Goal: Task Accomplishment & Management: Manage account settings

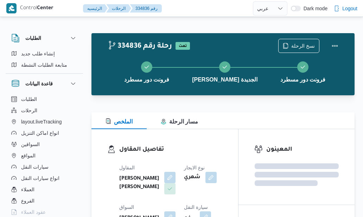
select select "ar"
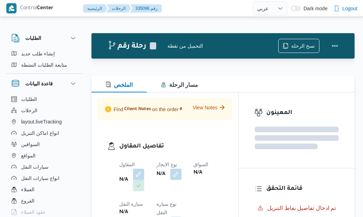
select select "ar"
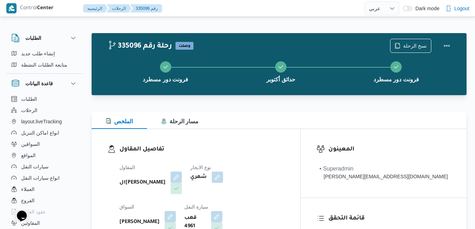
click at [258, 107] on div at bounding box center [279, 108] width 375 height 8
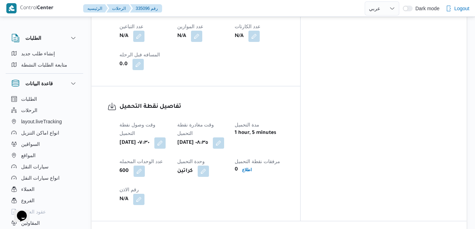
scroll to position [563, 0]
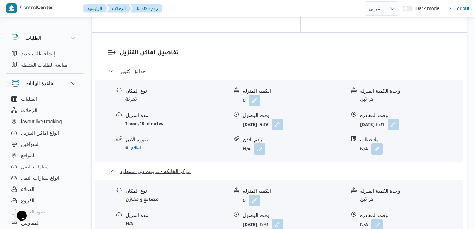
scroll to position [676, 0]
click at [363, 216] on button "button" at bounding box center [376, 223] width 11 height 11
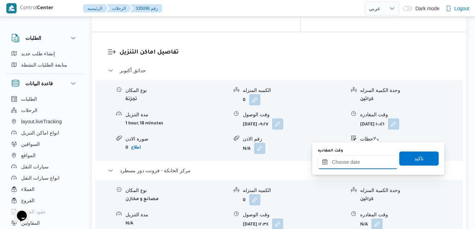
click at [350, 164] on input "وقت المغادره" at bounding box center [358, 162] width 80 height 14
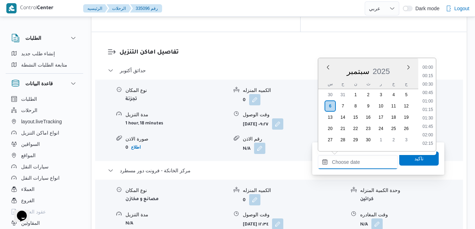
scroll to position [557, 0]
click at [325, 77] on div "سبتمبر 2025" at bounding box center [368, 70] width 100 height 18
click at [363, 123] on li "16:00" at bounding box center [427, 122] width 16 height 7
type input "٠٦/٠٩/٢٠٢٥ ١٦:٠٠"
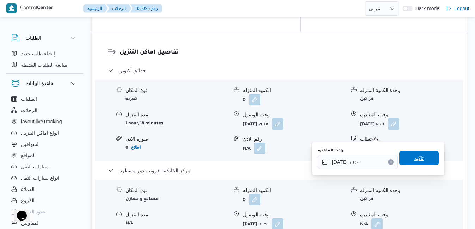
click at [363, 159] on span "تاكيد" at bounding box center [418, 158] width 39 height 14
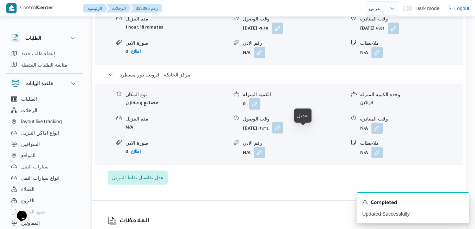
click at [283, 133] on button "button" at bounding box center [277, 127] width 11 height 11
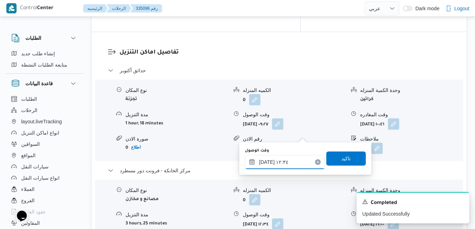
click at [283, 164] on input "٠٦/٠٩/٢٠٢٥ ١٢:٣٤" at bounding box center [285, 162] width 80 height 14
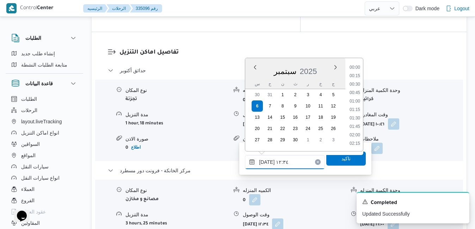
scroll to position [380, 0]
click at [363, 203] on icon "Dismiss toast" at bounding box center [461, 201] width 6 height 6
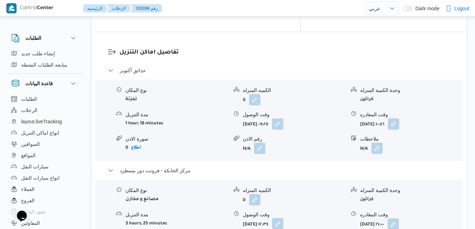
click at [283, 216] on button "button" at bounding box center [277, 223] width 11 height 11
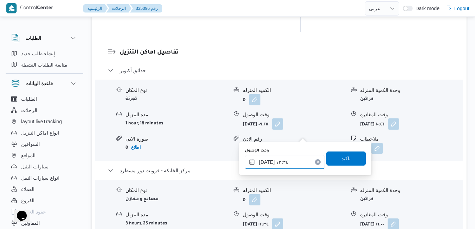
click at [276, 164] on input "٠٦/٠٩/٢٠٢٥ ١٢:٣٤" at bounding box center [285, 162] width 80 height 14
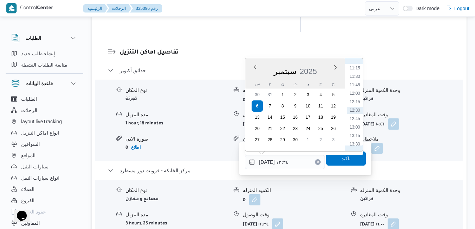
click at [363, 130] on ul "00:00 00:15 00:30 00:45 01:00 01:15 01:30 01:45 02:00 02:15 02:30 02:45 03:00 0…" at bounding box center [354, 105] width 16 height 82
click at [358, 75] on li "15:45" at bounding box center [354, 77] width 16 height 7
type input "٠٦/٠٩/٢٠٢٥ ١٥:٤٥"
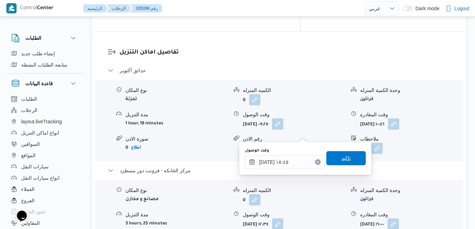
click at [341, 157] on span "تاكيد" at bounding box center [345, 158] width 9 height 8
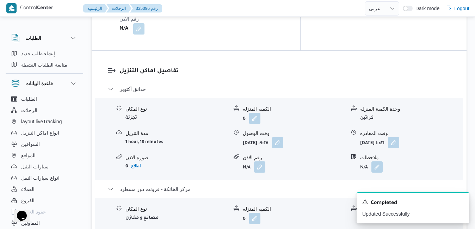
scroll to position [648, 0]
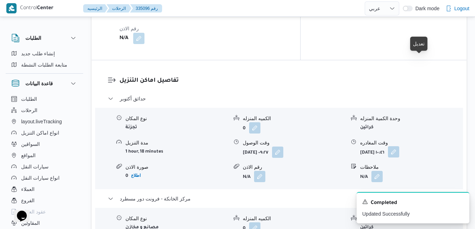
click at [363, 146] on button "button" at bounding box center [393, 151] width 11 height 11
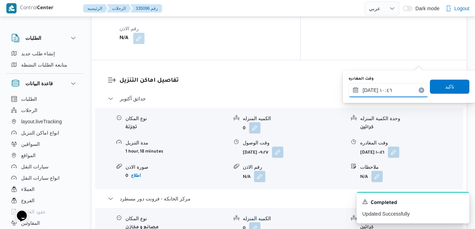
click at [363, 84] on input "٠٦/٠٩/٢٠٢٥ ١٠:٤٦" at bounding box center [388, 90] width 80 height 14
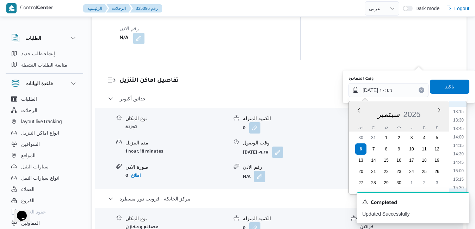
scroll to position [463, 0]
click at [363, 147] on li "14:45" at bounding box center [458, 145] width 16 height 7
type input "٠٦/٠٩/٢٠٢٥ ١٤:٤٥"
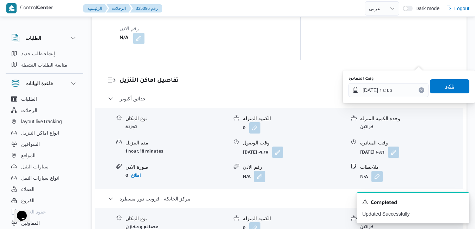
click at [363, 87] on span "تاكيد" at bounding box center [448, 86] width 39 height 14
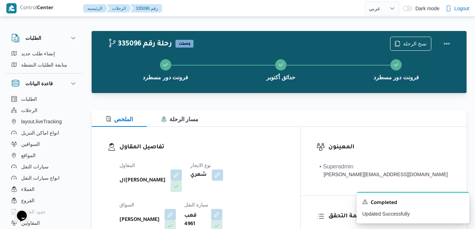
scroll to position [0, 0]
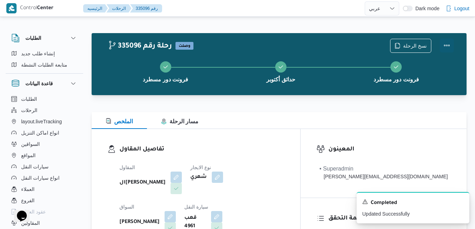
click at [363, 45] on button "Actions" at bounding box center [446, 45] width 14 height 14
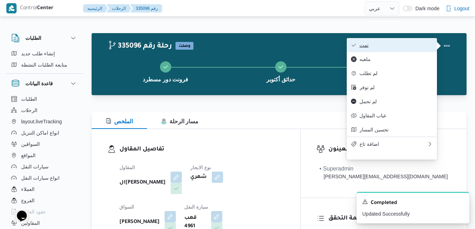
click at [363, 52] on button "تمت" at bounding box center [391, 45] width 90 height 14
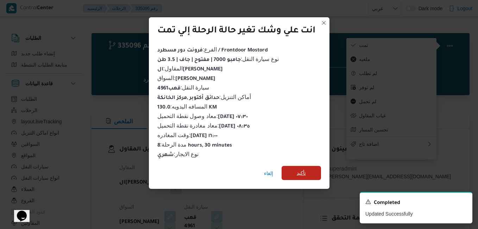
click at [297, 170] on span "تأكيد" at bounding box center [301, 173] width 39 height 14
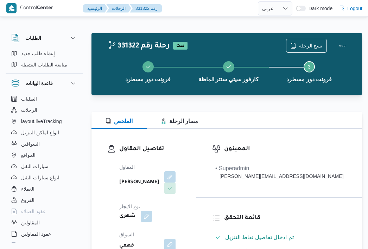
select select "ar"
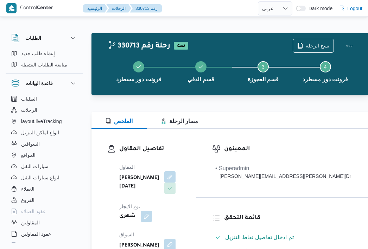
select select "ar"
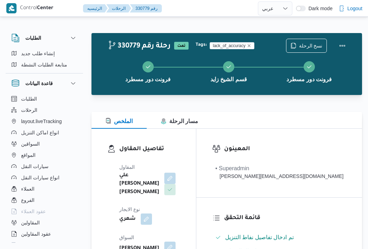
select select "ar"
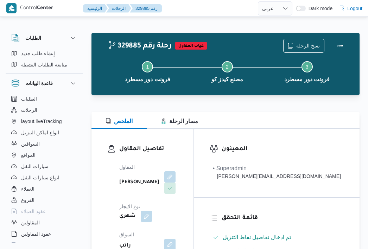
select select "ar"
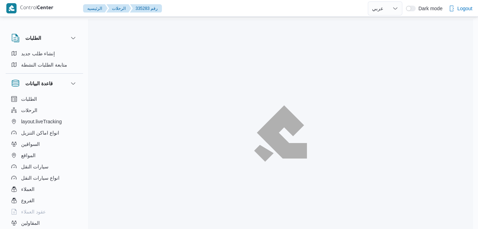
select select "ar"
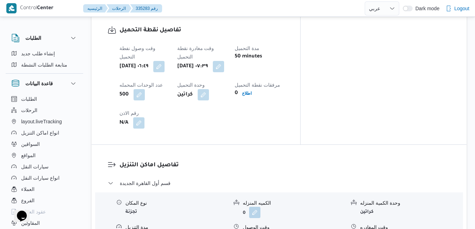
scroll to position [577, 0]
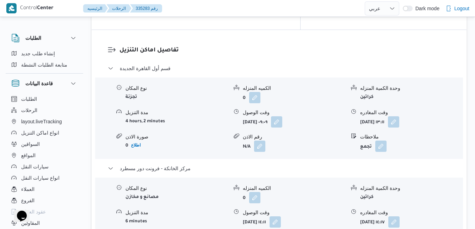
scroll to position [704, 0]
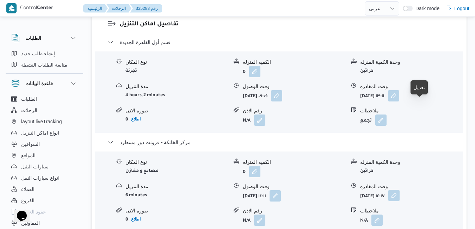
click at [399, 190] on button "button" at bounding box center [393, 195] width 11 height 11
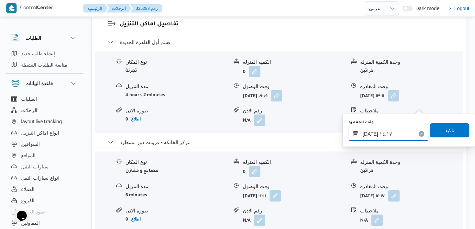
click at [384, 132] on input "٠٦/٠٩/٢٠٢٥ ١٤:١٧" at bounding box center [388, 134] width 80 height 14
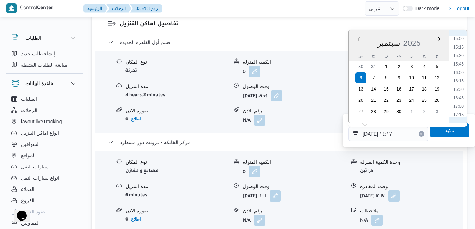
scroll to position [510, 0]
click at [460, 72] on li "16:00" at bounding box center [458, 69] width 16 height 7
type input "٠٦/٠٩/٢٠٢٥ ١٦:٠٠"
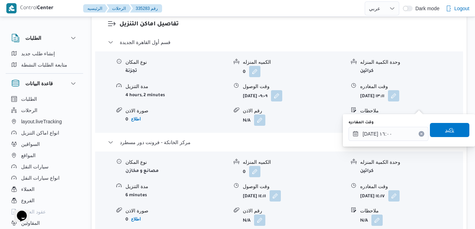
click at [434, 130] on span "تاكيد" at bounding box center [448, 130] width 39 height 14
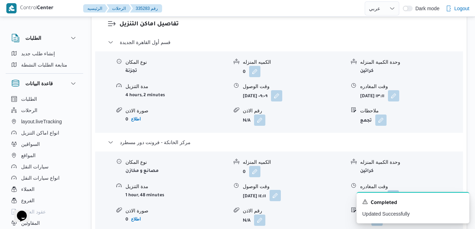
click at [281, 190] on button "button" at bounding box center [274, 195] width 11 height 11
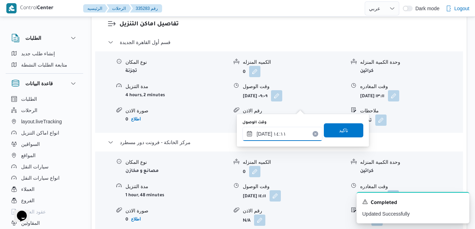
click at [278, 135] on input "٠٦/٠٩/٢٠٢٥ ١٤:١١" at bounding box center [282, 134] width 80 height 14
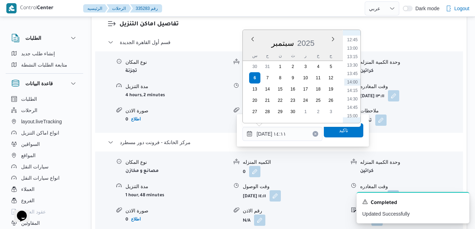
scroll to position [502, 0]
click at [355, 68] on li "15:45" at bounding box center [352, 69] width 16 height 7
type input "٠٦/٠٩/٢٠٢٥ ١٥:٤٥"
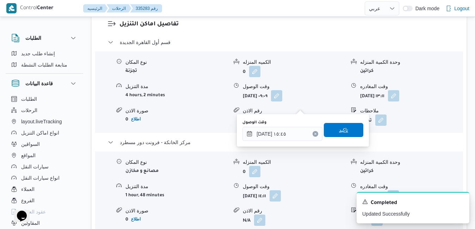
click at [331, 128] on span "تاكيد" at bounding box center [343, 130] width 39 height 14
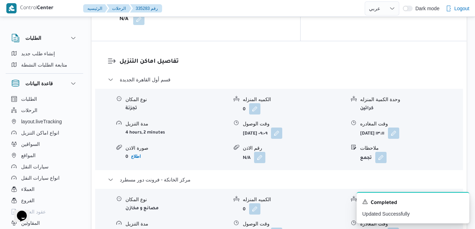
scroll to position [662, 0]
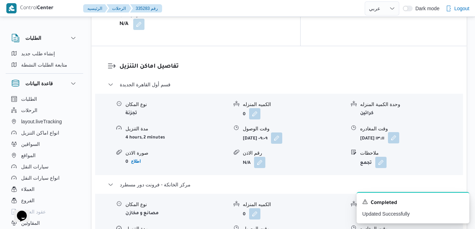
click at [399, 132] on button "button" at bounding box center [393, 137] width 11 height 11
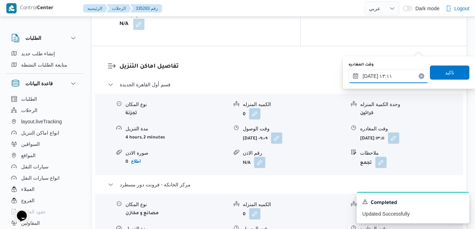
click at [391, 72] on input "٠٦/٠٩/٢٠٢٥ ١٣:١١" at bounding box center [388, 76] width 80 height 14
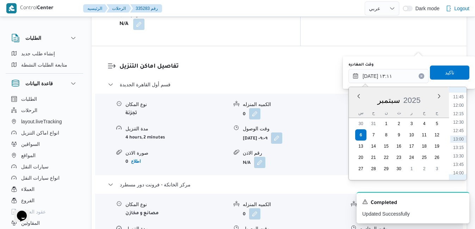
scroll to position [468, 0]
click at [460, 135] on li "15:00" at bounding box center [458, 135] width 16 height 7
type input "٠٦/٠٩/٢٠٢٥ ١٥:٠٠"
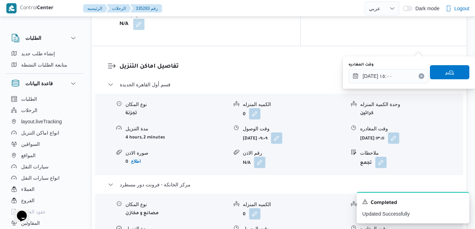
click at [448, 76] on span "تاكيد" at bounding box center [449, 72] width 9 height 8
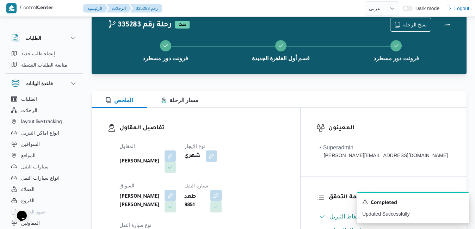
scroll to position [0, 0]
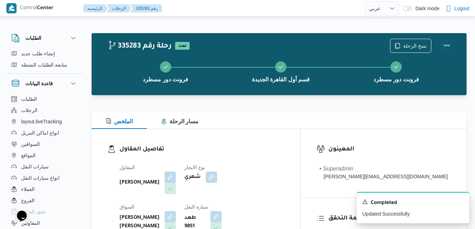
click at [445, 43] on button "Actions" at bounding box center [446, 45] width 14 height 14
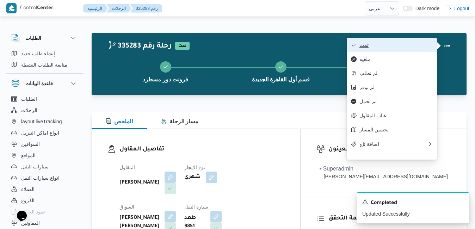
click at [413, 48] on span "تمت" at bounding box center [395, 45] width 73 height 6
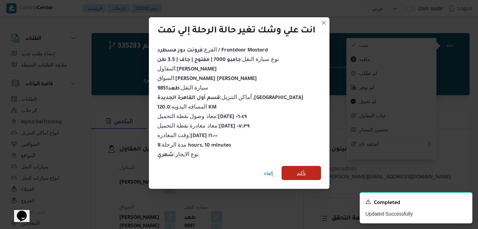
click at [312, 173] on span "تأكيد" at bounding box center [301, 173] width 39 height 14
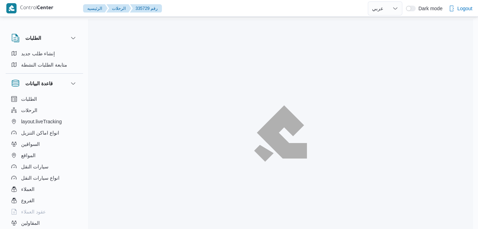
select select "ar"
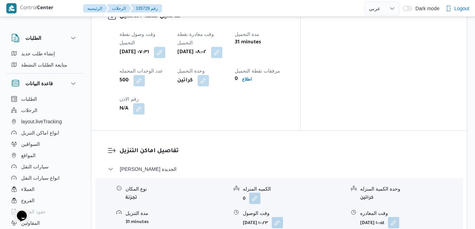
scroll to position [591, 0]
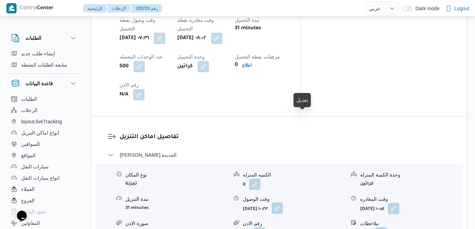
click at [283, 202] on button "button" at bounding box center [276, 207] width 11 height 11
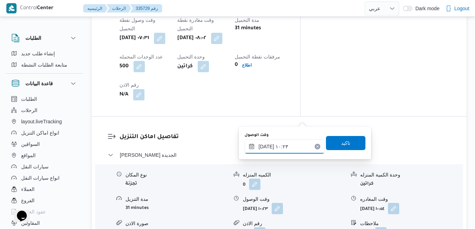
click at [281, 144] on input "٠٦/٠٩/٢٠٢٥ ١٠:٢٣" at bounding box center [284, 146] width 80 height 14
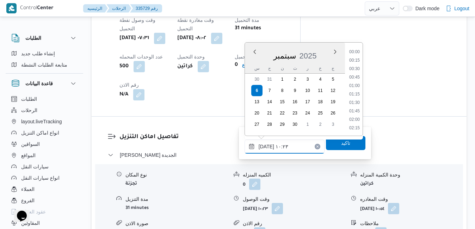
scroll to position [303, 0]
click at [355, 52] on li "09:00" at bounding box center [354, 52] width 16 height 7
type input "٠٦/٠٩/٢٠٢٥ ٠٩:٠٠"
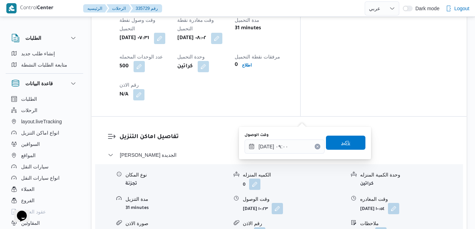
click at [341, 146] on span "تاكيد" at bounding box center [345, 142] width 9 height 8
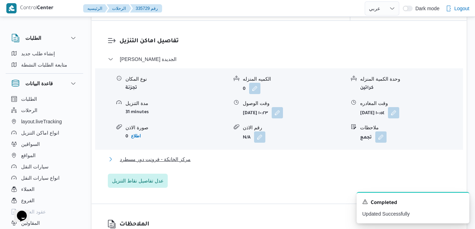
click at [299, 163] on button "مركز الخانكة - فرونت دور مسطرد" at bounding box center [279, 159] width 343 height 8
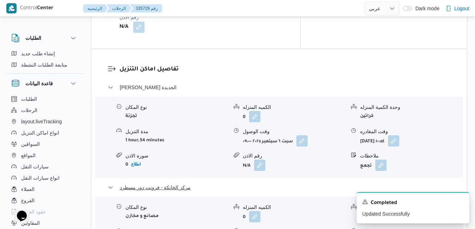
scroll to position [718, 0]
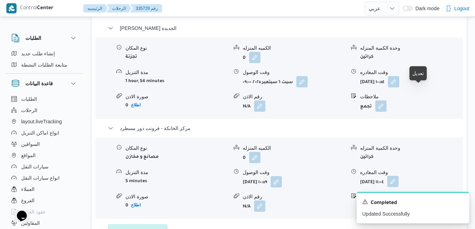
click at [398, 176] on button "button" at bounding box center [392, 181] width 11 height 11
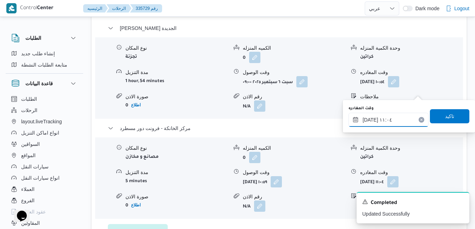
click at [388, 121] on input "٠٦/٠٩/٢٠٢٥ ١١:٠٤" at bounding box center [388, 120] width 80 height 14
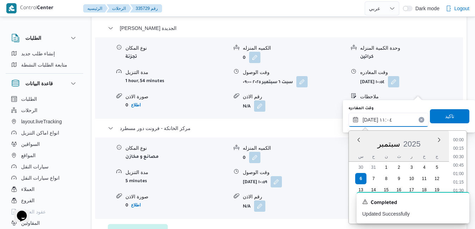
scroll to position [329, 0]
click at [460, 200] on icon "Dismiss toast" at bounding box center [461, 201] width 6 height 6
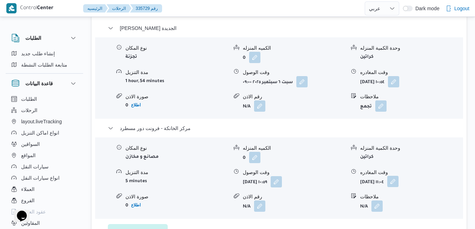
click at [398, 176] on button "button" at bounding box center [392, 181] width 11 height 11
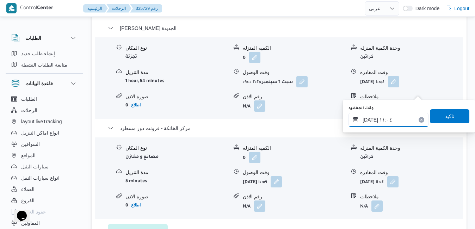
click at [398, 122] on input "٠٦/٠٩/٢٠٢٥ ١١:٠٤" at bounding box center [388, 120] width 80 height 14
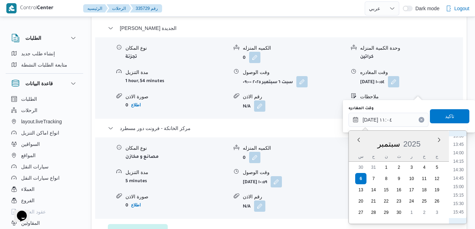
scroll to position [472, 0]
click at [462, 201] on li "15:45" at bounding box center [458, 200] width 16 height 7
type input "٠٦/٠٩/٢٠٢٥ ١٥:٤٥"
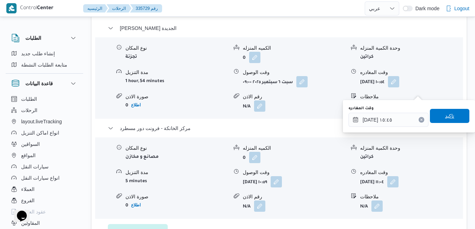
click at [445, 109] on span "تاكيد" at bounding box center [448, 116] width 39 height 14
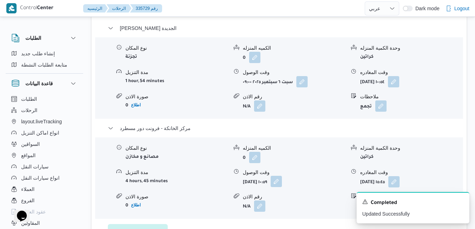
click at [282, 176] on button "button" at bounding box center [275, 181] width 11 height 11
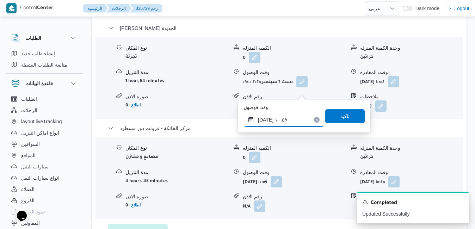
click at [282, 120] on input "٠٦/٠٩/٢٠٢٥ ١٠:٥٩" at bounding box center [284, 120] width 80 height 14
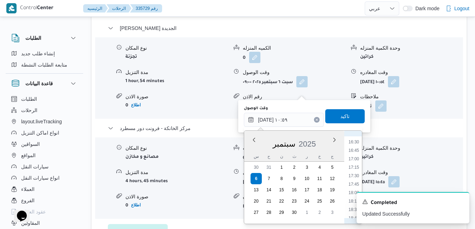
scroll to position [484, 0]
click at [354, 180] on li "15:30" at bounding box center [353, 179] width 16 height 7
type input "٠٦/٠٩/٢٠٢٥ ١٥:٣٠"
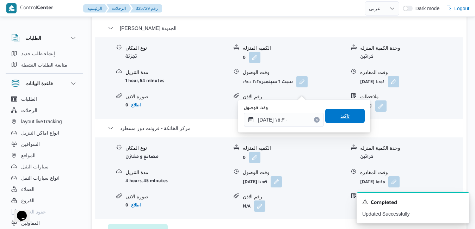
click at [341, 119] on span "تاكيد" at bounding box center [344, 116] width 9 height 8
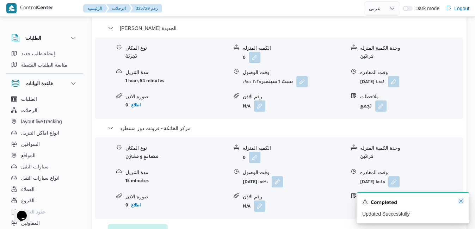
click at [461, 202] on icon "Dismiss toast" at bounding box center [461, 201] width 6 height 6
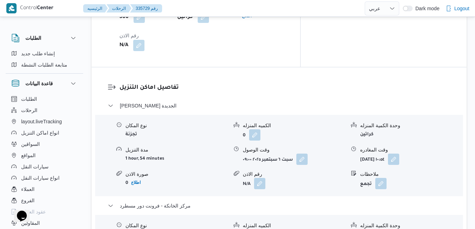
scroll to position [620, 0]
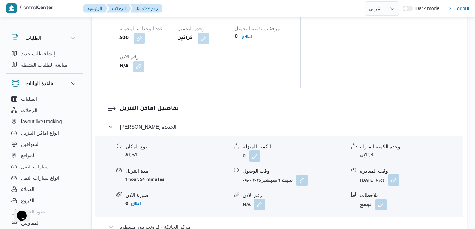
click at [399, 174] on button "button" at bounding box center [393, 179] width 11 height 11
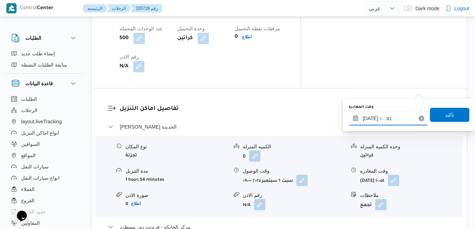
click at [384, 120] on input "٠٦/٠٩/٢٠٢٥ ١٠:٥٤" at bounding box center [388, 118] width 80 height 14
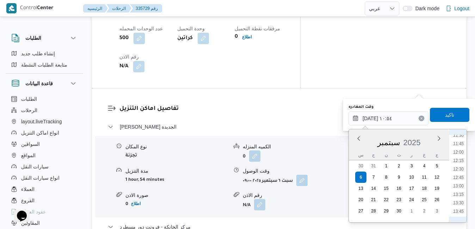
scroll to position [463, 0]
click at [458, 175] on li "14:45" at bounding box center [458, 173] width 16 height 7
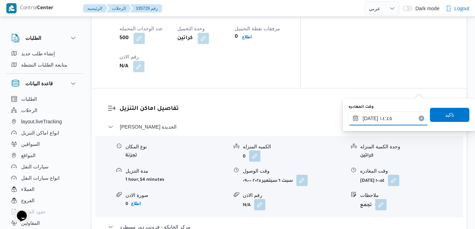
type input "٠٦/٠٩/٢٠٢٥ ١٤:٤٥"
click at [447, 119] on span "تاكيد" at bounding box center [448, 114] width 39 height 14
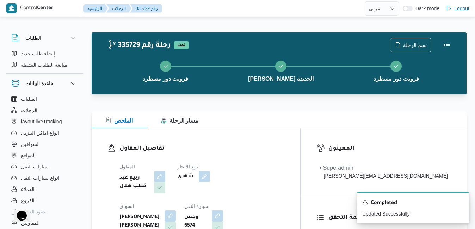
scroll to position [0, 0]
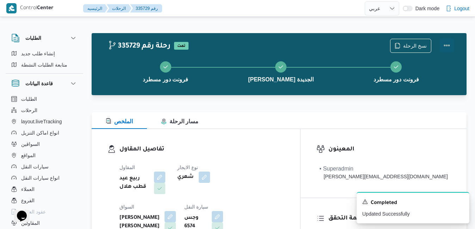
click at [447, 48] on button "Actions" at bounding box center [446, 45] width 14 height 14
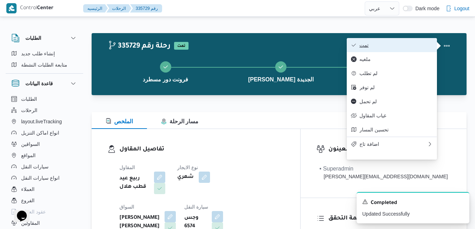
click at [407, 48] on span "تمت" at bounding box center [395, 45] width 73 height 6
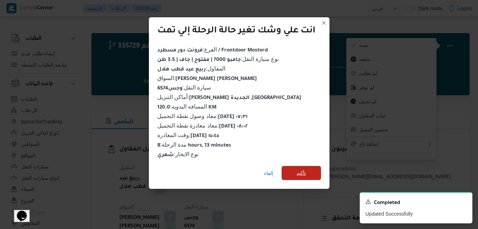
click at [306, 171] on span "تأكيد" at bounding box center [301, 173] width 9 height 8
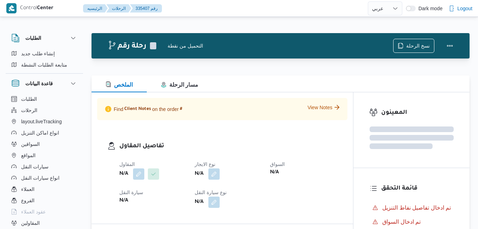
select select "ar"
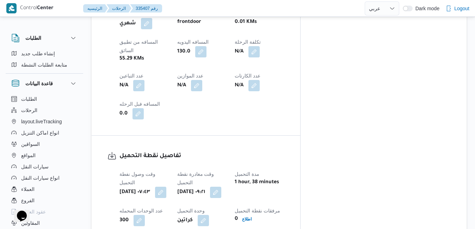
scroll to position [440, 0]
click at [221, 187] on button "button" at bounding box center [215, 192] width 11 height 11
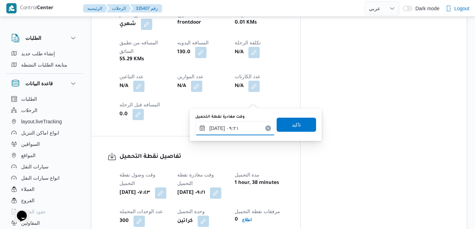
click at [239, 124] on input "[DATE] ٠٩:٢١" at bounding box center [235, 128] width 80 height 14
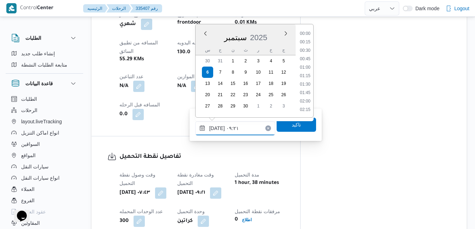
scroll to position [270, 0]
click at [307, 43] on li "08:15" at bounding box center [305, 42] width 16 height 7
type input "[DATE] ٠٨:١٥"
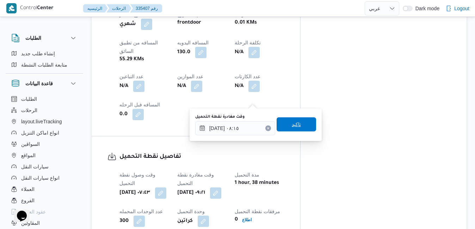
click at [280, 128] on span "تاكيد" at bounding box center [295, 124] width 39 height 14
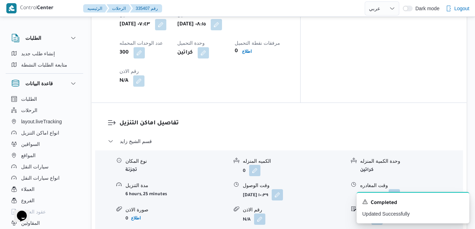
scroll to position [609, 0]
click at [283, 188] on button "button" at bounding box center [276, 193] width 11 height 11
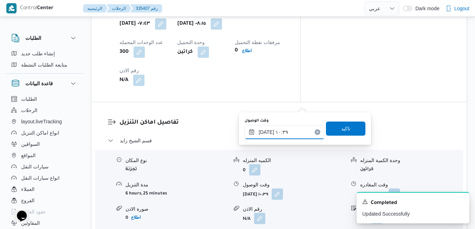
click at [282, 132] on input "[DATE] ١٠:٣٩" at bounding box center [284, 132] width 80 height 14
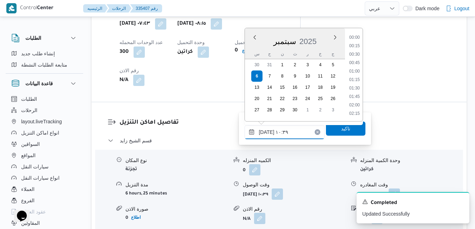
scroll to position [312, 0]
click at [356, 39] on li "09:15" at bounding box center [354, 38] width 16 height 7
type input "[DATE] ٠٩:١٥"
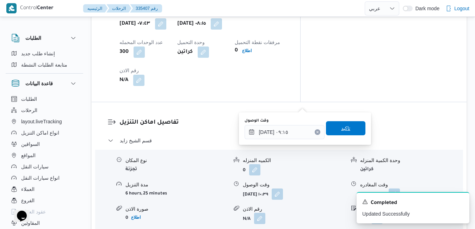
click at [334, 134] on span "تاكيد" at bounding box center [345, 128] width 39 height 14
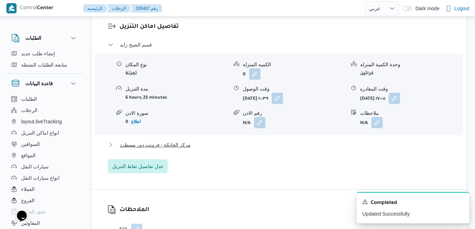
click at [278, 149] on button "مركز الخانكة - فرونت دور مسطرد" at bounding box center [279, 144] width 343 height 8
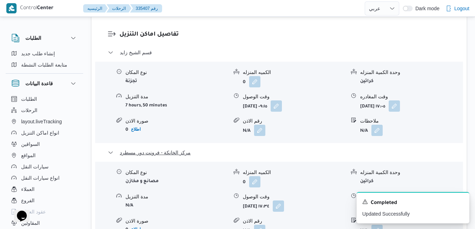
scroll to position [707, 0]
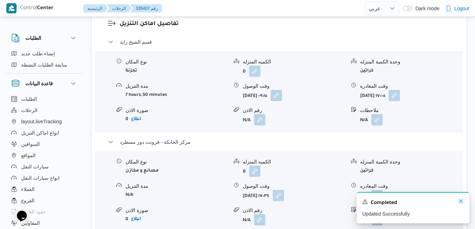
click at [460, 200] on icon "Dismiss toast" at bounding box center [461, 201] width 6 height 6
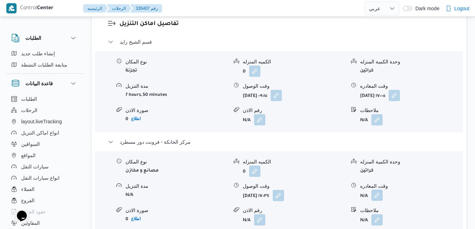
click at [376, 189] on button "button" at bounding box center [376, 194] width 11 height 11
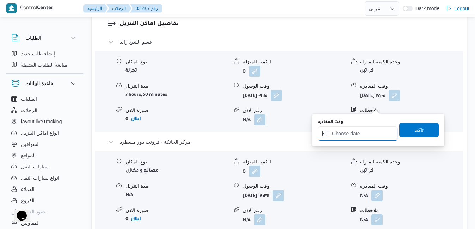
click at [346, 130] on div at bounding box center [358, 133] width 80 height 14
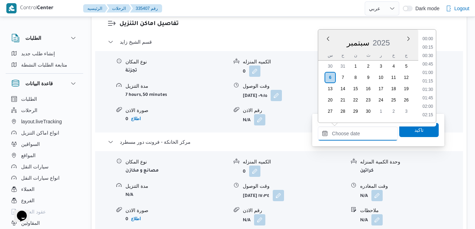
scroll to position [565, 0]
drag, startPoint x: 322, startPoint y: 50, endPoint x: 330, endPoint y: 50, distance: 7.0
click at [322, 50] on div "س ح ن ث ر خ ج" at bounding box center [368, 55] width 100 height 10
click at [430, 72] on li "17:45" at bounding box center [427, 73] width 16 height 7
type input "٠٦/٠٩/٢٠٢٥ ١٧:٤٥"
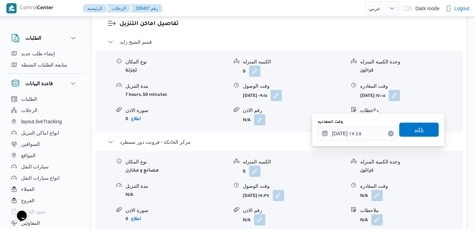
click at [414, 128] on span "تاكيد" at bounding box center [418, 129] width 9 height 8
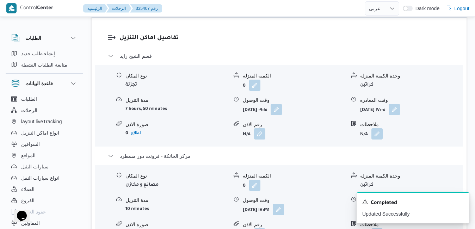
scroll to position [637, 0]
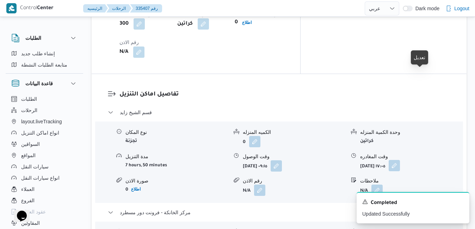
click at [400, 160] on button "button" at bounding box center [393, 165] width 11 height 11
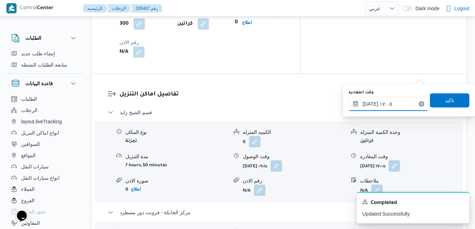
click at [393, 105] on input "٠٦/٠٩/٢٠٢٥ ١٧:٠٥" at bounding box center [388, 104] width 80 height 14
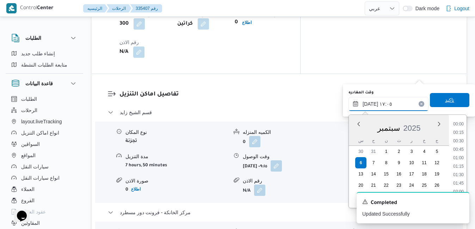
scroll to position [532, 0]
click at [459, 151] on li "16:30" at bounding box center [458, 149] width 16 height 7
type input "٠٦/٠٩/٢٠٢٥ ١٦:٣٠"
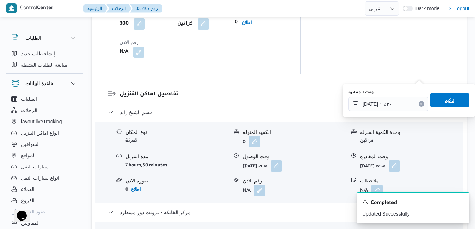
click at [452, 96] on span "تاكيد" at bounding box center [448, 100] width 39 height 14
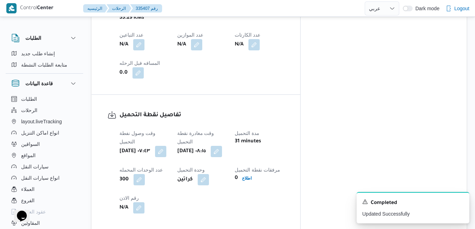
scroll to position [0, 0]
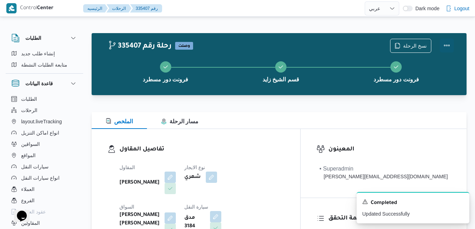
click at [444, 44] on button "Actions" at bounding box center [446, 45] width 14 height 14
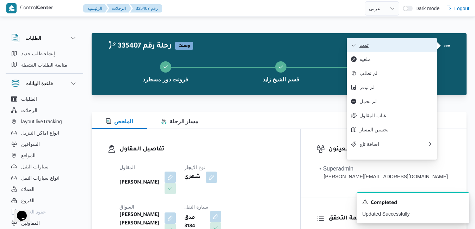
click at [404, 50] on button "تمت" at bounding box center [391, 45] width 90 height 14
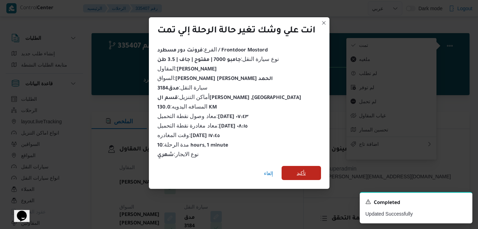
click at [312, 170] on span "تأكيد" at bounding box center [301, 173] width 39 height 14
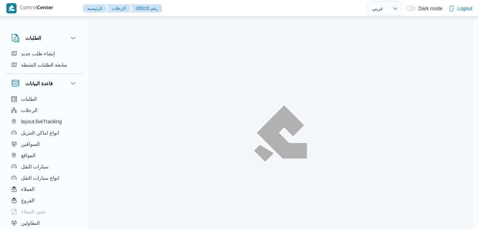
select select "ar"
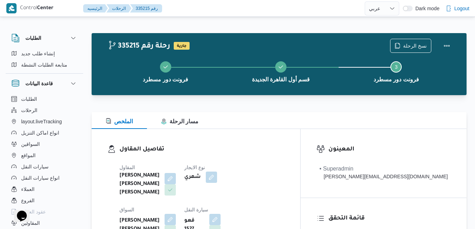
click at [247, 127] on div "الملخص مسار الرحلة" at bounding box center [279, 120] width 375 height 17
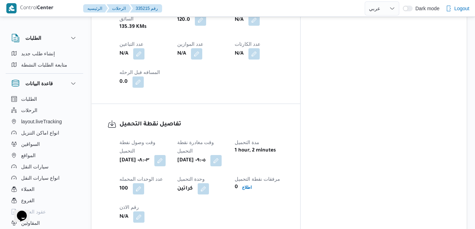
scroll to position [394, 0]
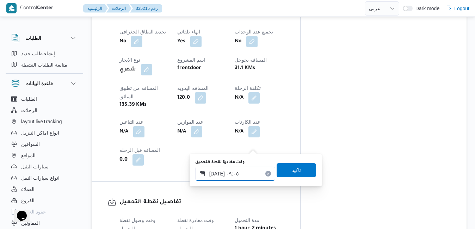
click at [227, 179] on input "[DATE] ٠٩:٠٥" at bounding box center [235, 174] width 80 height 14
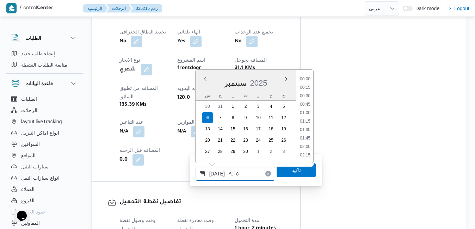
scroll to position [261, 0]
click at [309, 98] on li "08:15" at bounding box center [305, 96] width 16 height 7
type input "[DATE] ٠٨:١٥"
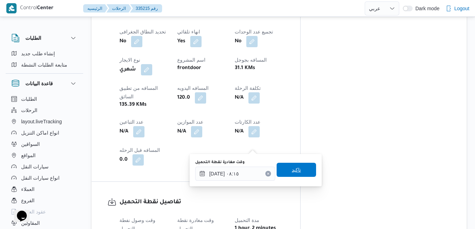
click at [291, 169] on span "تاكيد" at bounding box center [295, 169] width 9 height 8
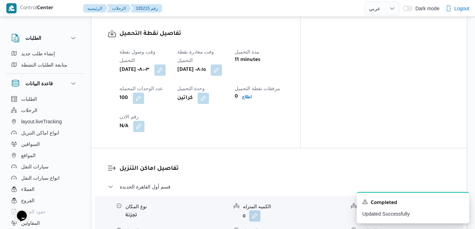
scroll to position [563, 0]
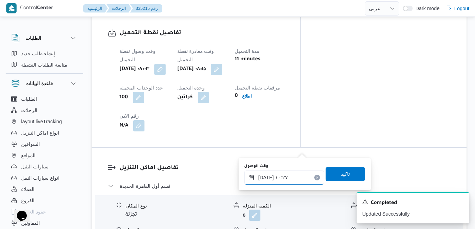
click at [282, 175] on input "[DATE] ١٠:٢٧" at bounding box center [284, 177] width 80 height 14
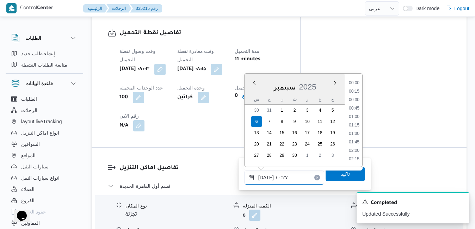
scroll to position [303, 0]
click at [356, 84] on li "09:00" at bounding box center [354, 83] width 16 height 7
type input "[DATE] ٠٩:٠٠"
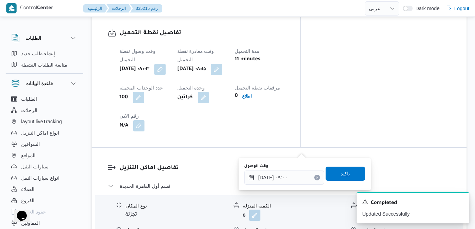
click at [335, 178] on span "تاكيد" at bounding box center [344, 174] width 39 height 14
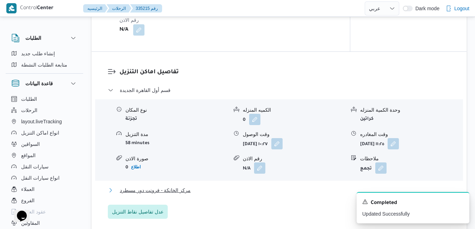
click at [294, 194] on button "مركز الخانكة - فرونت دور مسطرد" at bounding box center [279, 190] width 343 height 8
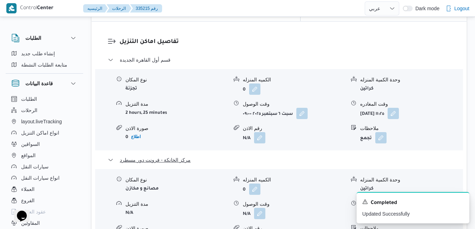
scroll to position [690, 0]
click at [460, 202] on icon "Dismiss toast" at bounding box center [461, 201] width 4 height 4
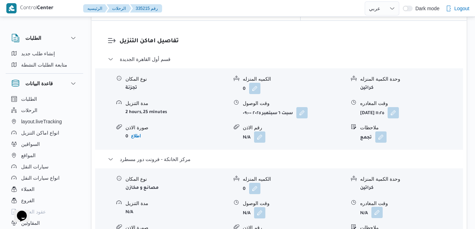
click at [376, 207] on button "button" at bounding box center [376, 212] width 11 height 11
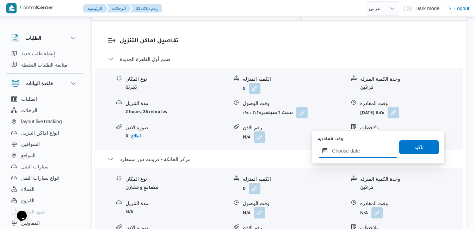
click at [354, 157] on input "وقت المغادره" at bounding box center [358, 151] width 80 height 14
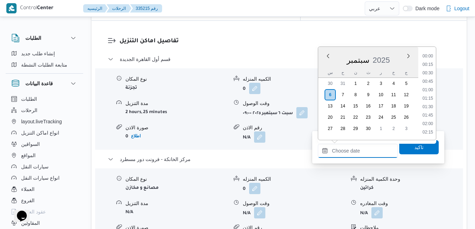
scroll to position [574, 0]
click at [324, 65] on div "سبتمبر 2025" at bounding box center [368, 59] width 100 height 18
click at [428, 86] on li "15:45" at bounding box center [427, 85] width 16 height 7
type input "[DATE] ١٥:٤٥"
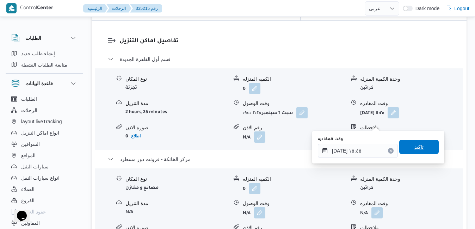
click at [407, 150] on span "تاكيد" at bounding box center [418, 147] width 39 height 14
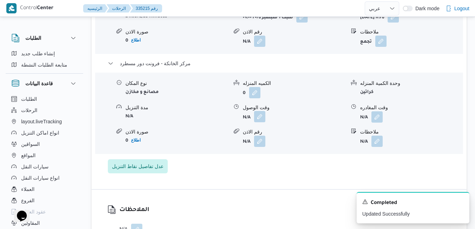
click at [261, 122] on button "button" at bounding box center [259, 116] width 11 height 11
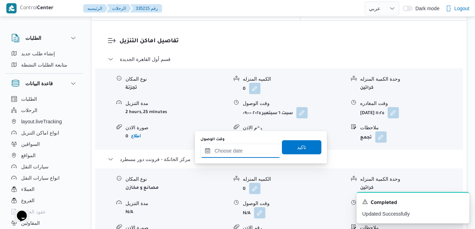
click at [261, 151] on input "وقت الوصول" at bounding box center [240, 151] width 80 height 14
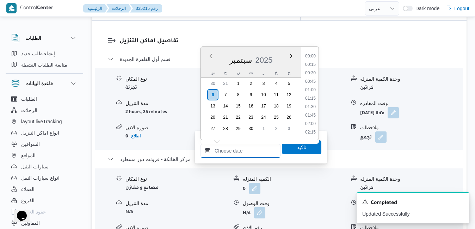
scroll to position [574, 0]
click at [206, 65] on div "سبتمبر 2025" at bounding box center [251, 59] width 100 height 18
click at [306, 80] on li "15:30" at bounding box center [310, 77] width 16 height 7
type input "[DATE] ١٥:٣٠"
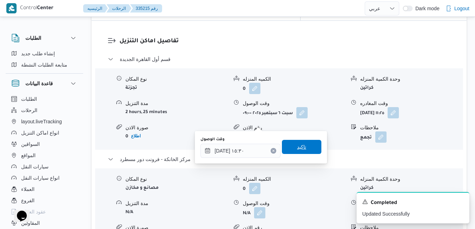
click at [297, 144] on span "تاكيد" at bounding box center [301, 147] width 9 height 8
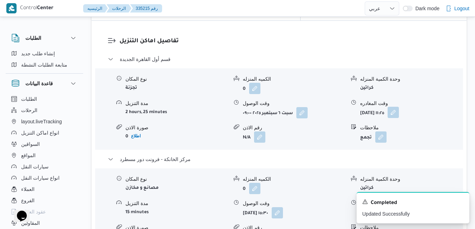
click at [399, 107] on button "button" at bounding box center [392, 112] width 11 height 11
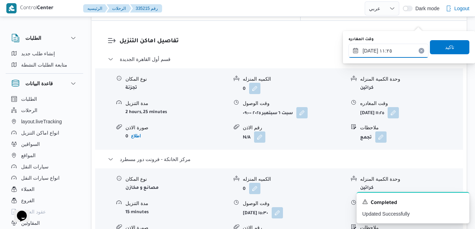
click at [393, 51] on input "[DATE] ١١:٢٥" at bounding box center [388, 51] width 80 height 14
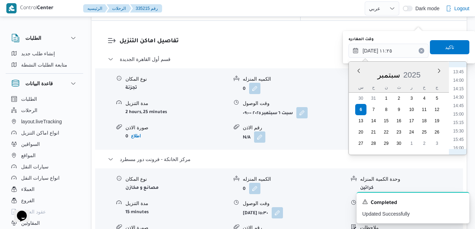
scroll to position [480, 0]
click at [458, 89] on li "14:45" at bounding box center [458, 89] width 16 height 7
type input "[DATE] ١٤:٤٥"
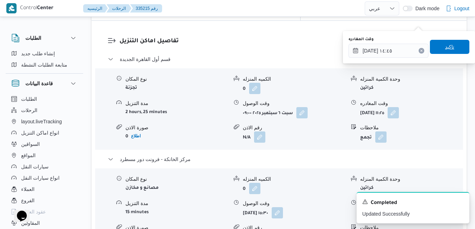
click at [453, 50] on span "تاكيد" at bounding box center [448, 47] width 39 height 14
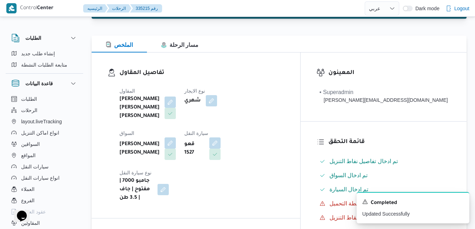
scroll to position [0, 0]
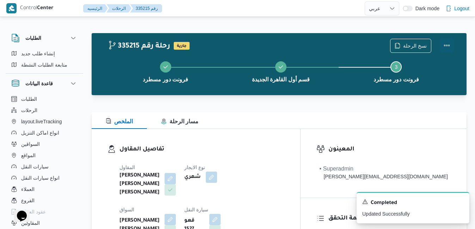
click at [449, 49] on button "Actions" at bounding box center [446, 45] width 14 height 14
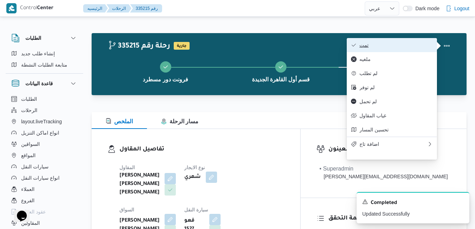
click at [415, 47] on span "تمت" at bounding box center [395, 45] width 73 height 6
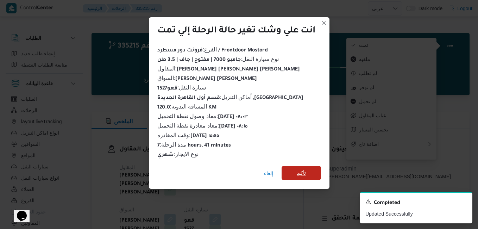
click at [303, 171] on span "تأكيد" at bounding box center [301, 173] width 9 height 8
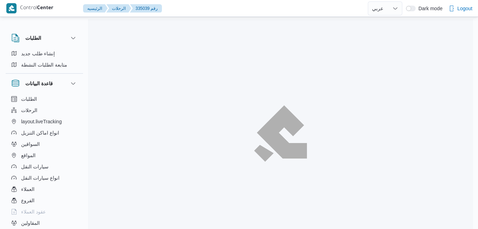
select select "ar"
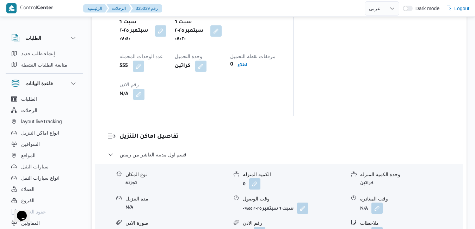
scroll to position [620, 0]
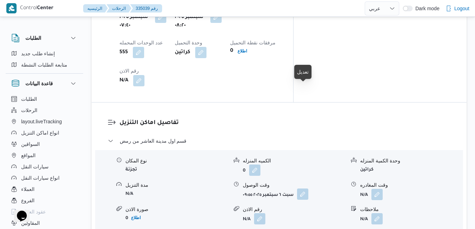
click at [300, 188] on button "button" at bounding box center [302, 193] width 11 height 11
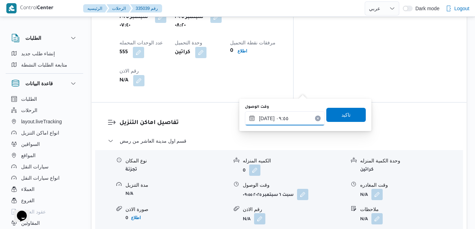
click at [271, 121] on input "[DATE] ٠٩:٥٥" at bounding box center [285, 118] width 80 height 14
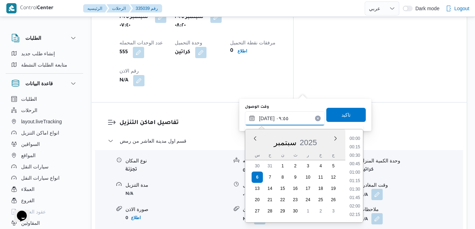
scroll to position [287, 0]
click at [353, 171] on li "09:30" at bounding box center [354, 172] width 16 height 7
type input "[DATE] ٠٩:٣٠"
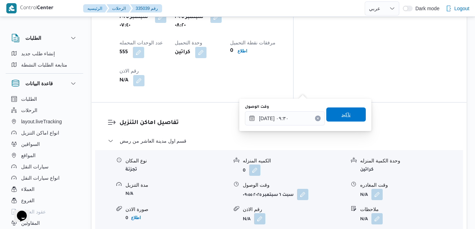
click at [342, 115] on span "تاكيد" at bounding box center [345, 114] width 9 height 8
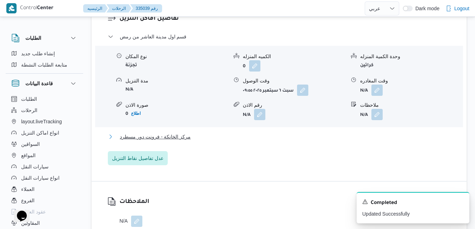
click at [321, 136] on button "مركز الخانكة - فرونت دور مسطرد" at bounding box center [279, 136] width 343 height 8
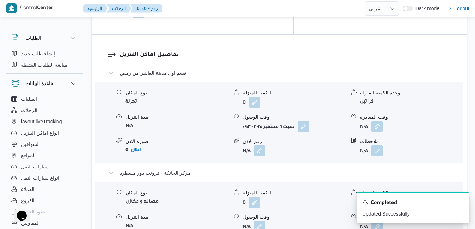
scroll to position [718, 0]
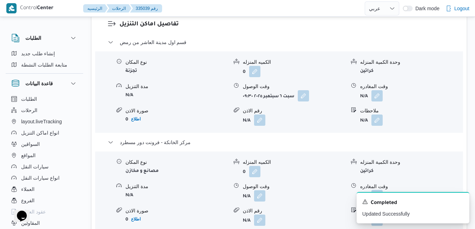
click at [381, 190] on button "button" at bounding box center [376, 195] width 11 height 11
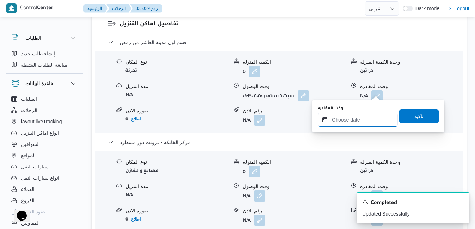
click at [356, 118] on input "وقت المغادره" at bounding box center [358, 120] width 80 height 14
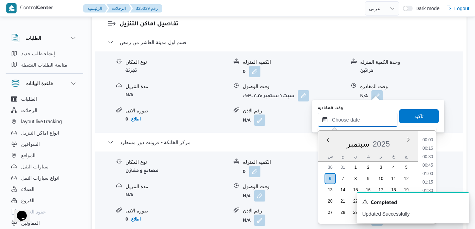
scroll to position [574, 0]
click at [324, 151] on div "سبتمبر 2025" at bounding box center [368, 142] width 100 height 18
click at [426, 186] on li "16:15" at bounding box center [427, 186] width 16 height 7
type input "٠٦/٠٩/٢٠٢٥ ١٦:١٥"
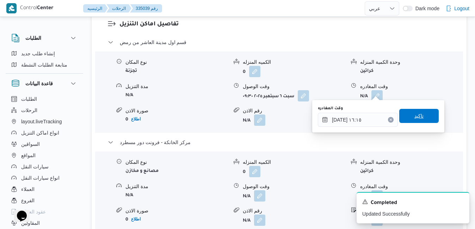
click at [420, 118] on span "تاكيد" at bounding box center [418, 116] width 39 height 14
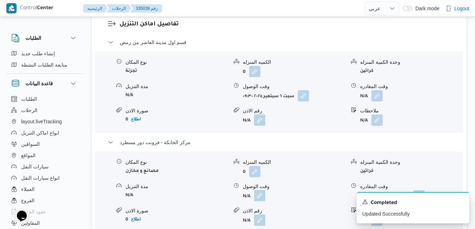
click at [262, 190] on button "button" at bounding box center [259, 195] width 11 height 11
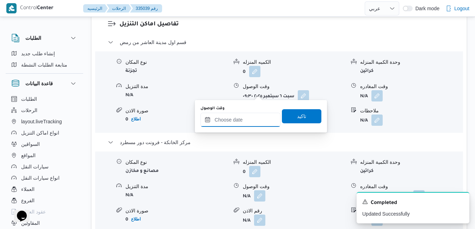
click at [259, 124] on input "وقت الوصول" at bounding box center [240, 120] width 80 height 14
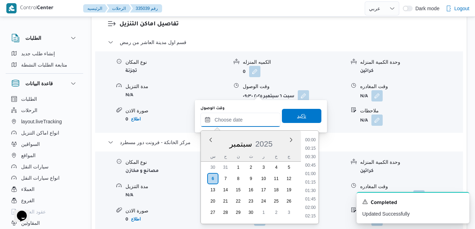
scroll to position [574, 0]
click at [205, 148] on div "سبتمبر 2025" at bounding box center [251, 142] width 100 height 18
click at [312, 176] on li "16:00" at bounding box center [310, 178] width 16 height 7
type input "٠٦/٠٩/٢٠٢٥ ١٦:٠٠"
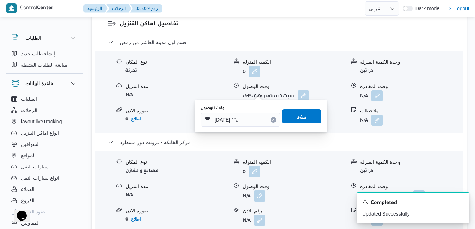
click at [297, 118] on span "تاكيد" at bounding box center [301, 116] width 9 height 8
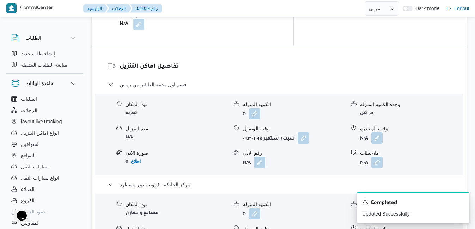
scroll to position [662, 0]
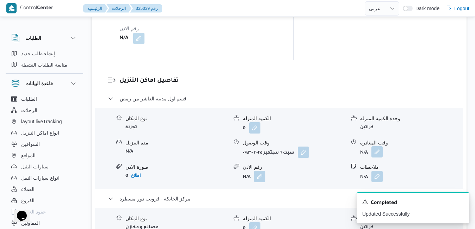
click at [380, 146] on button "button" at bounding box center [376, 151] width 11 height 11
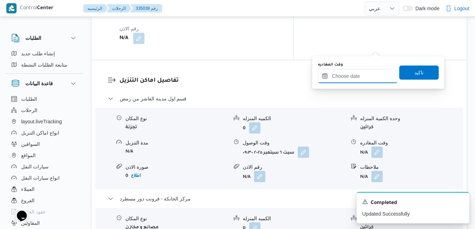
click at [356, 76] on input "وقت المغادره" at bounding box center [358, 76] width 80 height 14
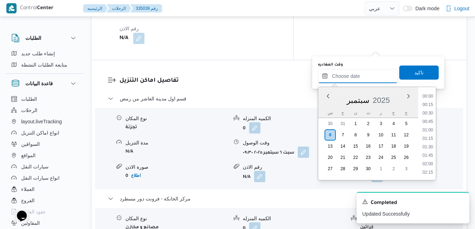
scroll to position [574, 0]
click at [324, 108] on div "س ح ن ث ر خ ج" at bounding box center [368, 113] width 100 height 10
click at [429, 109] on li "15:15" at bounding box center [427, 109] width 16 height 7
type input "٠٦/٠٩/٢٠٢٥ ١٥:١٥"
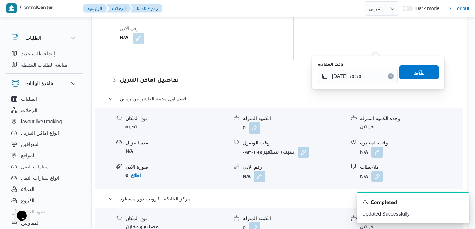
click at [424, 76] on span "تاكيد" at bounding box center [418, 72] width 39 height 14
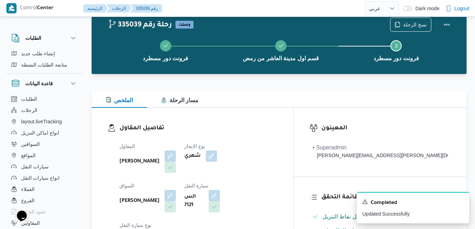
scroll to position [0, 0]
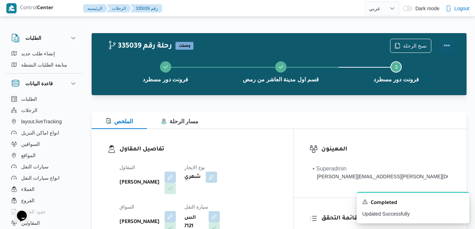
click at [447, 44] on button "Actions" at bounding box center [446, 45] width 14 height 14
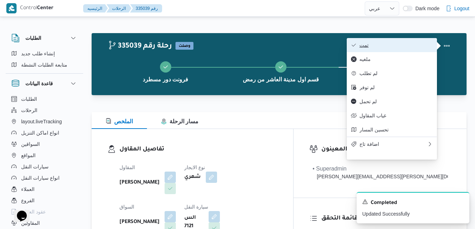
click at [415, 44] on span "تمت" at bounding box center [395, 45] width 73 height 6
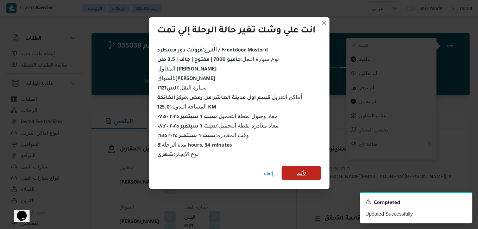
click at [303, 169] on span "تأكيد" at bounding box center [301, 173] width 9 height 8
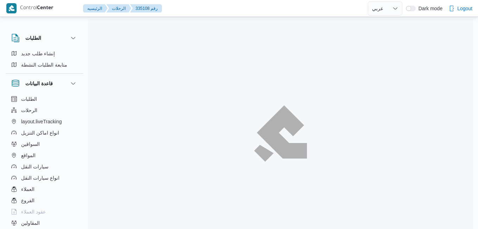
select select "ar"
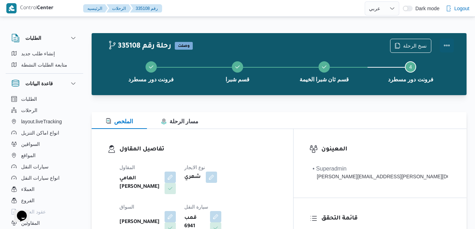
click at [444, 48] on button "Actions" at bounding box center [446, 45] width 14 height 14
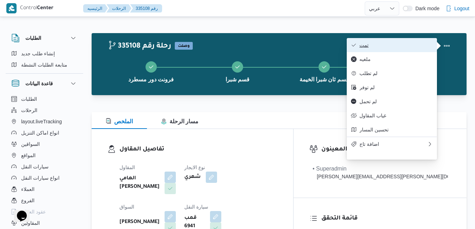
click at [409, 47] on span "تمت" at bounding box center [395, 45] width 73 height 6
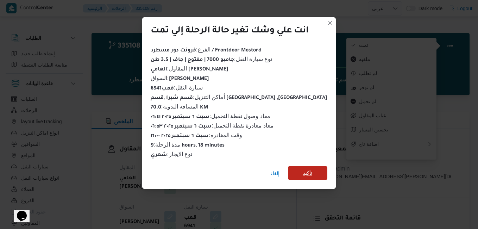
click at [303, 169] on span "تأكيد" at bounding box center [307, 173] width 9 height 8
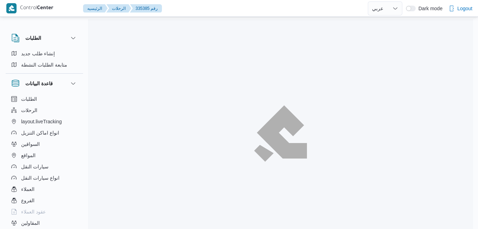
select select "ar"
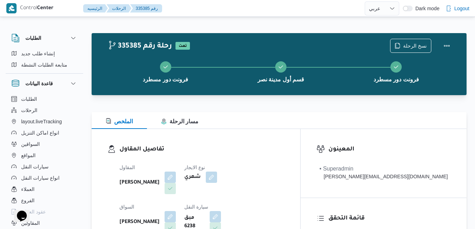
click at [276, 127] on div "الملخص مسار الرحلة" at bounding box center [279, 120] width 375 height 17
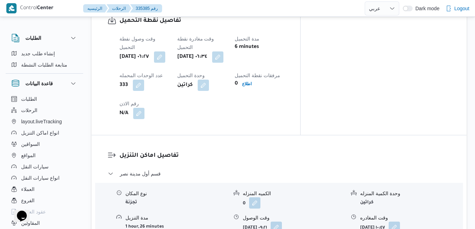
scroll to position [591, 0]
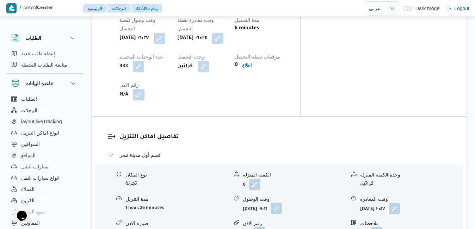
click at [282, 202] on button "button" at bounding box center [275, 207] width 11 height 11
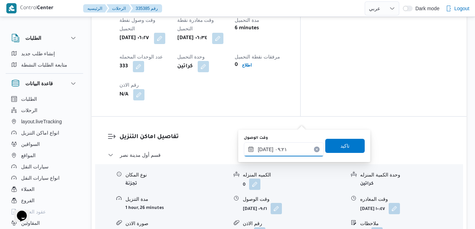
click at [284, 155] on input "[DATE] ٠٩:٢١" at bounding box center [284, 149] width 80 height 14
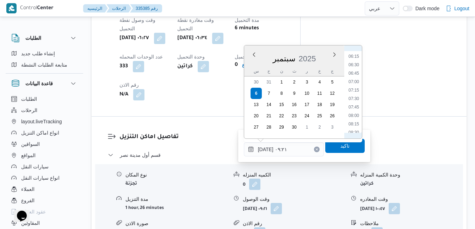
scroll to position [198, 0]
click at [353, 100] on li "07:15" at bounding box center [353, 101] width 16 height 7
type input "[DATE] ٠٧:١٥"
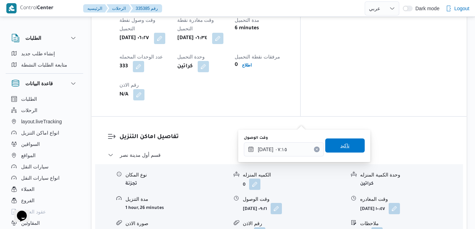
click at [340, 149] on span "تاكيد" at bounding box center [344, 145] width 9 height 8
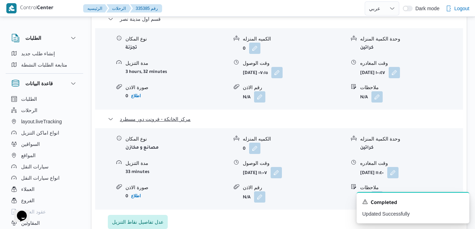
scroll to position [732, 0]
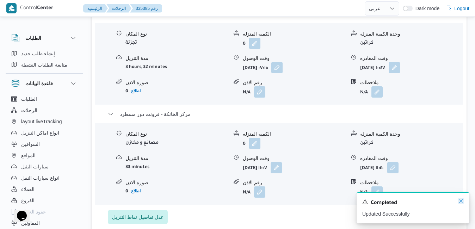
click at [458, 202] on icon "Dismiss toast" at bounding box center [461, 201] width 6 height 6
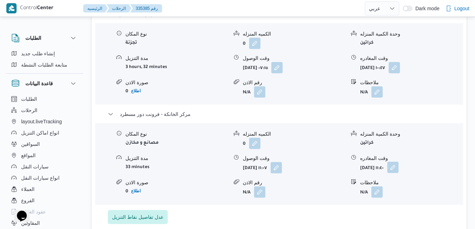
click at [398, 162] on button "button" at bounding box center [392, 167] width 11 height 11
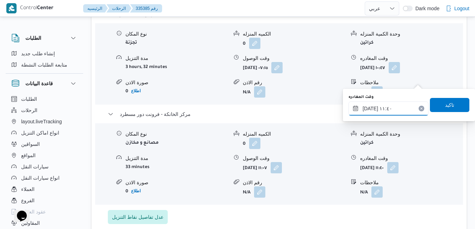
click at [393, 108] on input "[DATE] ١١:٤٠" at bounding box center [388, 108] width 80 height 14
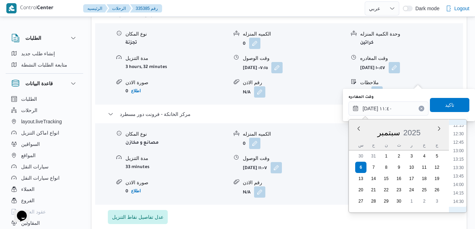
scroll to position [489, 0]
click at [463, 165] on li "15:30" at bounding box center [458, 163] width 16 height 7
type input "[DATE] ١٥:٣٠"
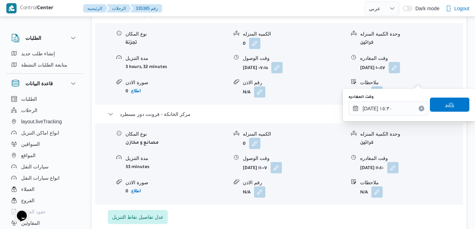
click at [445, 108] on span "تاكيد" at bounding box center [449, 104] width 9 height 8
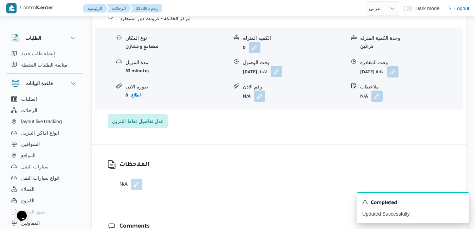
click at [282, 77] on button "button" at bounding box center [275, 71] width 11 height 11
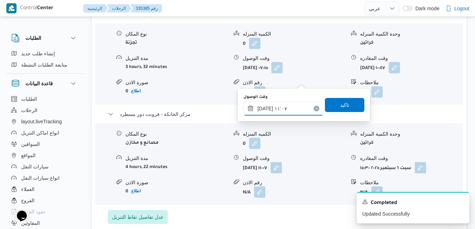
click at [294, 111] on input "[DATE] ١١:٠٧" at bounding box center [283, 108] width 80 height 14
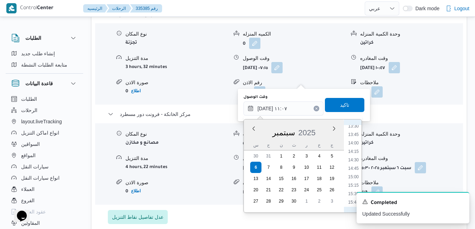
scroll to position [472, 0]
click at [355, 172] on li "15:15" at bounding box center [353, 172] width 16 height 7
type input "[DATE] ١٥:١٥"
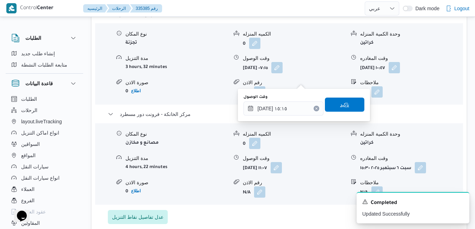
click at [347, 106] on span "تاكيد" at bounding box center [344, 105] width 39 height 14
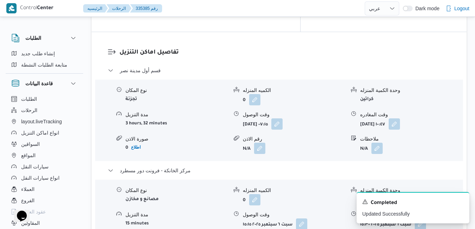
scroll to position [662, 0]
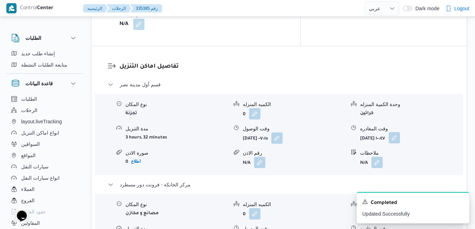
click at [400, 132] on button "button" at bounding box center [393, 137] width 11 height 11
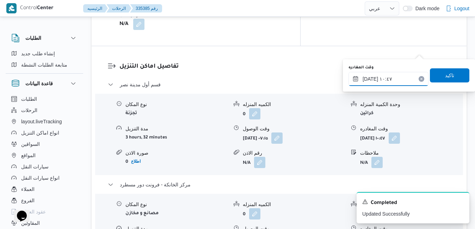
click at [394, 77] on input "[DATE] ١٠:٤٧" at bounding box center [388, 79] width 80 height 14
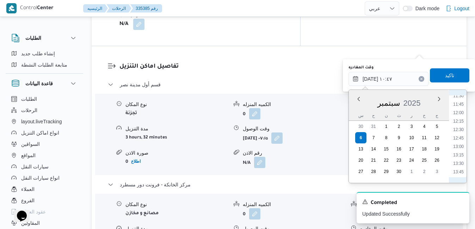
scroll to position [463, 0]
click at [462, 124] on li "14:30" at bounding box center [458, 125] width 16 height 7
type input "[DATE] ١٤:٣٠"
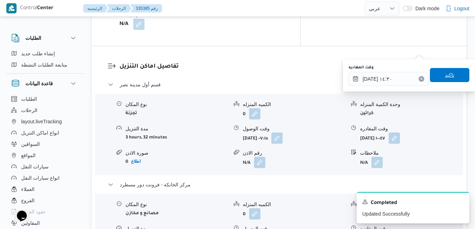
click at [451, 76] on span "تاكيد" at bounding box center [448, 75] width 39 height 14
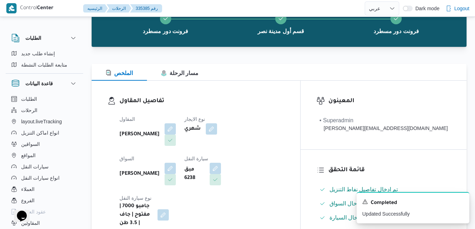
scroll to position [0, 0]
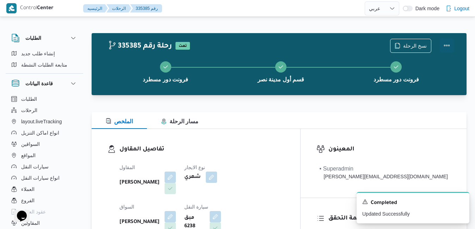
click at [446, 45] on button "Actions" at bounding box center [446, 45] width 14 height 14
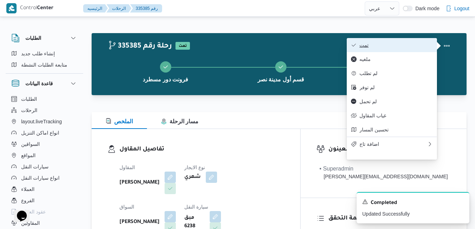
click at [420, 47] on span "تمت" at bounding box center [395, 45] width 73 height 6
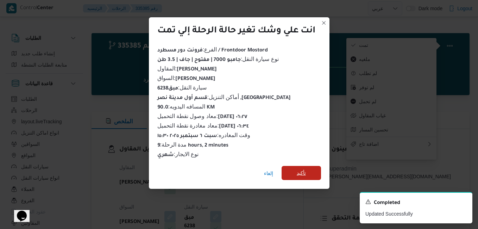
click at [302, 169] on span "تأكيد" at bounding box center [301, 173] width 9 height 8
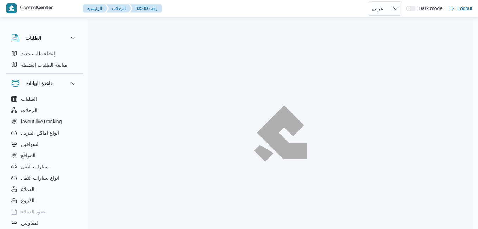
select select "ar"
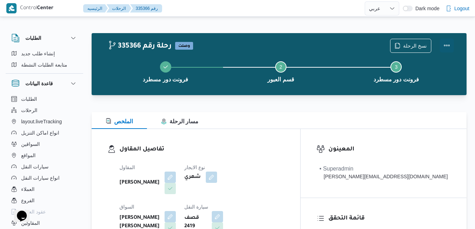
click at [446, 44] on button "Actions" at bounding box center [446, 45] width 14 height 14
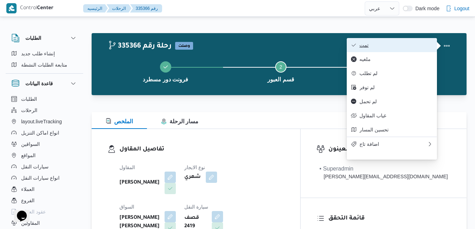
click at [415, 45] on span "تمت" at bounding box center [395, 45] width 73 height 6
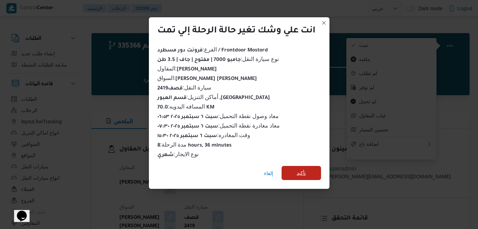
click at [307, 170] on span "تأكيد" at bounding box center [301, 173] width 39 height 14
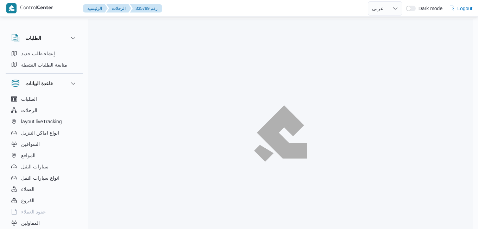
select select "ar"
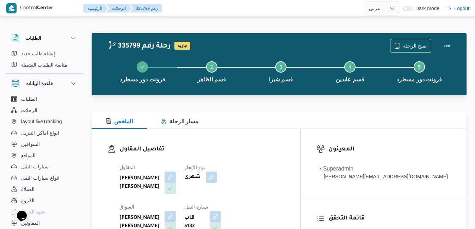
click at [258, 131] on div "تفاصيل المقاول المقاول [PERSON_NAME] [PERSON_NAME] نوع الايجار شهري السواق [PER…" at bounding box center [196, 210] width 208 height 163
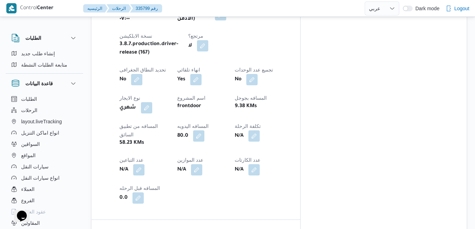
scroll to position [380, 0]
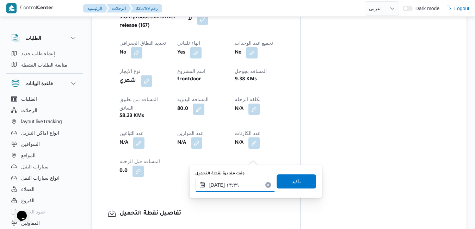
click at [237, 186] on input "[DATE] ١٣:٣٩" at bounding box center [235, 185] width 80 height 14
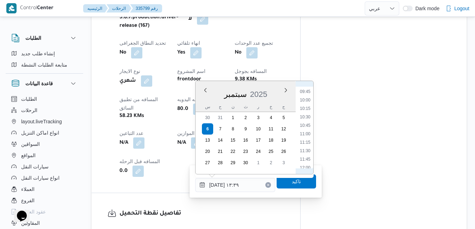
scroll to position [270, 0]
click at [308, 99] on li "08:15" at bounding box center [305, 98] width 16 height 7
type input "٠٦/٠٩/٢٠٢٥ ٠٨:١٥"
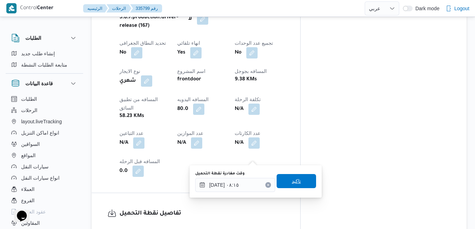
click at [292, 181] on span "تاكيد" at bounding box center [295, 181] width 9 height 8
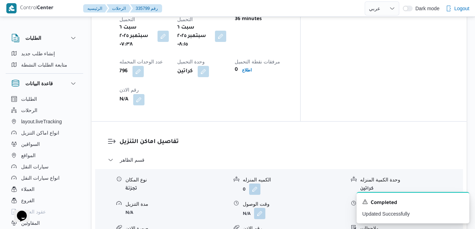
scroll to position [591, 0]
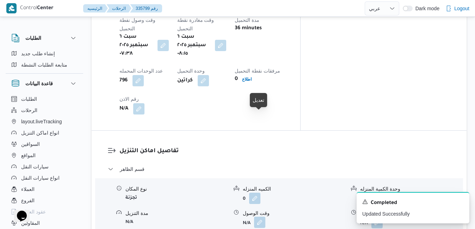
click at [262, 217] on button "button" at bounding box center [259, 222] width 11 height 11
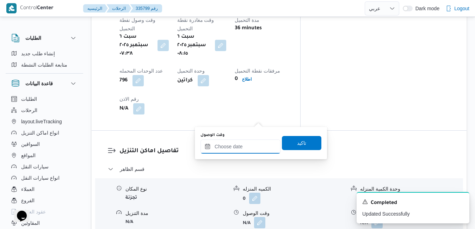
click at [245, 144] on input "وقت الوصول" at bounding box center [240, 146] width 80 height 14
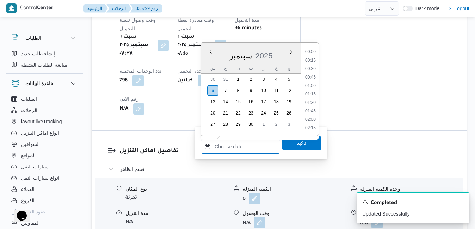
scroll to position [582, 0]
click at [208, 64] on div "س" at bounding box center [212, 68] width 11 height 10
click at [313, 58] on li "09:00" at bounding box center [310, 59] width 16 height 7
type input "٠٦/٠٩/٢٠٢٥ ٠٩:٠٠"
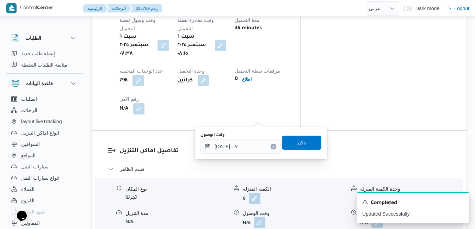
click at [299, 144] on span "تاكيد" at bounding box center [301, 142] width 9 height 8
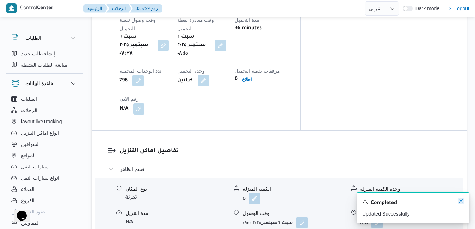
click at [462, 201] on icon "Dismiss toast" at bounding box center [461, 201] width 6 height 6
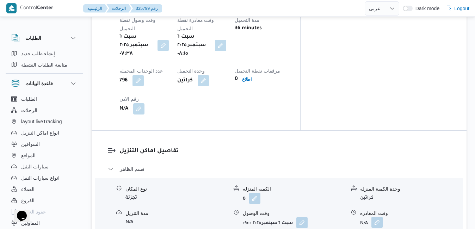
click at [378, 217] on button "button" at bounding box center [376, 222] width 11 height 11
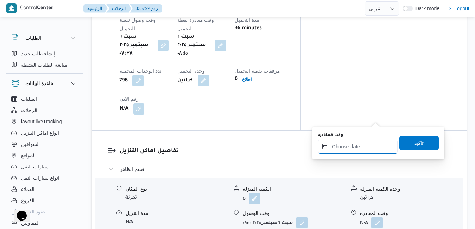
click at [349, 147] on input "وقت المغادره" at bounding box center [358, 146] width 80 height 14
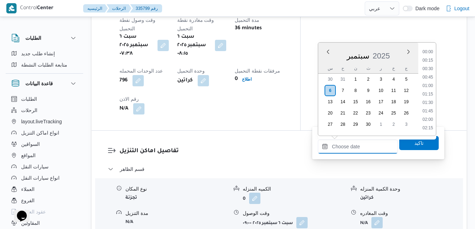
scroll to position [582, 0]
click at [321, 62] on div "سبتمبر 2025" at bounding box center [368, 54] width 100 height 18
click at [429, 88] on li "12:00" at bounding box center [427, 89] width 16 height 7
type input "٠٦/٠٩/٢٠٢٥ ١٢:٠٠"
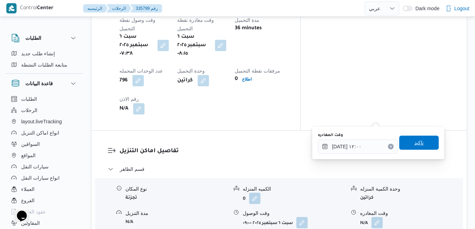
click at [414, 140] on span "تاكيد" at bounding box center [418, 142] width 9 height 8
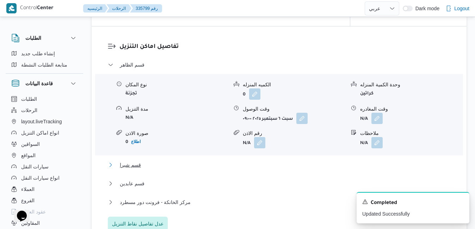
click at [341, 167] on button "قسم شبرا" at bounding box center [279, 165] width 343 height 8
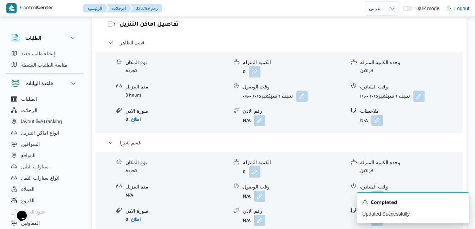
scroll to position [732, 0]
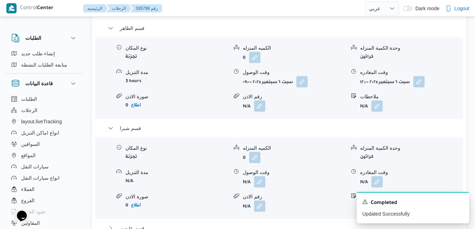
click at [331, 224] on button "قسم عابدين" at bounding box center [279, 228] width 343 height 8
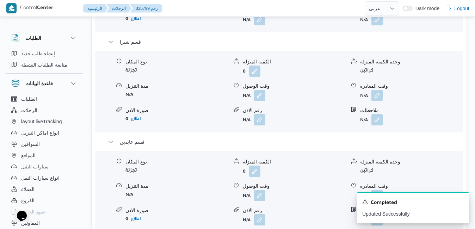
scroll to position [824, 0]
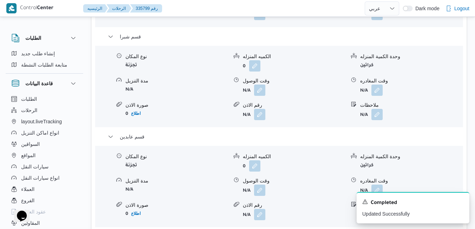
click at [460, 202] on icon "Dismiss toast" at bounding box center [461, 201] width 4 height 4
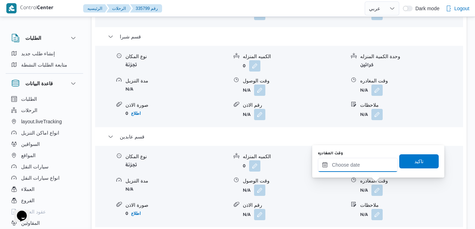
click at [354, 165] on input "وقت المغادره" at bounding box center [358, 165] width 80 height 14
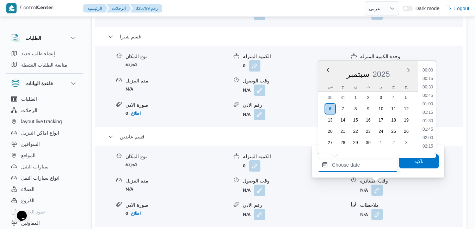
scroll to position [582, 0]
click at [327, 79] on div "سبتمبر 2025" at bounding box center [368, 73] width 100 height 18
click at [429, 106] on li "16:15" at bounding box center [427, 108] width 16 height 7
type input "[DATE] ١٦:١٥"
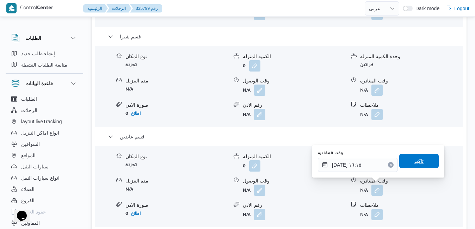
click at [419, 158] on span "تاكيد" at bounding box center [418, 161] width 39 height 14
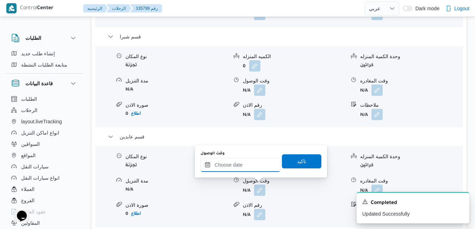
click at [257, 169] on input "وقت الوصول" at bounding box center [240, 165] width 80 height 14
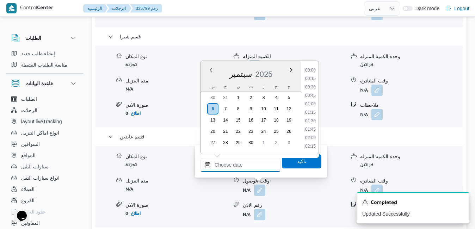
scroll to position [582, 0]
click at [209, 79] on div "سبتمبر 2025" at bounding box center [251, 73] width 100 height 18
click at [311, 102] on li "16:00" at bounding box center [310, 99] width 16 height 7
type input "٠٦/٠٩/٢٠٢٥ ١٦:٠٠"
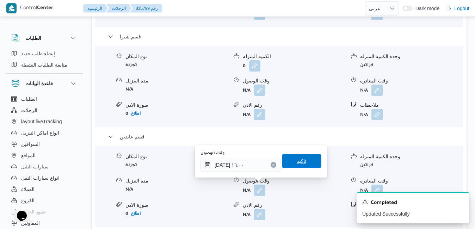
click at [301, 163] on span "تاكيد" at bounding box center [301, 161] width 39 height 14
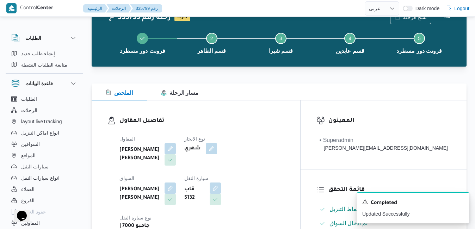
scroll to position [0, 0]
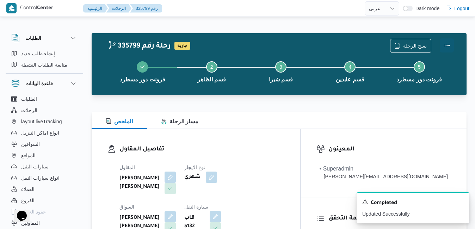
click at [446, 42] on button "Actions" at bounding box center [446, 45] width 14 height 14
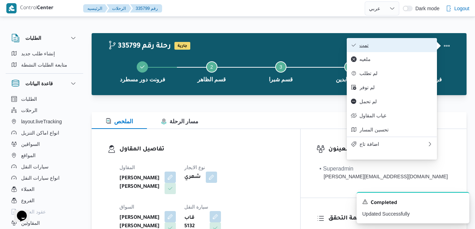
click at [401, 44] on span "تمت" at bounding box center [395, 45] width 73 height 6
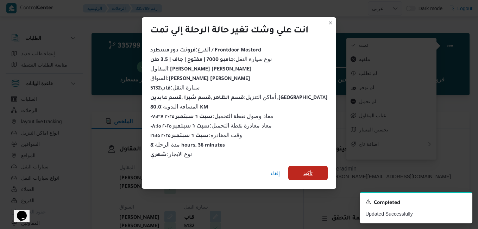
click at [308, 173] on span "تأكيد" at bounding box center [307, 173] width 39 height 14
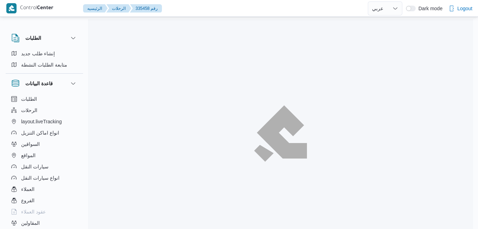
select select "ar"
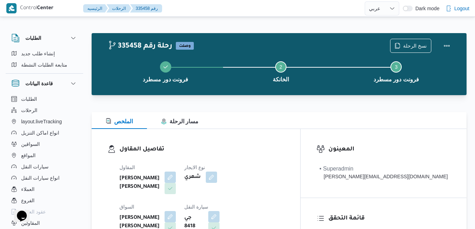
click at [287, 125] on div "الملخص مسار الرحلة" at bounding box center [279, 120] width 375 height 17
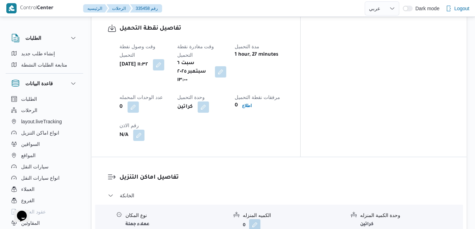
scroll to position [581, 0]
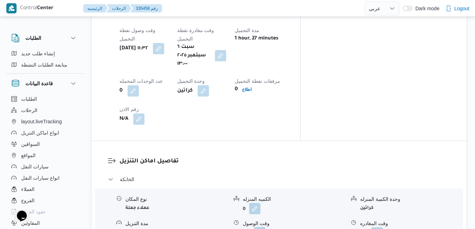
click at [260, 227] on button "button" at bounding box center [259, 232] width 11 height 11
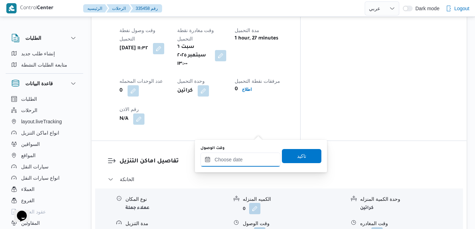
click at [238, 159] on input "وقت الوصول" at bounding box center [240, 159] width 80 height 14
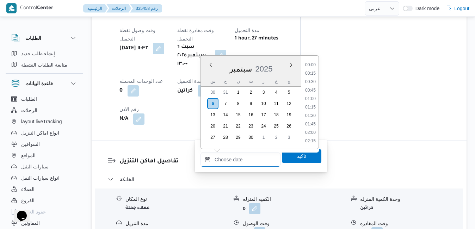
scroll to position [582, 0]
click at [207, 77] on div "س" at bounding box center [212, 81] width 11 height 10
click at [309, 81] on li "13:30" at bounding box center [310, 81] width 16 height 7
type input "[DATE] ١٣:٣٠"
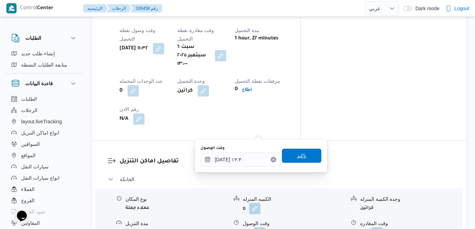
click at [288, 156] on span "تاكيد" at bounding box center [301, 156] width 39 height 14
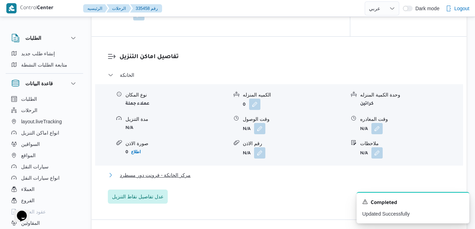
click at [245, 176] on button "مركز الخانكة - فرونت دور مسطرد" at bounding box center [279, 175] width 343 height 8
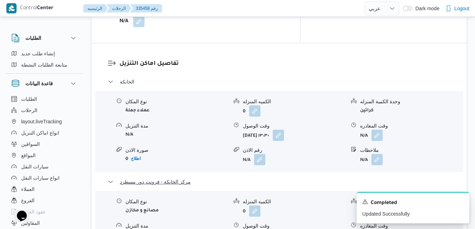
scroll to position [736, 0]
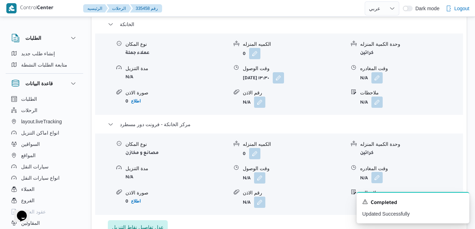
click at [376, 172] on button "button" at bounding box center [376, 177] width 11 height 11
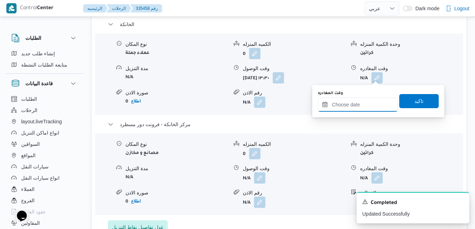
click at [348, 105] on input "وقت المغادره" at bounding box center [358, 105] width 80 height 14
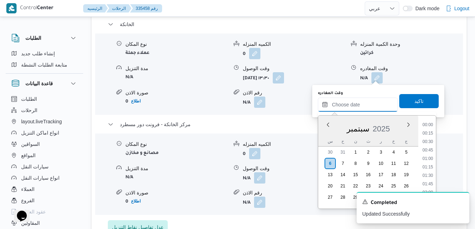
scroll to position [582, 0]
click at [324, 133] on div "سبتمبر 2025" at bounding box center [368, 127] width 100 height 18
click at [425, 163] on li "16:15" at bounding box center [427, 162] width 16 height 7
type input "[DATE] ١٦:١٥"
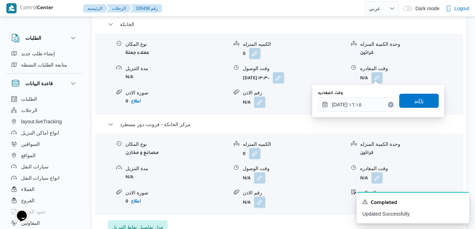
click at [423, 98] on span "تاكيد" at bounding box center [418, 101] width 39 height 14
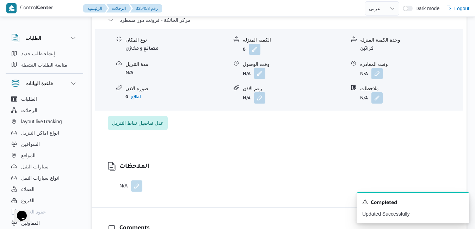
click at [259, 76] on button "button" at bounding box center [259, 73] width 11 height 11
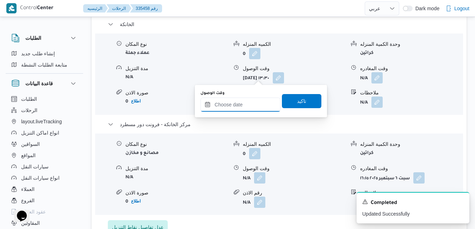
click at [256, 103] on input "وقت الوصول" at bounding box center [240, 105] width 80 height 14
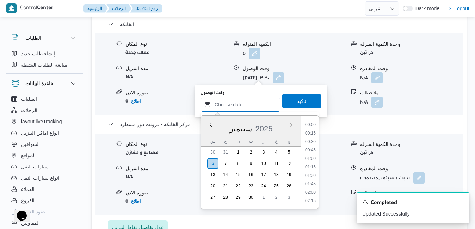
scroll to position [582, 0]
click at [206, 131] on div "سبتمبر 2025" at bounding box center [251, 127] width 100 height 18
click at [309, 156] on li "16:00" at bounding box center [310, 154] width 16 height 7
type input "٠٦/٠٩/٢٠٢٥ ١٦:٠٠"
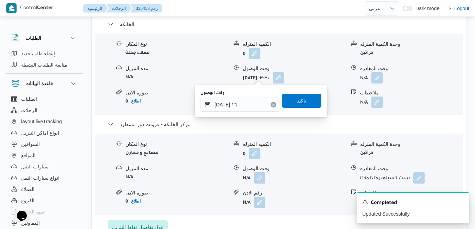
click at [308, 101] on span "تاكيد" at bounding box center [301, 101] width 39 height 14
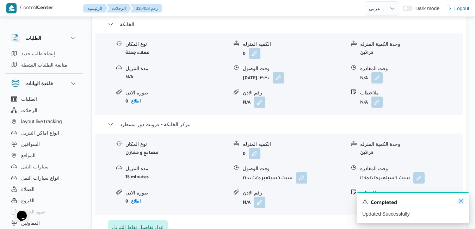
click at [462, 201] on icon "Dismiss toast" at bounding box center [461, 201] width 6 height 6
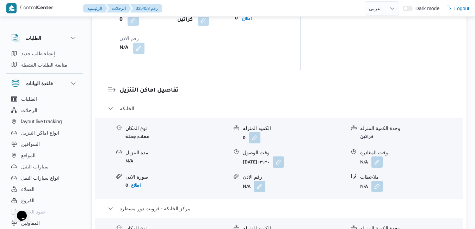
scroll to position [652, 0]
click at [376, 156] on button "button" at bounding box center [376, 161] width 11 height 11
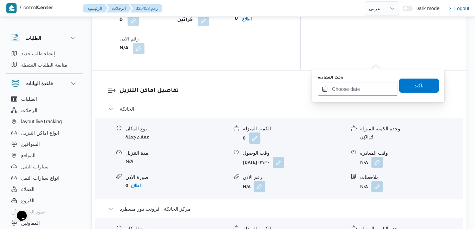
click at [340, 91] on input "وقت المغادره" at bounding box center [358, 89] width 80 height 14
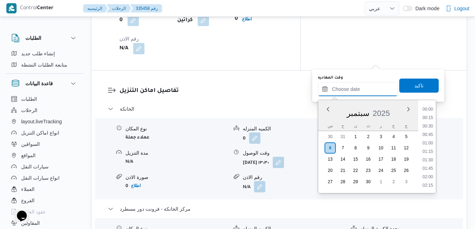
scroll to position [591, 0]
click at [327, 118] on div "سبتمبر 2025" at bounding box center [368, 112] width 100 height 18
click at [431, 115] on li "15:30" at bounding box center [427, 113] width 16 height 7
type input "٠٦/٠٩/٢٠٢٥ ١٥:٣٠"
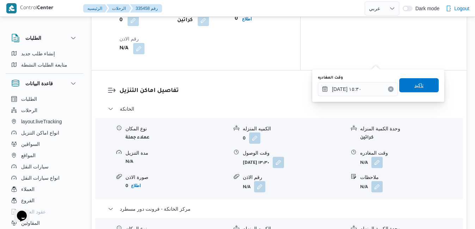
click at [419, 88] on span "تاكيد" at bounding box center [418, 85] width 39 height 14
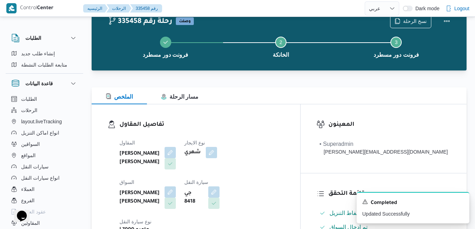
scroll to position [0, 0]
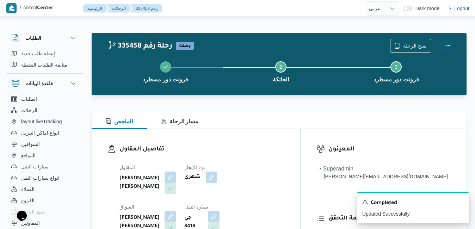
click at [449, 49] on button "Actions" at bounding box center [446, 45] width 14 height 14
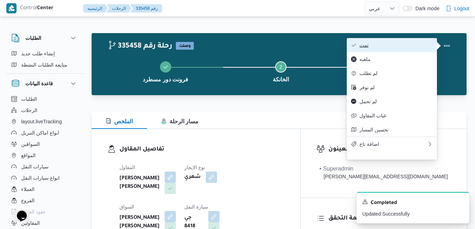
click at [387, 46] on span "تمت" at bounding box center [395, 45] width 73 height 6
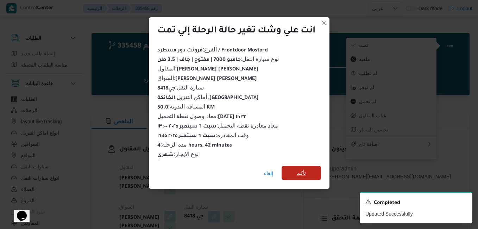
click at [296, 167] on span "تأكيد" at bounding box center [301, 173] width 39 height 14
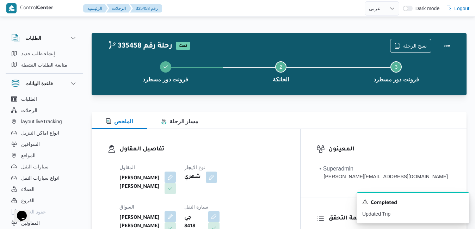
click at [284, 157] on dl "تفاصيل المقاول المقاول محمد عيد عبدالسلام عبدالحافظ نوع الايجار شهري السواق فتح…" at bounding box center [201, 210] width 165 height 131
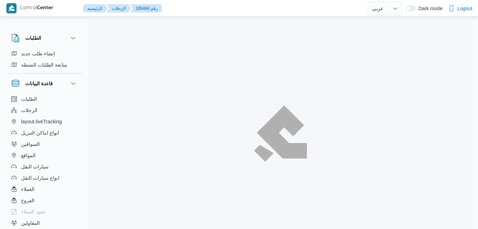
select select "ar"
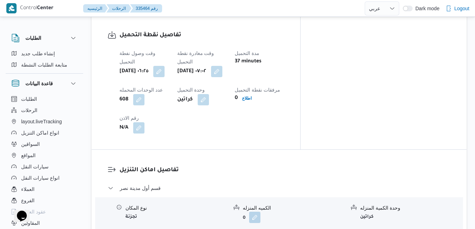
scroll to position [563, 0]
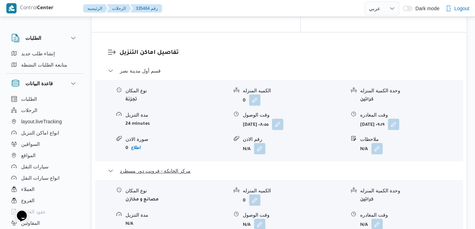
scroll to position [704, 0]
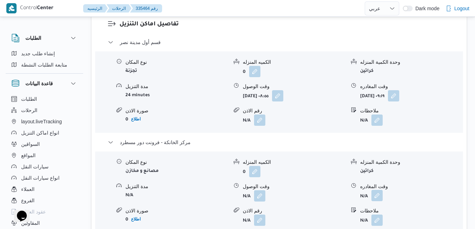
click at [374, 190] on button "button" at bounding box center [376, 195] width 11 height 11
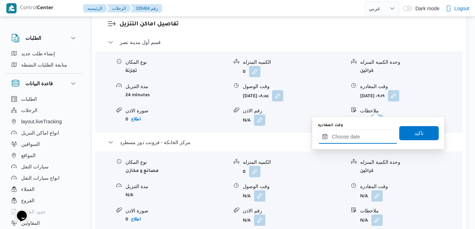
click at [342, 139] on input "وقت المغادره" at bounding box center [358, 137] width 80 height 14
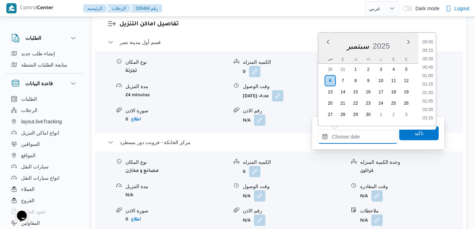
scroll to position [591, 0]
click at [325, 51] on div "سبتمبر 2025" at bounding box center [368, 45] width 100 height 18
click at [429, 54] on li "15:45" at bounding box center [427, 54] width 16 height 7
type input "٠٦/٠٩/٢٠٢٥ ١٥:٤٥"
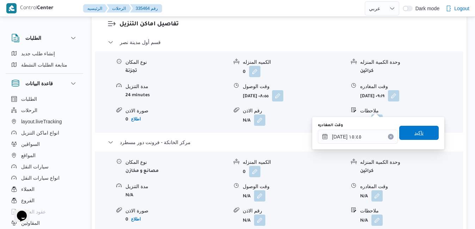
click at [400, 131] on span "تاكيد" at bounding box center [418, 133] width 39 height 14
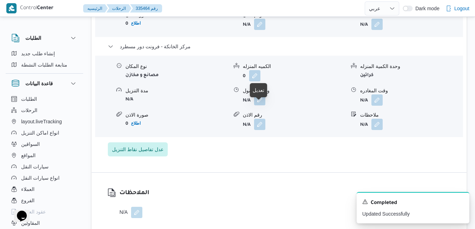
click at [263, 105] on button "button" at bounding box center [259, 99] width 11 height 11
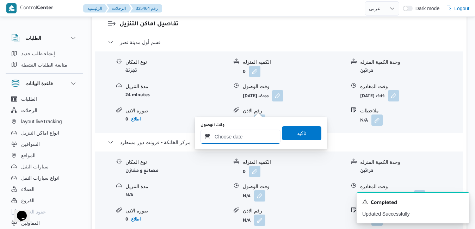
click at [246, 137] on input "وقت الوصول" at bounding box center [240, 137] width 80 height 14
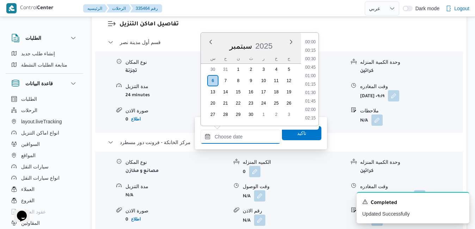
scroll to position [591, 0]
click at [204, 51] on div "سبتمبر 2025" at bounding box center [251, 45] width 100 height 18
click at [313, 46] on li "15:30" at bounding box center [310, 46] width 16 height 7
type input "٠٦/٠٩/٢٠٢٥ ١٥:٣٠"
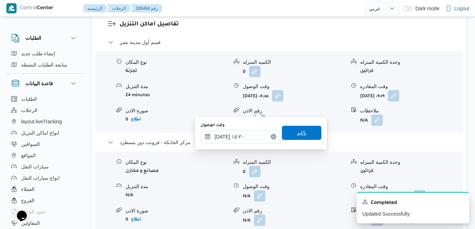
click at [289, 134] on span "تاكيد" at bounding box center [301, 133] width 39 height 14
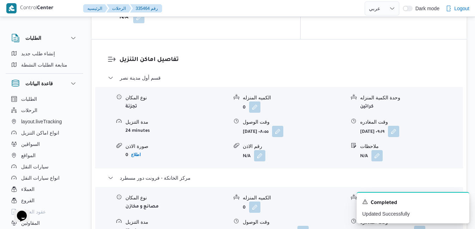
scroll to position [662, 0]
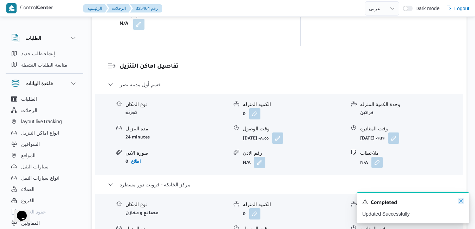
click at [461, 202] on icon "Dismiss toast" at bounding box center [461, 201] width 6 height 6
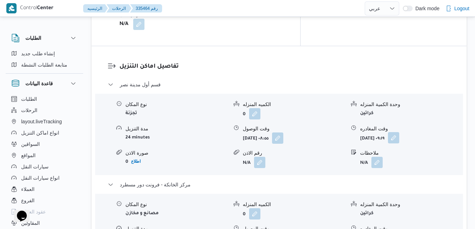
click at [399, 132] on button "button" at bounding box center [393, 137] width 11 height 11
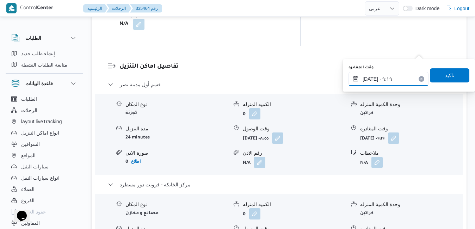
click at [391, 73] on input "٠٦/٠٩/٢٠٢٥ ٠٩:١٩" at bounding box center [388, 79] width 80 height 14
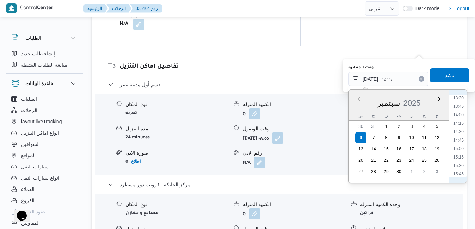
scroll to position [484, 0]
click at [460, 121] on li "15:00" at bounding box center [458, 121] width 16 height 7
type input "٠٦/٠٩/٢٠٢٥ ١٥:٠٠"
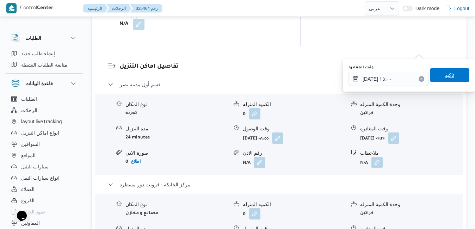
click at [446, 73] on span "تاكيد" at bounding box center [449, 75] width 9 height 8
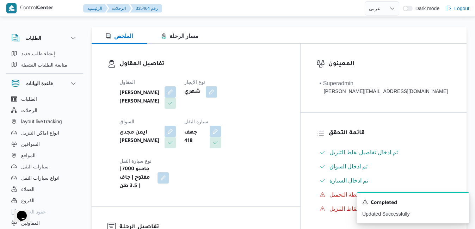
scroll to position [0, 0]
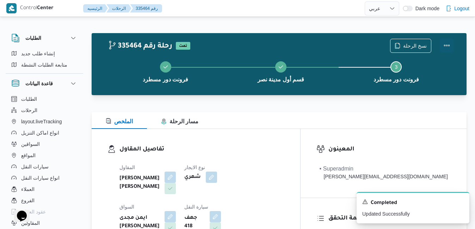
click at [447, 49] on button "Actions" at bounding box center [446, 45] width 14 height 14
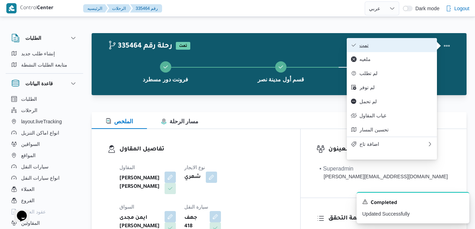
click at [398, 44] on span "تمت" at bounding box center [395, 45] width 73 height 6
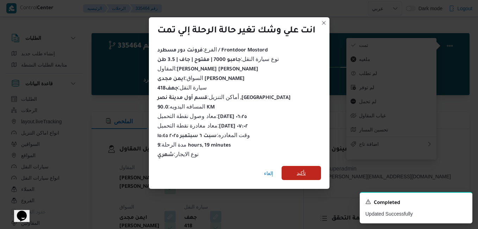
click at [296, 168] on span "تأكيد" at bounding box center [301, 173] width 39 height 14
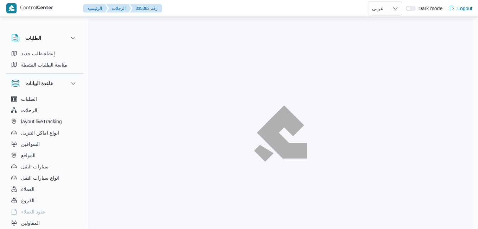
select select "ar"
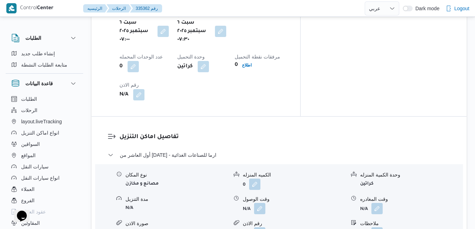
scroll to position [620, 0]
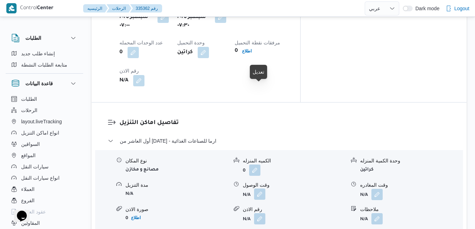
click at [260, 188] on button "button" at bounding box center [259, 193] width 11 height 11
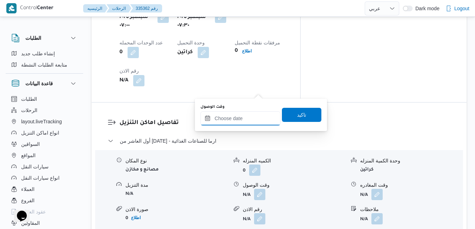
click at [238, 121] on input "وقت الوصول" at bounding box center [240, 118] width 80 height 14
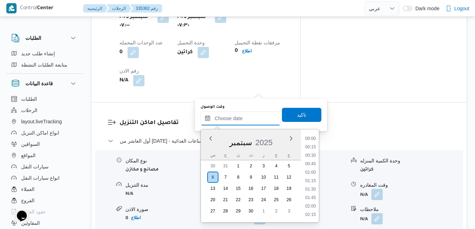
scroll to position [599, 0]
click at [207, 145] on div "سبتمبر 2025" at bounding box center [251, 141] width 100 height 18
click at [311, 190] on li "08:45" at bounding box center [310, 192] width 16 height 7
type input "٠٦/٠٩/٢٠٢٥ ٠٨:٤٥"
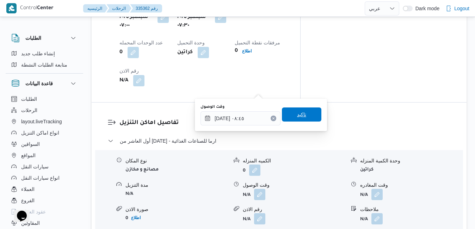
click at [306, 114] on span "تاكيد" at bounding box center [301, 114] width 39 height 14
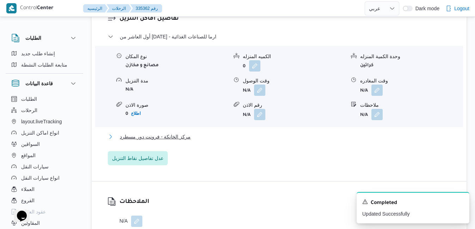
click at [270, 137] on button "مركز الخانكة - فرونت دور مسطرد" at bounding box center [279, 136] width 343 height 8
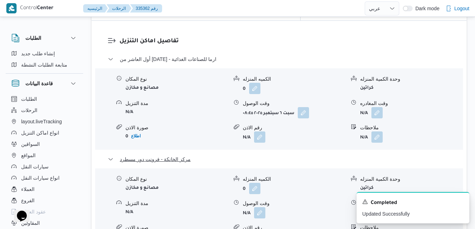
scroll to position [718, 0]
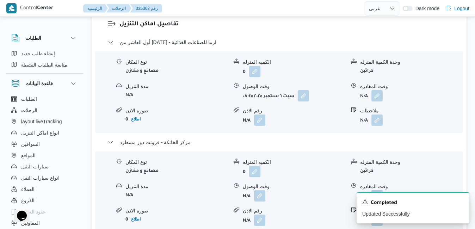
click at [379, 190] on button "button" at bounding box center [376, 195] width 11 height 11
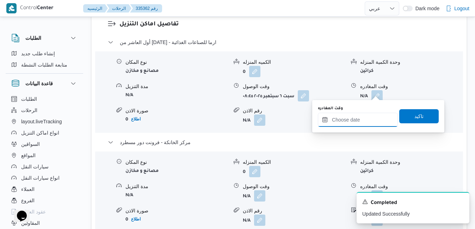
click at [351, 121] on input "وقت المغادره" at bounding box center [358, 120] width 80 height 14
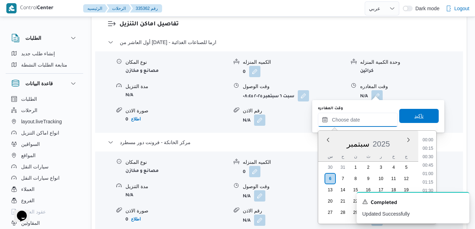
scroll to position [599, 0]
click at [330, 152] on div "س" at bounding box center [329, 156] width 11 height 10
click at [426, 155] on li "16:00" at bounding box center [427, 152] width 16 height 7
type input "[DATE] ١٦:٠٠"
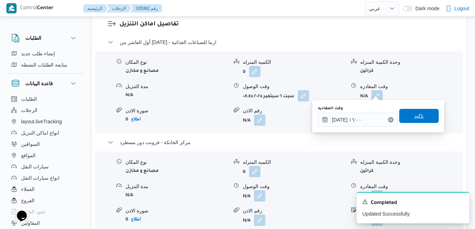
click at [416, 119] on span "تاكيد" at bounding box center [418, 116] width 9 height 8
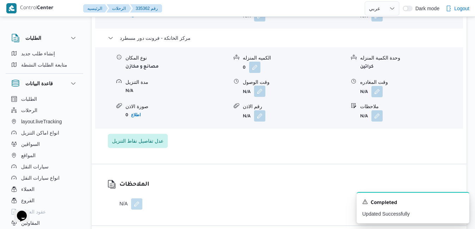
click at [258, 92] on button "button" at bounding box center [259, 91] width 11 height 11
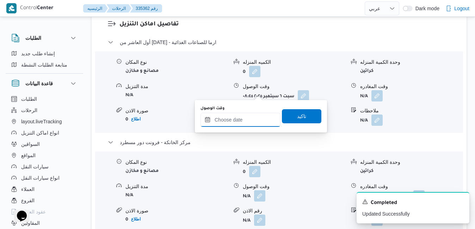
click at [247, 119] on input "وقت الوصول" at bounding box center [240, 120] width 80 height 14
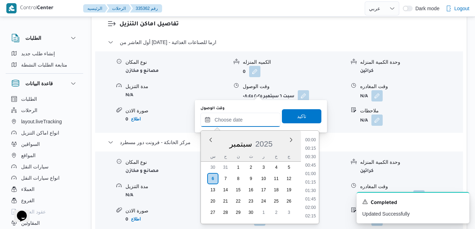
scroll to position [599, 0]
click at [208, 153] on div "س" at bounding box center [212, 156] width 11 height 10
click at [313, 145] on li "15:45" at bounding box center [310, 144] width 16 height 7
type input "٠٦/٠٩/٢٠٢٥ ١٥:٤٥"
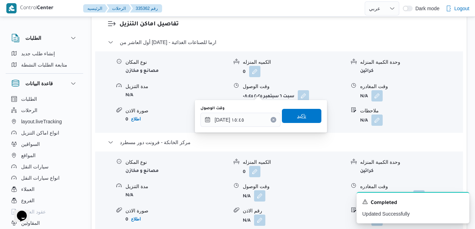
click at [305, 118] on span "تاكيد" at bounding box center [301, 116] width 39 height 14
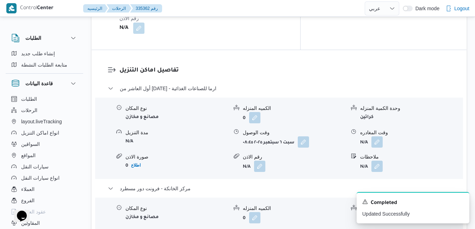
scroll to position [662, 0]
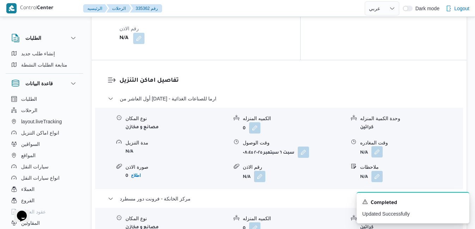
click at [377, 146] on button "button" at bounding box center [376, 151] width 11 height 11
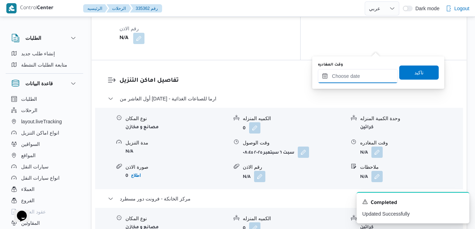
click at [346, 73] on input "وقت المغادره" at bounding box center [358, 76] width 80 height 14
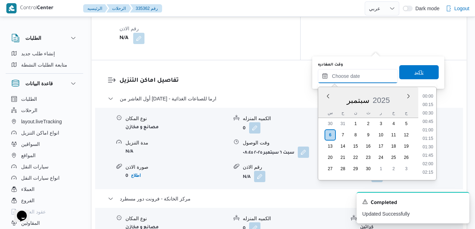
scroll to position [599, 0]
click at [327, 104] on div "سبتمبر 2025" at bounding box center [368, 99] width 100 height 18
click at [429, 138] on li "14:45" at bounding box center [427, 138] width 16 height 7
type input "٠٦/٠٩/٢٠٢٥ ١٤:٤٥"
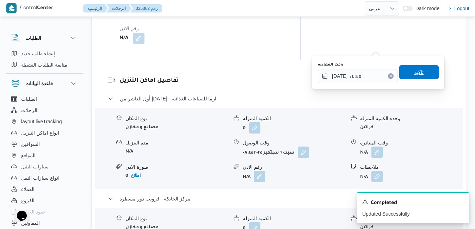
click at [424, 75] on span "تاكيد" at bounding box center [418, 72] width 39 height 14
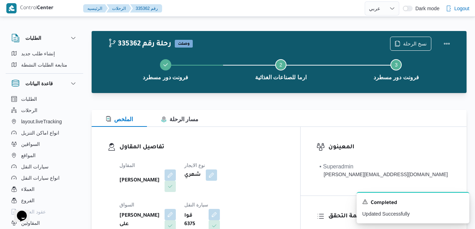
scroll to position [0, 0]
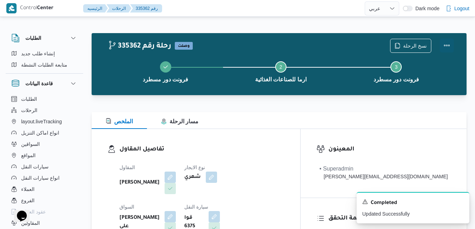
click at [442, 45] on button "Actions" at bounding box center [446, 45] width 14 height 14
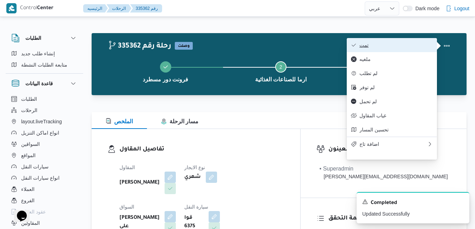
click at [405, 44] on span "تمت" at bounding box center [395, 45] width 73 height 6
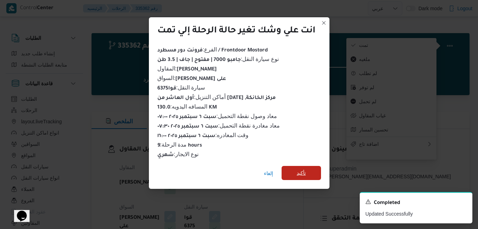
click at [296, 169] on span "تأكيد" at bounding box center [301, 173] width 39 height 14
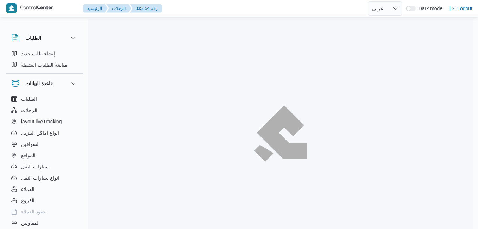
select select "ar"
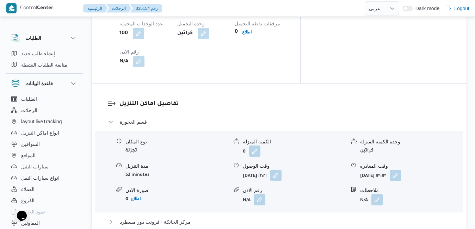
scroll to position [628, 0]
click at [281, 169] on button "button" at bounding box center [275, 174] width 11 height 11
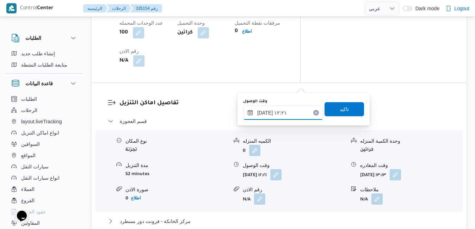
click at [278, 116] on input "[DATE] ١٢:٢١" at bounding box center [283, 113] width 80 height 14
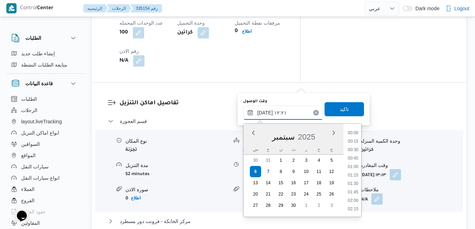
scroll to position [371, 0]
click at [355, 140] on li "11:15" at bounding box center [353, 141] width 16 height 7
type input "٠٦/٠٩/٢٠٢٥ ١١:١٥"
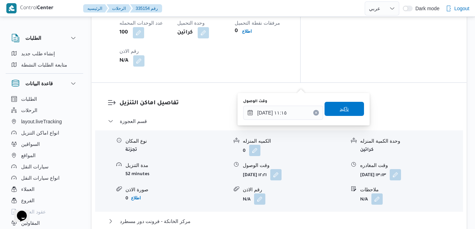
click at [347, 108] on span "تاكيد" at bounding box center [343, 109] width 39 height 14
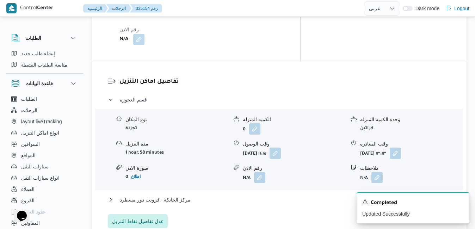
scroll to position [670, 0]
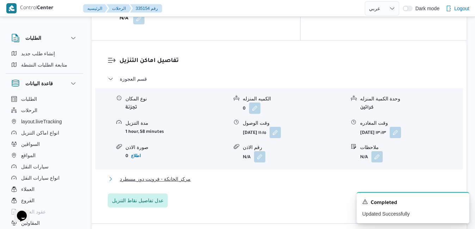
click at [316, 175] on button "مركز الخانكة - فرونت دور مسطرد" at bounding box center [279, 179] width 343 height 8
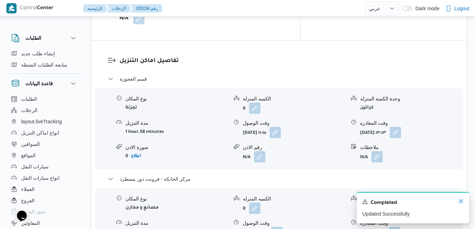
click at [460, 201] on icon "Dismiss toast" at bounding box center [461, 201] width 6 height 6
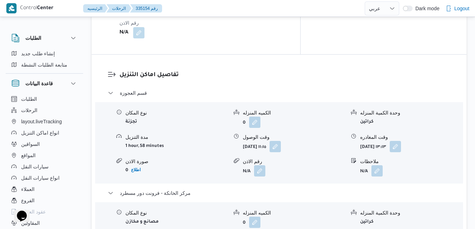
scroll to position [642, 0]
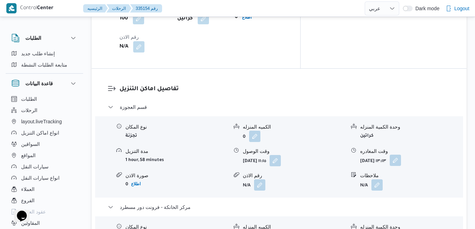
click at [401, 155] on button "button" at bounding box center [394, 160] width 11 height 11
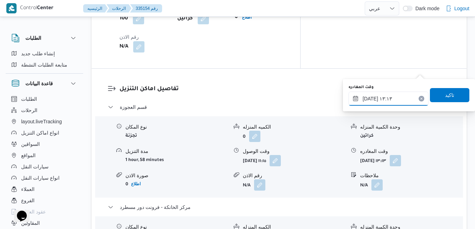
click at [387, 100] on input "٠٦/٠٩/٢٠٢٥ ١٣:١٣" at bounding box center [388, 99] width 80 height 14
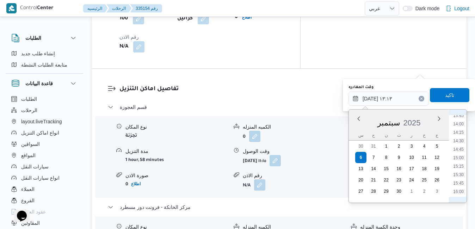
scroll to position [539, 0]
click at [460, 171] on li "17:30" at bounding box center [458, 170] width 16 height 7
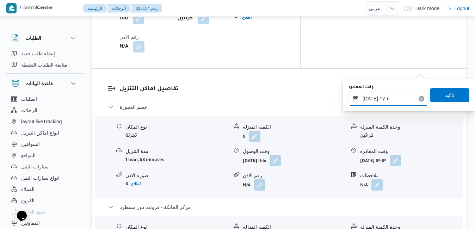
click at [370, 99] on input "٠٦/٠٩/٢٠٢٥ ١٧:٣٠" at bounding box center [388, 99] width 80 height 14
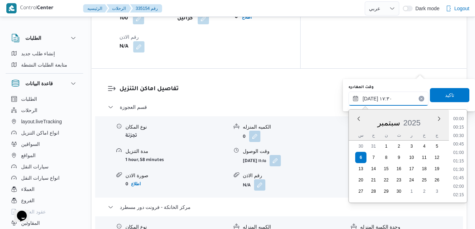
click at [370, 99] on input "٠٦/٠٩/٢٠٢٥ ١٧:٣٠" at bounding box center [388, 99] width 80 height 14
type input "٠٦/٠٩/٢٠٢٥ ١٧:50"
click at [435, 96] on span "تاكيد" at bounding box center [448, 95] width 39 height 14
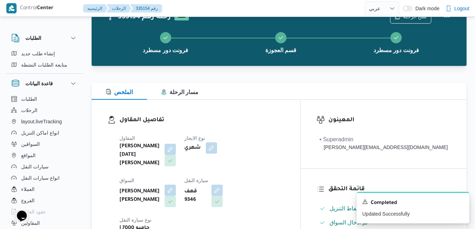
scroll to position [0, 0]
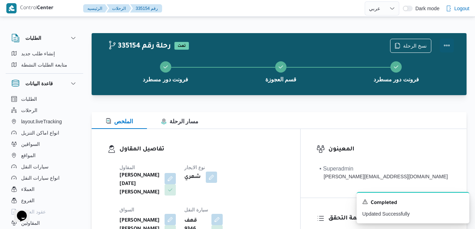
click at [446, 45] on button "Actions" at bounding box center [446, 45] width 14 height 14
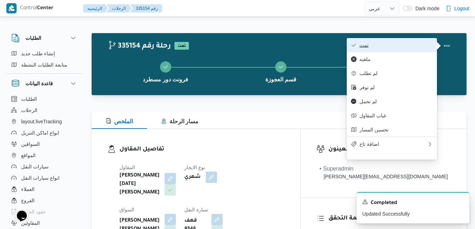
click at [407, 45] on span "تمت" at bounding box center [395, 45] width 73 height 6
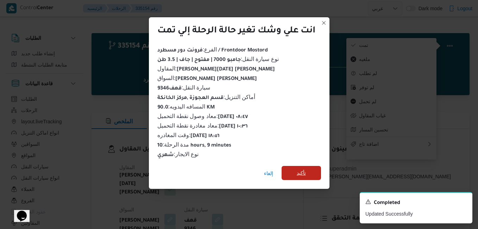
click at [301, 169] on span "تأكيد" at bounding box center [301, 173] width 9 height 8
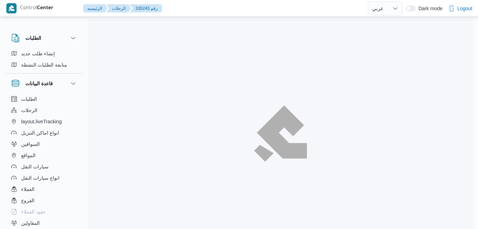
select select "ar"
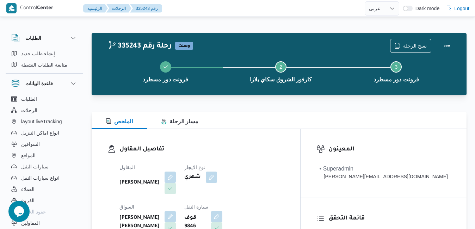
click at [276, 133] on div "تفاصيل المقاول المقاول [PERSON_NAME] [PERSON_NAME] نوع الايجار شهري السواق [PER…" at bounding box center [196, 210] width 208 height 163
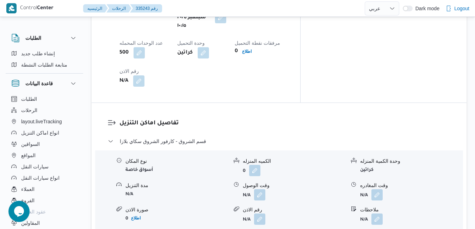
scroll to position [620, 0]
click at [262, 188] on button "button" at bounding box center [259, 193] width 11 height 11
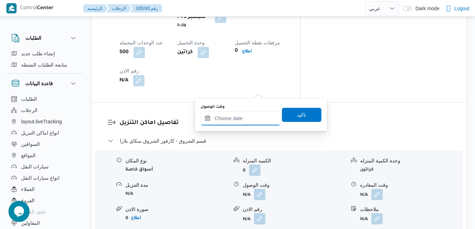
click at [245, 120] on input "وقت الوصول" at bounding box center [240, 118] width 80 height 14
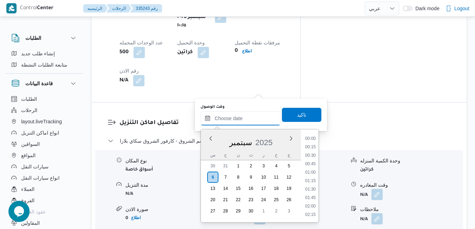
scroll to position [599, 0]
click at [209, 145] on div "سبتمبر 2025" at bounding box center [251, 141] width 100 height 18
click at [312, 197] on li "11:00" at bounding box center [310, 196] width 16 height 7
type input "[DATE] ١١:٠٠"
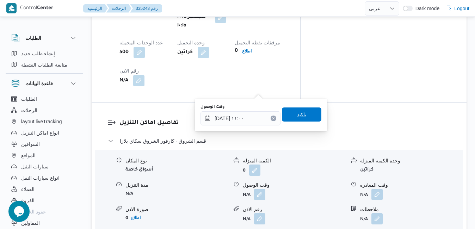
click at [310, 120] on span "تاكيد" at bounding box center [301, 114] width 39 height 14
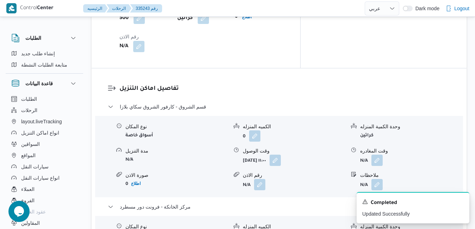
scroll to position [732, 0]
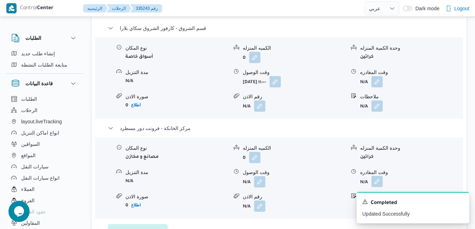
click at [376, 176] on button "button" at bounding box center [376, 181] width 11 height 11
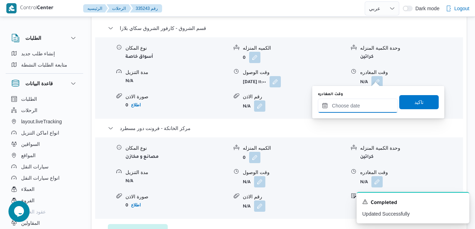
click at [337, 103] on input "وقت المغادره" at bounding box center [358, 106] width 80 height 14
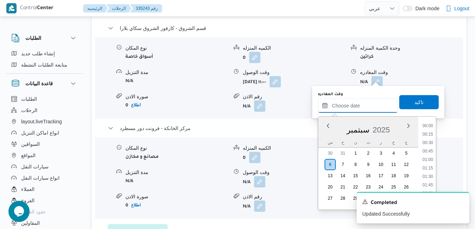
scroll to position [599, 0]
click at [326, 136] on div "سبتمبر 2025" at bounding box center [368, 128] width 100 height 18
click at [428, 147] on li "16:15" at bounding box center [427, 147] width 16 height 7
type input "[DATE] ١٦:١٥"
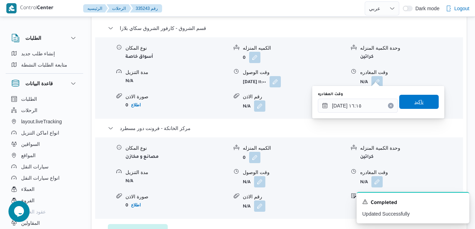
click at [421, 104] on span "تاكيد" at bounding box center [418, 102] width 39 height 14
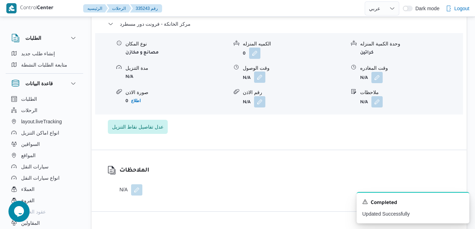
click at [260, 80] on button "button" at bounding box center [259, 76] width 11 height 11
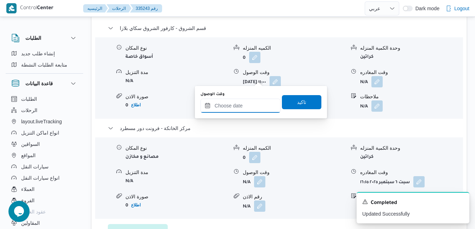
click at [250, 106] on input "وقت الوصول" at bounding box center [240, 106] width 80 height 14
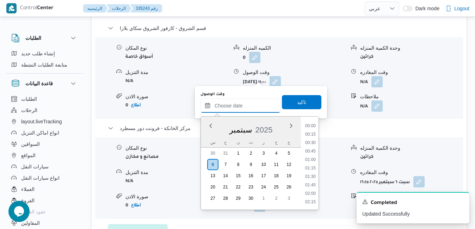
scroll to position [599, 0]
click at [205, 137] on div "سبتمبر 2025" at bounding box center [251, 128] width 100 height 18
click at [309, 138] on li "16:00" at bounding box center [310, 138] width 16 height 7
type input "٠٦/٠٩/٢٠٢٥ ١٦:٠٠"
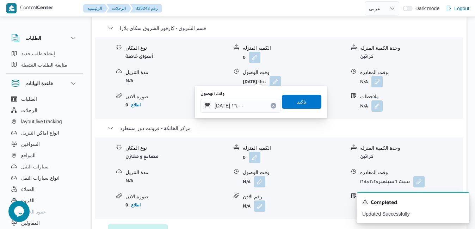
click at [305, 102] on span "تاكيد" at bounding box center [301, 102] width 39 height 14
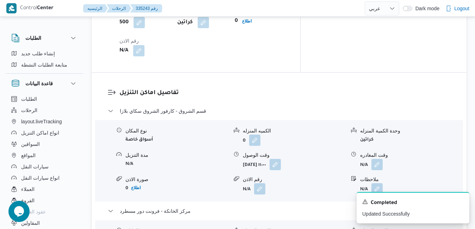
scroll to position [662, 0]
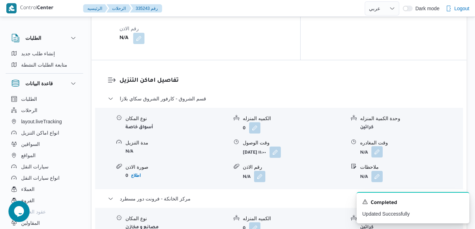
click at [380, 146] on button "button" at bounding box center [376, 151] width 11 height 11
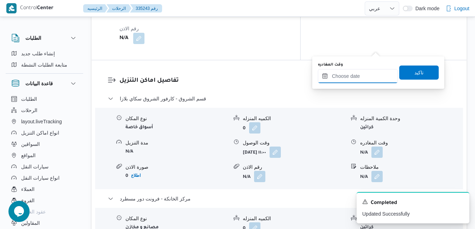
click at [352, 78] on input "وقت المغادره" at bounding box center [358, 76] width 80 height 14
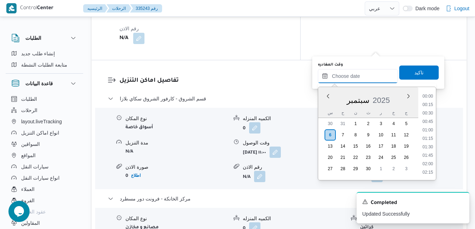
scroll to position [599, 0]
click at [326, 104] on div "سبتمبر 2025" at bounding box center [368, 99] width 100 height 18
click at [428, 153] on li "15:15" at bounding box center [427, 155] width 16 height 7
type input "[DATE] ١٥:١٥"
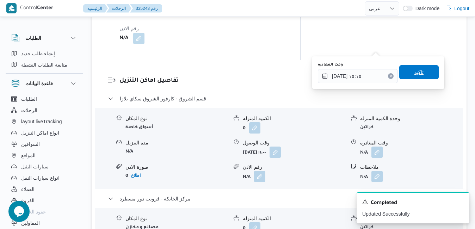
click at [416, 72] on span "تاكيد" at bounding box center [418, 72] width 9 height 8
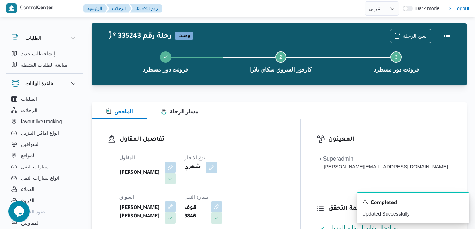
scroll to position [0, 0]
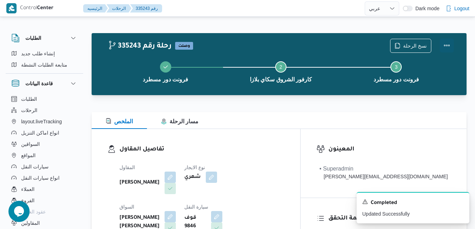
click at [446, 44] on button "Actions" at bounding box center [446, 45] width 14 height 14
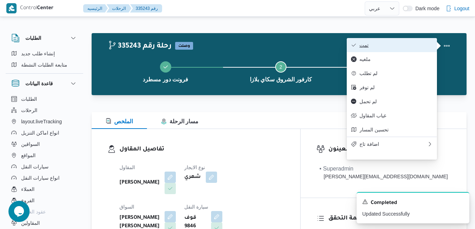
click at [386, 41] on button "تمت" at bounding box center [391, 45] width 90 height 14
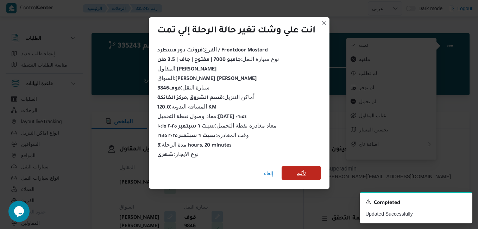
click at [298, 169] on span "تأكيد" at bounding box center [301, 173] width 9 height 8
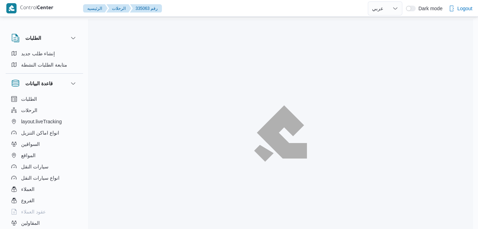
select select "ar"
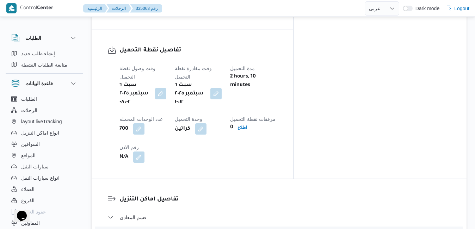
scroll to position [488, 0]
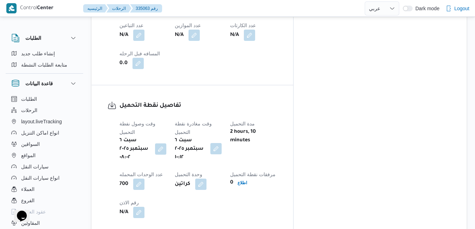
click at [221, 143] on button "button" at bounding box center [215, 148] width 11 height 11
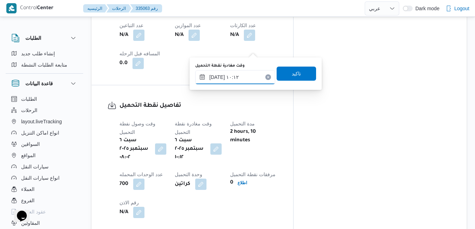
click at [242, 80] on input "٠٦/٠٩/٢٠٢٥ ١٠:١٢" at bounding box center [235, 77] width 80 height 14
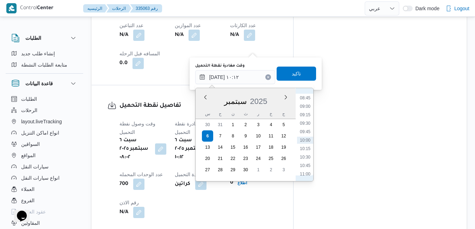
scroll to position [224, 0]
click at [303, 152] on li "08:15" at bounding box center [305, 152] width 16 height 7
type input "٠٦/٠٩/٢٠٢٥ ٠٨:١٥"
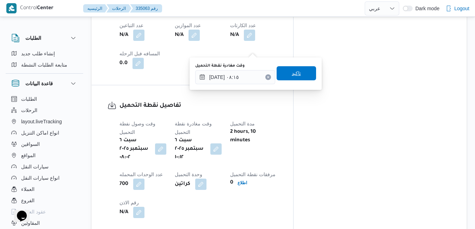
click at [304, 72] on span "تاكيد" at bounding box center [295, 73] width 39 height 14
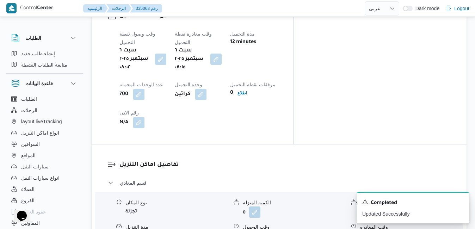
scroll to position [601, 0]
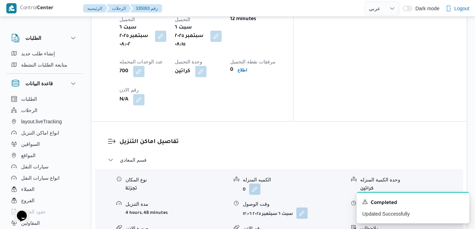
click at [299, 207] on button "button" at bounding box center [301, 212] width 11 height 11
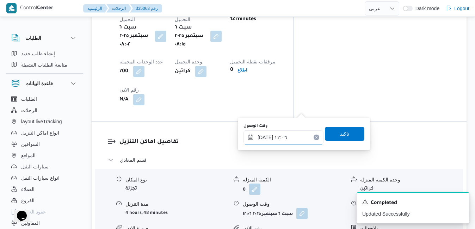
click at [281, 139] on input "٠٦/٠٩/٢٠٢٥ ١٢:٠٦" at bounding box center [283, 137] width 80 height 14
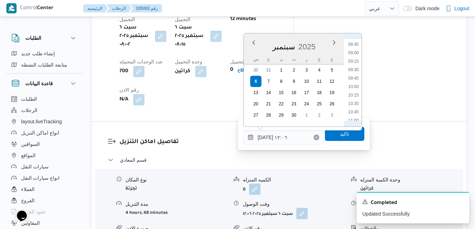
scroll to position [291, 0]
click at [353, 63] on li "09:15" at bounding box center [353, 64] width 16 height 7
type input "٠٦/٠٩/٢٠٢٥ ٠٩:١٥"
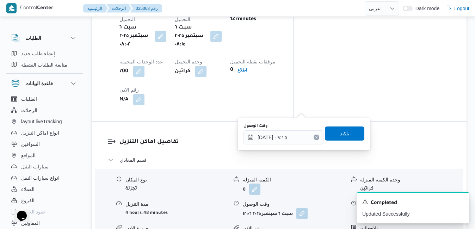
click at [340, 133] on span "تاكيد" at bounding box center [344, 133] width 9 height 8
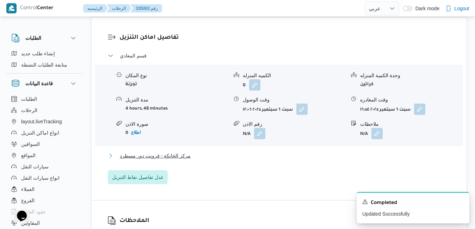
click at [277, 155] on button "مركز الخانكة - فرونت دور مسطرد" at bounding box center [279, 155] width 343 height 8
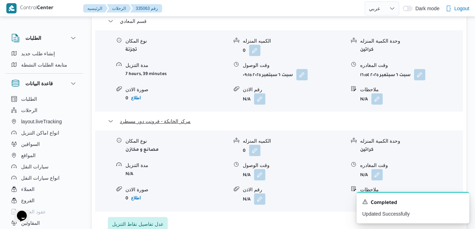
scroll to position [741, 0]
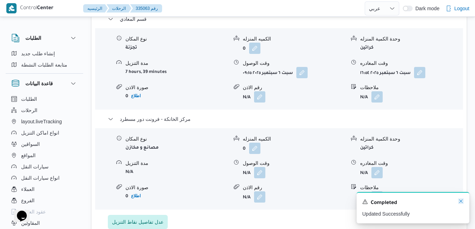
click at [462, 201] on icon "Dismiss toast" at bounding box center [461, 201] width 6 height 6
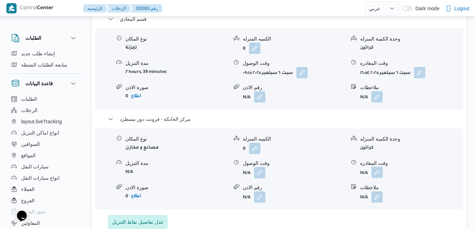
click at [379, 167] on button "button" at bounding box center [376, 172] width 11 height 11
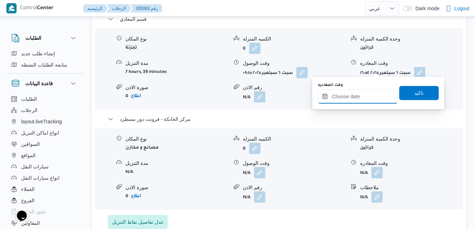
click at [360, 92] on input "وقت المغادره" at bounding box center [358, 96] width 80 height 14
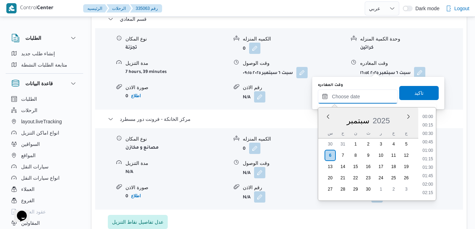
scroll to position [599, 0]
click at [325, 126] on div "سبتمبر 2025" at bounding box center [368, 119] width 100 height 18
click at [428, 147] on li "16:30" at bounding box center [427, 146] width 16 height 7
type input "٠٦/٠٩/٢٠٢٥ ١٦:٣٠"
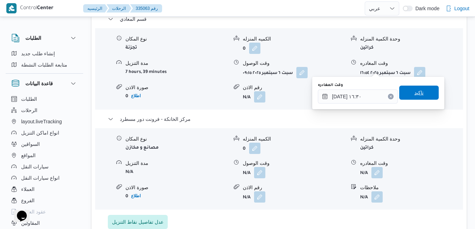
click at [417, 94] on span "تاكيد" at bounding box center [418, 92] width 9 height 8
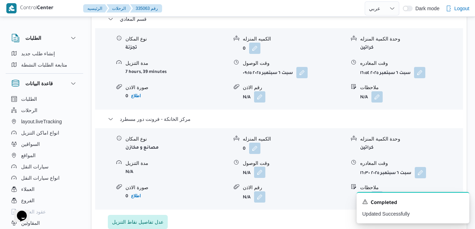
click at [263, 167] on button "button" at bounding box center [259, 172] width 11 height 11
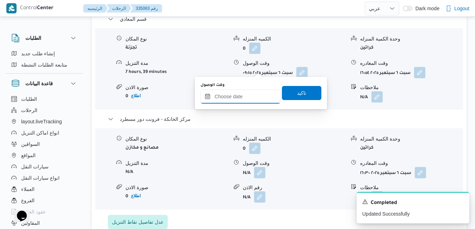
click at [243, 95] on input "وقت الوصول" at bounding box center [240, 96] width 80 height 14
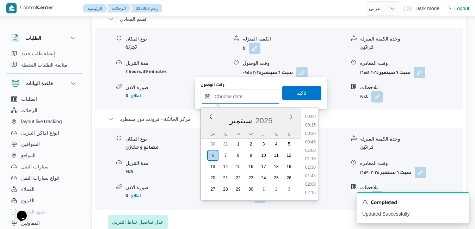
scroll to position [599, 0]
click at [203, 132] on div "س ح ن ث ر خ ج" at bounding box center [251, 133] width 100 height 10
click at [312, 139] on li "16:15" at bounding box center [310, 137] width 16 height 7
type input "٠٦/٠٩/٢٠٢٥ ١٦:١٥"
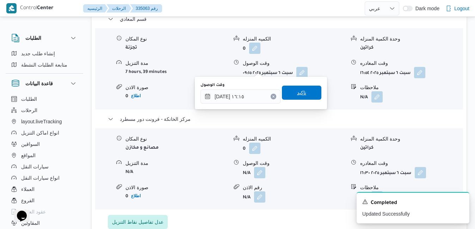
click at [306, 93] on span "تاكيد" at bounding box center [301, 93] width 39 height 14
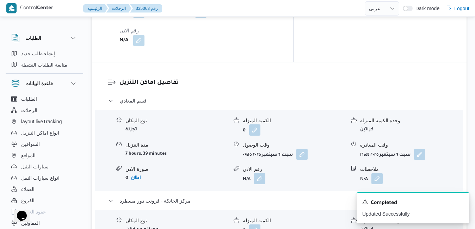
scroll to position [657, 0]
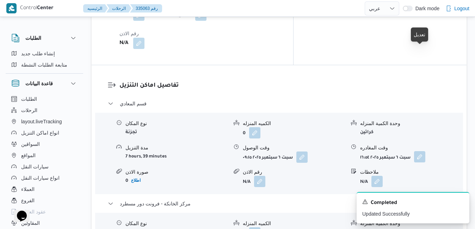
click at [421, 151] on button "button" at bounding box center [419, 156] width 11 height 11
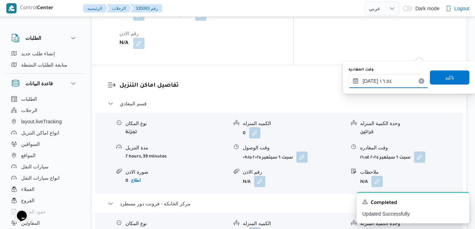
click at [380, 79] on input "٠٦/٠٩/٢٠٢٥ ١٦:٥٤" at bounding box center [388, 81] width 80 height 14
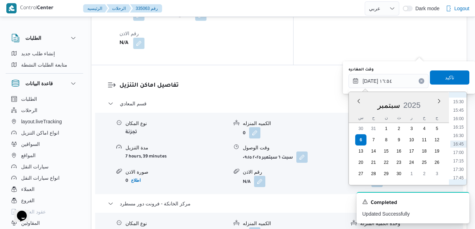
scroll to position [452, 0]
click at [457, 164] on li "15:15" at bounding box center [458, 164] width 16 height 7
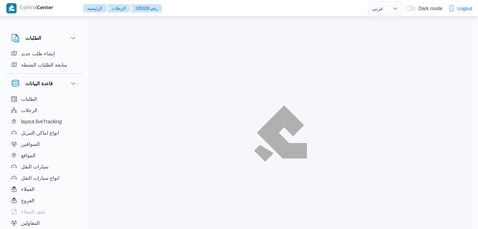
select select "ar"
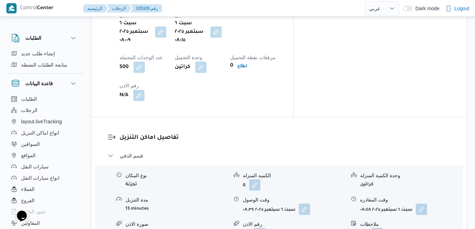
scroll to position [606, 0]
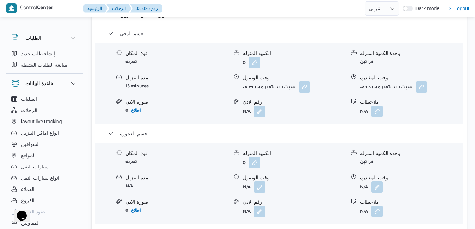
scroll to position [732, 0]
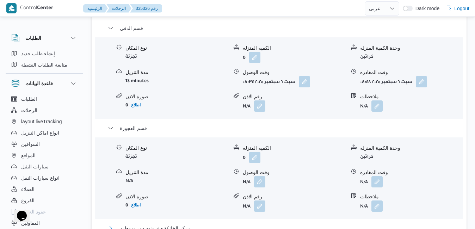
click at [381, 224] on button "مركز الخانكة - فرونت دور مسطرد" at bounding box center [279, 228] width 343 height 8
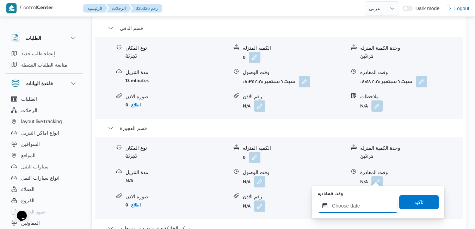
click at [346, 208] on input "وقت المغادره" at bounding box center [358, 206] width 80 height 14
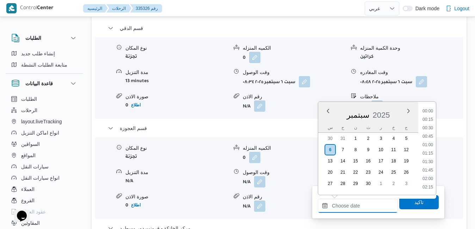
scroll to position [599, 0]
click at [324, 123] on div "س ح ن ث ر خ ج" at bounding box center [368, 128] width 100 height 10
click at [429, 132] on li "16:15" at bounding box center [427, 132] width 16 height 7
type input "[DATE] ١٦:١٥"
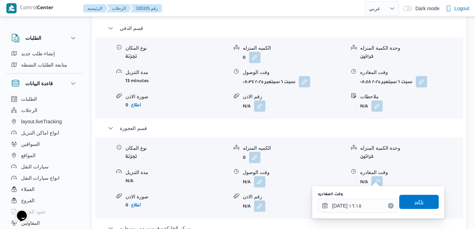
click at [405, 198] on span "تاكيد" at bounding box center [418, 202] width 39 height 14
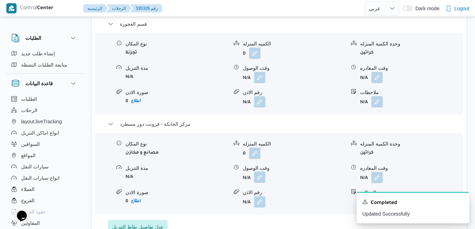
click at [262, 175] on button "button" at bounding box center [259, 176] width 11 height 11
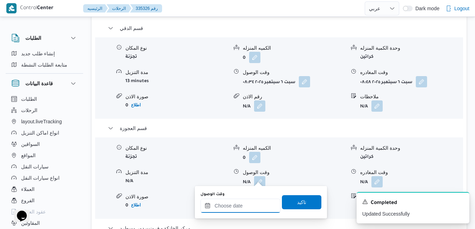
click at [242, 208] on input "وقت الوصول" at bounding box center [240, 206] width 80 height 14
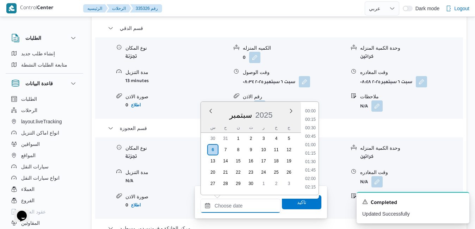
scroll to position [599, 0]
click at [209, 120] on div "سبتمبر 2025" at bounding box center [251, 114] width 100 height 18
click at [313, 124] on li "16:00" at bounding box center [310, 123] width 16 height 7
type input "[DATE] ١٦:٠٠"
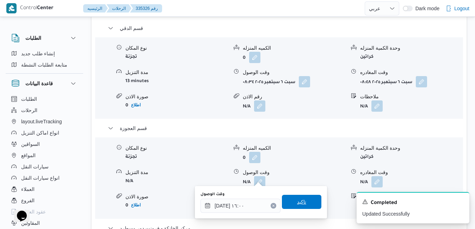
click at [297, 203] on span "تاكيد" at bounding box center [301, 201] width 9 height 8
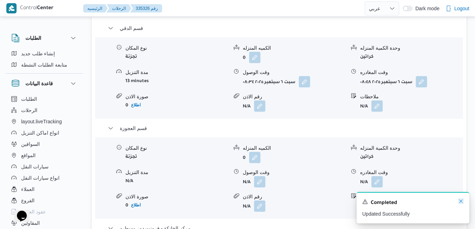
click at [459, 201] on icon "Dismiss toast" at bounding box center [461, 201] width 6 height 6
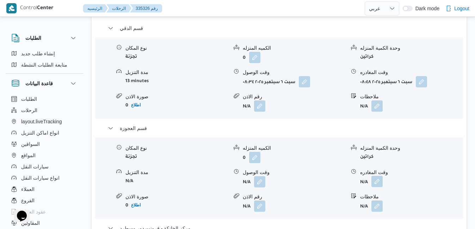
click at [378, 176] on button "button" at bounding box center [376, 181] width 11 height 11
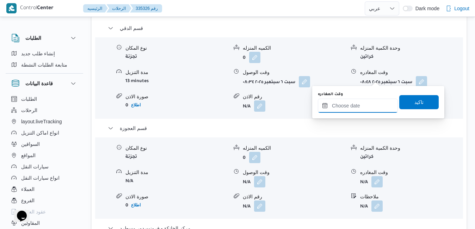
click at [358, 108] on input "وقت المغادره" at bounding box center [358, 106] width 80 height 14
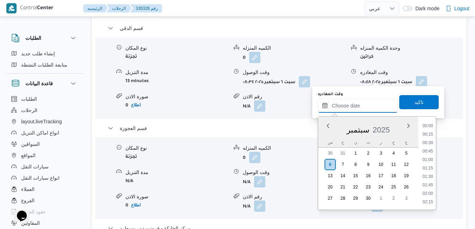
scroll to position [599, 0]
click at [327, 135] on div "سبتمبر 2025" at bounding box center [368, 128] width 100 height 18
click at [429, 131] on li "15:45" at bounding box center [427, 130] width 16 height 7
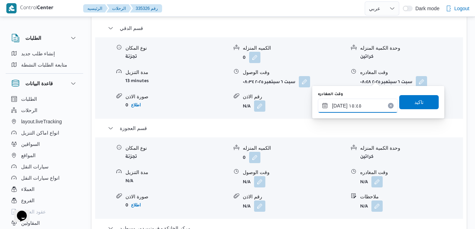
click at [340, 105] on input "[DATE] ١٥:٤٥" at bounding box center [358, 106] width 80 height 14
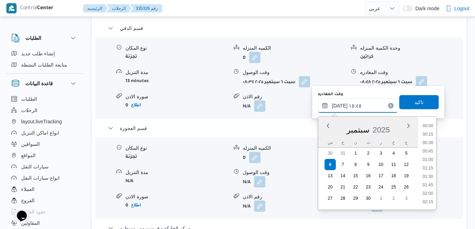
click at [340, 105] on input "[DATE] ١٥:٤٥" at bounding box center [358, 106] width 80 height 14
type input "٠٦/٠٩/٢٠٢٥ ١٥:10"
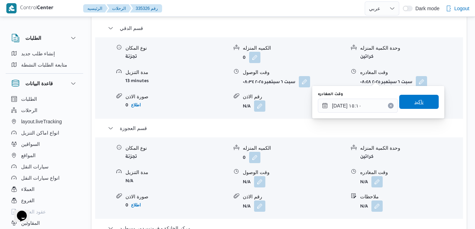
click at [414, 102] on span "تاكيد" at bounding box center [418, 102] width 9 height 8
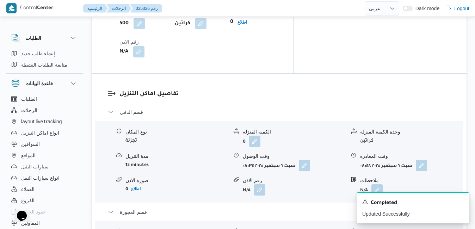
scroll to position [648, 0]
click at [422, 160] on button "button" at bounding box center [420, 165] width 11 height 11
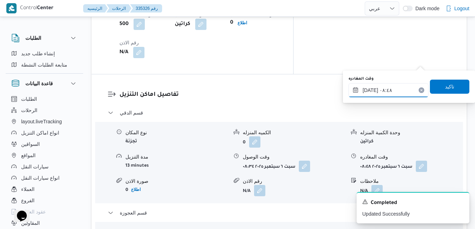
click at [387, 93] on input "٠٦/٠٩/٢٠٢٥ ٠٨:٤٨" at bounding box center [388, 90] width 80 height 14
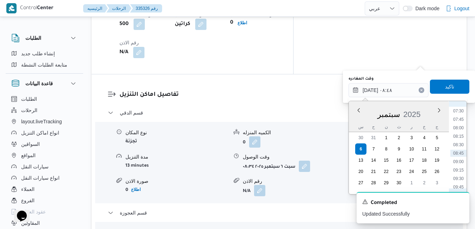
scroll to position [324, 0]
click at [457, 183] on li "11:45" at bounding box center [458, 183] width 16 height 7
type input "٠٦/٠٩/٢٠٢٥ ١١:٤٥"
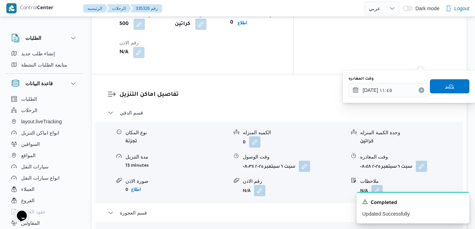
click at [454, 90] on span "تاكيد" at bounding box center [448, 86] width 39 height 14
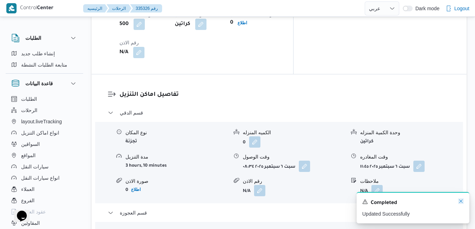
click at [462, 201] on icon "Dismiss toast" at bounding box center [461, 201] width 6 height 6
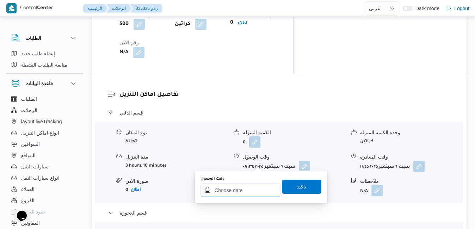
click at [239, 188] on input "وقت الوصول" at bounding box center [240, 190] width 80 height 14
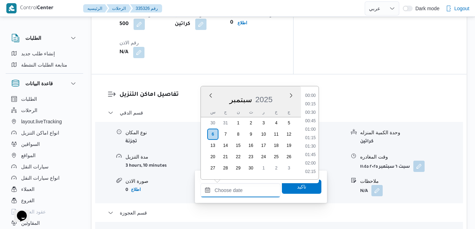
scroll to position [599, 0]
click at [208, 108] on div "س" at bounding box center [212, 112] width 11 height 10
click at [310, 114] on li "12:00" at bounding box center [310, 116] width 16 height 7
type input "٠٦/٠٩/٢٠٢٥ ١٢:٠٠"
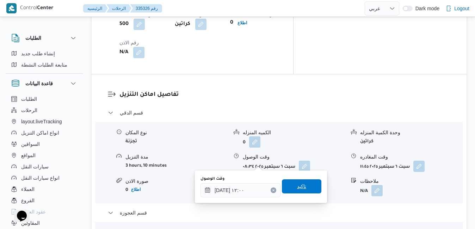
click at [297, 185] on span "تاكيد" at bounding box center [301, 186] width 9 height 8
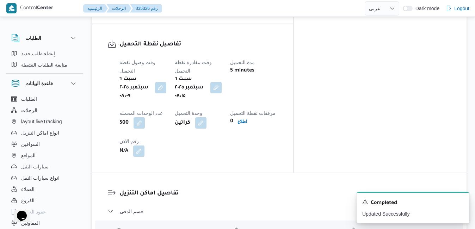
scroll to position [563, 0]
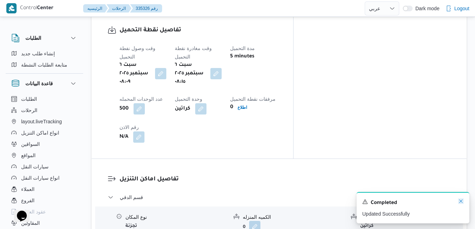
click at [462, 202] on icon "Dismiss toast" at bounding box center [461, 201] width 6 height 6
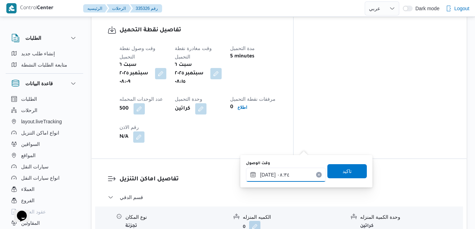
click at [279, 176] on input "٠٦/٠٩/٢٠٢٥ ٠٨:٣٤" at bounding box center [286, 175] width 80 height 14
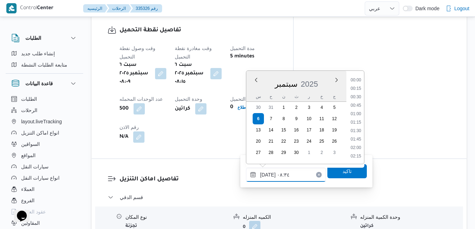
scroll to position [244, 0]
click at [358, 143] on li "09:00" at bounding box center [355, 139] width 16 height 7
type input "٠٦/٠٩/٢٠٢٥ ٠٩:٠٠"
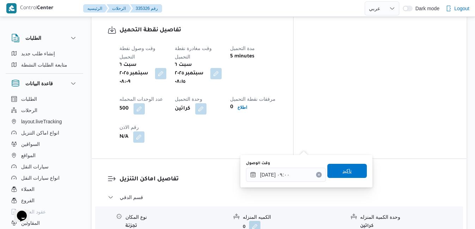
click at [343, 174] on span "تاكيد" at bounding box center [346, 171] width 9 height 8
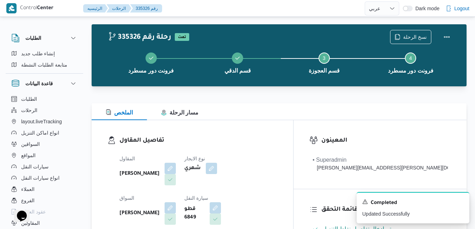
scroll to position [0, 0]
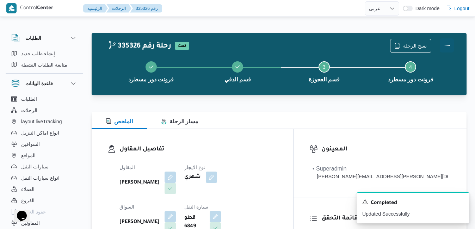
click at [444, 45] on button "Actions" at bounding box center [446, 45] width 14 height 14
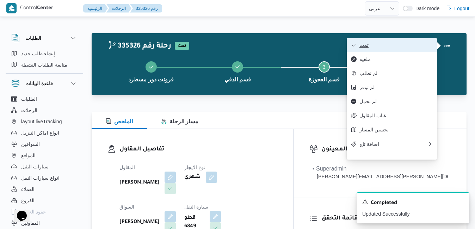
click at [384, 42] on button "تمت" at bounding box center [391, 45] width 90 height 14
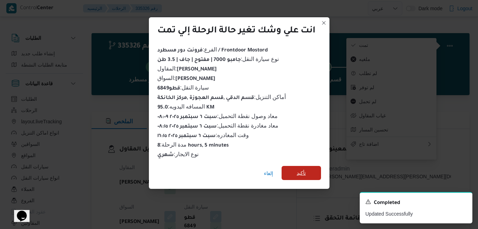
click at [294, 168] on span "تأكيد" at bounding box center [301, 173] width 39 height 14
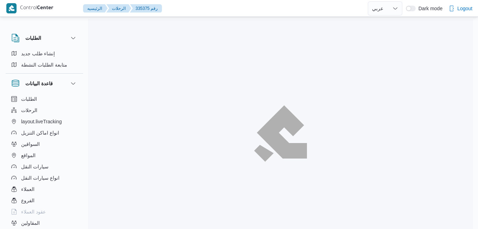
select select "ar"
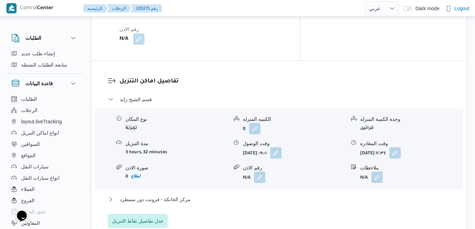
scroll to position [648, 0]
click at [266, 194] on button "مركز الخانكة - فرونت دور مسطرد" at bounding box center [279, 198] width 343 height 8
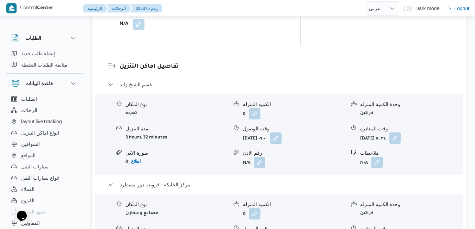
scroll to position [676, 0]
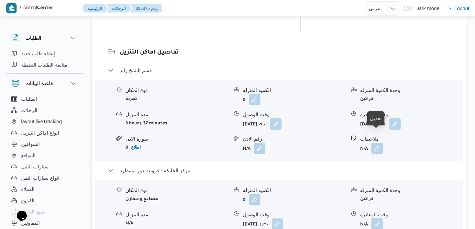
click at [379, 218] on button "button" at bounding box center [376, 223] width 11 height 11
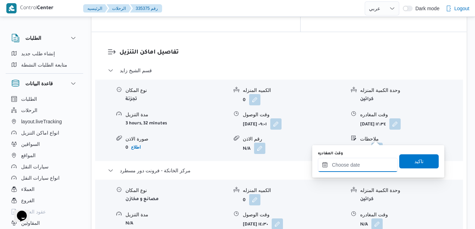
click at [348, 167] on input "وقت المغادره" at bounding box center [358, 165] width 80 height 14
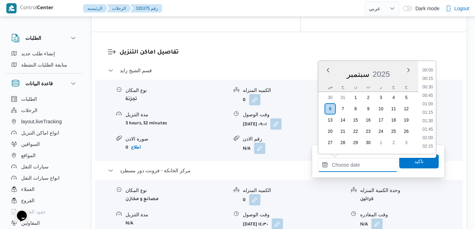
scroll to position [599, 0]
click at [320, 80] on div "سبتمبر 2025" at bounding box center [368, 73] width 100 height 18
click at [435, 81] on ul "00:00 00:15 00:30 00:45 01:00 01:15 01:30 01:45 02:00 02:15 02:30 02:45 03:00 0…" at bounding box center [427, 108] width 16 height 82
click at [426, 93] on li "16:15" at bounding box center [427, 91] width 16 height 7
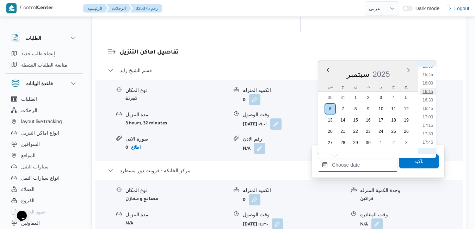
type input "٠٦/٠٩/٢٠٢٥ ١٦:١٥"
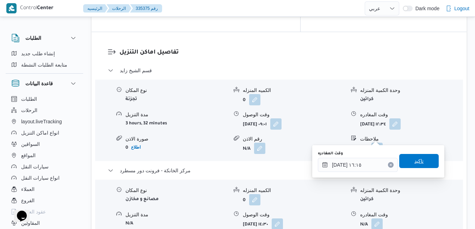
click at [407, 156] on span "تاكيد" at bounding box center [418, 161] width 39 height 14
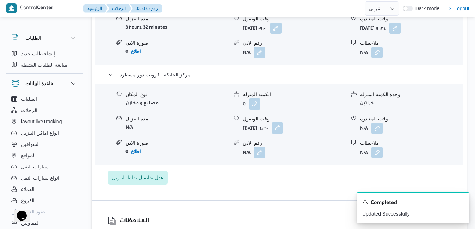
click at [283, 133] on button "button" at bounding box center [276, 127] width 11 height 11
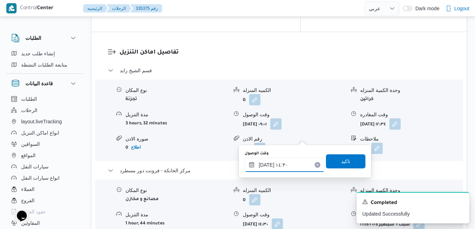
click at [276, 168] on input "٠٦/٠٩/٢٠٢٥ ١٤:٣٠" at bounding box center [284, 165] width 80 height 14
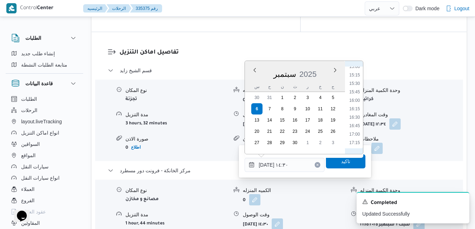
scroll to position [519, 0]
click at [357, 93] on li "16:00" at bounding box center [354, 92] width 16 height 7
type input "٠٦/٠٩/٢٠٢٥ ١٦:٠٠"
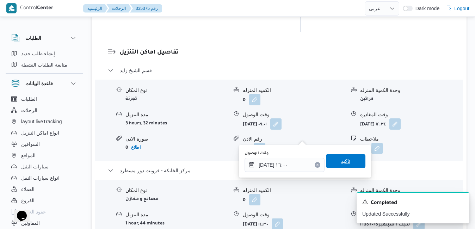
click at [343, 157] on span "تاكيد" at bounding box center [345, 161] width 39 height 14
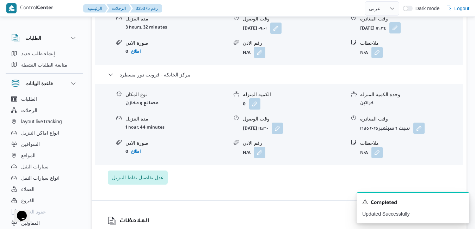
click at [400, 33] on button "button" at bounding box center [394, 27] width 11 height 11
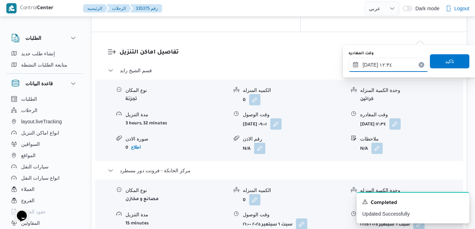
click at [388, 65] on input "٠٦/٠٩/٢٠٢٥ ١٢:٣٤" at bounding box center [388, 65] width 80 height 14
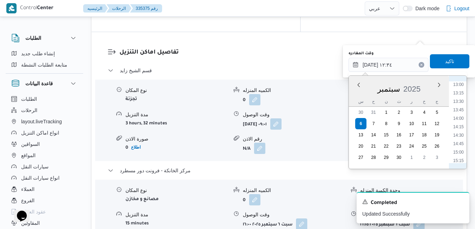
scroll to position [451, 0]
click at [459, 140] on li "15:00" at bounding box center [458, 140] width 16 height 7
type input "٠٦/٠٩/٢٠٢٥ ١٥:٠٠"
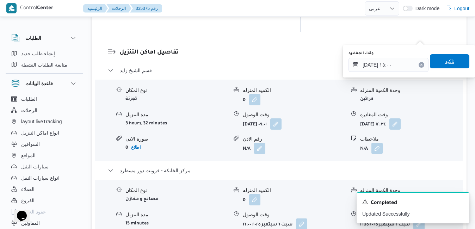
click at [451, 59] on span "تاكيد" at bounding box center [448, 61] width 39 height 14
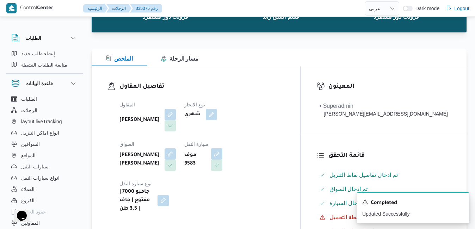
scroll to position [0, 0]
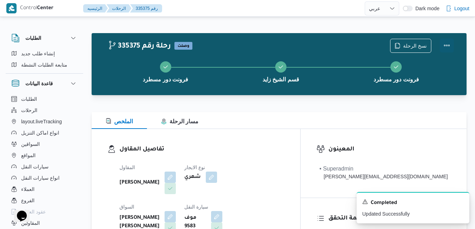
click at [447, 45] on button "Actions" at bounding box center [446, 45] width 14 height 14
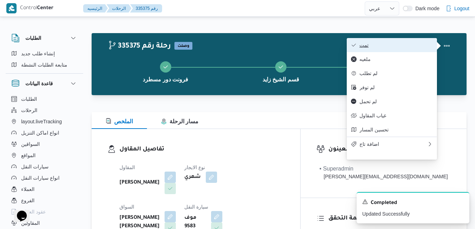
click at [408, 50] on button "تمت" at bounding box center [391, 45] width 90 height 14
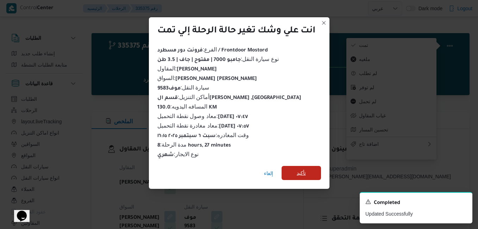
click at [301, 171] on span "تأكيد" at bounding box center [301, 173] width 9 height 8
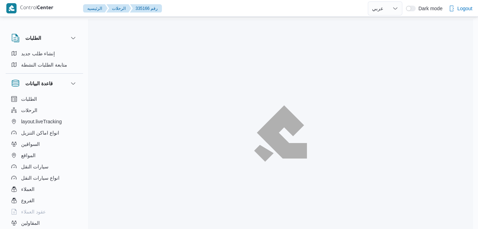
select select "ar"
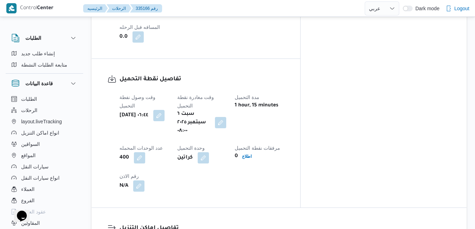
scroll to position [535, 0]
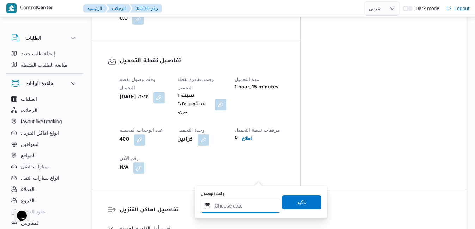
click at [236, 202] on div at bounding box center [240, 206] width 80 height 14
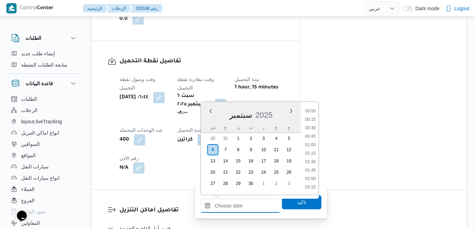
scroll to position [599, 0]
click at [207, 121] on div "سبتمبر 2025" at bounding box center [251, 114] width 100 height 18
click at [312, 118] on li "08:45" at bounding box center [310, 116] width 16 height 7
type input "[DATE] ٠٨:٤٥"
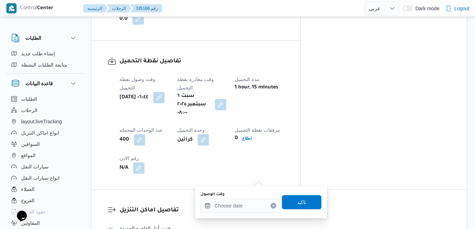
click at [312, 224] on button "قسم أول القاهرة الجديدة" at bounding box center [279, 228] width 343 height 8
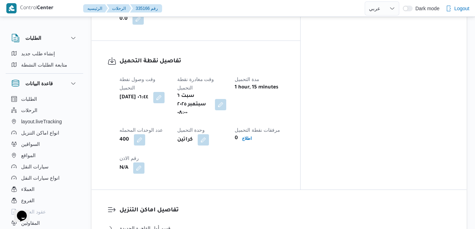
click at [236, 224] on button "قسم أول القاهرة الجديدة" at bounding box center [279, 228] width 343 height 8
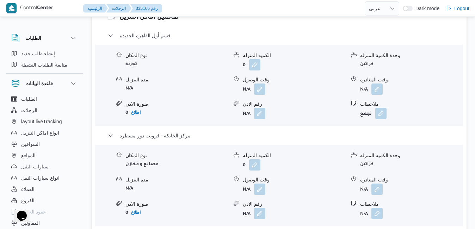
scroll to position [732, 0]
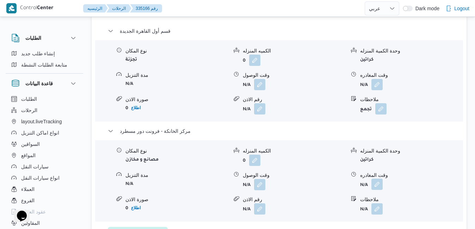
click at [375, 178] on button "button" at bounding box center [376, 183] width 11 height 11
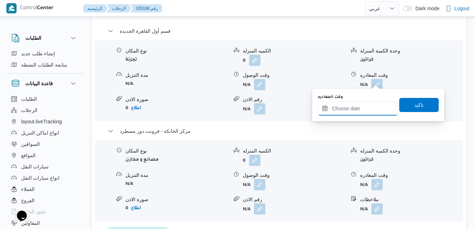
click at [350, 108] on input "وقت المغادره" at bounding box center [358, 108] width 80 height 14
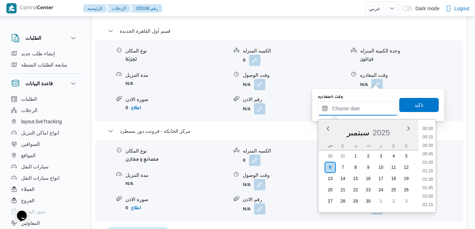
scroll to position [599, 0]
click at [325, 141] on div "س" at bounding box center [329, 145] width 11 height 10
click at [425, 142] on li "16:00" at bounding box center [427, 141] width 16 height 7
type input "٠٦/٠٩/٢٠٢٥ ١٦:٠٠"
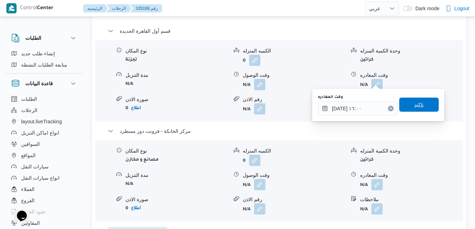
click at [422, 107] on span "تاكيد" at bounding box center [418, 105] width 39 height 14
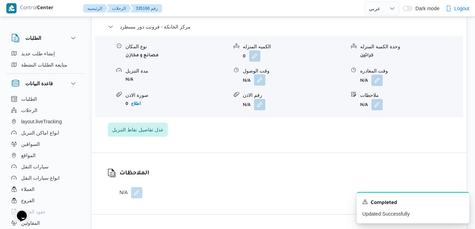
click at [258, 79] on button "button" at bounding box center [259, 79] width 11 height 11
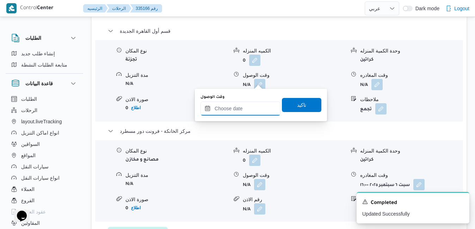
click at [239, 113] on input "وقت الوصول" at bounding box center [240, 108] width 80 height 14
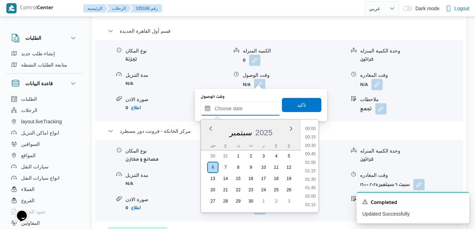
scroll to position [599, 0]
click at [204, 138] on div "سبتمبر 2025" at bounding box center [251, 131] width 100 height 18
click at [312, 133] on li "15:45" at bounding box center [310, 133] width 16 height 7
type input "[DATE] ١٥:٤٥"
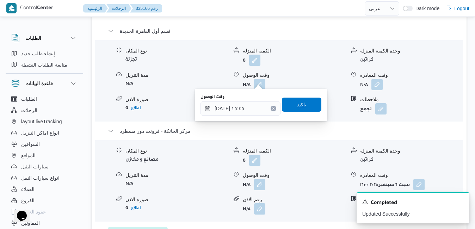
click at [304, 104] on span "تاكيد" at bounding box center [301, 105] width 39 height 14
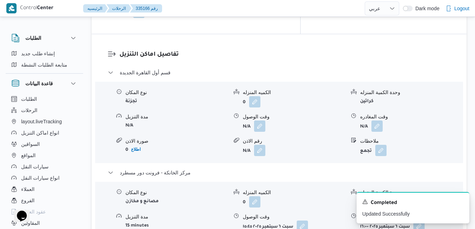
scroll to position [690, 0]
click at [379, 121] on button "button" at bounding box center [376, 126] width 11 height 11
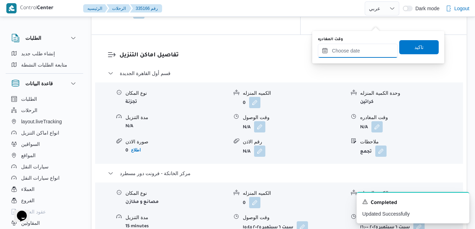
click at [349, 54] on input "وقت المغادره" at bounding box center [358, 51] width 80 height 14
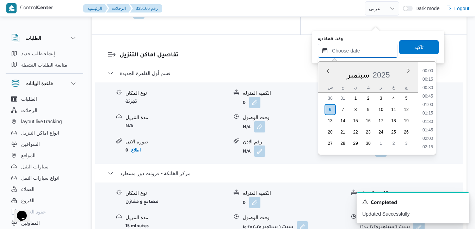
scroll to position [599, 0]
drag, startPoint x: 324, startPoint y: 78, endPoint x: 330, endPoint y: 82, distance: 7.1
click at [324, 78] on div "سبتمبر 2025" at bounding box center [368, 73] width 100 height 18
click at [425, 120] on li "15:00" at bounding box center [427, 121] width 16 height 7
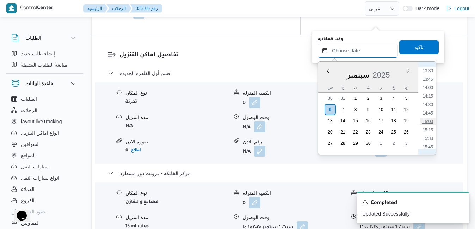
type input "[DATE] ١٥:٠٠"
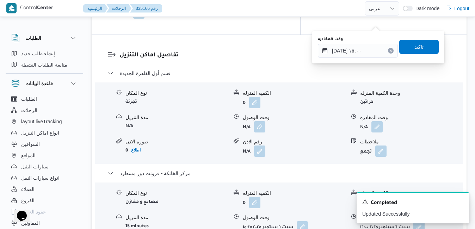
click at [421, 48] on span "تاكيد" at bounding box center [418, 47] width 39 height 14
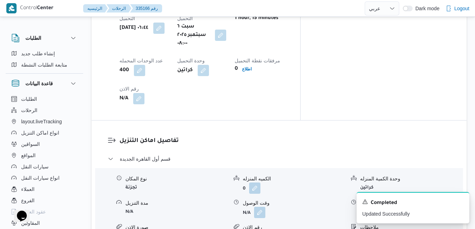
scroll to position [634, 0]
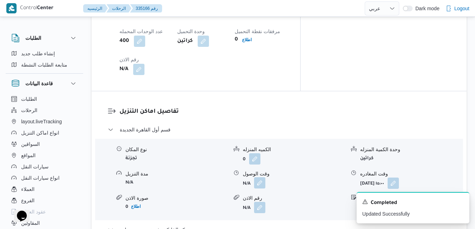
click at [262, 177] on button "button" at bounding box center [259, 182] width 11 height 11
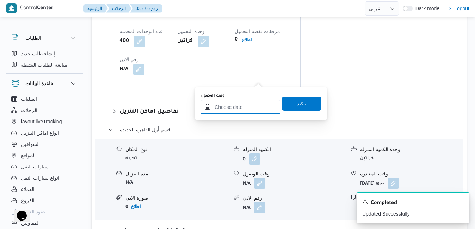
click at [255, 103] on input "وقت الوصول" at bounding box center [240, 107] width 80 height 14
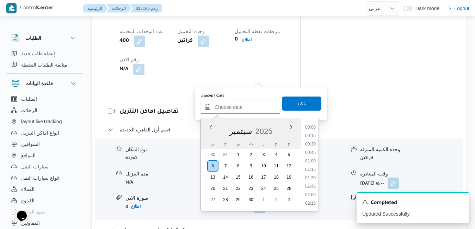
scroll to position [599, 0]
drag, startPoint x: 207, startPoint y: 137, endPoint x: 212, endPoint y: 137, distance: 5.7
click at [207, 137] on div "سبتمبر 2025" at bounding box center [251, 130] width 100 height 18
click at [311, 182] on li "08:45" at bounding box center [310, 180] width 16 height 7
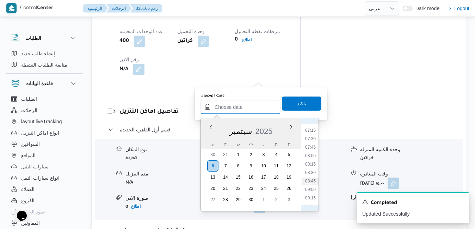
type input "٠٦/٠٩/٢٠٢٥ ٠٨:٤٥"
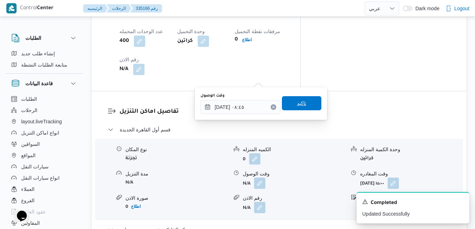
click at [311, 105] on span "تاكيد" at bounding box center [301, 103] width 39 height 14
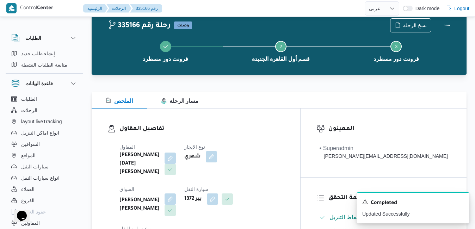
scroll to position [0, 0]
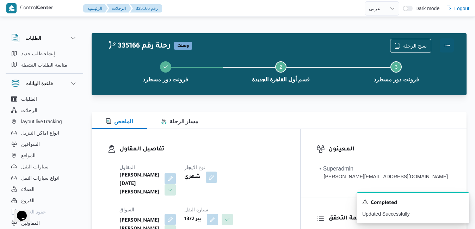
click at [445, 45] on button "Actions" at bounding box center [446, 45] width 14 height 14
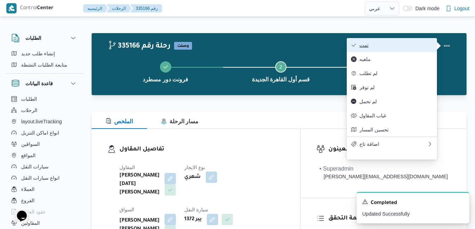
click at [399, 46] on span "تمت" at bounding box center [395, 45] width 73 height 6
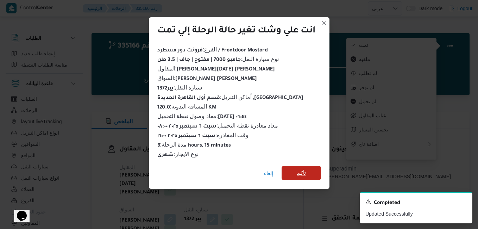
click at [297, 169] on span "تأكيد" at bounding box center [301, 173] width 39 height 14
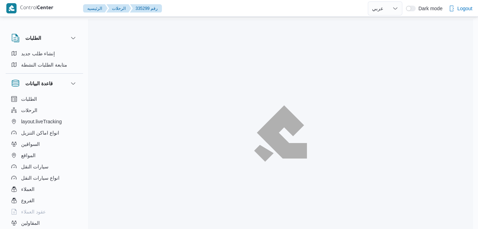
select select "ar"
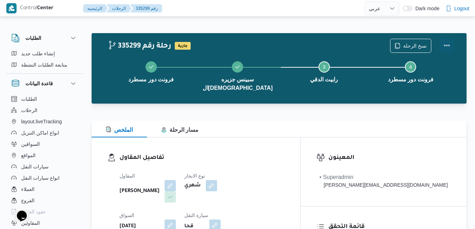
click at [446, 45] on button "Actions" at bounding box center [446, 45] width 14 height 14
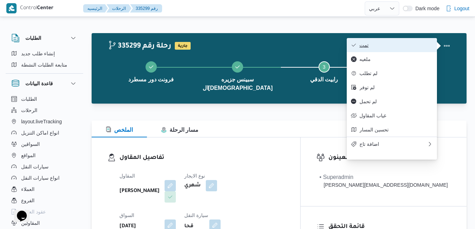
click at [403, 45] on span "تمت" at bounding box center [395, 45] width 73 height 6
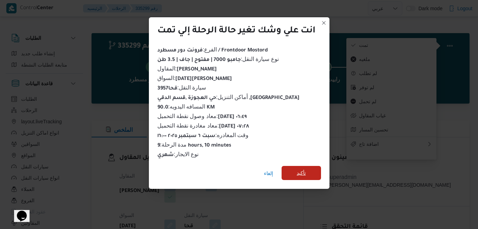
click at [309, 172] on span "تأكيد" at bounding box center [301, 173] width 39 height 14
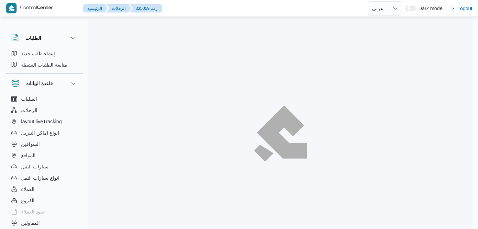
select select "ar"
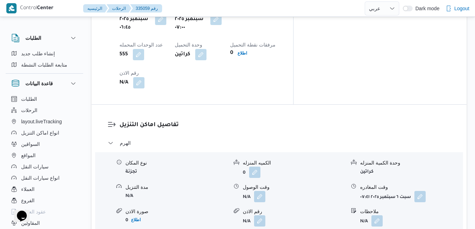
scroll to position [620, 0]
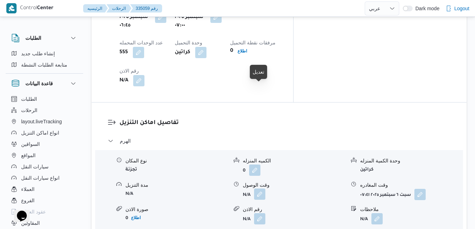
click at [261, 188] on button "button" at bounding box center [259, 193] width 11 height 11
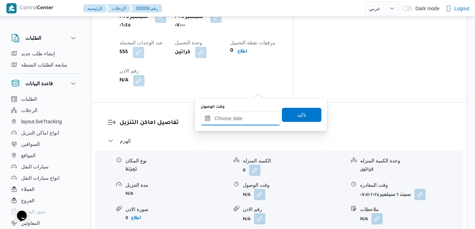
click at [236, 118] on input "وقت الوصول" at bounding box center [240, 118] width 80 height 14
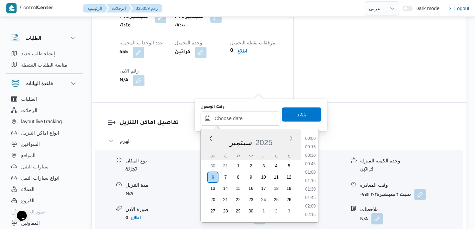
scroll to position [608, 0]
click at [205, 146] on div "سبتمبر 2025" at bounding box center [251, 141] width 100 height 18
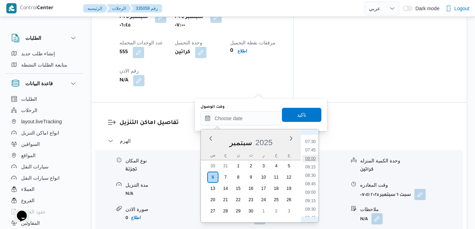
click at [313, 157] on li "08:00" at bounding box center [310, 158] width 16 height 7
type input "[DATE] ٠٨:٠٠"
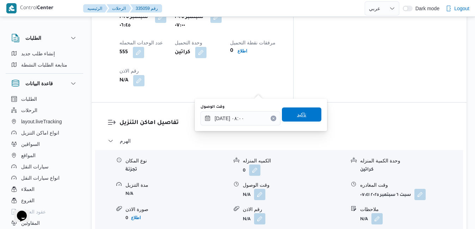
click at [306, 115] on span "تاكيد" at bounding box center [301, 114] width 39 height 14
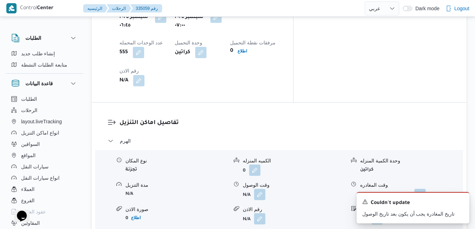
click at [460, 202] on icon "Dismiss toast" at bounding box center [461, 201] width 6 height 6
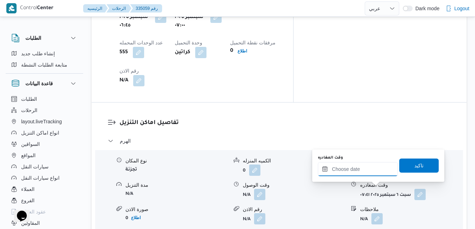
click at [365, 168] on input "وقت المغادره" at bounding box center [358, 169] width 80 height 14
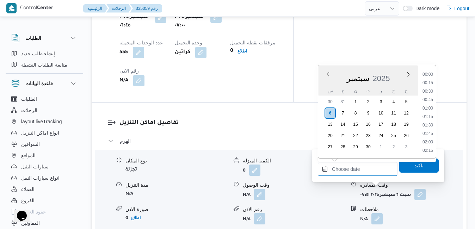
scroll to position [608, 0]
click at [327, 83] on div "سبتمبر 2025" at bounding box center [368, 77] width 100 height 18
click at [429, 73] on li "15:45" at bounding box center [427, 70] width 16 height 7
type input "٠٦/٠٩/٢٠٢٥ ١٥:٤٥"
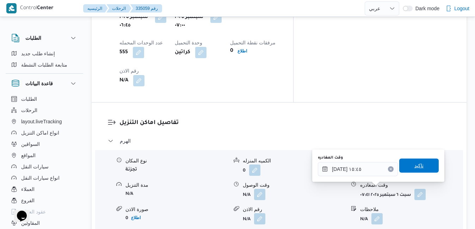
click at [406, 167] on span "تاكيد" at bounding box center [418, 165] width 39 height 14
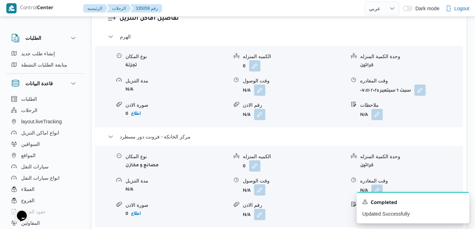
click at [256, 187] on button "button" at bounding box center [259, 189] width 11 height 11
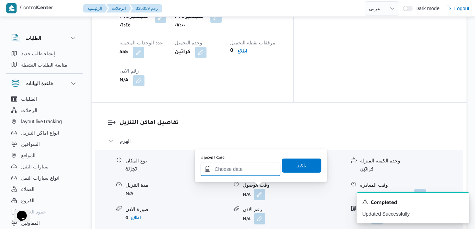
click at [258, 171] on input "وقت الوصول" at bounding box center [240, 169] width 80 height 14
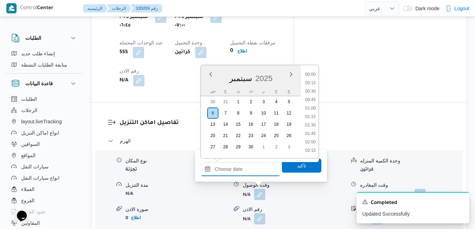
scroll to position [608, 0]
click at [212, 86] on div "سبتمبر 2025" at bounding box center [251, 77] width 100 height 18
click at [314, 132] on li "15:30" at bounding box center [310, 133] width 16 height 7
type input "٠٦/٠٩/٢٠٢٥ ١٥:٣٠"
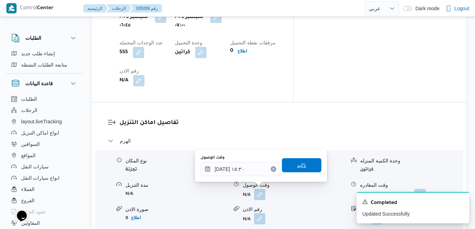
click at [303, 165] on span "تاكيد" at bounding box center [301, 165] width 39 height 14
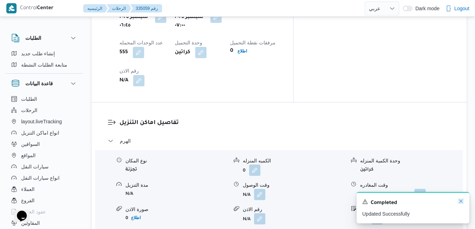
click at [460, 201] on icon "Dismiss toast" at bounding box center [461, 201] width 6 height 6
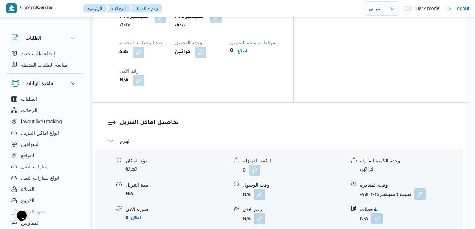
click at [423, 188] on button "button" at bounding box center [419, 193] width 11 height 11
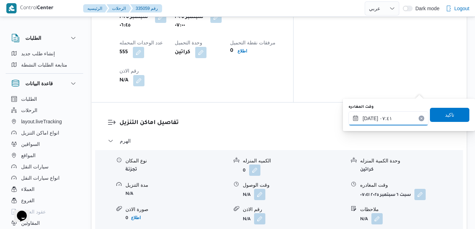
click at [392, 118] on input "٠٦/٠٩/٢٠٢٥ ٠٧:٤١" at bounding box center [388, 118] width 80 height 14
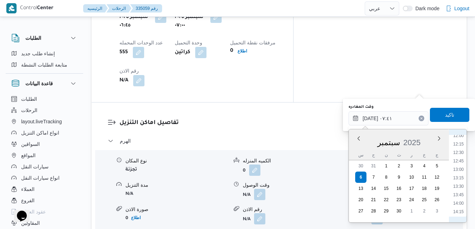
scroll to position [425, 0]
click at [458, 204] on li "14:30" at bounding box center [458, 203] width 16 height 7
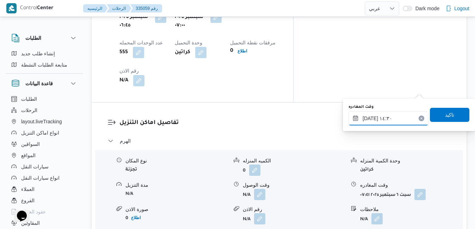
click at [369, 118] on input "٠٦/٠٩/٢٠٢٥ ١٤:٣٠" at bounding box center [388, 118] width 80 height 14
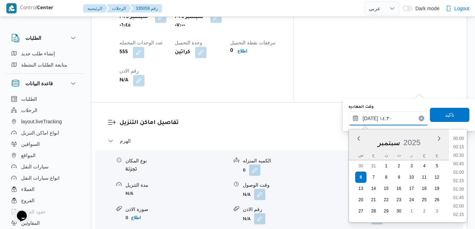
scroll to position [447, 0]
click at [369, 118] on input "٠٦/٠٩/٢٠٢٥ ١٤:٣٠" at bounding box center [388, 118] width 80 height 14
type input "[DATE] ١٤:40"
click at [448, 113] on span "تاكيد" at bounding box center [449, 114] width 9 height 8
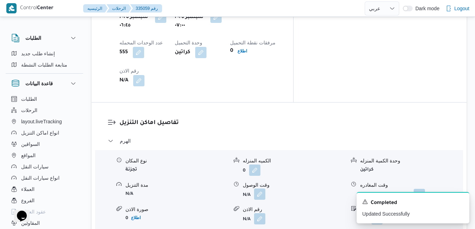
click at [260, 188] on button "button" at bounding box center [259, 193] width 11 height 11
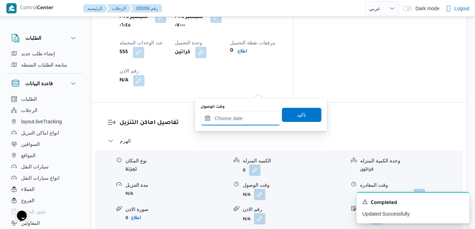
click at [248, 118] on input "وقت الوصول" at bounding box center [240, 118] width 80 height 14
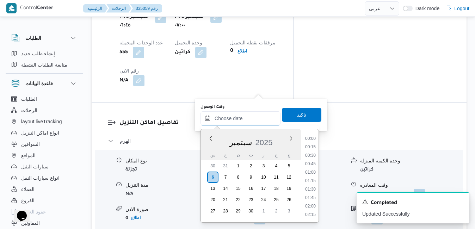
scroll to position [608, 0]
click at [205, 141] on div "سبتمبر 2025" at bounding box center [251, 141] width 100 height 18
click at [311, 160] on li "08:00" at bounding box center [310, 158] width 16 height 7
type input "٠٦/٠٩/٢٠٢٥ ٠٨:٠٠"
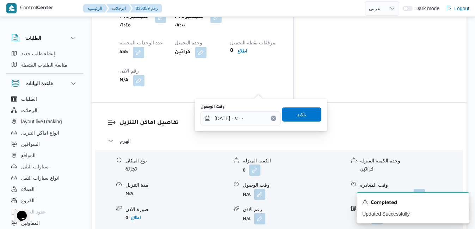
click at [299, 112] on span "تاكيد" at bounding box center [301, 114] width 9 height 8
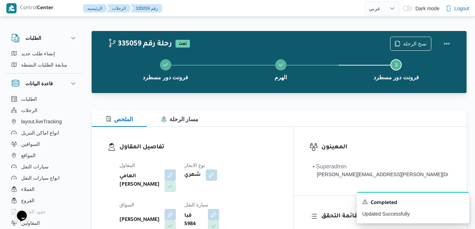
scroll to position [0, 0]
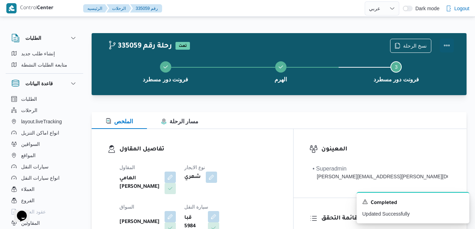
click at [445, 44] on button "Actions" at bounding box center [446, 45] width 14 height 14
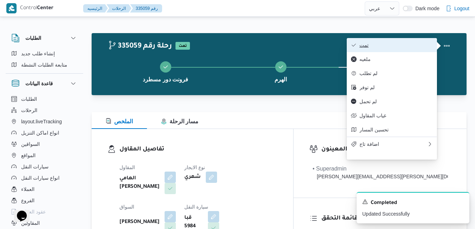
click at [415, 45] on span "تمت" at bounding box center [395, 45] width 73 height 6
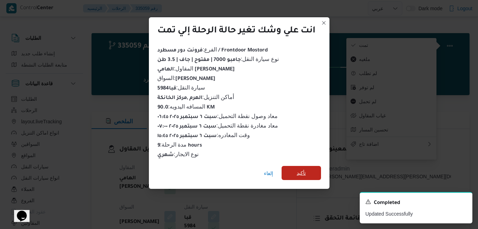
click at [302, 172] on span "تأكيد" at bounding box center [301, 173] width 9 height 8
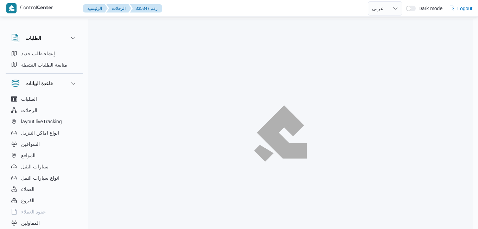
select select "ar"
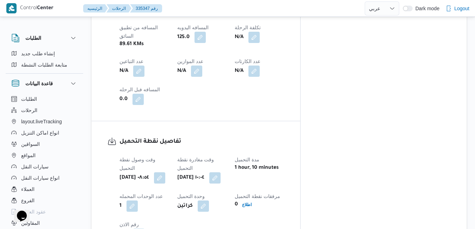
scroll to position [443, 0]
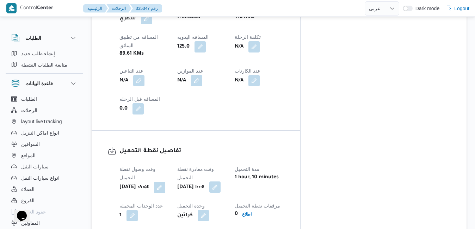
click at [220, 181] on button "button" at bounding box center [214, 186] width 11 height 11
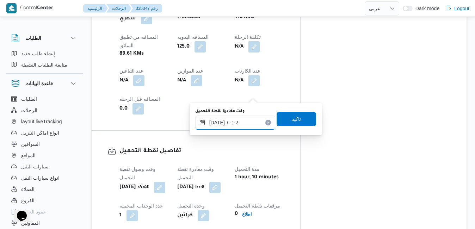
click at [233, 119] on input "٠٦/٠٩/٢٠٢٥ ١٠:٠٤" at bounding box center [235, 122] width 80 height 14
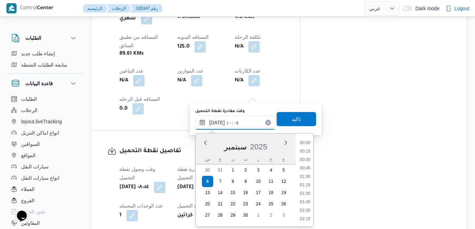
scroll to position [295, 0]
click at [305, 161] on li "09:15" at bounding box center [305, 160] width 16 height 7
type input "٠٦/٠٩/٢٠٢٥ ٠٩:١٥"
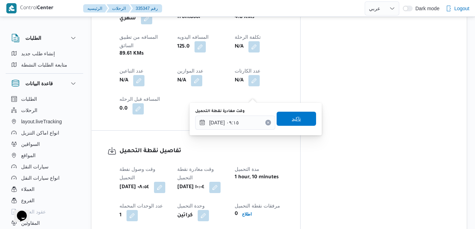
click at [303, 121] on span "تاكيد" at bounding box center [295, 119] width 39 height 14
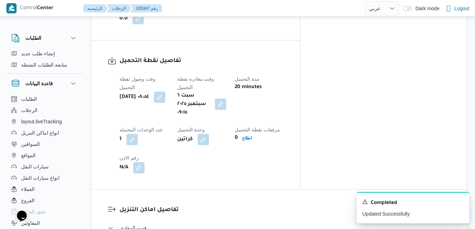
scroll to position [611, 0]
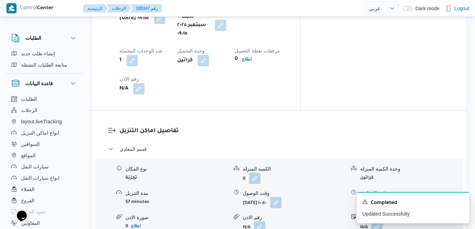
click at [281, 196] on button "button" at bounding box center [275, 201] width 11 height 11
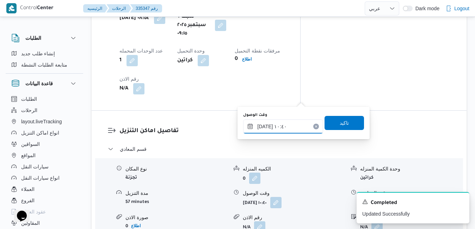
click at [272, 126] on input "٠٦/٠٩/٢٠٢٥ ١٠:٤٠" at bounding box center [283, 126] width 80 height 14
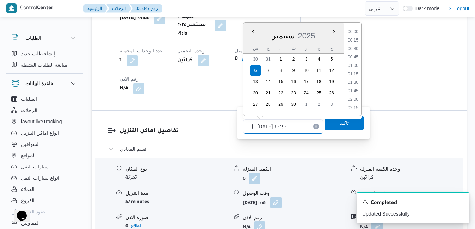
scroll to position [312, 0]
click at [353, 65] on li "10:15" at bounding box center [353, 66] width 16 height 7
type input "٠٦/٠٩/٢٠٢٥ ١٠:١٥"
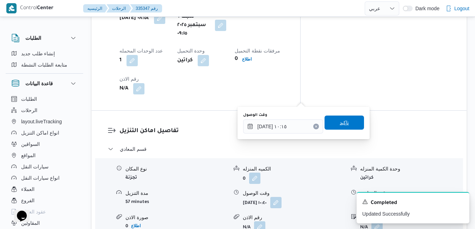
click at [332, 121] on span "تاكيد" at bounding box center [343, 122] width 39 height 14
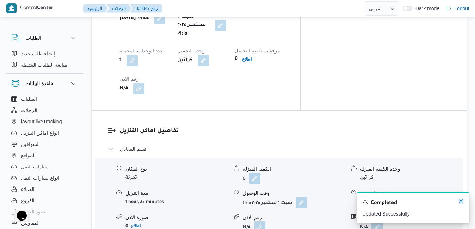
click at [462, 201] on icon "Dismiss toast" at bounding box center [461, 201] width 4 height 4
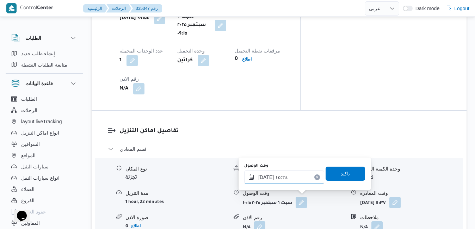
click at [293, 178] on input "٠٦/٠٩/٢٠٢٥ ١٥:٢٤" at bounding box center [284, 177] width 80 height 14
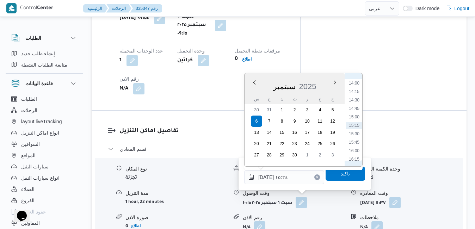
scroll to position [544, 0]
click at [353, 113] on li "17:00" at bounding box center [354, 112] width 16 height 7
type input "٠٦/٠٩/٢٠٢٥ ١٧:٠٠"
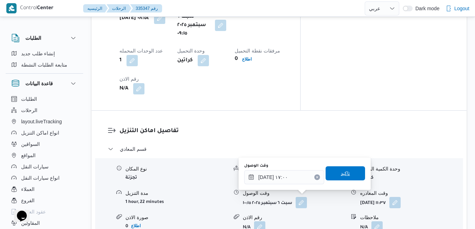
click at [340, 174] on span "تاكيد" at bounding box center [344, 173] width 9 height 8
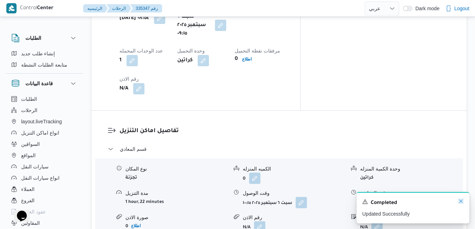
click at [460, 201] on icon "Dismiss toast" at bounding box center [461, 201] width 6 height 6
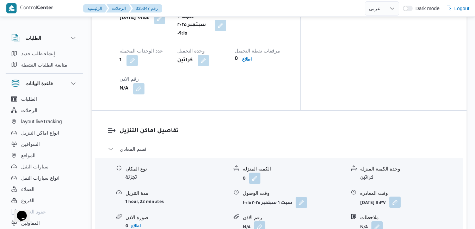
click at [400, 196] on button "button" at bounding box center [394, 201] width 11 height 11
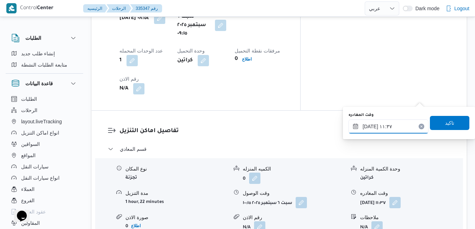
click at [385, 128] on input "٠٦/٠٩/٢٠٢٥ ١١:٣٧" at bounding box center [388, 126] width 80 height 14
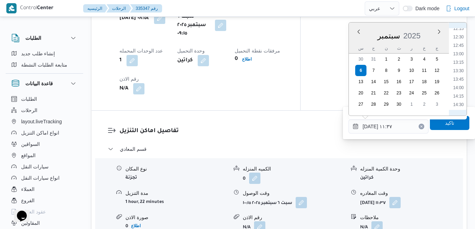
scroll to position [489, 0]
click at [461, 83] on li "16:00" at bounding box center [458, 83] width 16 height 7
type input "٠٦/٠٩/٢٠٢٥ ١٦:٠٠"
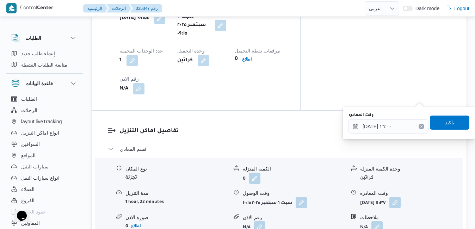
click at [445, 123] on span "تاكيد" at bounding box center [449, 122] width 9 height 8
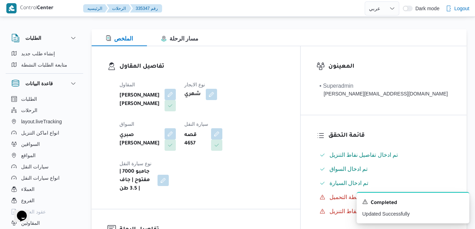
scroll to position [0, 0]
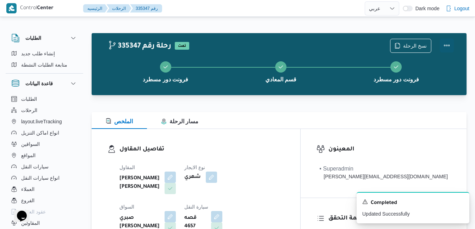
click at [447, 44] on button "Actions" at bounding box center [446, 45] width 14 height 14
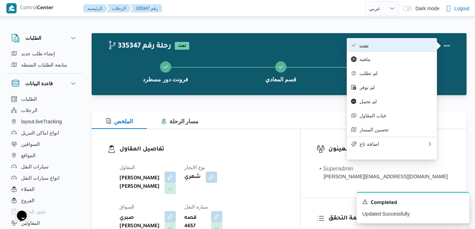
click at [422, 45] on span "تمت" at bounding box center [395, 45] width 73 height 6
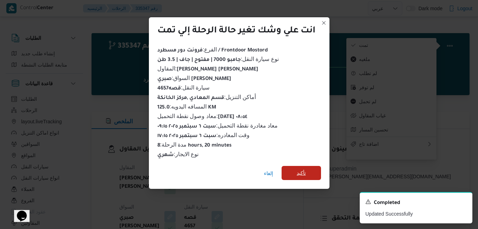
click at [304, 169] on span "تأكيد" at bounding box center [301, 173] width 9 height 8
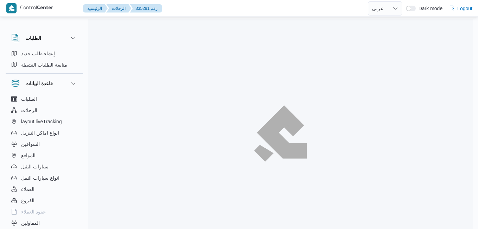
select select "ar"
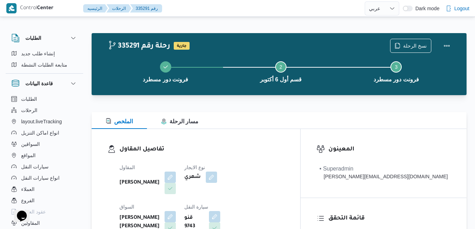
click at [259, 161] on div "المقاول [PERSON_NAME] [PERSON_NAME] نوع الايجار شهري السواق [PERSON_NAME] [PERS…" at bounding box center [201, 219] width 173 height 121
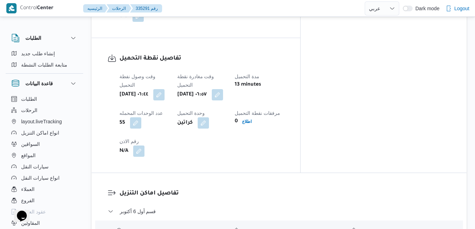
scroll to position [549, 0]
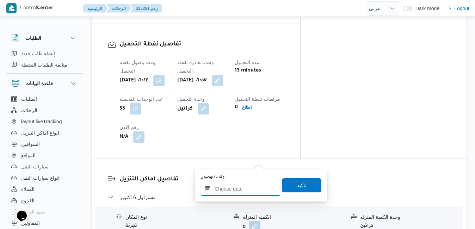
click at [234, 191] on input "وقت الوصول" at bounding box center [240, 189] width 80 height 14
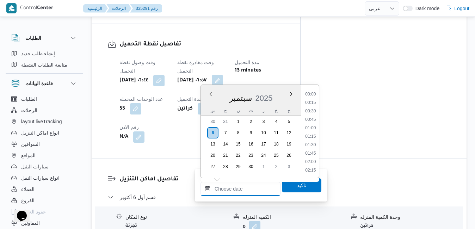
scroll to position [616, 0]
click at [206, 108] on div "س ح ن ث ر خ ج" at bounding box center [251, 111] width 100 height 10
click at [311, 128] on li "08:00" at bounding box center [310, 129] width 16 height 7
type input "[DATE] ٠٨:٠٠"
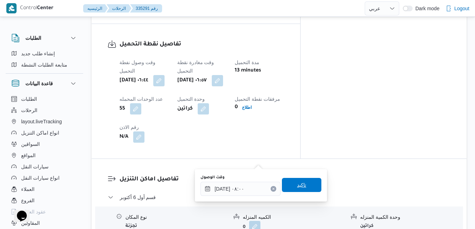
click at [297, 188] on span "تاكيد" at bounding box center [301, 185] width 9 height 8
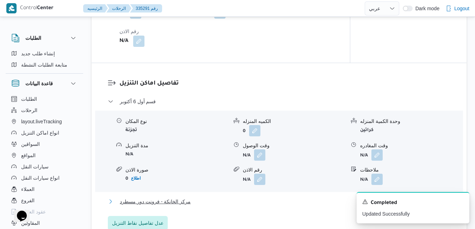
click at [263, 206] on button "مركز الخانكة - فرونت دور مسطرد" at bounding box center [279, 201] width 343 height 8
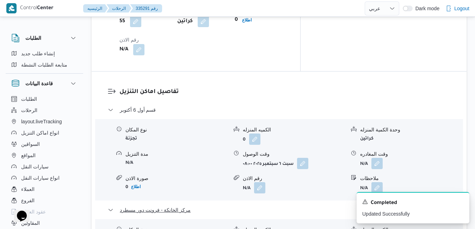
scroll to position [648, 0]
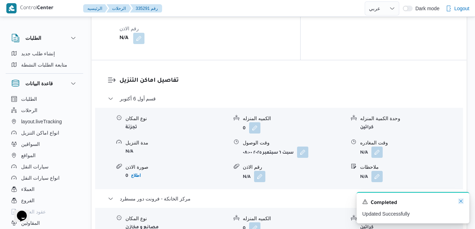
click at [461, 201] on icon "Dismiss toast" at bounding box center [461, 201] width 6 height 6
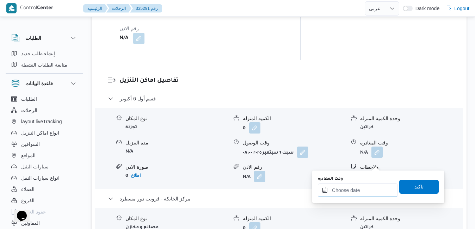
click at [357, 192] on input "وقت المغادره" at bounding box center [358, 190] width 80 height 14
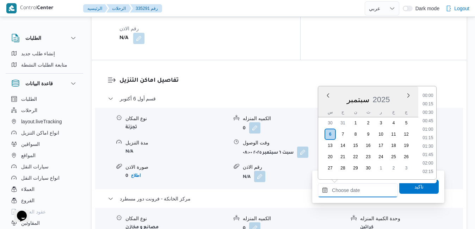
scroll to position [616, 0]
click at [325, 103] on div "سبتمبر 2025" at bounding box center [368, 98] width 100 height 18
click at [428, 100] on li "16:15" at bounding box center [427, 99] width 16 height 7
type input "[DATE] ١٦:١٥"
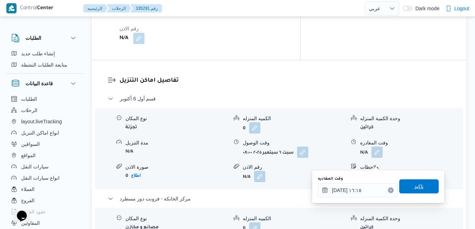
click at [404, 189] on span "تاكيد" at bounding box center [418, 186] width 39 height 14
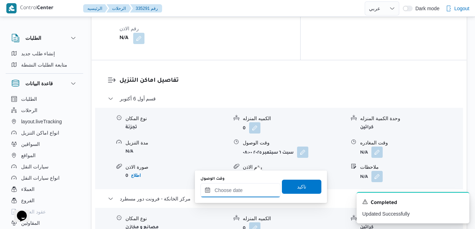
click at [246, 189] on input "وقت الوصول" at bounding box center [240, 190] width 80 height 14
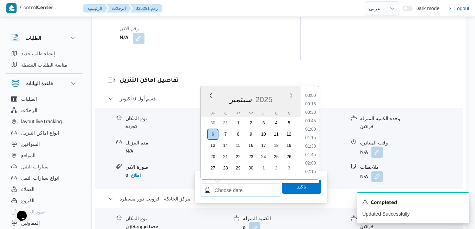
scroll to position [616, 0]
click at [212, 109] on div "س" at bounding box center [212, 112] width 11 height 10
click at [314, 94] on li "16:00" at bounding box center [310, 91] width 16 height 7
type input "[DATE] ١٦:٠٠"
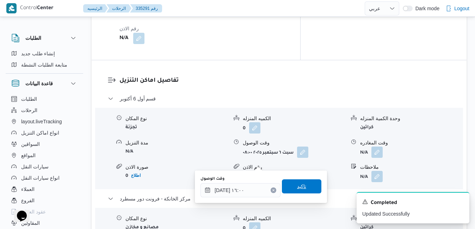
click at [297, 188] on span "تاكيد" at bounding box center [301, 186] width 9 height 8
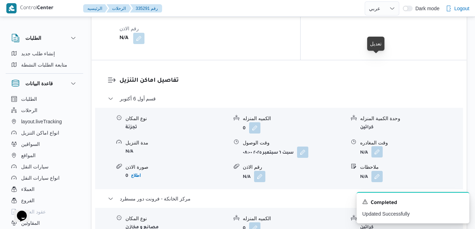
click at [376, 146] on button "button" at bounding box center [376, 151] width 11 height 11
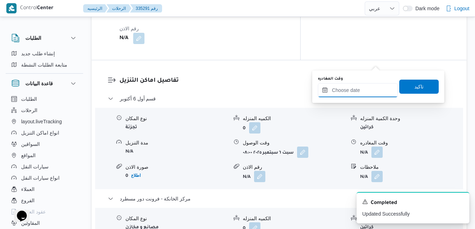
click at [354, 90] on input "وقت المغادره" at bounding box center [358, 90] width 80 height 14
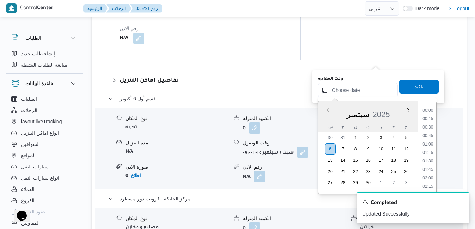
scroll to position [616, 0]
click at [322, 120] on div "سبتمبر 2025" at bounding box center [368, 113] width 100 height 18
click at [429, 143] on li "15:00" at bounding box center [427, 143] width 16 height 7
type input "[DATE] ١٥:٠٠"
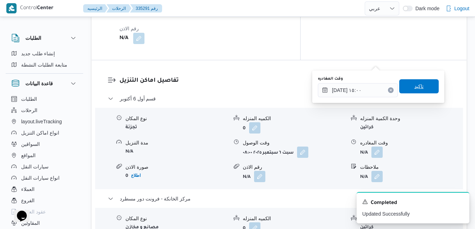
click at [420, 83] on span "تاكيد" at bounding box center [418, 86] width 39 height 14
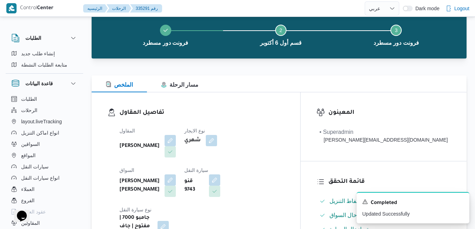
scroll to position [0, 0]
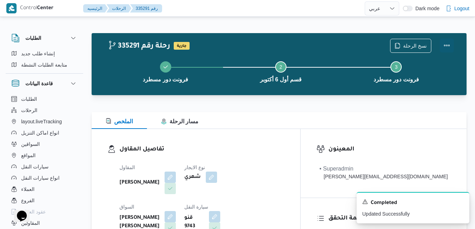
click at [449, 49] on button "Actions" at bounding box center [446, 45] width 14 height 14
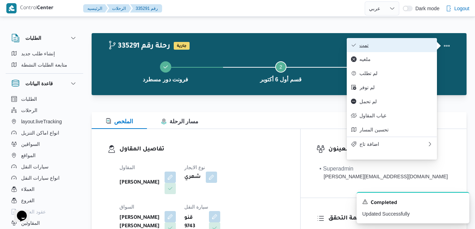
click at [394, 46] on span "تمت" at bounding box center [395, 45] width 73 height 6
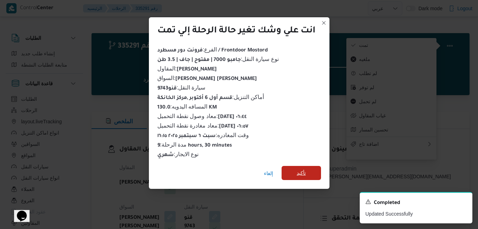
click at [309, 168] on span "تأكيد" at bounding box center [301, 173] width 39 height 14
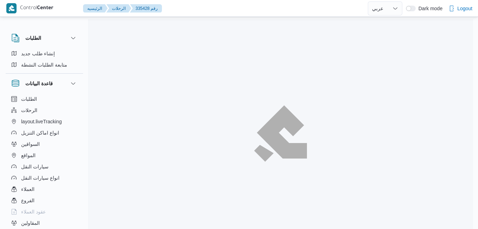
select select "ar"
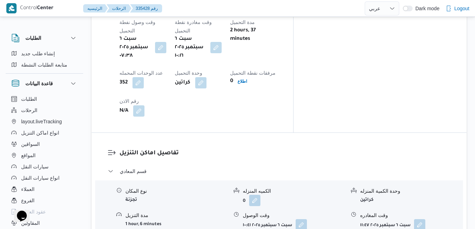
scroll to position [603, 0]
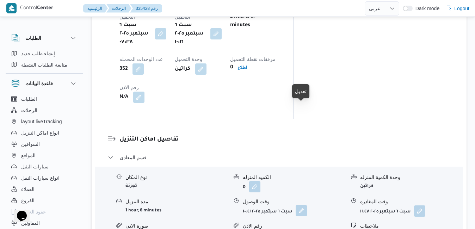
click at [299, 205] on button "button" at bounding box center [300, 210] width 11 height 11
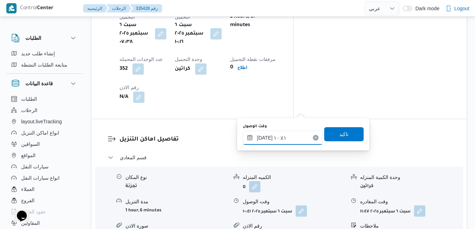
click at [281, 137] on input "٠٦/٠٩/٢٠٢٥ ١٠:٤١" at bounding box center [283, 138] width 80 height 14
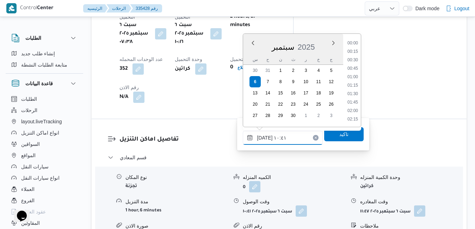
scroll to position [312, 0]
click at [356, 109] on li "11:15" at bounding box center [352, 111] width 16 height 7
type input "٠٦/٠٩/٢٠٢٥ ١١:١٥"
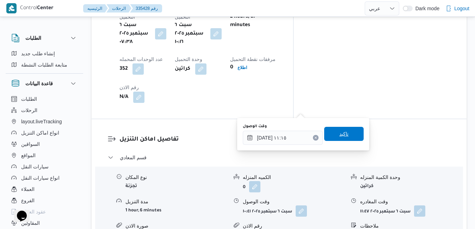
click at [345, 131] on span "تاكيد" at bounding box center [343, 134] width 39 height 14
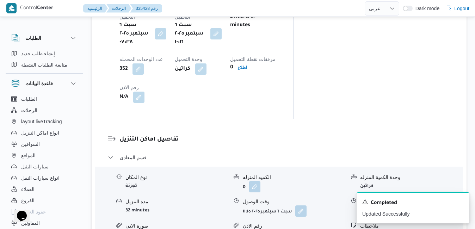
click at [460, 201] on icon "Dismiss toast" at bounding box center [461, 201] width 6 height 6
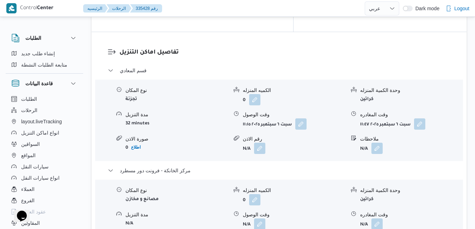
scroll to position [702, 0]
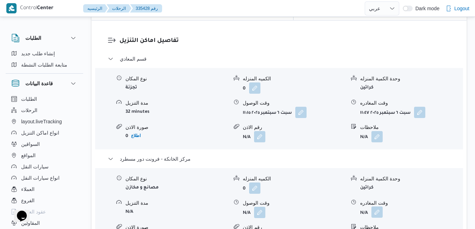
click at [378, 206] on button "button" at bounding box center [376, 211] width 11 height 11
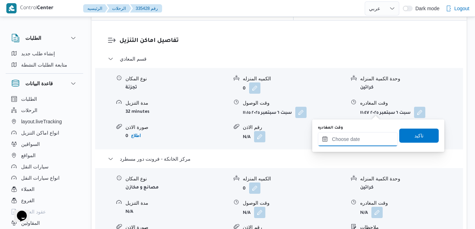
click at [349, 144] on input "وقت المغادره" at bounding box center [358, 139] width 80 height 14
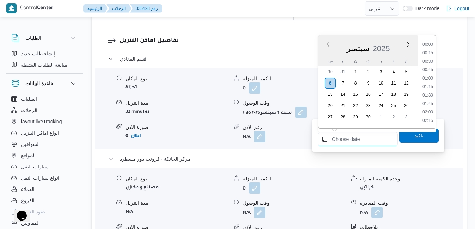
scroll to position [616, 0]
click at [321, 61] on div "س ح ن ث ر خ ج" at bounding box center [368, 61] width 100 height 10
click at [429, 50] on li "16:15" at bounding box center [427, 48] width 16 height 7
type input "٠٦/٠٩/٢٠٢٥ ١٦:١٥"
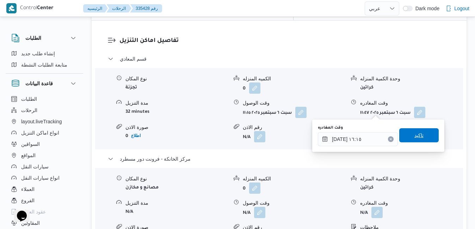
click at [415, 129] on span "تاكيد" at bounding box center [418, 135] width 39 height 14
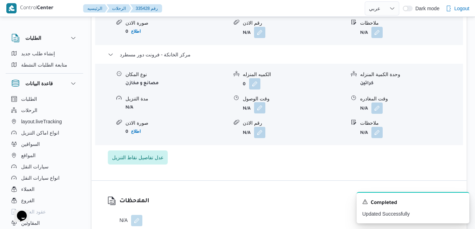
click at [261, 113] on button "button" at bounding box center [259, 107] width 11 height 11
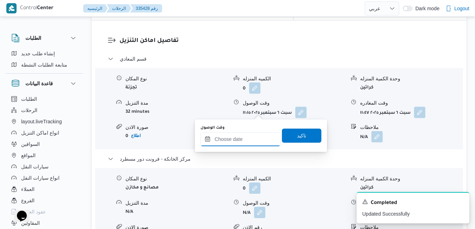
click at [253, 142] on input "وقت الوصول" at bounding box center [240, 139] width 80 height 14
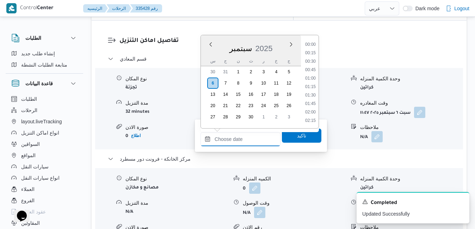
scroll to position [616, 0]
click at [210, 49] on div "سبتمبر 2025" at bounding box center [251, 47] width 100 height 18
click at [310, 112] on li "16:00" at bounding box center [310, 111] width 16 height 7
type input "٠٦/٠٩/٢٠٢٥ ١٦:٠٠"
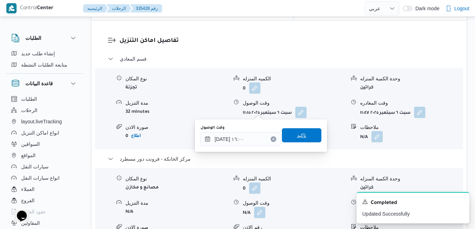
click at [300, 141] on span "تاكيد" at bounding box center [301, 135] width 39 height 14
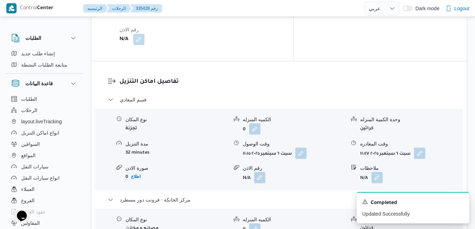
scroll to position [659, 0]
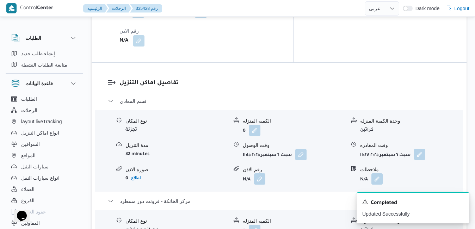
click at [421, 149] on button "button" at bounding box center [419, 154] width 11 height 11
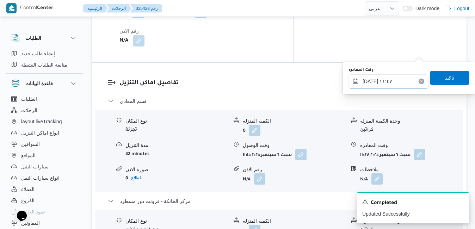
click at [395, 81] on input "٠٦/٠٩/٢٠٢٥ ١١:٤٧" at bounding box center [388, 81] width 80 height 14
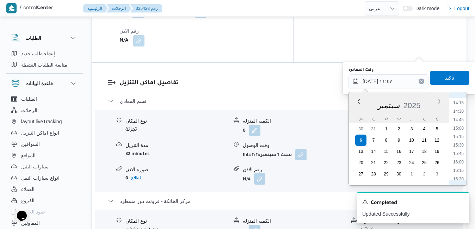
scroll to position [497, 0]
click at [459, 113] on li "15:00" at bounding box center [458, 111] width 16 height 7
type input "٠٦/٠٩/٢٠٢٥ ١٥:٠٠"
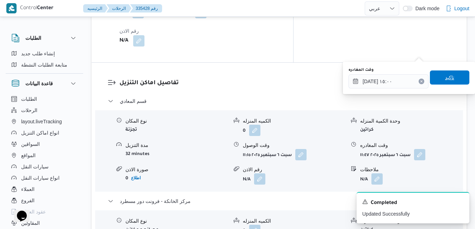
click at [450, 80] on span "تاكيد" at bounding box center [448, 77] width 39 height 14
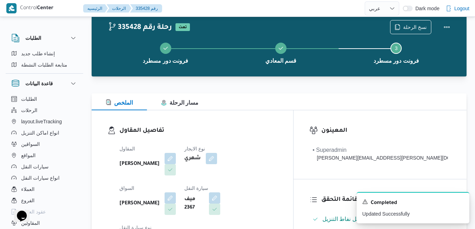
scroll to position [0, 0]
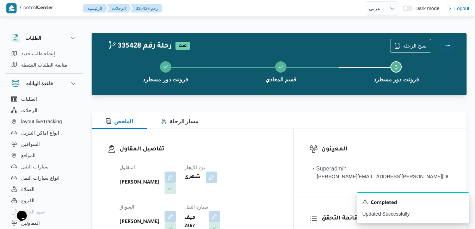
click at [449, 48] on button "Actions" at bounding box center [446, 45] width 14 height 14
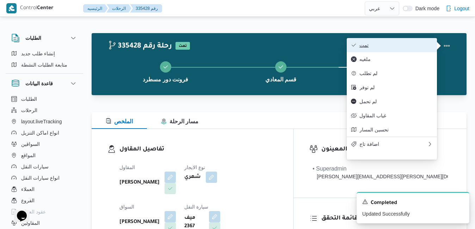
click at [391, 46] on span "تمت" at bounding box center [395, 45] width 73 height 6
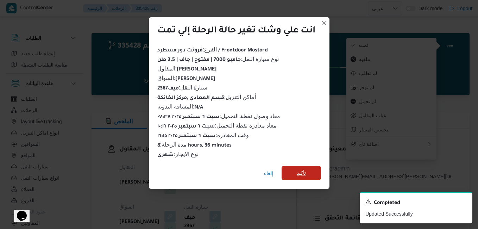
click at [299, 173] on span "تأكيد" at bounding box center [301, 173] width 9 height 8
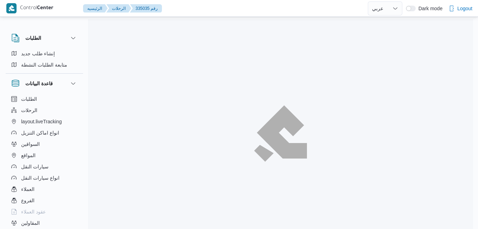
select select "ar"
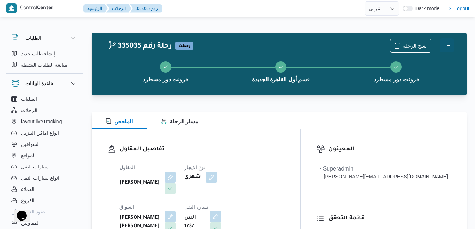
click at [446, 45] on button "Actions" at bounding box center [446, 45] width 14 height 14
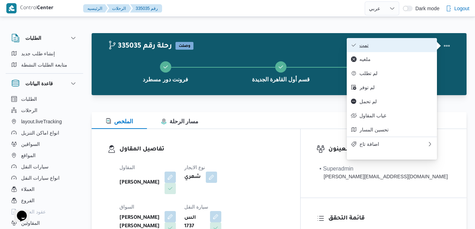
click at [389, 48] on span "تمت" at bounding box center [395, 45] width 73 height 6
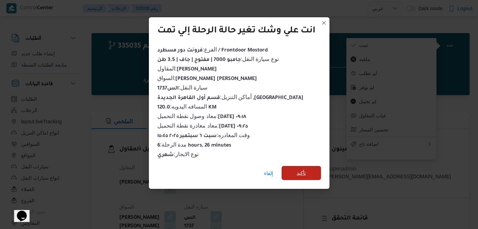
click at [309, 174] on span "تأكيد" at bounding box center [301, 173] width 39 height 14
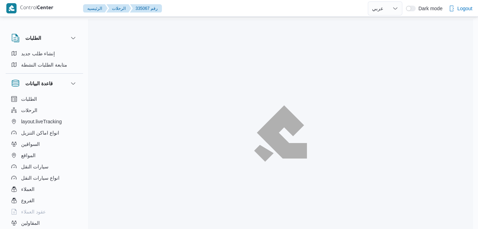
select select "ar"
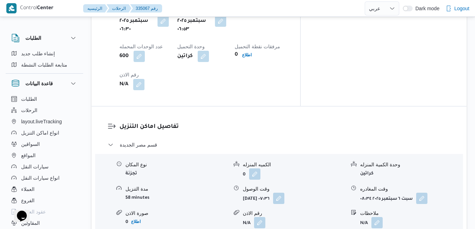
scroll to position [620, 0]
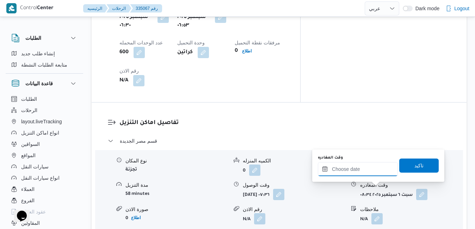
click at [361, 169] on input "وقت المغادره" at bounding box center [358, 169] width 80 height 14
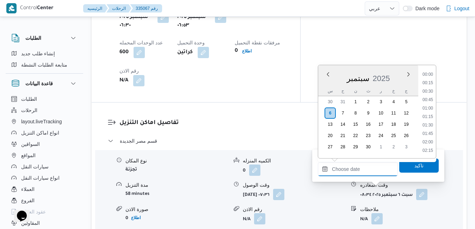
scroll to position [625, 0]
click at [326, 82] on div "سبتمبر 2025" at bounding box center [368, 77] width 100 height 18
click at [430, 118] on li "15:30" at bounding box center [427, 116] width 16 height 7
type input "٠٦/٠٩/٢٠٢٥ ١٥:٣٠"
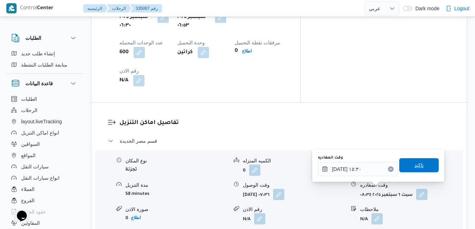
click at [416, 159] on span "تاكيد" at bounding box center [418, 165] width 39 height 14
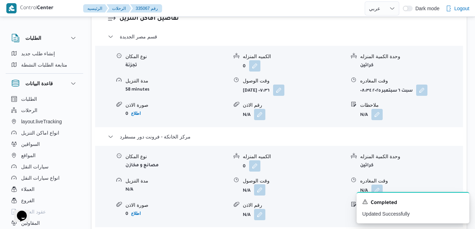
click at [258, 188] on button "button" at bounding box center [259, 189] width 11 height 11
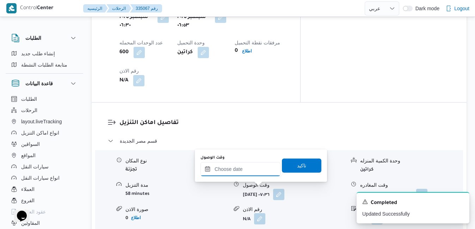
click at [252, 171] on input "وقت الوصول" at bounding box center [240, 169] width 80 height 14
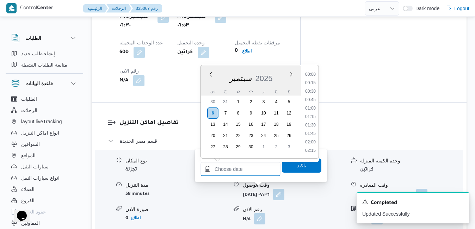
scroll to position [625, 0]
click at [204, 85] on div "سبتمبر 2025" at bounding box center [251, 77] width 100 height 18
click at [311, 107] on li "15:15" at bounding box center [310, 108] width 16 height 7
type input "٠٦/٠٩/٢٠٢٥ ١٥:١٥"
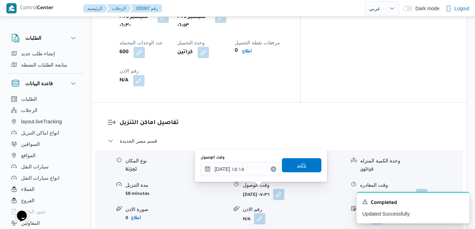
click at [297, 168] on span "تاكيد" at bounding box center [301, 165] width 9 height 8
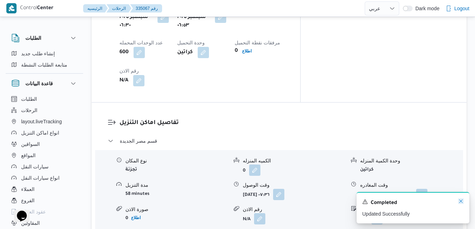
click at [461, 200] on icon "Dismiss toast" at bounding box center [461, 201] width 6 height 6
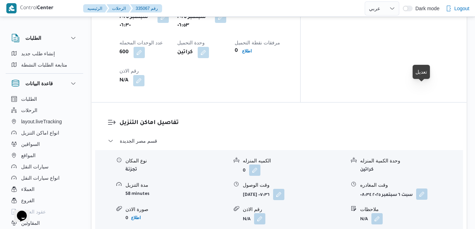
click at [421, 188] on button "button" at bounding box center [421, 193] width 11 height 11
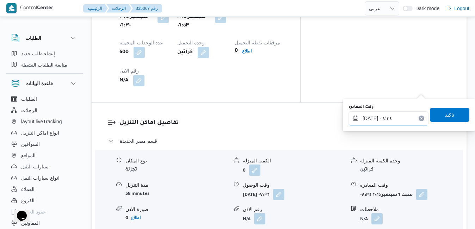
click at [388, 119] on input "٠٦/٠٩/٢٠٢٥ ٠٨:٣٤" at bounding box center [388, 118] width 80 height 14
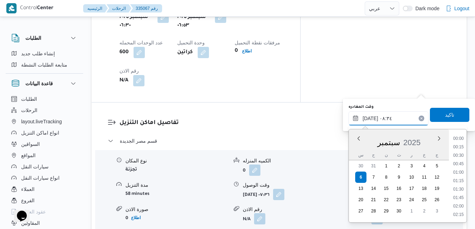
scroll to position [244, 0]
click at [466, 180] on ul "00:00 00:15 00:30 00:45 01:00 01:15 01:30 01:45 02:00 02:15 02:30 02:45 03:00 0…" at bounding box center [458, 176] width 16 height 82
click at [456, 175] on li "14:00" at bounding box center [458, 176] width 16 height 7
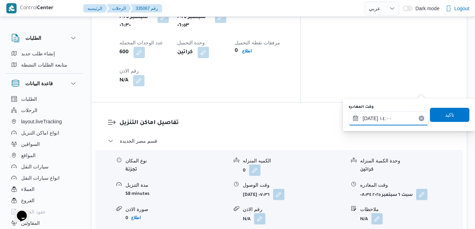
click at [370, 120] on input "٠٦/٠٩/٢٠٢٥ ١٤:٠٠" at bounding box center [388, 118] width 80 height 14
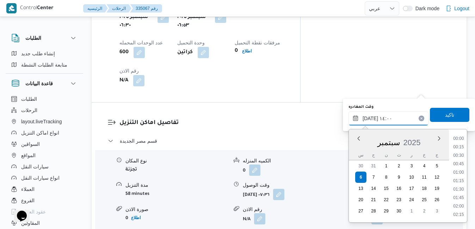
scroll to position [430, 0]
type input "٠٦/٠٩/٢٠٢٥ ١٤:40"
click at [438, 116] on span "تاكيد" at bounding box center [448, 114] width 39 height 14
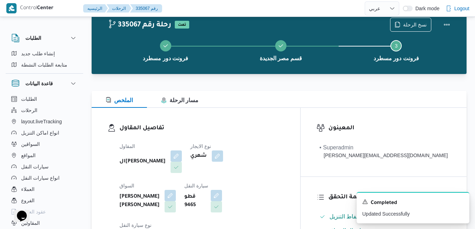
scroll to position [0, 0]
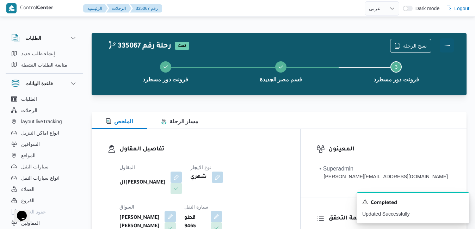
click at [448, 42] on button "Actions" at bounding box center [446, 45] width 14 height 14
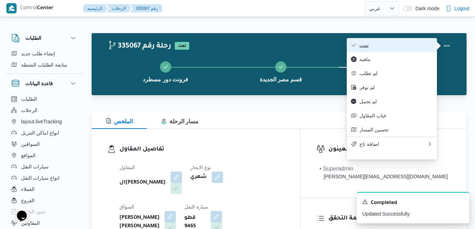
click at [396, 45] on span "تمت" at bounding box center [395, 45] width 73 height 6
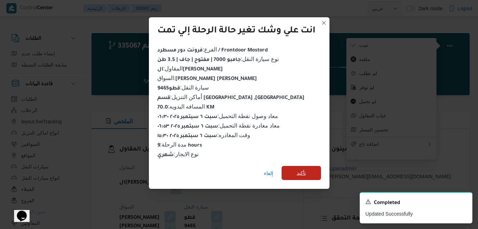
click at [292, 168] on span "تأكيد" at bounding box center [301, 173] width 39 height 14
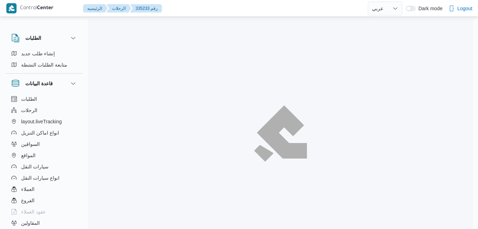
select select "ar"
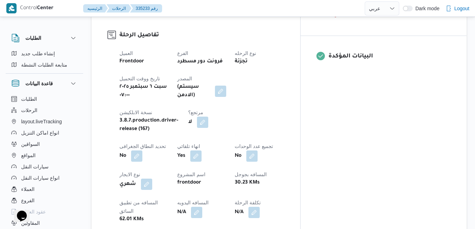
scroll to position [282, 0]
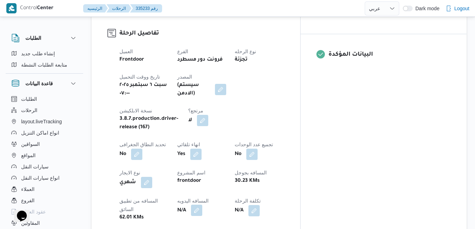
click at [202, 205] on button "button" at bounding box center [196, 210] width 11 height 11
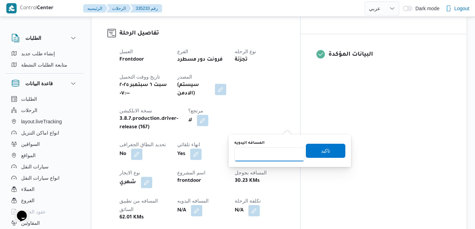
click at [271, 156] on input "المسافه اليدويه" at bounding box center [269, 154] width 70 height 14
type input "75"
click at [323, 148] on span "تاكيد" at bounding box center [325, 150] width 9 height 8
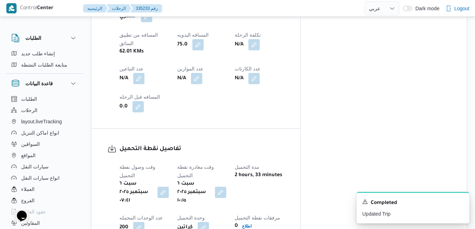
scroll to position [437, 0]
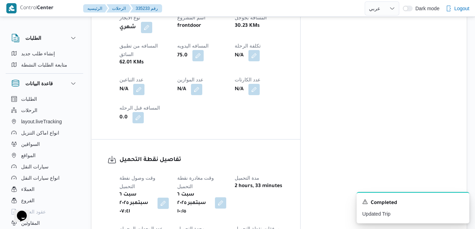
click at [226, 197] on button "button" at bounding box center [220, 202] width 11 height 11
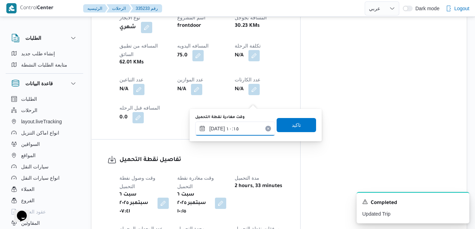
click at [245, 128] on input "٠٦/٠٩/٢٠٢٥ ١٠:١٥" at bounding box center [235, 128] width 80 height 14
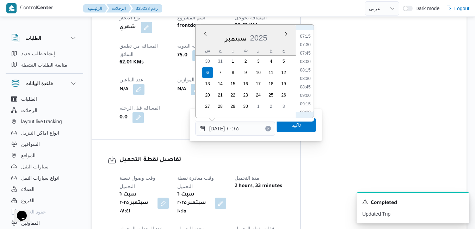
scroll to position [232, 0]
click at [305, 81] on li "08:15" at bounding box center [305, 80] width 16 height 7
type input "٠٦/٠٩/٢٠٢٥ ٠٨:١٥"
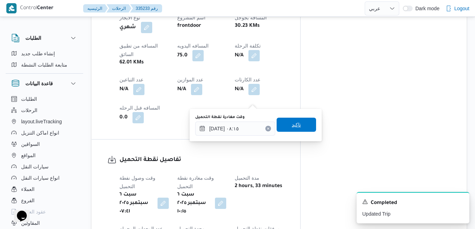
click at [291, 126] on span "تاكيد" at bounding box center [295, 124] width 9 height 8
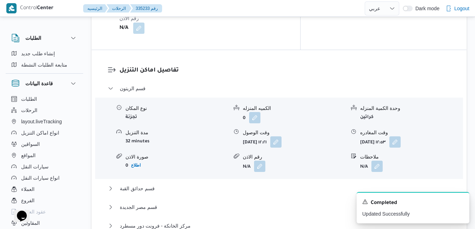
scroll to position [676, 0]
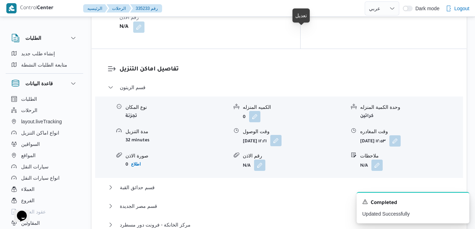
click at [281, 135] on button "button" at bounding box center [275, 140] width 11 height 11
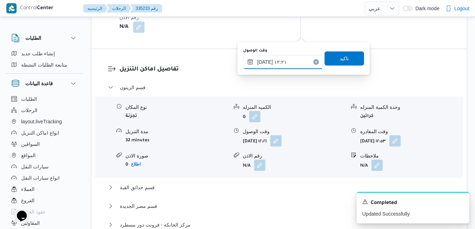
click at [271, 61] on input "٠٦/٠٩/٢٠٢٥ ١٢:٢١" at bounding box center [283, 62] width 80 height 14
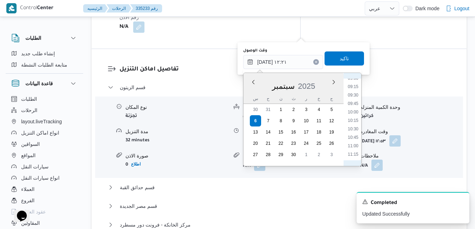
scroll to position [300, 0]
click at [355, 80] on li "08:45" at bounding box center [353, 78] width 16 height 7
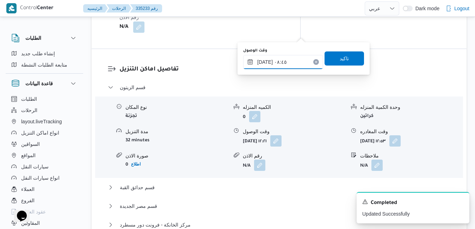
click at [265, 63] on input "٠٦/٠٩/٢٠٢٥ ٠٨:٤٥" at bounding box center [283, 62] width 80 height 14
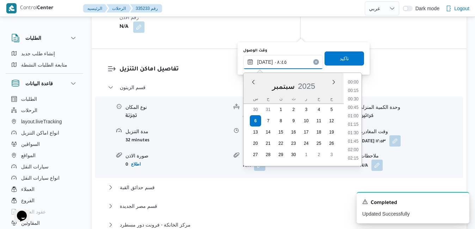
scroll to position [253, 0]
click at [265, 63] on input "٠٦/٠٩/٢٠٢٥ ٠٨:٤٥" at bounding box center [283, 62] width 80 height 14
type input "٠٦/٠٩/٢٠٢٥ ٠٨:50"
click at [339, 57] on span "تاكيد" at bounding box center [343, 58] width 9 height 8
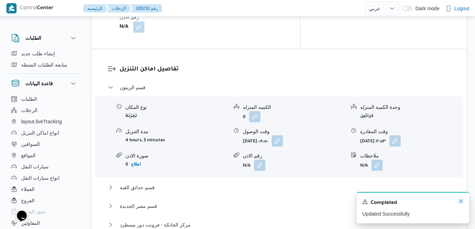
click at [462, 202] on icon "Dismiss toast" at bounding box center [461, 201] width 6 height 6
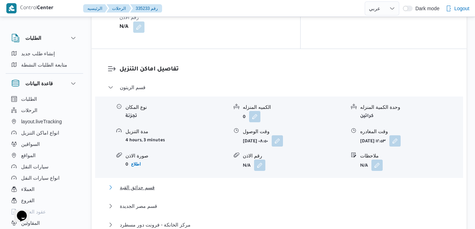
click at [323, 183] on button "قسم حدائق القبة" at bounding box center [279, 187] width 343 height 8
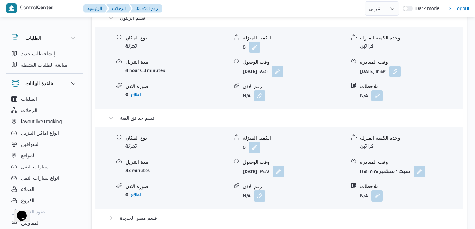
scroll to position [746, 0]
click at [279, 104] on div "قسم الزيتون نوع المكان تجزئة الكميه المنزله 0 وحدة الكمية المنزله كراتين مدة ال…" at bounding box center [279, 138] width 343 height 251
click at [277, 213] on button "قسم مصر الجديدة" at bounding box center [279, 217] width 343 height 8
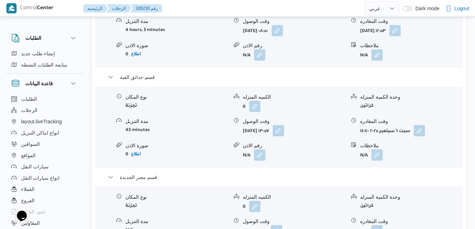
scroll to position [803, 0]
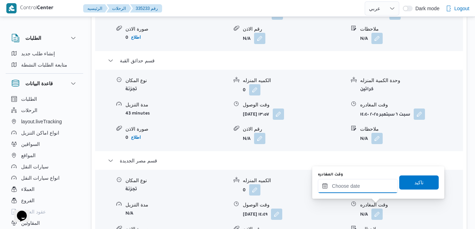
click at [364, 188] on input "وقت المغادره" at bounding box center [358, 186] width 80 height 14
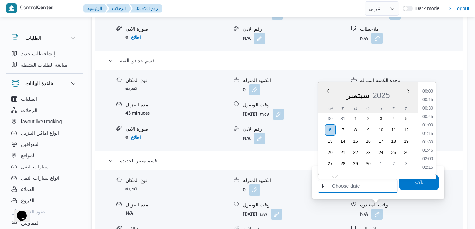
scroll to position [625, 0]
click at [321, 96] on div "سبتمبر 2025" at bounding box center [368, 94] width 100 height 18
click at [424, 137] on li "17:45" at bounding box center [427, 137] width 16 height 7
type input "[DATE] ١٧:٤٥"
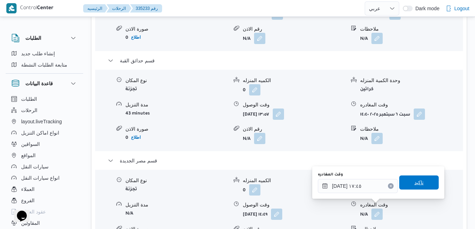
click at [409, 187] on span "تاكيد" at bounding box center [418, 182] width 39 height 14
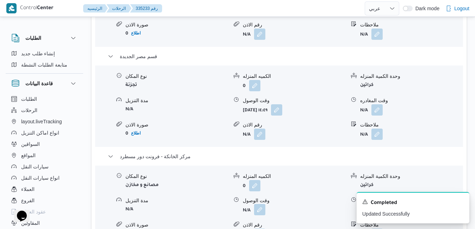
click at [258, 206] on button "button" at bounding box center [259, 209] width 11 height 11
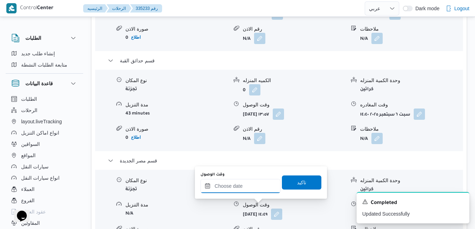
click at [244, 184] on input "وقت الوصول" at bounding box center [240, 186] width 80 height 14
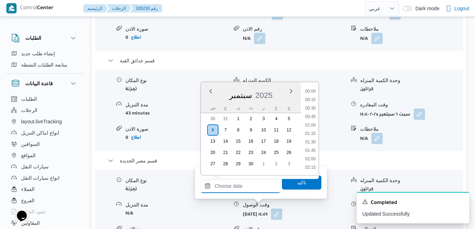
scroll to position [625, 0]
click at [208, 101] on div "سبتمبر 2025" at bounding box center [251, 94] width 100 height 18
click at [309, 126] on li "17:30" at bounding box center [310, 129] width 16 height 7
type input "٠٦/٠٩/٢٠٢٥ ١٧:٣٠"
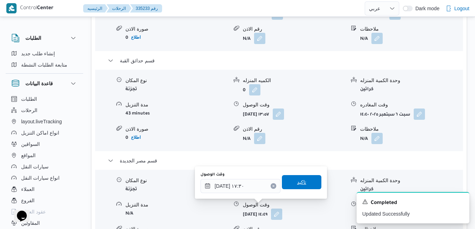
click at [297, 185] on span "تاكيد" at bounding box center [301, 182] width 9 height 8
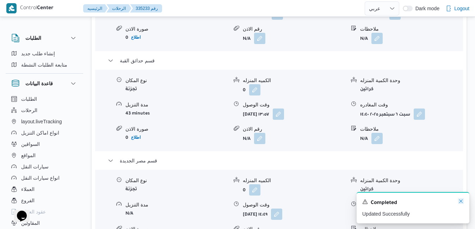
click at [461, 201] on icon "Dismiss toast" at bounding box center [461, 201] width 4 height 4
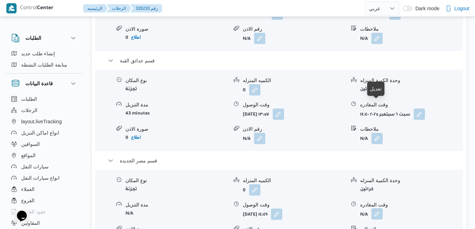
click at [380, 208] on button "button" at bounding box center [376, 213] width 11 height 11
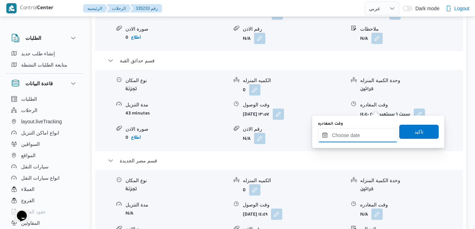
click at [345, 131] on input "وقت المغادره" at bounding box center [358, 135] width 80 height 14
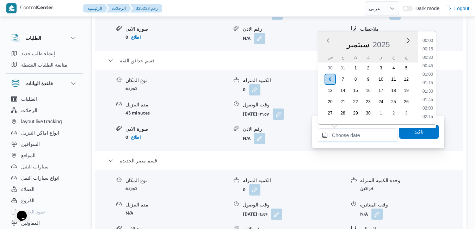
scroll to position [625, 0]
click at [321, 54] on div "س ح ن ث ر خ ج" at bounding box center [368, 57] width 100 height 10
click at [281, 225] on div "رقم الاذن" at bounding box center [294, 228] width 102 height 7
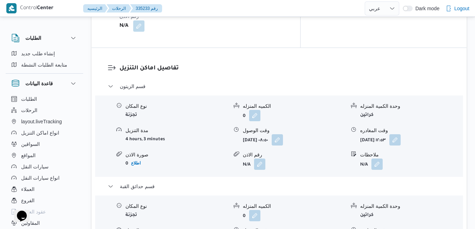
scroll to position [690, 0]
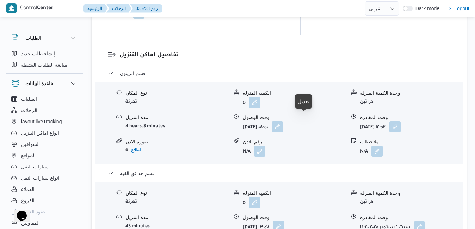
click at [284, 221] on button "button" at bounding box center [277, 226] width 11 height 11
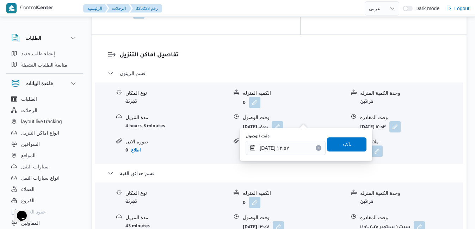
click at [315, 149] on button "Clear input" at bounding box center [318, 148] width 6 height 6
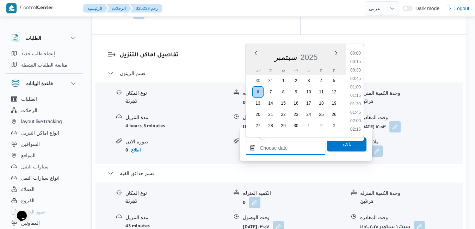
scroll to position [625, 0]
click at [335, 146] on span "تاكيد" at bounding box center [346, 144] width 39 height 14
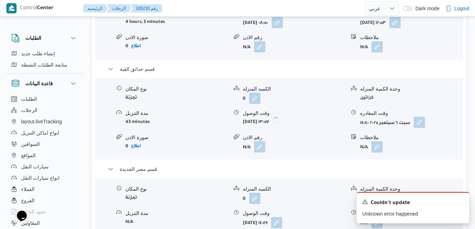
click at [416, 120] on button "button" at bounding box center [418, 122] width 11 height 11
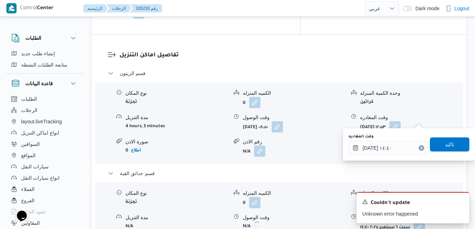
click at [420, 148] on icon "Clear input" at bounding box center [421, 148] width 2 height 2
click at [445, 144] on span "تاكيد" at bounding box center [449, 144] width 9 height 8
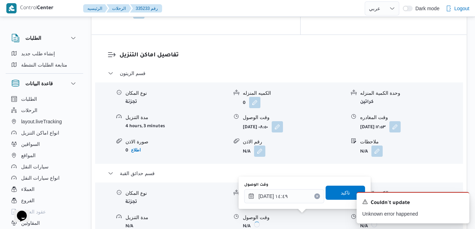
click at [315, 195] on icon "Clear input" at bounding box center [316, 196] width 3 height 3
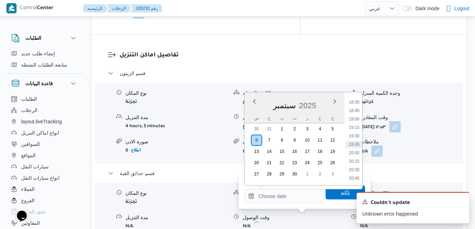
click at [330, 193] on span "تاكيد" at bounding box center [344, 192] width 39 height 14
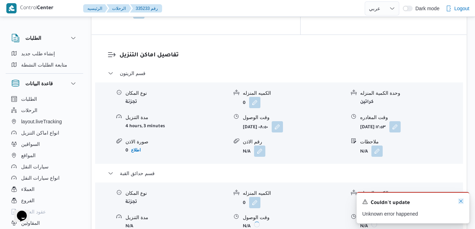
click at [462, 201] on icon "Dismiss toast" at bounding box center [461, 201] width 6 height 6
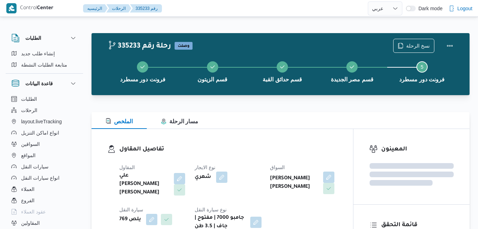
select select "ar"
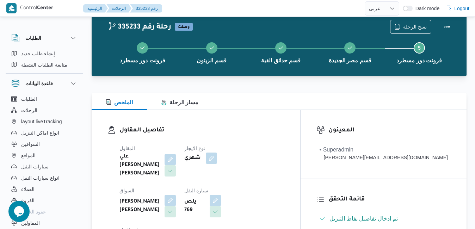
click at [300, 123] on div "تفاصيل المقاول المقاول علي [PERSON_NAME] [PERSON_NAME] نوع الايجار شهري السواق …" at bounding box center [196, 192] width 208 height 165
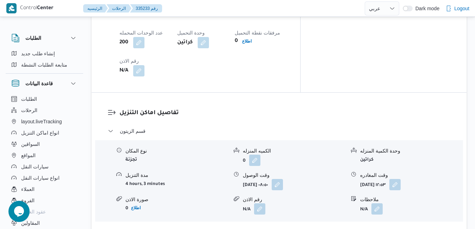
scroll to position [723, 0]
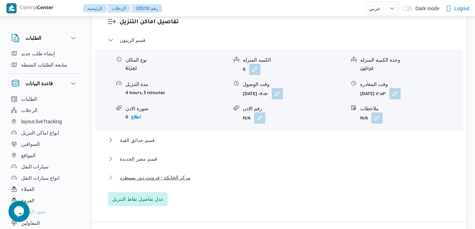
click at [310, 173] on button "مركز الخانكة - فرونت دور مسطرد" at bounding box center [279, 177] width 343 height 8
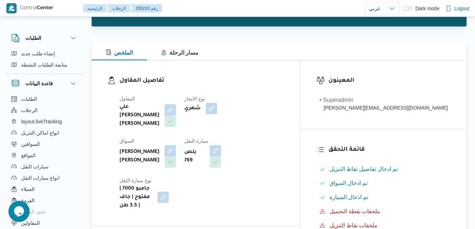
scroll to position [19, 0]
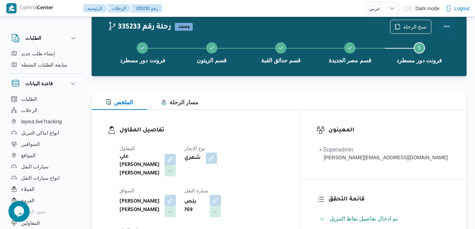
click at [445, 24] on button "Actions" at bounding box center [446, 26] width 14 height 14
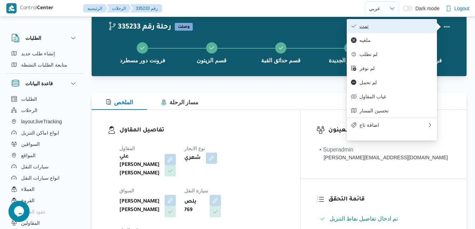
click at [420, 26] on span "تمت" at bounding box center [395, 26] width 73 height 6
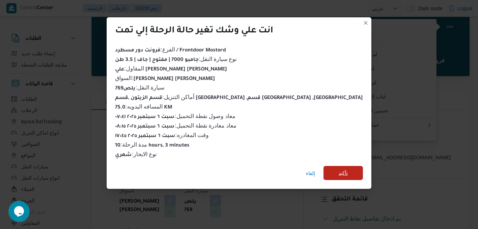
click at [324, 173] on span "تأكيد" at bounding box center [343, 173] width 39 height 14
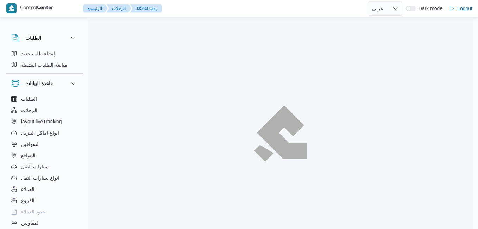
select select "ar"
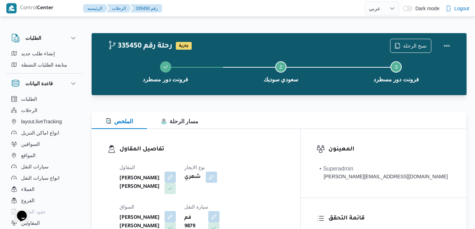
click at [260, 136] on div "تفاصيل المقاول المقاول [PERSON_NAME] [PERSON_NAME] نوع الايجار شهري السواق [PER…" at bounding box center [196, 210] width 208 height 163
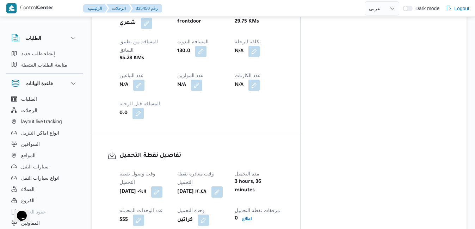
scroll to position [438, 0]
click at [222, 186] on button "button" at bounding box center [216, 191] width 11 height 11
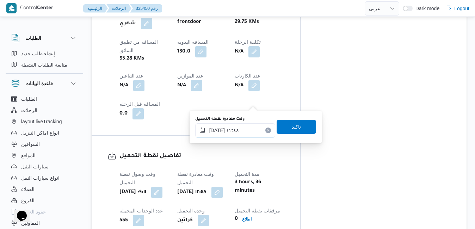
click at [242, 132] on input "٠٦/٠٩/٢٠٢٥ ١٢:٤٨" at bounding box center [235, 130] width 80 height 14
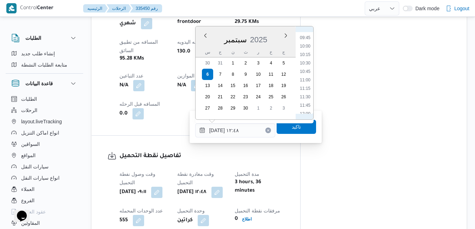
scroll to position [316, 0]
click at [305, 75] on li "10:30" at bounding box center [305, 73] width 16 height 7
type input "[DATE] ١٠:٣٠"
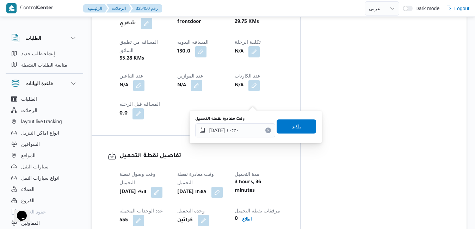
click at [292, 125] on span "تاكيد" at bounding box center [295, 126] width 9 height 8
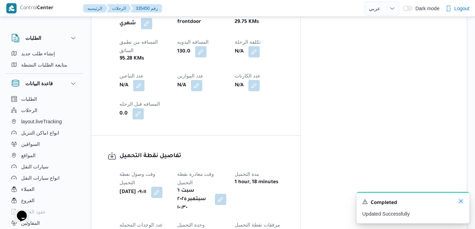
click at [459, 202] on icon "Dismiss toast" at bounding box center [461, 201] width 6 height 6
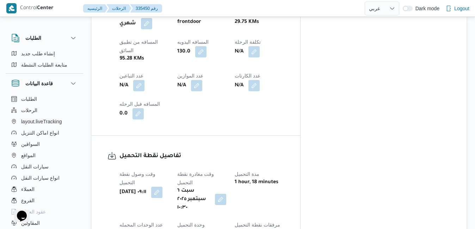
click at [300, 172] on div "تفاصيل نقطة التحميل وقت وصول نفطة التحميل سبت ٦ سبتمبر ٢٠٢٥ ٠٩:١١ وقت مغادرة نق…" at bounding box center [196, 210] width 208 height 149
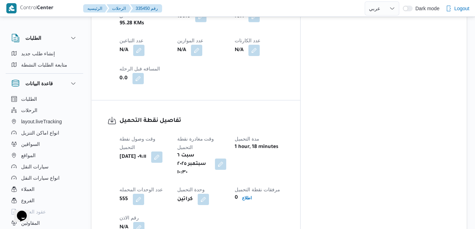
scroll to position [564, 0]
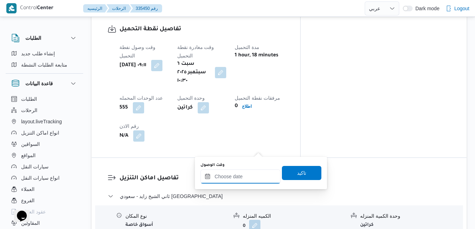
click at [239, 175] on input "وقت الوصول" at bounding box center [240, 176] width 80 height 14
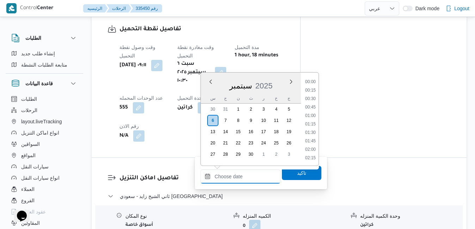
scroll to position [625, 0]
click at [205, 94] on div "س ح ن ث ر خ ج" at bounding box center [251, 98] width 100 height 10
click at [311, 133] on li "11:30" at bounding box center [310, 131] width 16 height 7
type input "٠٦/٠٩/٢٠٢٥ ١١:٣٠"
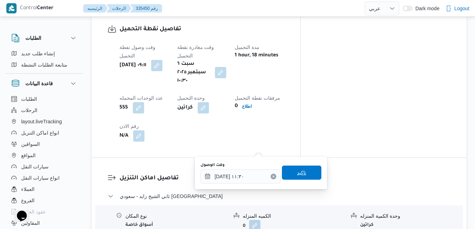
click at [297, 176] on span "تاكيد" at bounding box center [301, 172] width 9 height 8
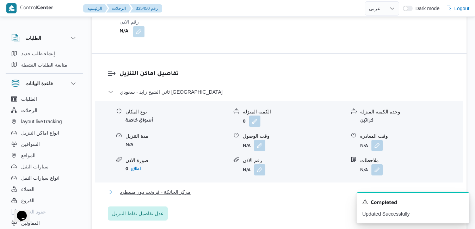
click at [237, 196] on button "مركز الخانكة - فرونت دور مسطرد" at bounding box center [279, 192] width 343 height 8
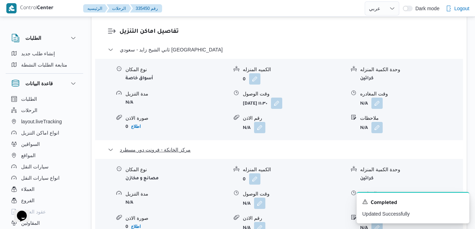
scroll to position [719, 0]
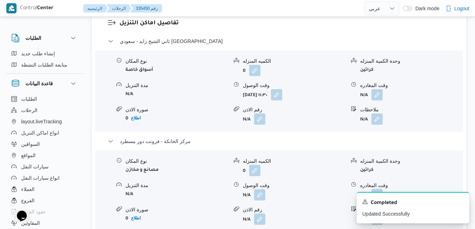
click at [378, 189] on button "button" at bounding box center [376, 194] width 11 height 11
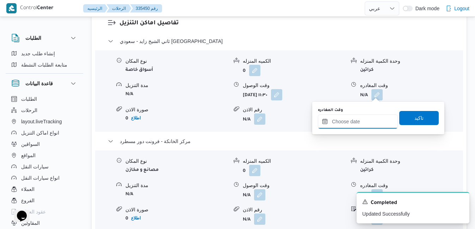
click at [361, 116] on input "وقت المغادره" at bounding box center [358, 121] width 80 height 14
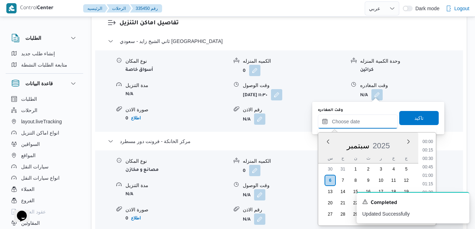
scroll to position [625, 0]
click at [326, 156] on div "س" at bounding box center [329, 158] width 11 height 10
click at [461, 201] on icon "Dismiss toast" at bounding box center [461, 201] width 6 height 6
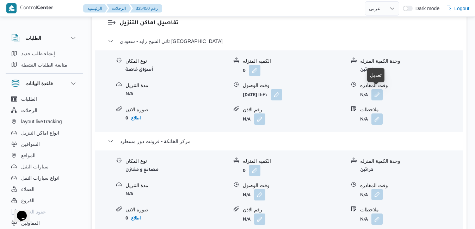
click at [376, 189] on button "button" at bounding box center [376, 194] width 11 height 11
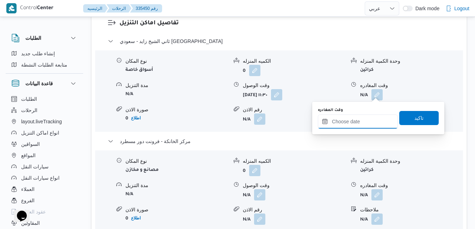
click at [359, 127] on input "وقت المغادره" at bounding box center [358, 121] width 80 height 14
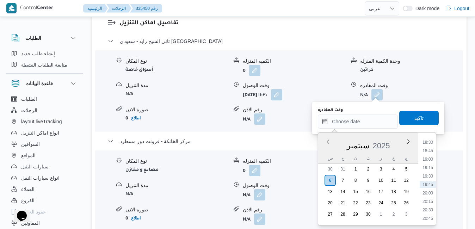
click at [326, 152] on div "سبتمبر 2025" at bounding box center [368, 144] width 100 height 18
click at [429, 186] on li "17:45" at bounding box center [427, 188] width 16 height 7
type input "٠٦/٠٩/٢٠٢٥ ١٧:٤٥"
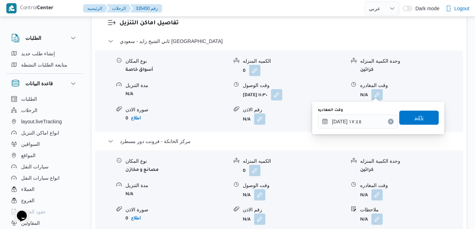
click at [419, 120] on span "تاكيد" at bounding box center [418, 118] width 39 height 14
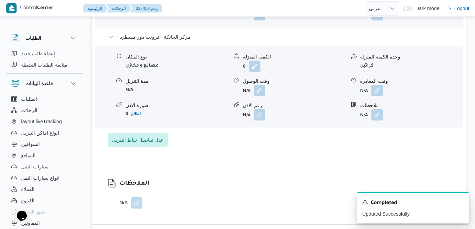
click at [251, 93] on span at bounding box center [257, 90] width 15 height 11
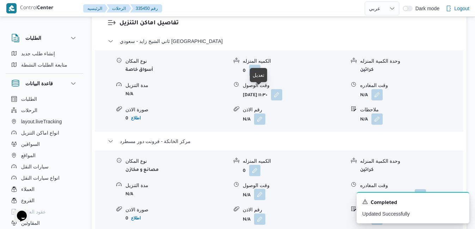
click at [265, 189] on button "button" at bounding box center [259, 194] width 11 height 11
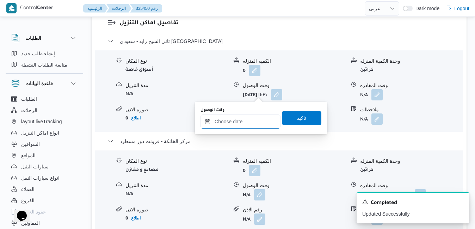
click at [248, 126] on input "وقت الوصول" at bounding box center [240, 121] width 80 height 14
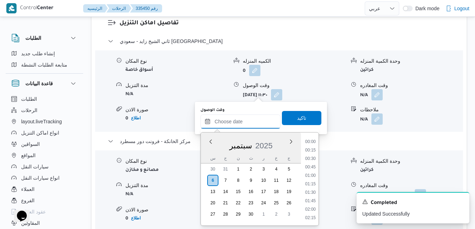
scroll to position [625, 0]
click at [208, 148] on div "سبتمبر 2025" at bounding box center [251, 144] width 100 height 18
click at [310, 182] on li "17:30" at bounding box center [310, 179] width 16 height 7
type input "[DATE] ١٧:٣٠"
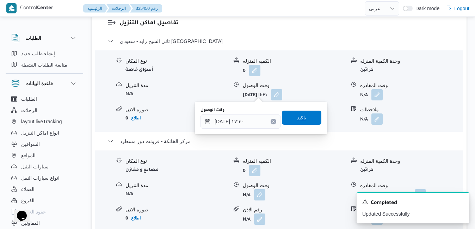
click at [303, 121] on span "تاكيد" at bounding box center [301, 118] width 39 height 14
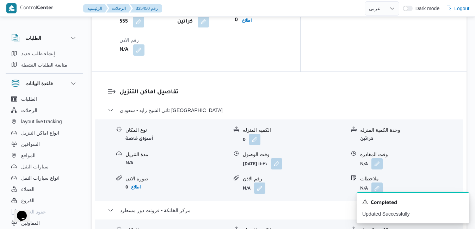
scroll to position [649, 0]
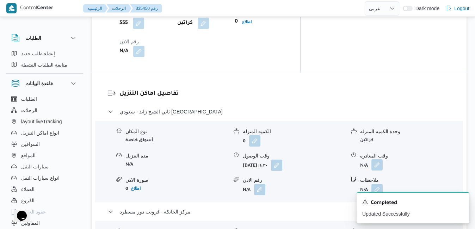
click at [375, 159] on button "button" at bounding box center [376, 164] width 11 height 11
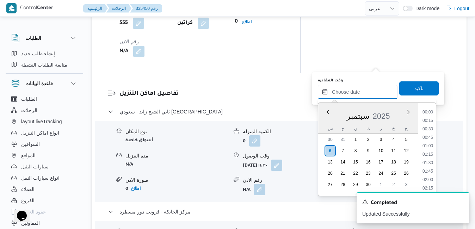
click at [349, 90] on input "وقت المغادره" at bounding box center [358, 92] width 80 height 14
click at [324, 115] on div "سبتمبر 2025" at bounding box center [368, 115] width 100 height 18
click at [426, 118] on li "16:30" at bounding box center [427, 116] width 16 height 7
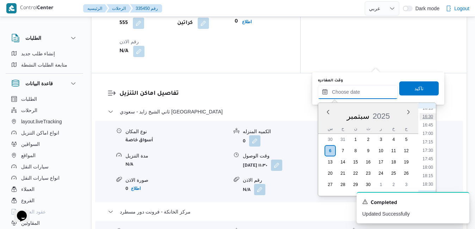
type input "٠٦/٠٩/٢٠٢٥ ١٦:٣٠"
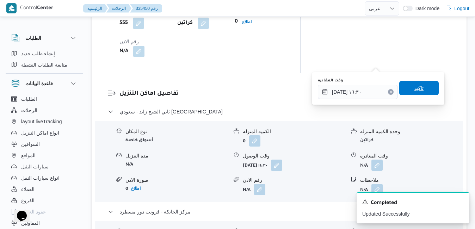
click at [421, 89] on span "تاكيد" at bounding box center [418, 88] width 39 height 14
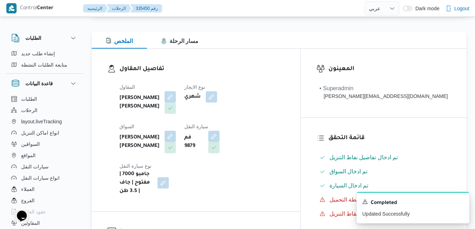
scroll to position [0, 0]
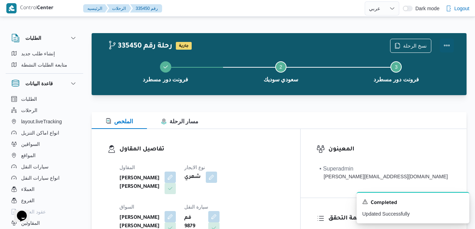
click at [445, 43] on button "Actions" at bounding box center [446, 45] width 14 height 14
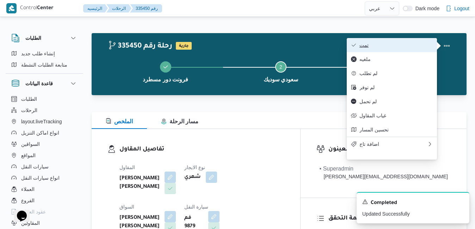
click at [406, 46] on span "تمت" at bounding box center [395, 45] width 73 height 6
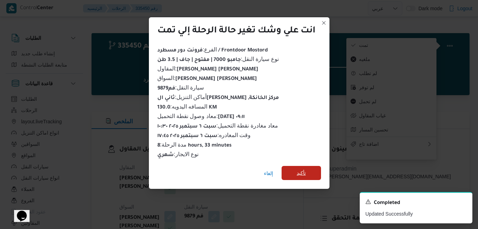
click at [306, 172] on span "تأكيد" at bounding box center [301, 173] width 9 height 8
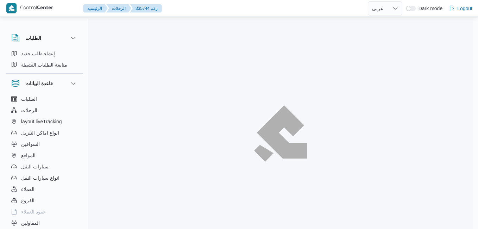
select select "ar"
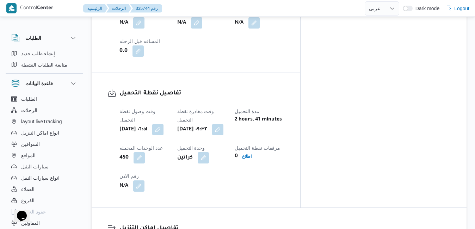
scroll to position [443, 0]
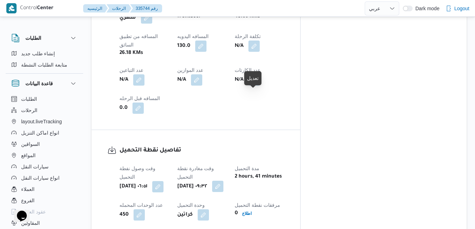
click at [223, 181] on button "button" at bounding box center [217, 186] width 11 height 11
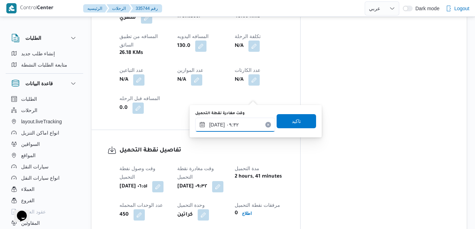
click at [229, 128] on input "[DATE] ٠٩:٣٢" at bounding box center [235, 125] width 80 height 14
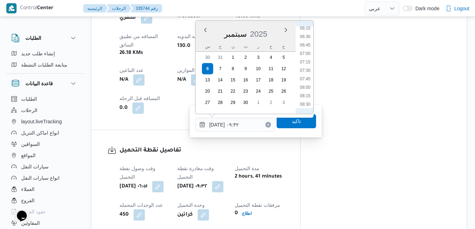
scroll to position [207, 0]
click at [303, 70] on li "07:15" at bounding box center [305, 68] width 16 height 7
type input "٠٦/٠٩/٢٠٢٥ ٠٧:١٥"
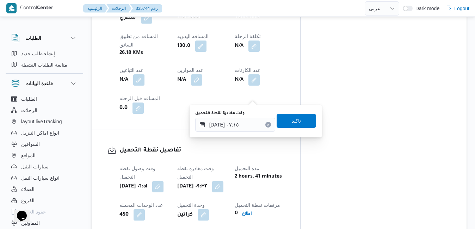
click at [291, 121] on span "تاكيد" at bounding box center [295, 121] width 9 height 8
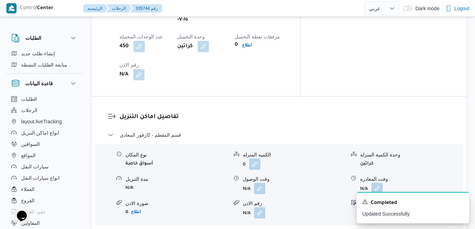
scroll to position [626, 0]
click at [261, 182] on button "button" at bounding box center [259, 187] width 11 height 11
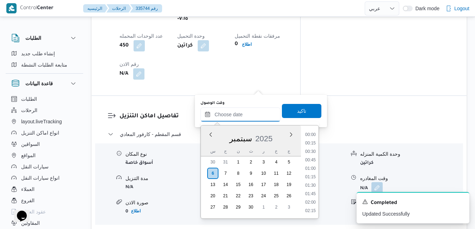
click at [245, 109] on input "وقت الوصول" at bounding box center [240, 114] width 80 height 14
drag, startPoint x: 206, startPoint y: 146, endPoint x: 212, endPoint y: 144, distance: 6.2
click at [206, 146] on div "سبتمبر 2025" at bounding box center [251, 137] width 100 height 18
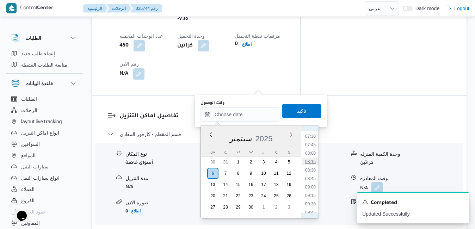
click at [308, 164] on li "08:15" at bounding box center [310, 161] width 16 height 7
type input "٠٦/٠٩/٢٠٢٥ ٠٨:١٥"
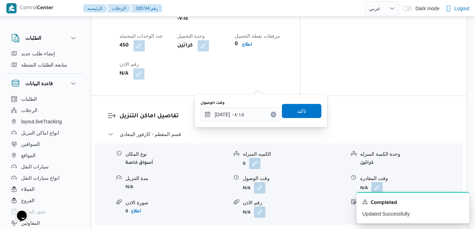
click at [305, 118] on div "وقت الوصول ٠٦/٠٩/٢٠٢٥ ٠٨:١٥ تاكيد" at bounding box center [261, 111] width 122 height 23
click at [305, 113] on span "تاكيد" at bounding box center [301, 111] width 39 height 14
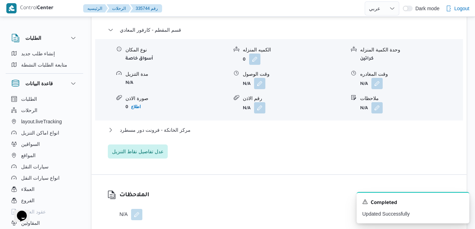
click at [284, 128] on div "قسم المقطم - كارفور المعادي نوع المكان أسواق خاصة الكميه المنزله 0 وحدة الكمية …" at bounding box center [279, 92] width 343 height 133
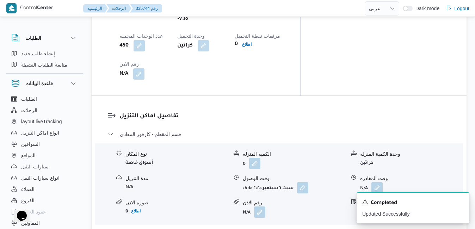
click at [458, 201] on icon "Dismiss toast" at bounding box center [461, 201] width 6 height 6
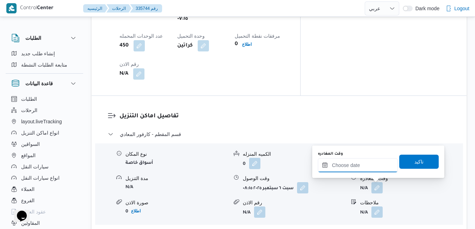
click at [351, 168] on input "وقت المغادره" at bounding box center [358, 165] width 80 height 14
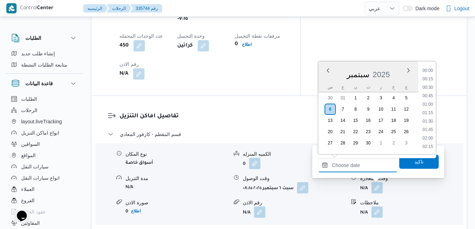
scroll to position [633, 0]
click at [325, 80] on div "سبتمبر 2025" at bounding box center [368, 73] width 100 height 18
click at [428, 117] on li "18:00" at bounding box center [427, 117] width 16 height 7
type input "[DATE] ١٨:٠٠"
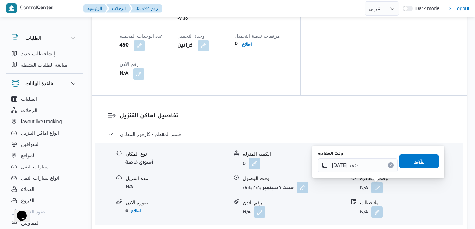
click at [414, 163] on span "تاكيد" at bounding box center [418, 161] width 9 height 8
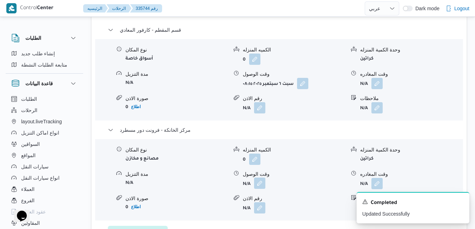
click at [257, 187] on button "button" at bounding box center [259, 182] width 11 height 11
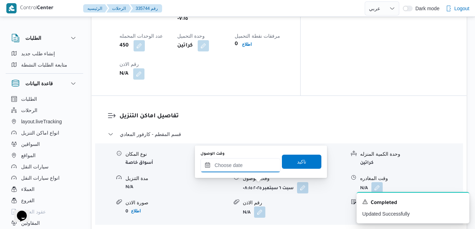
click at [256, 166] on input "وقت الوصول" at bounding box center [240, 165] width 80 height 14
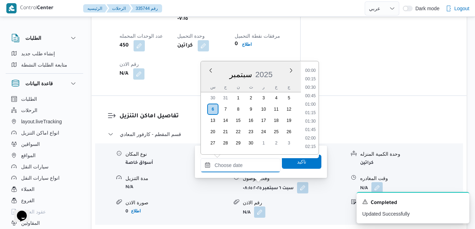
scroll to position [633, 0]
click at [207, 82] on div "س" at bounding box center [212, 87] width 11 height 10
click at [309, 107] on li "17:45" at bounding box center [310, 108] width 16 height 7
type input "٠٦/٠٩/٢٠٢٥ ١٧:٤٥"
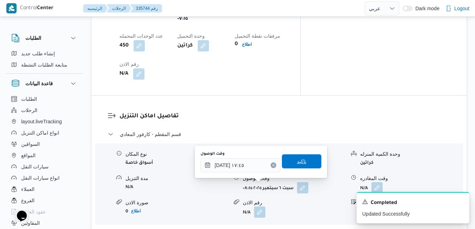
click at [297, 162] on span "تاكيد" at bounding box center [301, 161] width 9 height 8
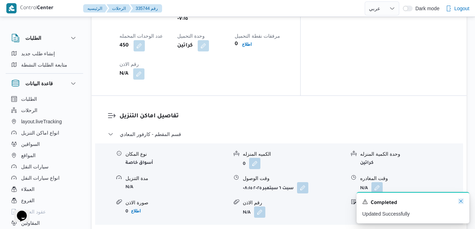
click at [460, 201] on icon "Dismiss toast" at bounding box center [461, 201] width 6 height 6
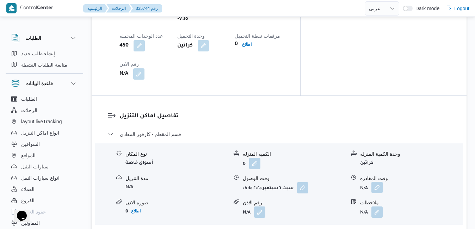
click at [378, 182] on button "button" at bounding box center [376, 187] width 11 height 11
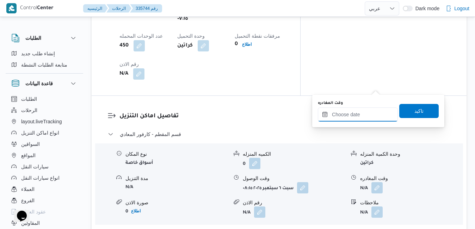
click at [359, 117] on input "وقت المغادره" at bounding box center [358, 114] width 80 height 14
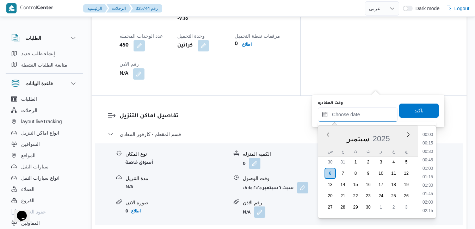
scroll to position [633, 0]
click at [323, 142] on div "سبتمبر 2025" at bounding box center [368, 137] width 100 height 18
click at [429, 140] on li "16:45" at bounding box center [427, 139] width 16 height 7
type input "٠٦/٠٩/٢٠٢٥ ١٦:٤٥"
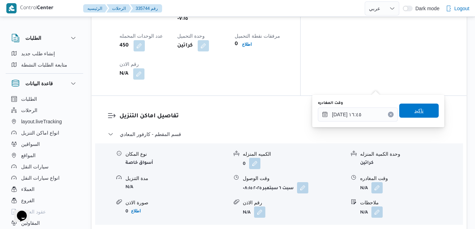
click at [420, 110] on span "تاكيد" at bounding box center [418, 111] width 39 height 14
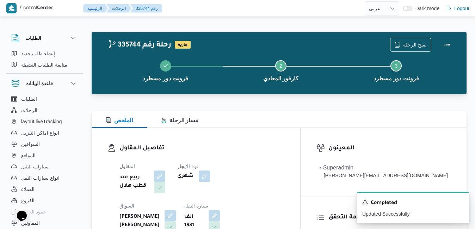
scroll to position [0, 0]
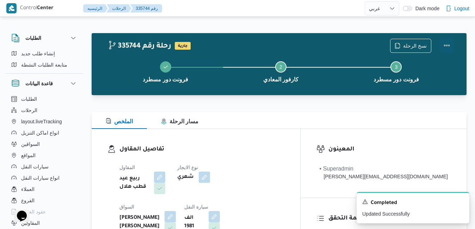
click at [448, 43] on button "Actions" at bounding box center [446, 45] width 14 height 14
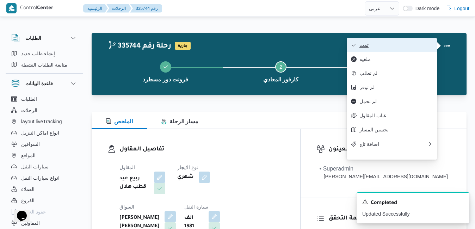
click at [413, 40] on button "تمت" at bounding box center [391, 45] width 90 height 14
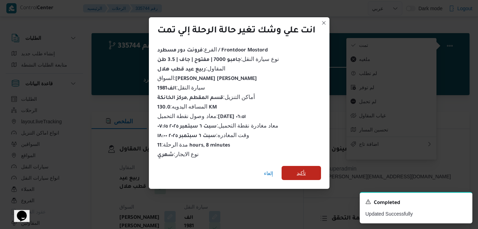
click at [313, 171] on span "تأكيد" at bounding box center [301, 173] width 39 height 14
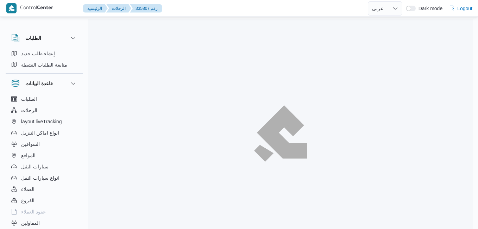
select select "ar"
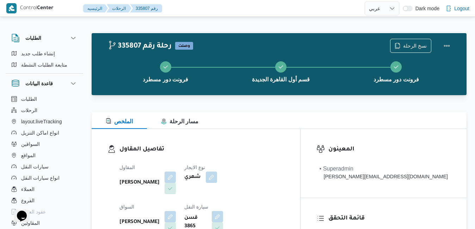
click at [264, 144] on div "تفاصيل المقاول المقاول [PERSON_NAME] نوع الايجار شهري السواق [PERSON_NAME] سيار…" at bounding box center [196, 210] width 208 height 163
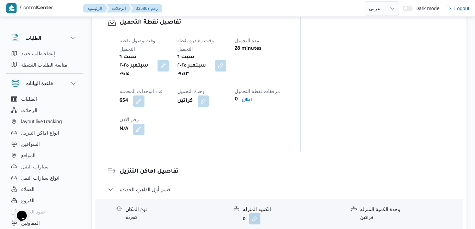
scroll to position [577, 0]
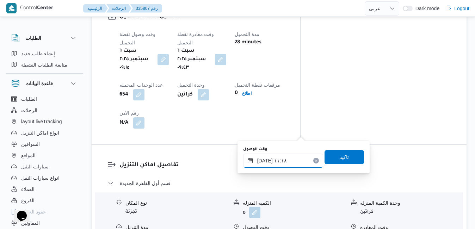
click at [284, 157] on input "[DATE] ١١:١٨" at bounding box center [283, 160] width 80 height 14
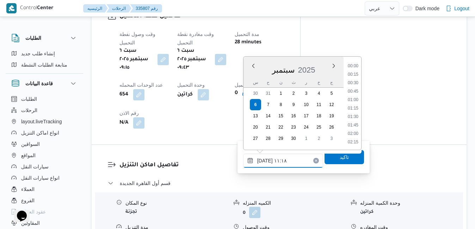
scroll to position [337, 0]
click at [356, 85] on li "10:30" at bounding box center [353, 83] width 16 height 7
type input "[DATE] ١٠:٣٠"
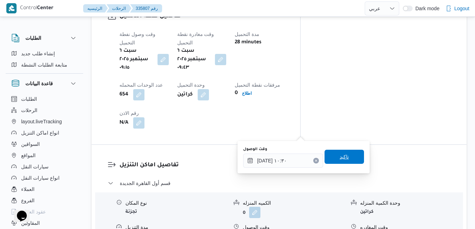
click at [339, 156] on span "تاكيد" at bounding box center [343, 156] width 9 height 8
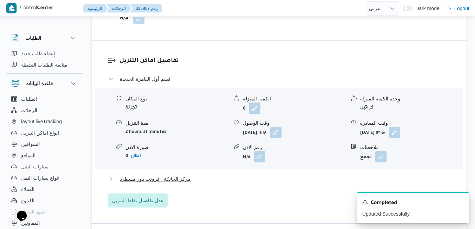
click at [306, 177] on button "مركز الخانكة - فرونت دور مسطرد" at bounding box center [279, 179] width 343 height 8
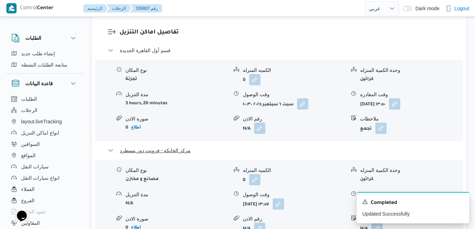
scroll to position [732, 0]
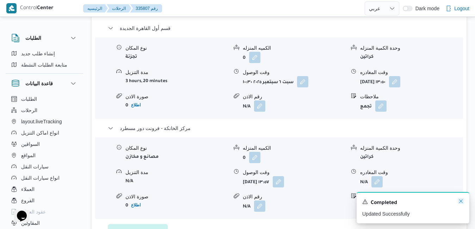
click at [461, 202] on icon "Dismiss toast" at bounding box center [461, 201] width 6 height 6
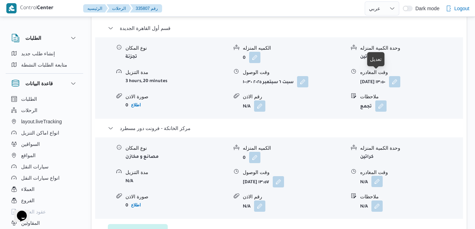
click at [381, 176] on button "button" at bounding box center [376, 181] width 11 height 11
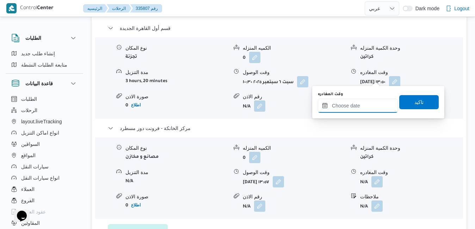
click at [347, 109] on input "وقت المغادره" at bounding box center [358, 106] width 80 height 14
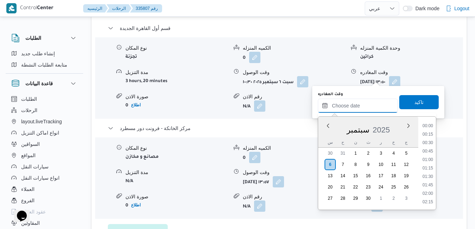
scroll to position [633, 0]
click at [321, 136] on div "سبتمبر 2025" at bounding box center [368, 128] width 100 height 18
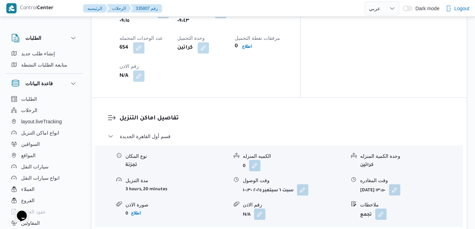
scroll to position [704, 0]
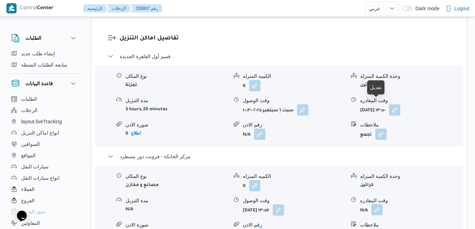
click at [377, 204] on button "button" at bounding box center [376, 209] width 11 height 11
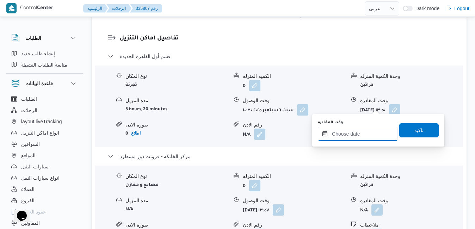
click at [336, 138] on input "وقت المغادره" at bounding box center [358, 134] width 80 height 14
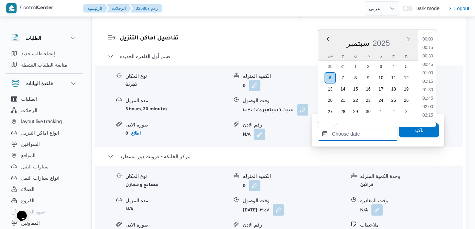
scroll to position [633, 0]
click at [322, 49] on div "سبتمبر 2025" at bounding box center [368, 42] width 100 height 18
click at [427, 95] on li "18:15" at bounding box center [427, 94] width 16 height 7
type input "[DATE] ١٨:١٥"
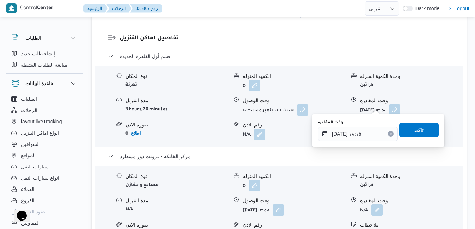
click at [414, 131] on span "تاكيد" at bounding box center [418, 130] width 9 height 8
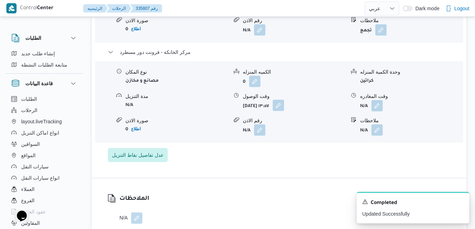
click at [284, 101] on button "button" at bounding box center [277, 105] width 11 height 11
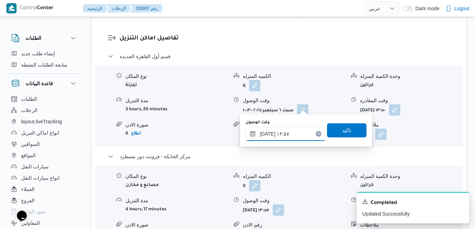
click at [281, 133] on input "[DATE] ١٣:٥٧" at bounding box center [285, 134] width 80 height 14
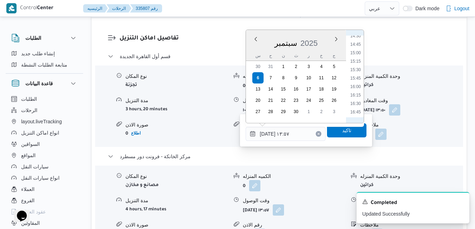
scroll to position [565, 0]
click at [357, 84] on li "18:00" at bounding box center [355, 82] width 16 height 7
type input "[DATE] ١٨:٠٠"
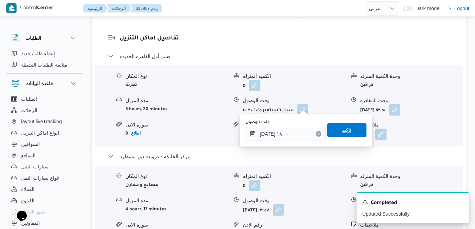
click at [342, 130] on span "تاكيد" at bounding box center [346, 130] width 9 height 8
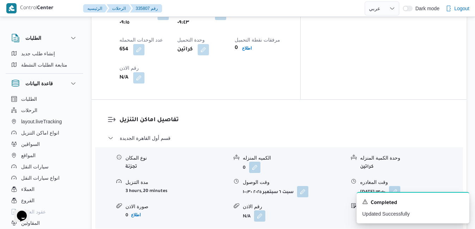
scroll to position [620, 0]
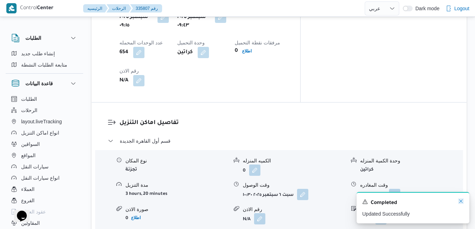
click at [460, 201] on icon "Dismiss toast" at bounding box center [461, 201] width 6 height 6
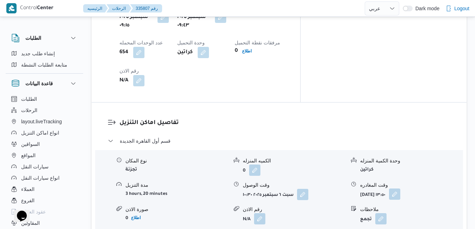
click at [400, 188] on button "button" at bounding box center [394, 193] width 11 height 11
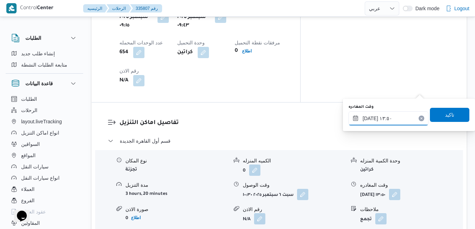
click at [396, 117] on input "[DATE] ١٣:٥٠" at bounding box center [388, 118] width 80 height 14
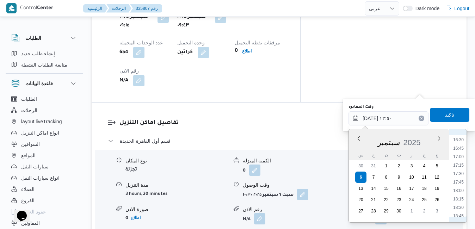
scroll to position [565, 0]
click at [460, 155] on li "17:15" at bounding box center [458, 156] width 16 height 7
type input "[DATE] ١٧:١٥"
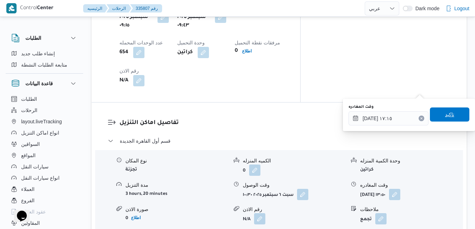
click at [445, 113] on span "تاكيد" at bounding box center [449, 114] width 9 height 8
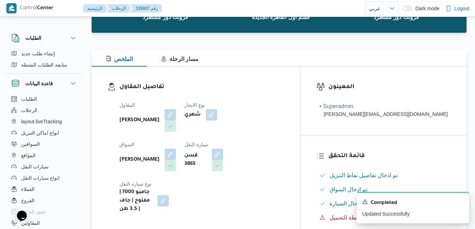
scroll to position [0, 0]
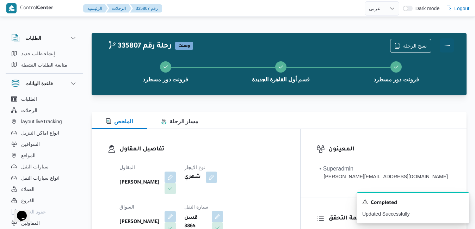
click at [447, 45] on button "Actions" at bounding box center [446, 45] width 14 height 14
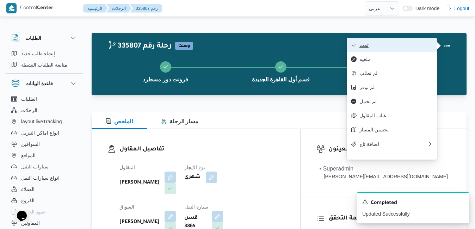
click at [422, 46] on span "تمت" at bounding box center [395, 45] width 73 height 6
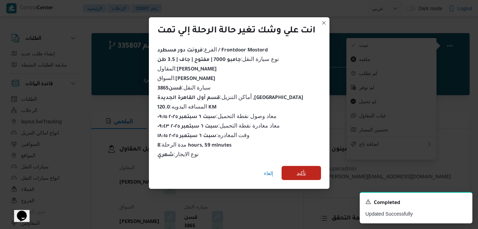
click at [308, 170] on span "تأكيد" at bounding box center [301, 173] width 39 height 14
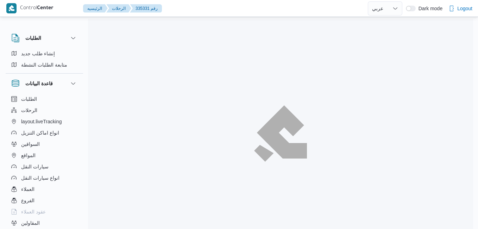
select select "ar"
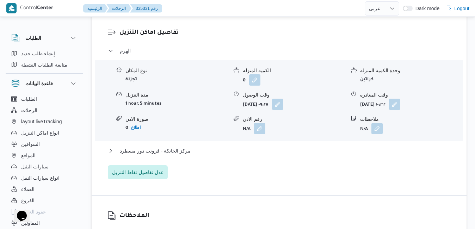
scroll to position [620, 0]
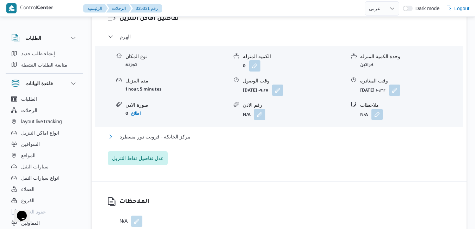
click at [237, 137] on button "مركز الخانكة - فرونت دور مسطرد" at bounding box center [279, 136] width 343 height 8
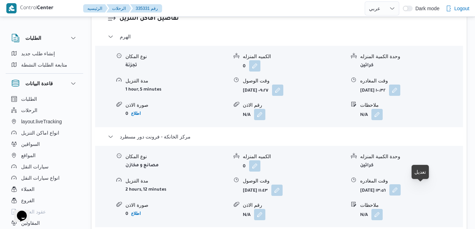
click at [400, 195] on button "button" at bounding box center [394, 189] width 11 height 11
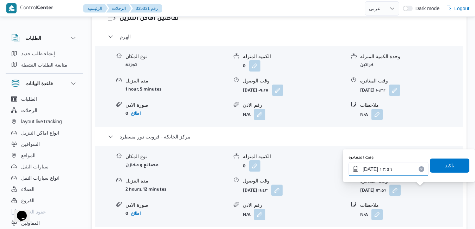
click at [402, 172] on input "[DATE] ١٣:٥٦" at bounding box center [388, 169] width 80 height 14
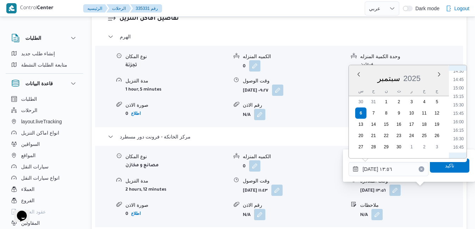
scroll to position [565, 0]
click at [459, 119] on li "18:00" at bounding box center [458, 117] width 16 height 7
type input "[DATE] ١٨:٠٠"
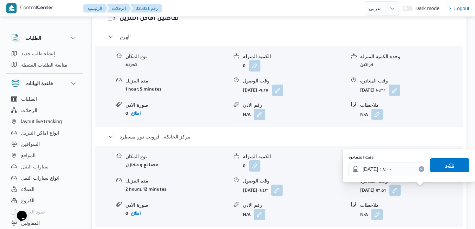
click at [445, 164] on span "تاكيد" at bounding box center [449, 165] width 9 height 8
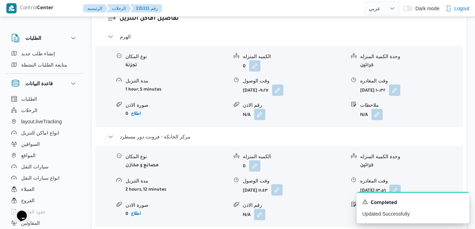
click at [282, 190] on button "button" at bounding box center [276, 189] width 11 height 11
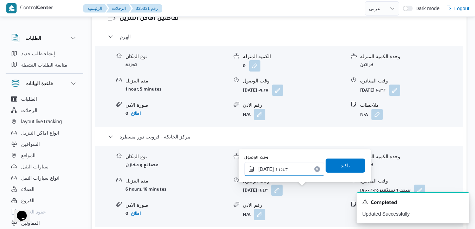
click at [287, 168] on input "[DATE] ١١:٤٣" at bounding box center [284, 169] width 80 height 14
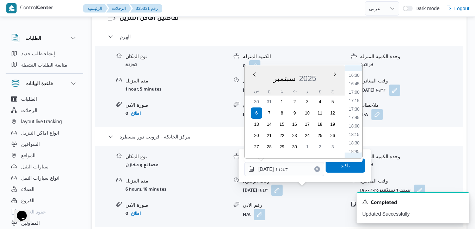
scroll to position [560, 0]
click at [355, 113] on li "17:45" at bounding box center [354, 114] width 16 height 7
type input "٠٦/٠٩/٢٠٢٥ ١٧:٤٥"
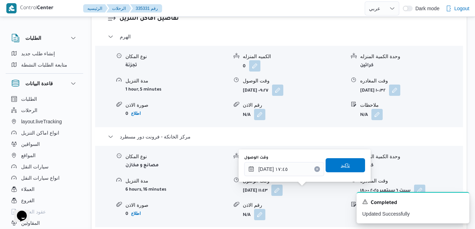
click at [341, 163] on span "تاكيد" at bounding box center [344, 165] width 9 height 8
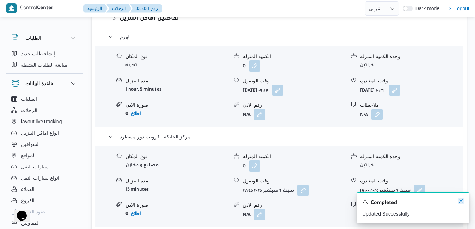
click at [462, 201] on icon "Dismiss toast" at bounding box center [461, 201] width 6 height 6
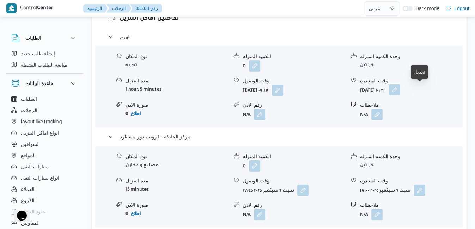
click at [400, 91] on button "button" at bounding box center [394, 89] width 11 height 11
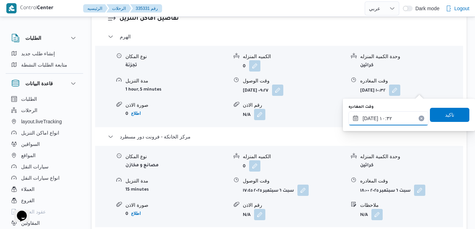
click at [391, 118] on input "٠٦/٠٩/٢٠٢٥ ١٠:٣٢" at bounding box center [388, 118] width 80 height 14
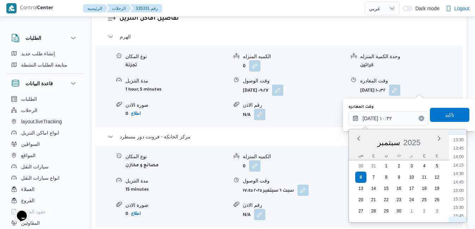
scroll to position [526, 0]
click at [458, 161] on li "16:15" at bounding box center [458, 161] width 16 height 7
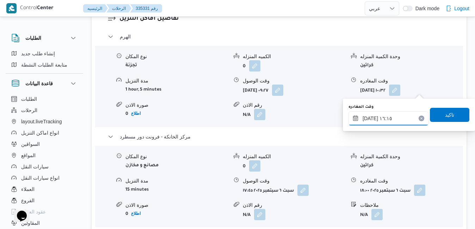
click at [369, 118] on input "٠٦/٠٩/٢٠٢٥ ١٦:١٥" at bounding box center [388, 118] width 80 height 14
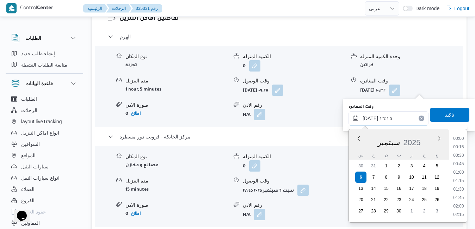
click at [369, 118] on input "٠٦/٠٩/٢٠٢٥ ١٦:١٥" at bounding box center [388, 118] width 80 height 14
type input "٠٦/٠٩/٢٠٢٥ ١٦:٥٥"
click at [445, 114] on span "تاكيد" at bounding box center [449, 114] width 9 height 8
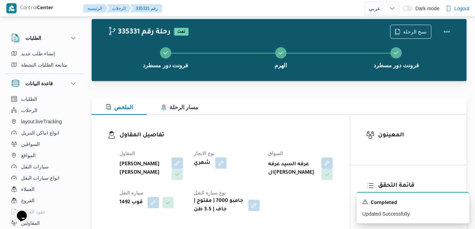
scroll to position [0, 0]
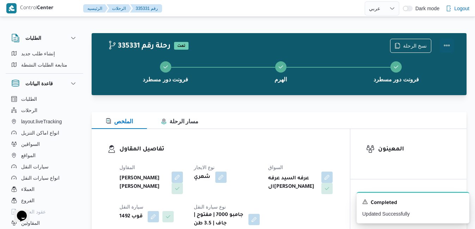
click at [446, 45] on button "Actions" at bounding box center [446, 45] width 14 height 14
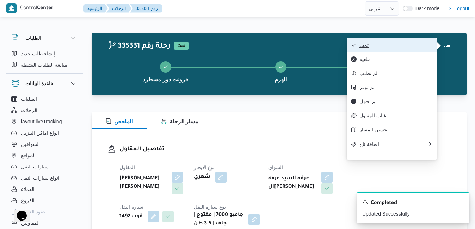
click at [420, 46] on span "تمت" at bounding box center [395, 45] width 73 height 6
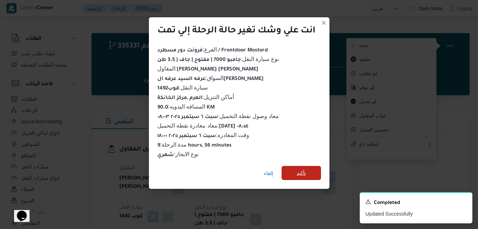
click at [306, 171] on span "تأكيد" at bounding box center [301, 173] width 9 height 8
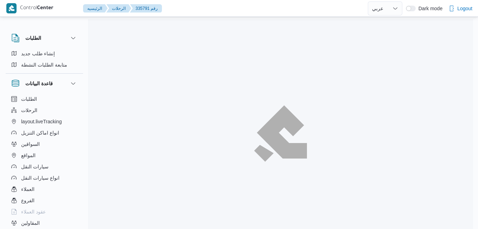
select select "ar"
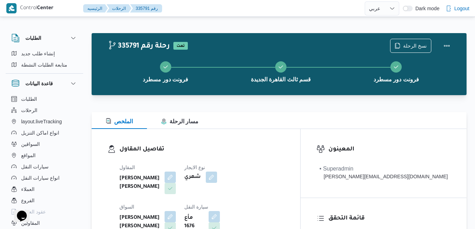
click at [275, 133] on div "تفاصيل المقاول المقاول [PERSON_NAME] [PERSON_NAME] شهري السواق [PERSON_NAME] [P…" at bounding box center [196, 210] width 208 height 163
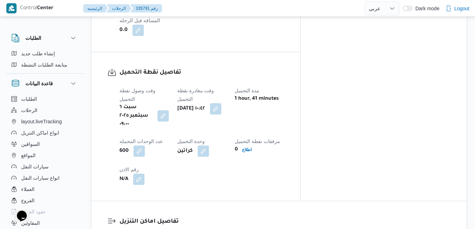
scroll to position [507, 0]
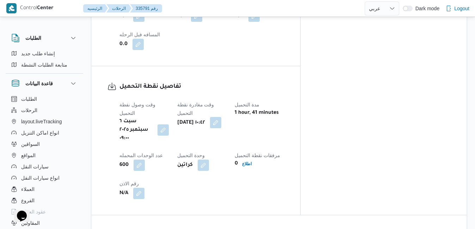
click at [221, 117] on button "button" at bounding box center [215, 122] width 11 height 11
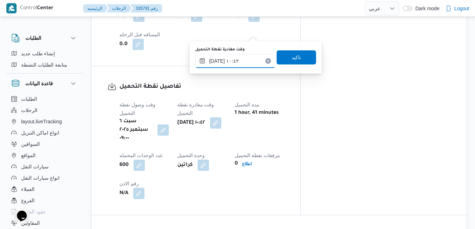
click at [242, 60] on input "[DATE] ١٠:٤٢" at bounding box center [235, 61] width 80 height 14
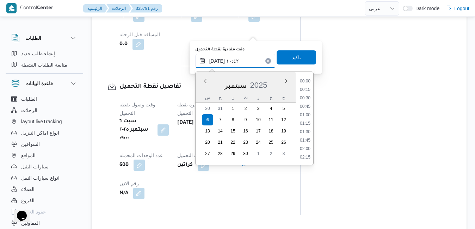
scroll to position [312, 0]
click at [306, 91] on li "09:30" at bounding box center [305, 90] width 16 height 7
type input "[DATE] ٠٩:٣٠"
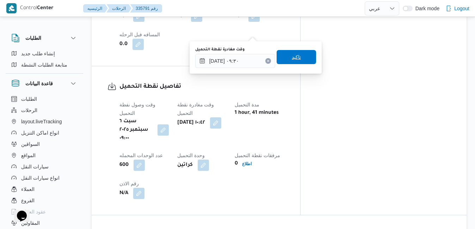
click at [299, 58] on span "تاكيد" at bounding box center [295, 57] width 39 height 14
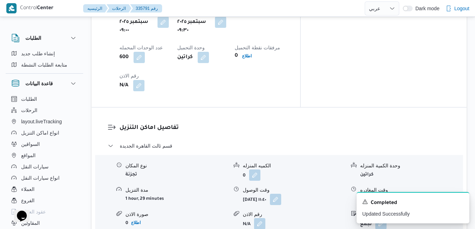
scroll to position [620, 0]
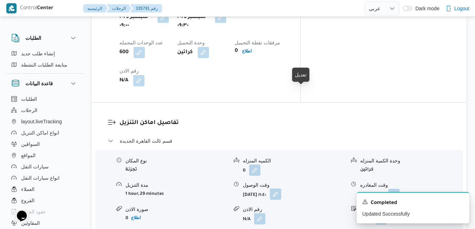
click at [281, 188] on button "button" at bounding box center [275, 193] width 11 height 11
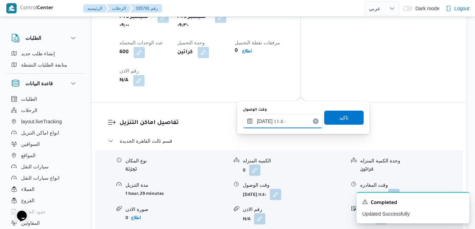
click at [276, 123] on input "٠٦/٠٩/٢٠٢٥ ١١:٤٠" at bounding box center [283, 121] width 80 height 14
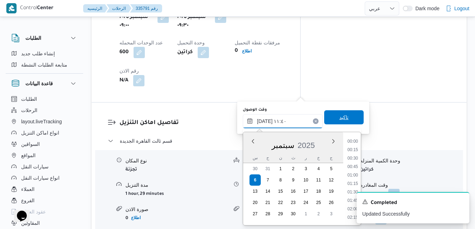
scroll to position [346, 0]
click at [352, 143] on li "10:15" at bounding box center [352, 141] width 16 height 7
type input "٠٦/٠٩/٢٠٢٥ ١٠:١٥"
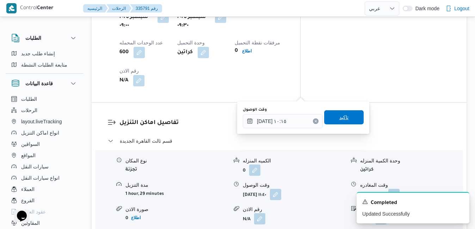
click at [346, 119] on span "تاكيد" at bounding box center [343, 117] width 39 height 14
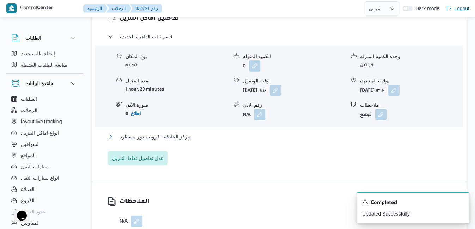
click at [314, 140] on button "مركز الخانكة - فرونت دور مسطرد" at bounding box center [279, 136] width 343 height 8
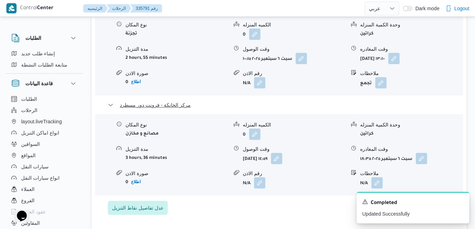
scroll to position [760, 0]
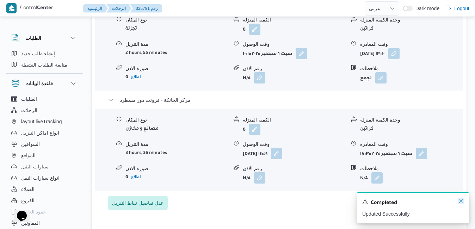
click at [459, 203] on icon "Dismiss toast" at bounding box center [461, 201] width 6 height 6
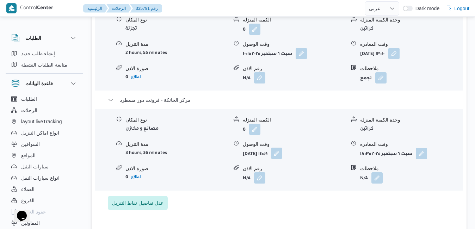
click at [282, 148] on button "button" at bounding box center [276, 153] width 11 height 11
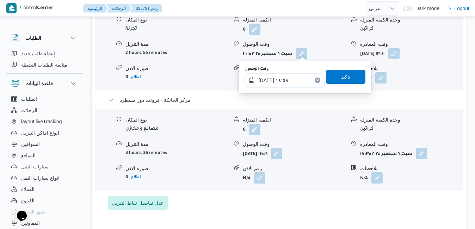
click at [277, 82] on input "٠٦/٠٩/٢٠٢٥ ١٤:٥٩" at bounding box center [284, 80] width 80 height 14
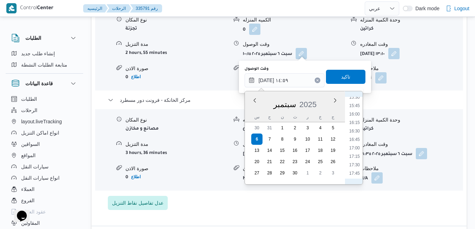
scroll to position [575, 0]
click at [356, 144] on li "18:15" at bounding box center [354, 142] width 16 height 7
type input "٠٦/٠٩/٢٠٢٥ ١٨:١٥"
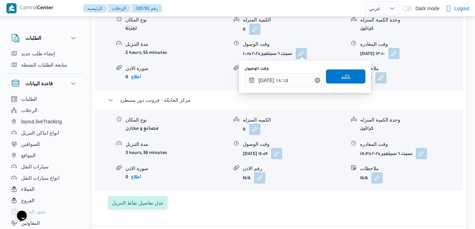
click at [344, 74] on span "تاكيد" at bounding box center [345, 76] width 9 height 8
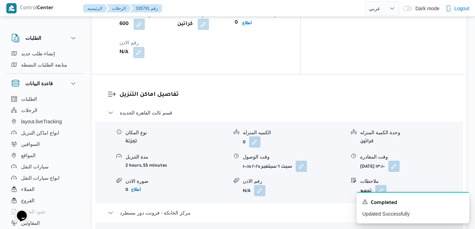
scroll to position [634, 0]
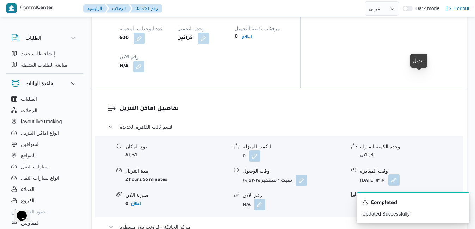
click at [399, 174] on button "button" at bounding box center [393, 179] width 11 height 11
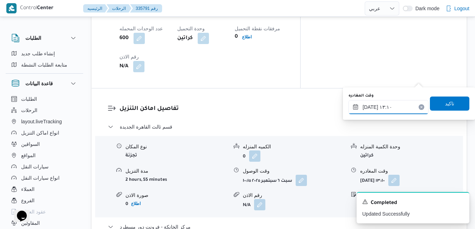
click at [385, 104] on input "٠٦/٠٩/٢٠٢٥ ١٣:١٠" at bounding box center [388, 107] width 80 height 14
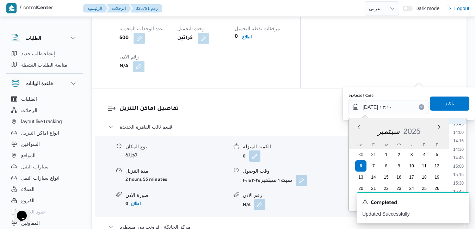
scroll to position [539, 0]
click at [458, 177] on li "17:30" at bounding box center [458, 179] width 16 height 7
type input "[DATE] ١٧:٣٠"
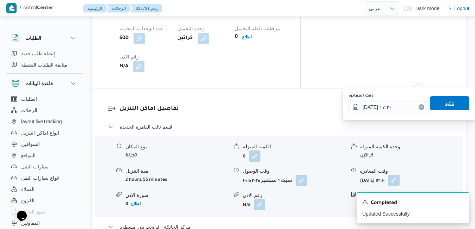
click at [451, 106] on span "تاكيد" at bounding box center [448, 103] width 39 height 14
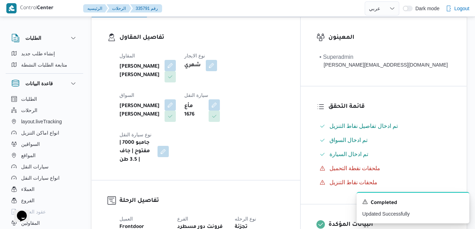
scroll to position [0, 0]
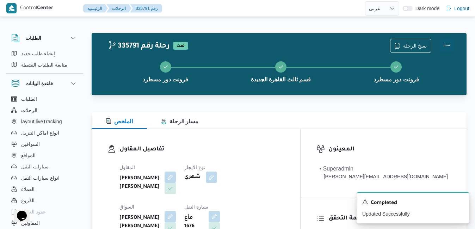
click at [443, 40] on button "Actions" at bounding box center [446, 45] width 14 height 14
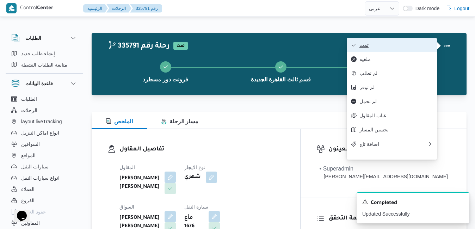
click at [404, 40] on button "تمت" at bounding box center [391, 45] width 90 height 14
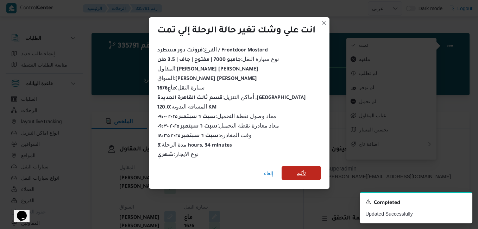
click at [305, 169] on span "تأكيد" at bounding box center [301, 173] width 9 height 8
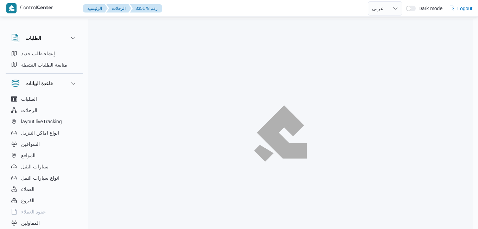
select select "ar"
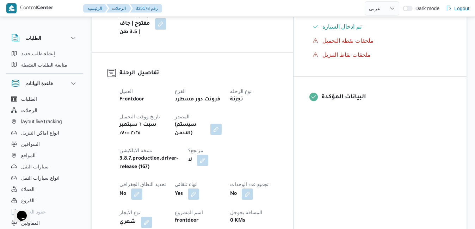
scroll to position [253, 0]
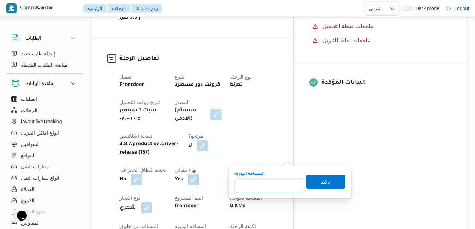
click at [276, 182] on input "المسافه اليدويه" at bounding box center [269, 185] width 70 height 14
type input "135"
click at [312, 180] on span "تاكيد" at bounding box center [325, 181] width 39 height 14
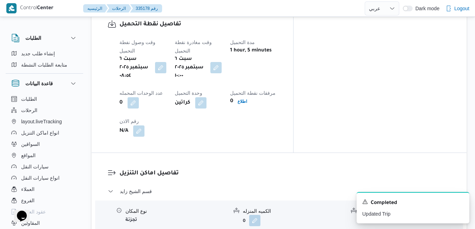
scroll to position [600, 0]
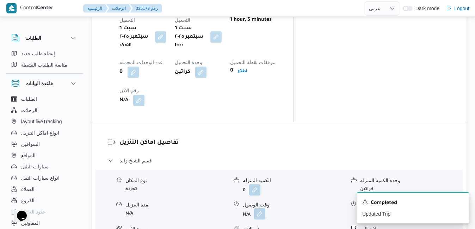
click at [262, 208] on button "button" at bounding box center [259, 213] width 11 height 11
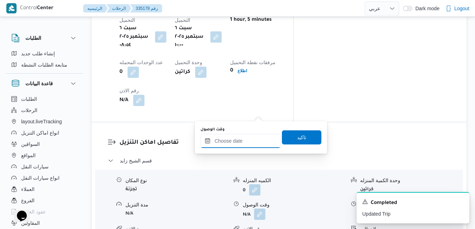
click at [244, 142] on input "وقت الوصول" at bounding box center [240, 141] width 80 height 14
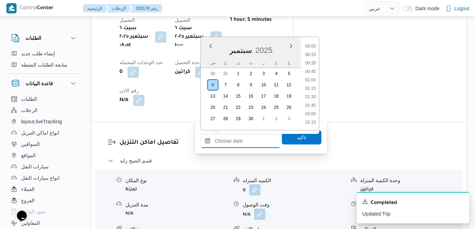
scroll to position [641, 0]
click at [209, 58] on div "س" at bounding box center [212, 63] width 11 height 10
click at [313, 63] on li "11:00" at bounding box center [310, 62] width 16 height 7
type input "[DATE] ١١:٠٠"
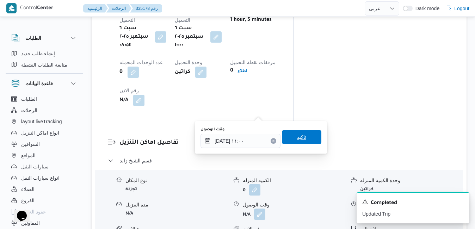
click at [289, 140] on span "تاكيد" at bounding box center [301, 137] width 39 height 14
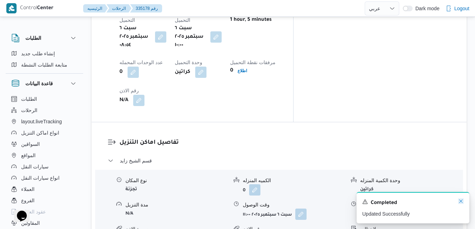
click at [460, 201] on icon "Dismiss toast" at bounding box center [461, 201] width 4 height 4
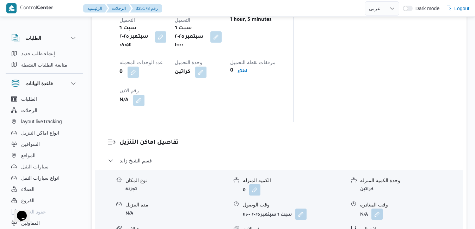
drag, startPoint x: 474, startPoint y: 118, endPoint x: 475, endPoint y: 130, distance: 11.6
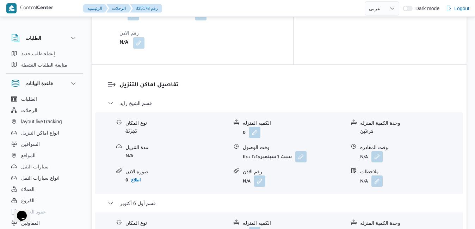
scroll to position [713, 0]
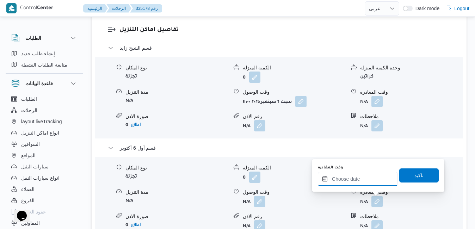
click at [351, 177] on input "وقت المغادره" at bounding box center [358, 179] width 80 height 14
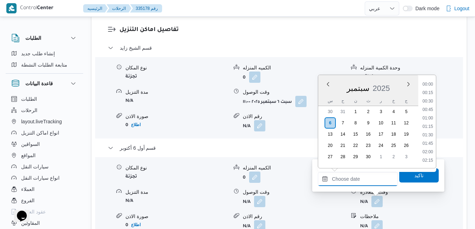
scroll to position [641, 0]
click at [321, 98] on div "س ح ن ث ر خ ج" at bounding box center [368, 101] width 100 height 10
click at [429, 146] on li "18:45" at bounding box center [427, 147] width 16 height 7
type input "[DATE] ١٨:٤٥"
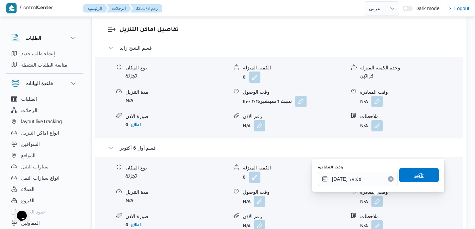
click at [414, 177] on span "تاكيد" at bounding box center [418, 175] width 9 height 8
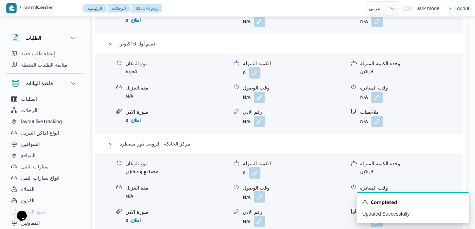
click at [259, 201] on button "button" at bounding box center [259, 196] width 11 height 11
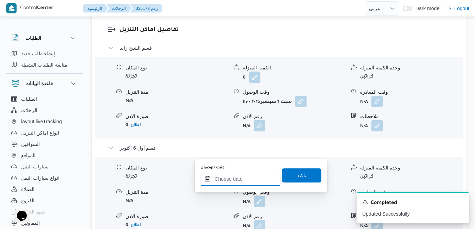
click at [248, 180] on input "وقت الوصول" at bounding box center [240, 179] width 80 height 14
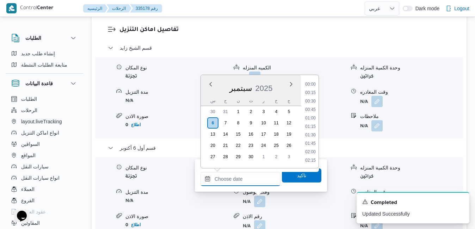
scroll to position [641, 0]
click at [207, 94] on div "سبتمبر 2025" at bounding box center [251, 87] width 100 height 18
click at [313, 142] on li "18:30" at bounding box center [310, 139] width 16 height 7
type input "٠٦/٠٩/٢٠٢٥ ١٨:٣٠"
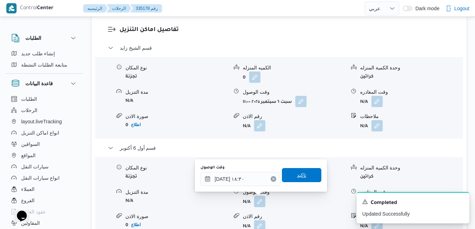
click at [302, 176] on span "تاكيد" at bounding box center [301, 175] width 39 height 14
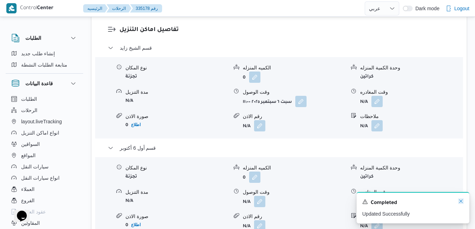
click at [460, 201] on icon "Dismiss toast" at bounding box center [461, 201] width 6 height 6
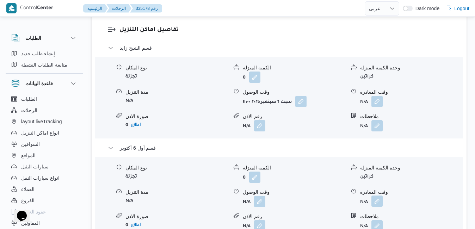
click at [377, 195] on button "button" at bounding box center [376, 200] width 11 height 11
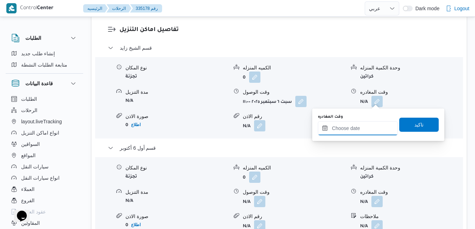
click at [350, 133] on input "وقت المغادره" at bounding box center [358, 128] width 80 height 14
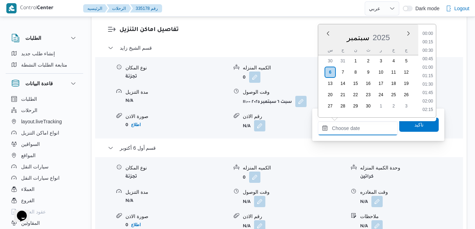
scroll to position [641, 0]
click at [320, 38] on div "سبتمبر 2025" at bounding box center [368, 36] width 100 height 18
click at [427, 56] on li "17:30" at bounding box center [427, 54] width 16 height 7
type input "٠٦/٠٩/٢٠٢٥ ١٧:٣٠"
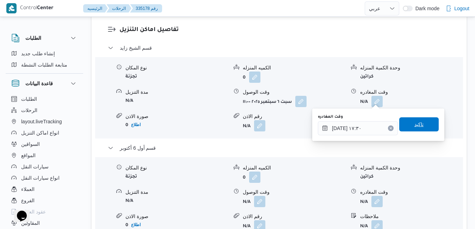
click at [411, 120] on span "تاكيد" at bounding box center [418, 124] width 39 height 14
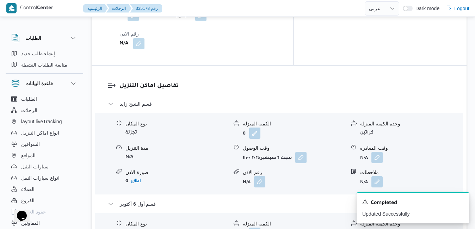
scroll to position [656, 0]
click at [461, 201] on icon "Dismiss toast" at bounding box center [461, 201] width 4 height 4
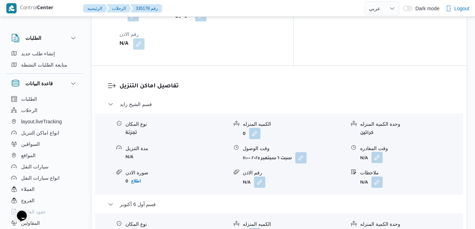
click at [380, 152] on button "button" at bounding box center [376, 157] width 11 height 11
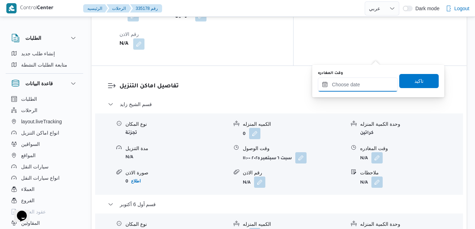
click at [349, 88] on input "وقت المغادره" at bounding box center [358, 84] width 80 height 14
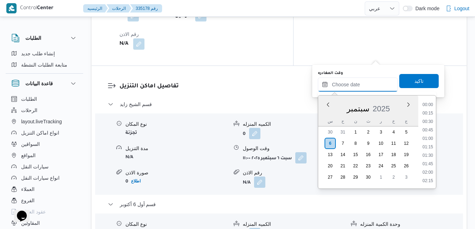
scroll to position [641, 0]
click at [321, 117] on div "س ح ن ث ر خ ج" at bounding box center [368, 121] width 100 height 10
click at [431, 133] on li "13:30" at bounding box center [427, 133] width 16 height 7
type input "٠٦/٠٩/٢٠٢٥ ١٣:٣٠"
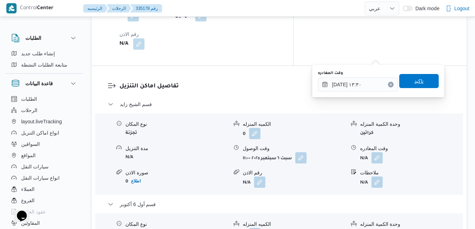
drag, startPoint x: 424, startPoint y: 84, endPoint x: 424, endPoint y: 76, distance: 7.7
click at [424, 76] on span "تاكيد" at bounding box center [418, 81] width 39 height 14
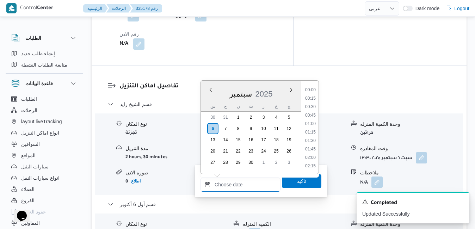
click at [245, 182] on input "وقت الوصول" at bounding box center [240, 184] width 80 height 14
click at [208, 102] on div "س" at bounding box center [212, 106] width 11 height 10
click at [309, 127] on li "13:45" at bounding box center [310, 127] width 16 height 7
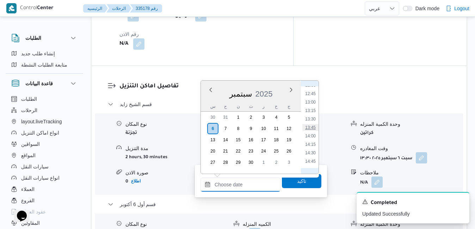
type input "٠٦/٠٩/٢٠٢٥ ١٣:٤٥"
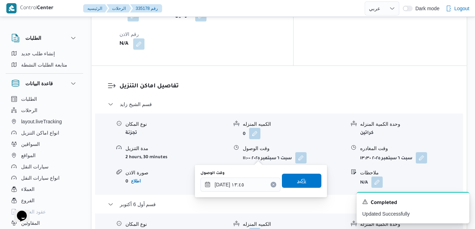
click at [297, 183] on span "تاكيد" at bounding box center [301, 180] width 9 height 8
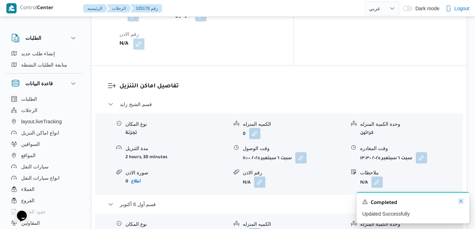
click at [462, 202] on icon "Dismiss toast" at bounding box center [461, 201] width 6 height 6
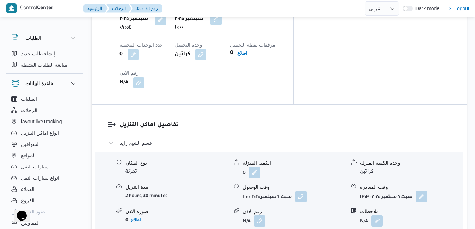
scroll to position [0, 0]
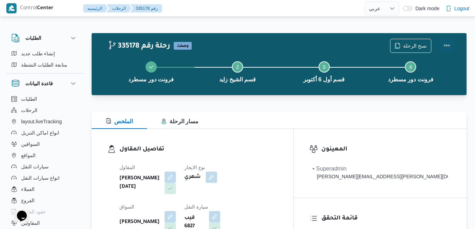
click at [447, 43] on button "Actions" at bounding box center [446, 45] width 14 height 14
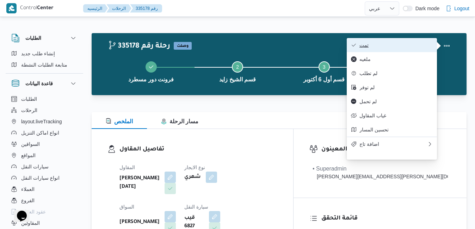
click at [413, 44] on span "تمت" at bounding box center [395, 45] width 73 height 6
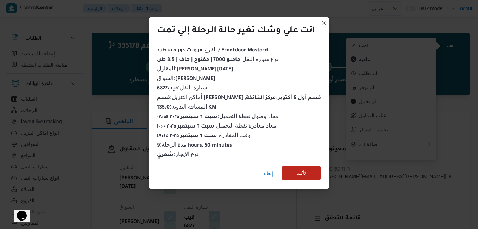
click at [309, 174] on span "تأكيد" at bounding box center [301, 173] width 39 height 14
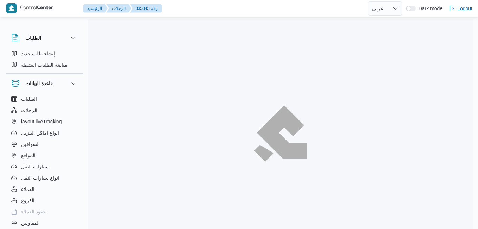
select select "ar"
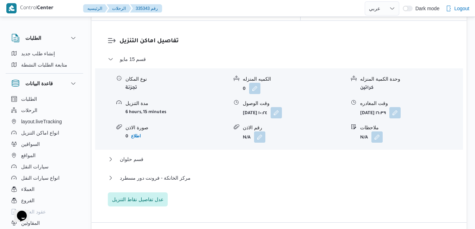
scroll to position [648, 0]
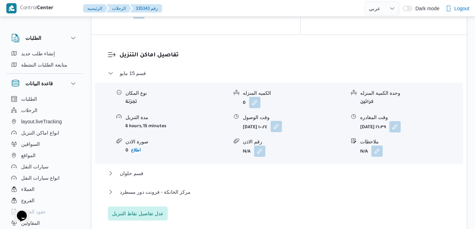
click at [282, 121] on button "button" at bounding box center [275, 126] width 11 height 11
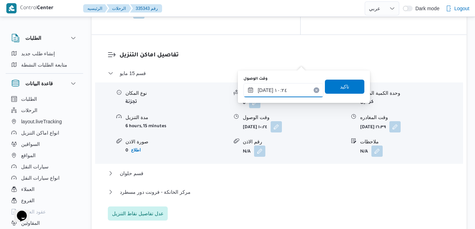
click at [282, 88] on input "[DATE] ١٠:٢٤" at bounding box center [283, 90] width 80 height 14
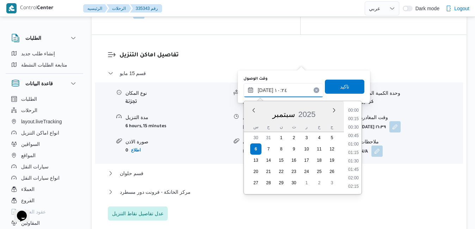
scroll to position [303, 0]
click at [351, 137] on li "09:45" at bounding box center [353, 136] width 16 height 7
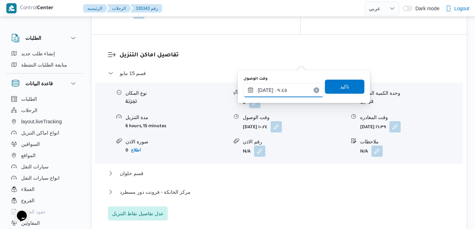
click at [265, 92] on input "[DATE] ٠٩:٤٥" at bounding box center [283, 90] width 80 height 14
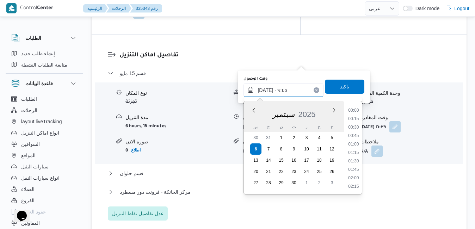
scroll to position [287, 0]
click at [265, 92] on input "[DATE] ٠٩:٤٥" at bounding box center [283, 90] width 80 height 14
type input "[DATE] ٠٩:50"
click at [333, 87] on span "تاكيد" at bounding box center [344, 86] width 39 height 14
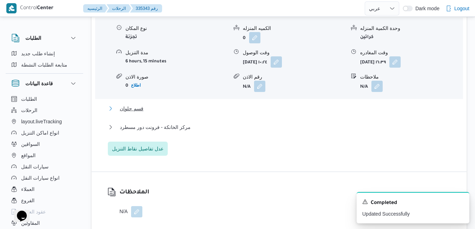
click at [277, 107] on button "قسم حلوان" at bounding box center [279, 108] width 343 height 8
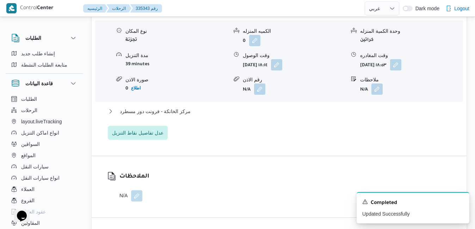
scroll to position [789, 0]
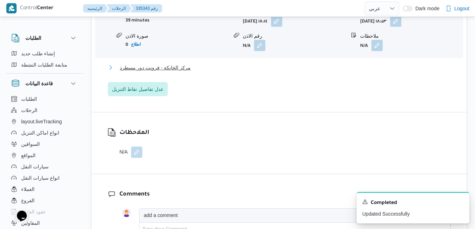
click at [317, 69] on button "مركز الخانكة - فرونت دور مسطرد" at bounding box center [279, 67] width 343 height 8
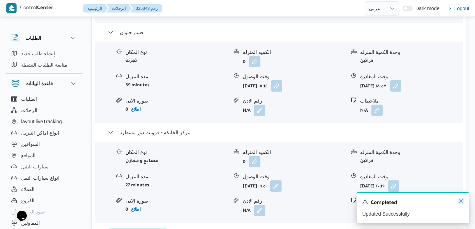
click at [461, 202] on icon "Dismiss toast" at bounding box center [461, 201] width 4 height 4
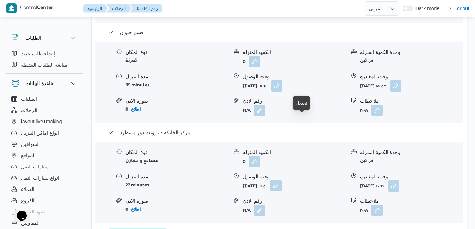
click at [281, 180] on button "button" at bounding box center [275, 185] width 11 height 11
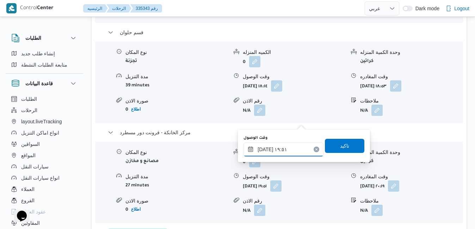
click at [276, 151] on input "٠٦/٠٩/٢٠٢٥ ١٩:٥١" at bounding box center [283, 149] width 80 height 14
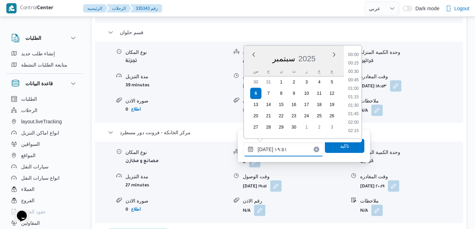
scroll to position [625, 0]
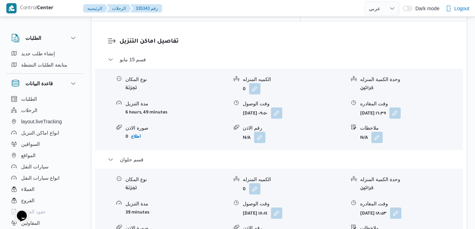
scroll to position [662, 0]
click at [282, 207] on button "button" at bounding box center [276, 212] width 11 height 11
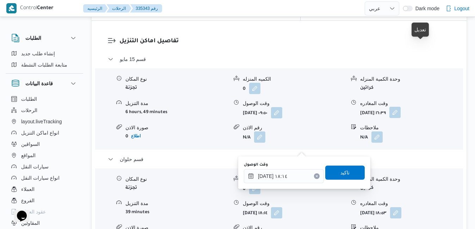
click at [400, 107] on button "button" at bounding box center [394, 112] width 11 height 11
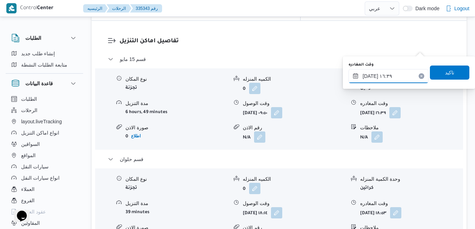
click at [384, 76] on input "٠٦/٠٩/٢٠٢٥ ١٦:٣٩" at bounding box center [388, 76] width 80 height 14
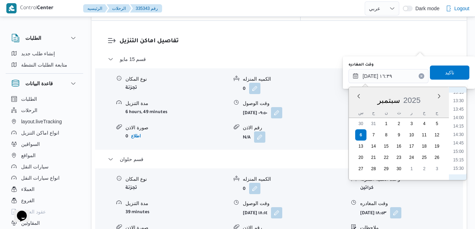
scroll to position [443, 0]
click at [459, 144] on li "14:30" at bounding box center [458, 142] width 16 height 7
type input "٠٦/٠٩/٢٠٢٥ ١٤:٣٠"
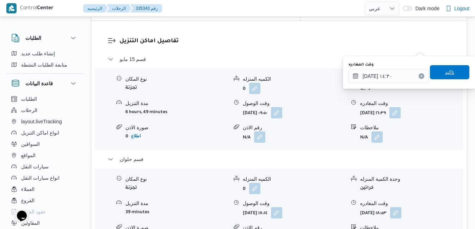
click at [446, 77] on span "تاكيد" at bounding box center [448, 72] width 39 height 14
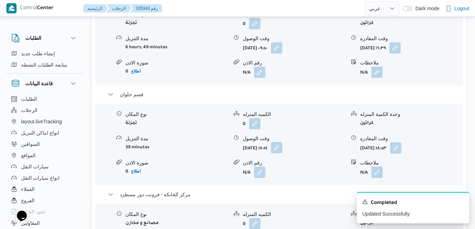
click at [282, 148] on button "button" at bounding box center [276, 147] width 11 height 11
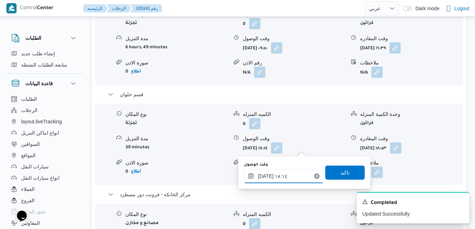
click at [278, 174] on input "٠٦/٠٩/٢٠٢٥ ١٨:١٤" at bounding box center [284, 176] width 80 height 14
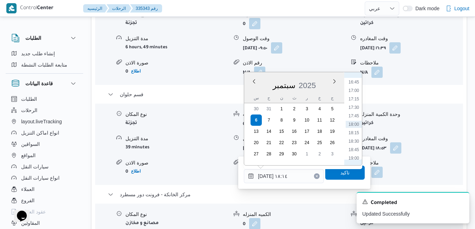
scroll to position [494, 0]
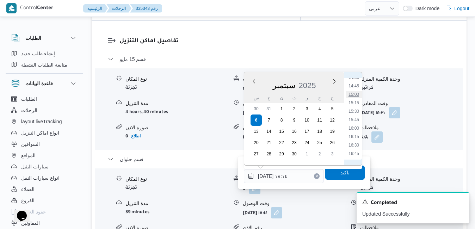
click at [355, 94] on li "15:00" at bounding box center [353, 94] width 16 height 7
type input "٠٦/٠٩/٢٠٢٥ ١٥:٠٠"
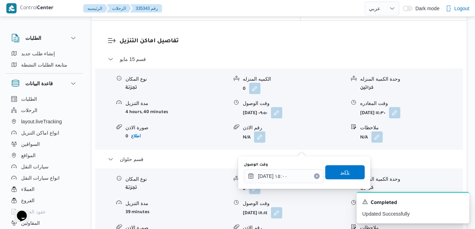
click at [340, 173] on span "تاكيد" at bounding box center [344, 172] width 9 height 8
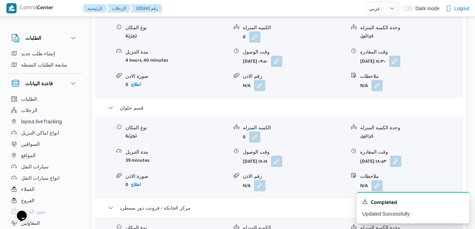
scroll to position [648, 0]
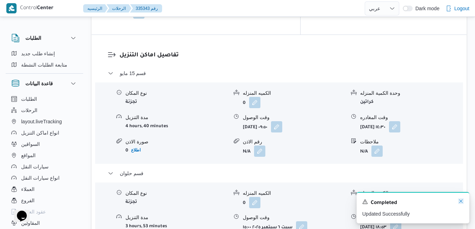
click at [462, 201] on icon "Dismiss toast" at bounding box center [461, 201] width 4 height 4
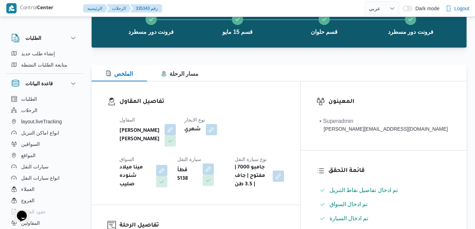
scroll to position [0, 0]
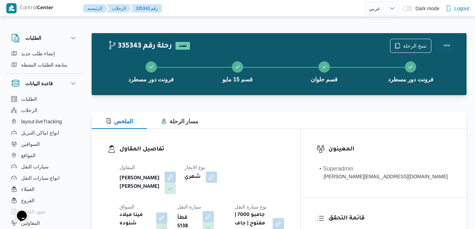
click at [448, 51] on button "Actions" at bounding box center [446, 45] width 14 height 14
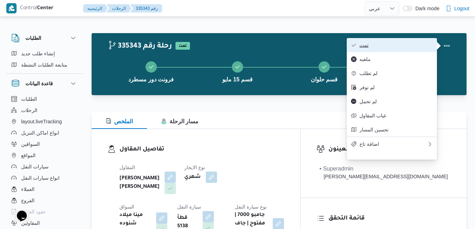
click at [407, 40] on button "تمت" at bounding box center [391, 45] width 90 height 14
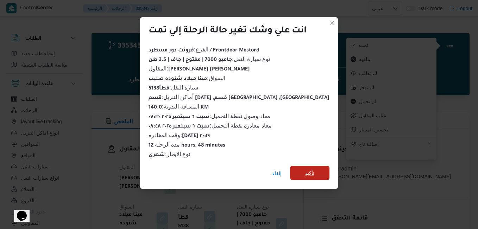
click at [305, 172] on span "تأكيد" at bounding box center [309, 173] width 9 height 8
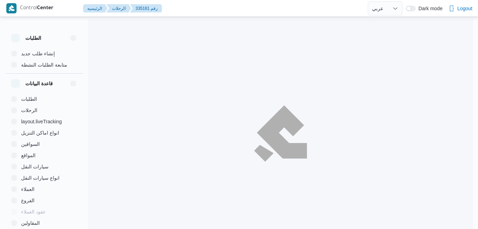
select select "ar"
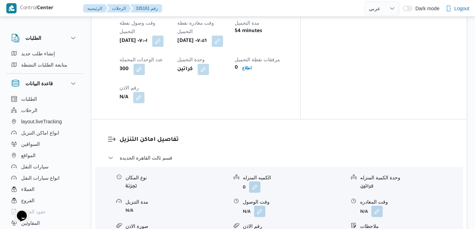
scroll to position [606, 0]
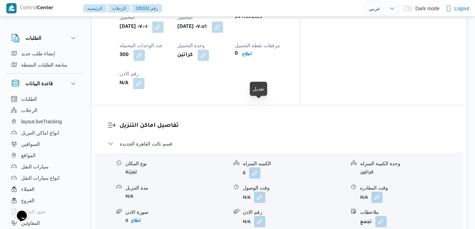
drag, startPoint x: 261, startPoint y: 110, endPoint x: 325, endPoint y: 35, distance: 98.9
click at [325, 121] on h3 "تفاصيل اماكن التنزيل" at bounding box center [284, 126] width 331 height 10
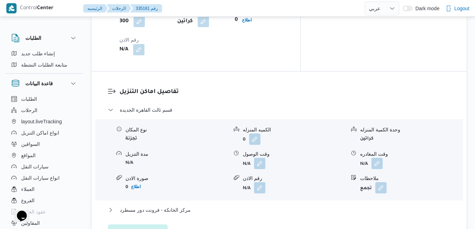
scroll to position [662, 0]
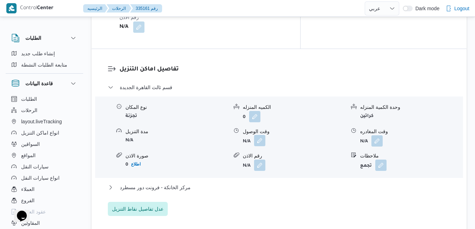
click at [258, 135] on button "button" at bounding box center [259, 140] width 11 height 11
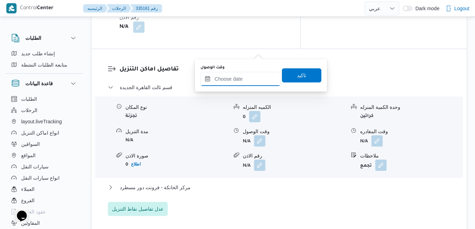
click at [244, 80] on input "وقت الوصول" at bounding box center [240, 79] width 80 height 14
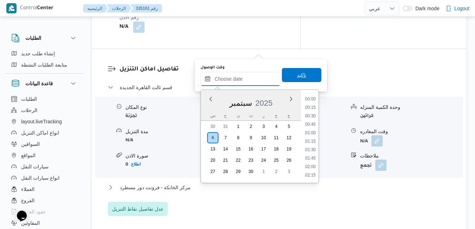
scroll to position [650, 0]
click at [208, 110] on div "سبتمبر 2025" at bounding box center [251, 102] width 100 height 18
click at [313, 151] on li "08:45" at bounding box center [310, 149] width 16 height 7
type input "٠٦/٠٩/٢٠٢٥ ٠٨:٤٥"
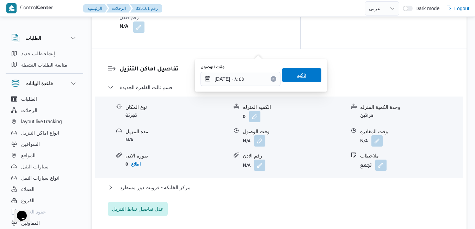
click at [301, 76] on span "تاكيد" at bounding box center [301, 75] width 39 height 14
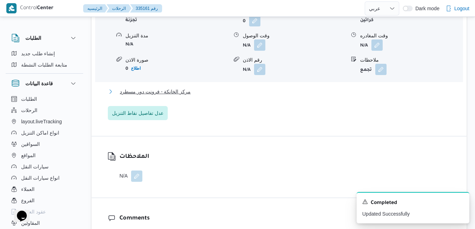
click at [282, 96] on button "مركز الخانكة - فرونت دور مسطرد" at bounding box center [279, 91] width 343 height 8
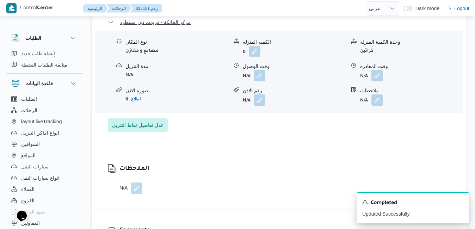
scroll to position [732, 0]
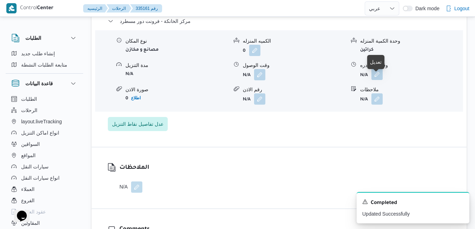
click at [378, 76] on button "button" at bounding box center [376, 74] width 11 height 11
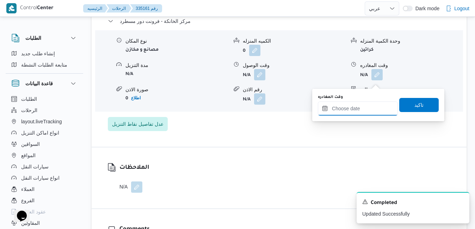
click at [349, 110] on input "وقت المغادره" at bounding box center [358, 108] width 80 height 14
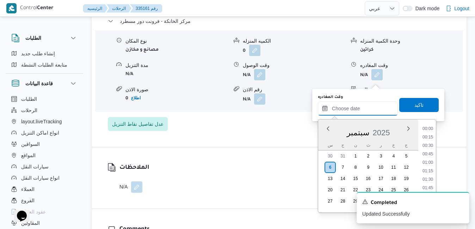
scroll to position [650, 0]
click at [324, 140] on div "س" at bounding box center [329, 145] width 11 height 10
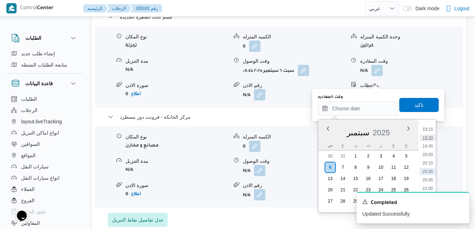
click at [429, 137] on li "19:30" at bounding box center [427, 137] width 16 height 7
type input "[DATE] ١٩:٣٠"
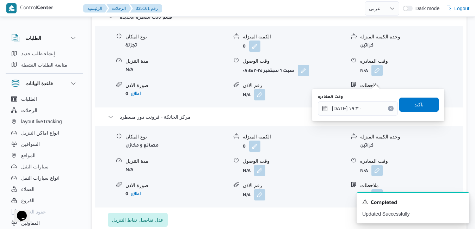
click at [420, 105] on span "تاكيد" at bounding box center [418, 105] width 39 height 14
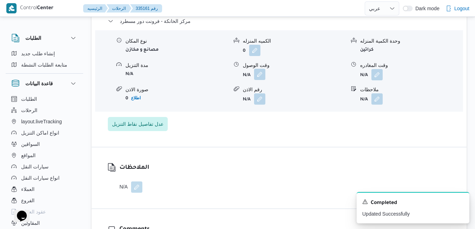
click at [259, 80] on button "button" at bounding box center [259, 74] width 11 height 11
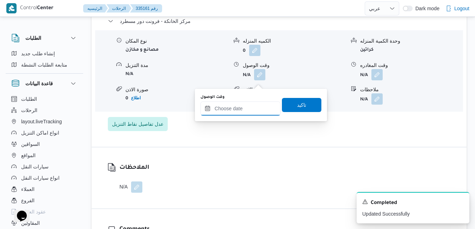
click at [240, 107] on input "وقت الوصول" at bounding box center [240, 108] width 80 height 14
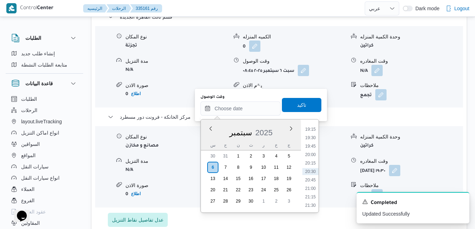
click at [208, 140] on div "س" at bounding box center [212, 145] width 11 height 10
click at [312, 129] on li "19:15" at bounding box center [310, 129] width 16 height 7
type input "٠٦/٠٩/٢٠٢٥ ١٩:١٥"
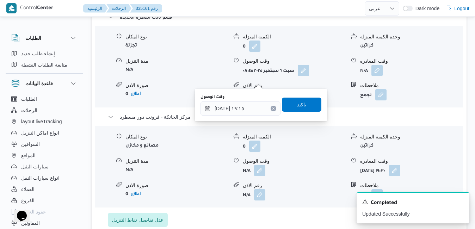
click at [305, 102] on span "تاكيد" at bounding box center [301, 105] width 39 height 14
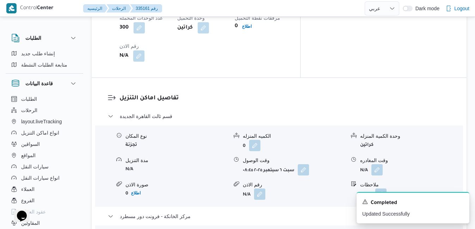
scroll to position [634, 0]
click at [462, 200] on icon "Dismiss toast" at bounding box center [461, 201] width 6 height 6
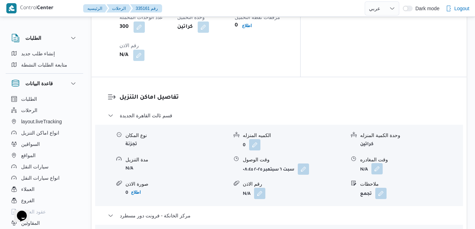
click at [378, 163] on button "button" at bounding box center [376, 168] width 11 height 11
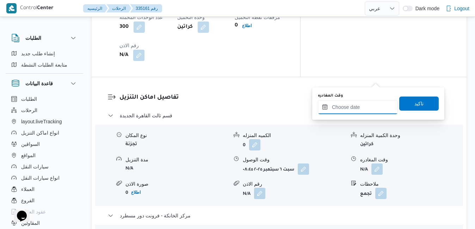
click at [360, 106] on input "وقت المغادره" at bounding box center [358, 107] width 80 height 14
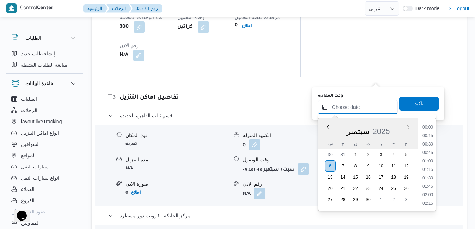
scroll to position [650, 0]
click at [327, 136] on div "سبتمبر 2025" at bounding box center [368, 130] width 100 height 18
click at [427, 173] on li "18:30" at bounding box center [427, 173] width 16 height 7
type input "٠٦/٠٩/٢٠٢٥ ١٨:٣٠"
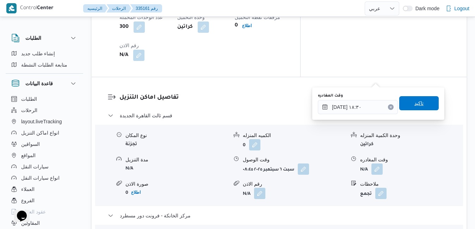
click at [414, 102] on span "تاكيد" at bounding box center [418, 103] width 9 height 8
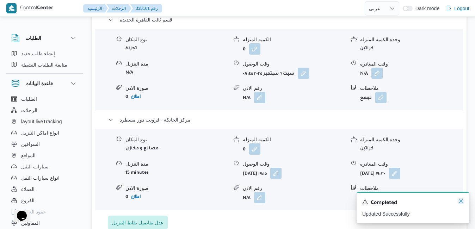
click at [460, 201] on icon "Dismiss toast" at bounding box center [461, 201] width 6 height 6
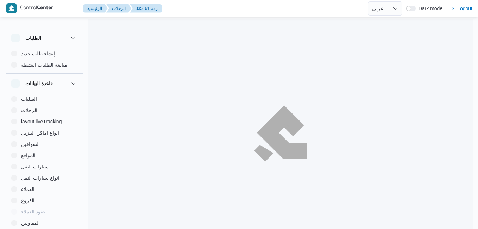
select select "ar"
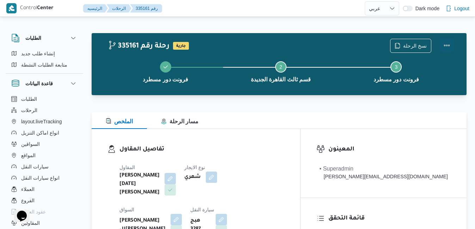
click at [447, 47] on button "Actions" at bounding box center [446, 45] width 14 height 14
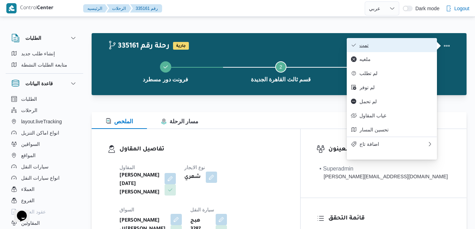
click at [412, 46] on span "تمت" at bounding box center [395, 45] width 73 height 6
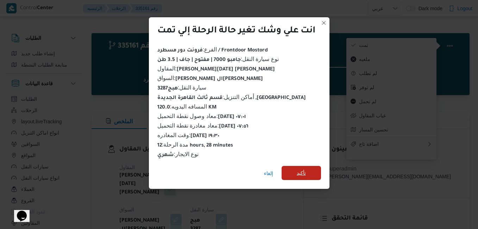
click at [300, 171] on span "تأكيد" at bounding box center [301, 173] width 9 height 8
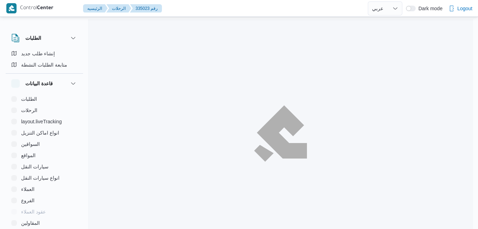
select select "ar"
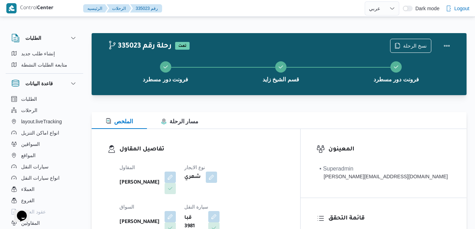
click at [261, 132] on div "تفاصيل المقاول المقاول [PERSON_NAME] نوع الايجار شهري السواق [PERSON_NAME] سيار…" at bounding box center [196, 210] width 208 height 163
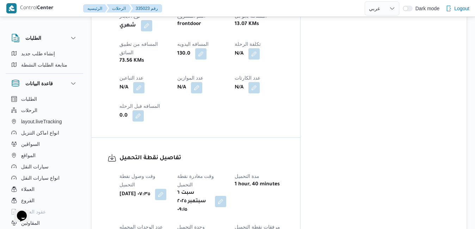
scroll to position [422, 0]
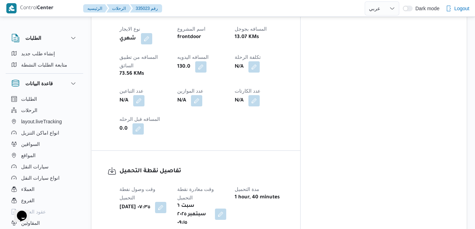
click at [226, 208] on button "button" at bounding box center [220, 213] width 11 height 11
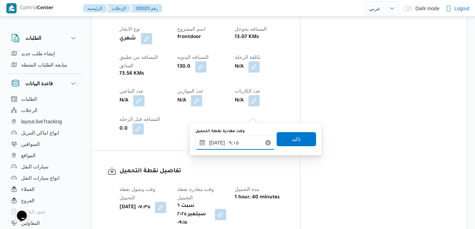
click at [238, 144] on input "[DATE] ٠٩:١٥" at bounding box center [235, 143] width 80 height 14
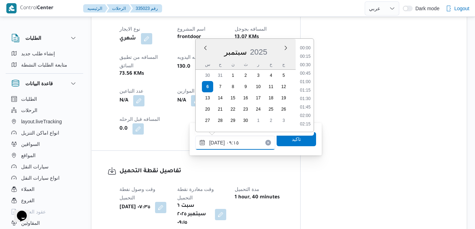
scroll to position [270, 0]
click at [305, 58] on li "08:15" at bounding box center [305, 57] width 16 height 7
type input "[DATE] ٠٨:١٥"
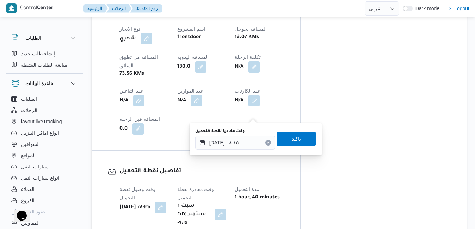
click at [295, 134] on span "تاكيد" at bounding box center [295, 139] width 39 height 14
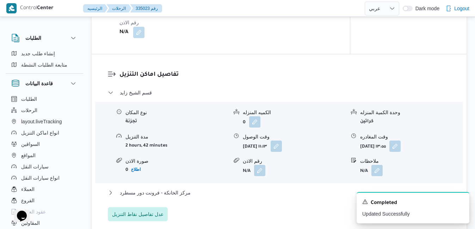
scroll to position [577, 0]
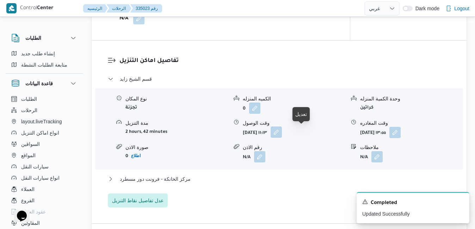
click at [282, 132] on button "button" at bounding box center [275, 131] width 11 height 11
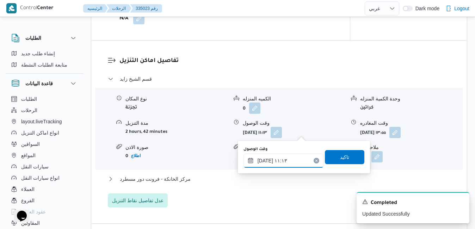
click at [279, 158] on input "٠٦/٠٩/٢٠٢٥ ١١:١٣" at bounding box center [283, 160] width 80 height 14
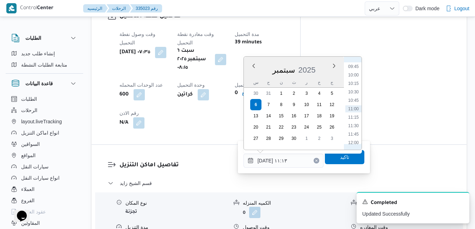
scroll to position [257, 0]
click at [353, 122] on li "09:15" at bounding box center [353, 121] width 16 height 7
type input "[DATE] ٠٩:١٥"
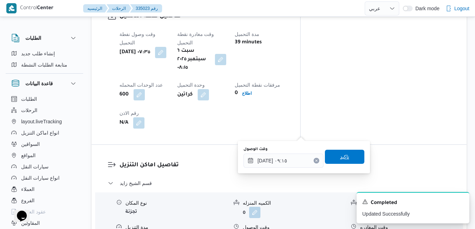
click at [340, 161] on span "تاكيد" at bounding box center [344, 156] width 9 height 8
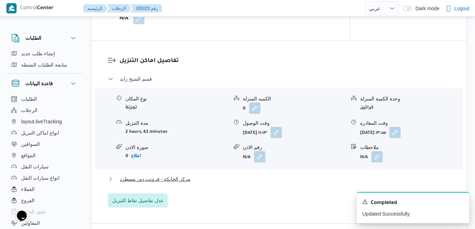
click at [297, 179] on button "مركز الخانكة - فرونت دور مسطرد" at bounding box center [279, 179] width 343 height 8
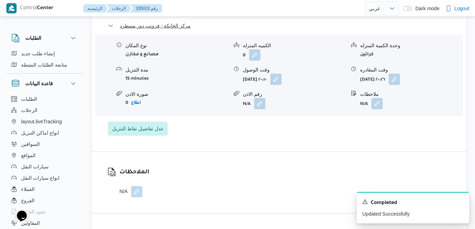
scroll to position [732, 0]
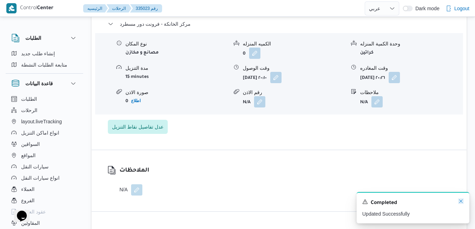
click at [460, 202] on icon "Dismiss toast" at bounding box center [461, 201] width 6 height 6
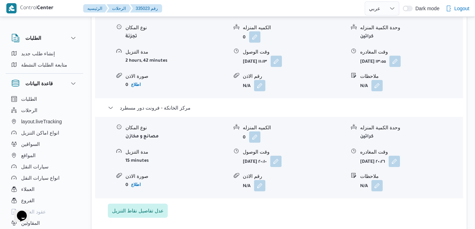
scroll to position [648, 0]
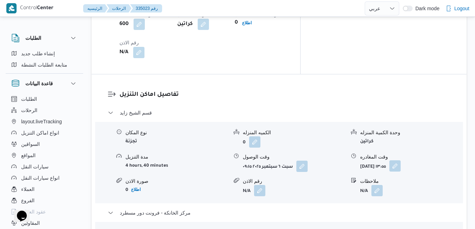
click at [400, 160] on button "button" at bounding box center [394, 165] width 11 height 11
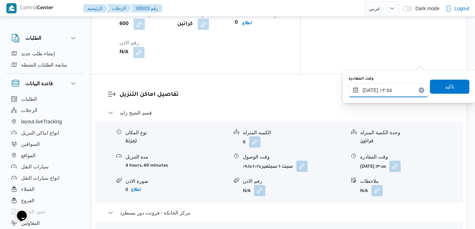
click at [383, 88] on input "٠٦/٠٩/٢٠٢٥ ١٣:٥٥" at bounding box center [388, 90] width 80 height 14
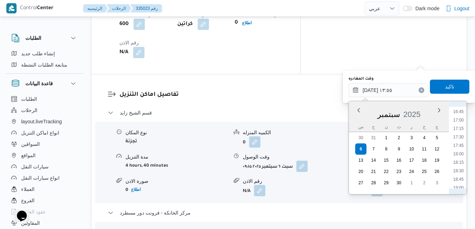
scroll to position [636, 0]
click at [460, 141] on li "19:45" at bounding box center [458, 141] width 16 height 7
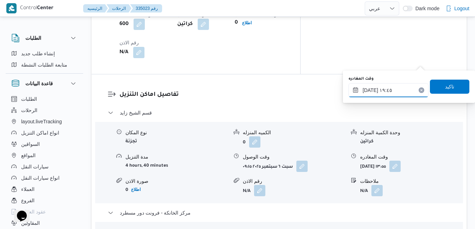
click at [371, 90] on input "[DATE] ١٩:٤٥" at bounding box center [388, 90] width 80 height 14
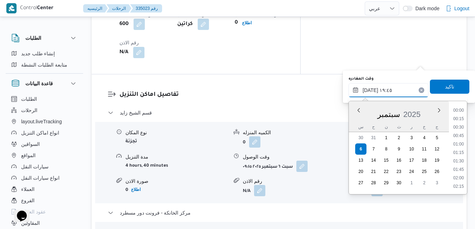
click at [371, 90] on input "[DATE] ١٩:٤٥" at bounding box center [388, 90] width 80 height 14
type input "٠٦/٠٩/٢٠٢٥ ١٩:10"
click at [447, 87] on span "تاكيد" at bounding box center [449, 86] width 9 height 8
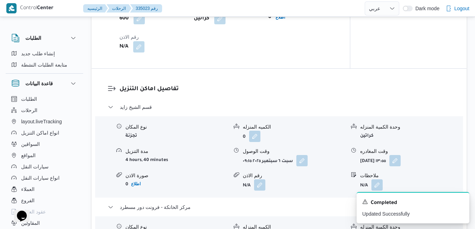
scroll to position [535, 0]
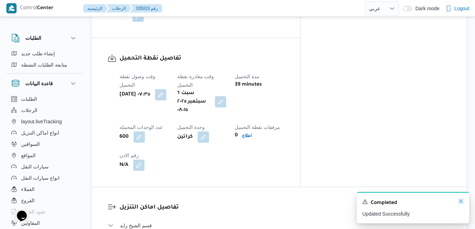
click at [460, 204] on icon "Dismiss toast" at bounding box center [461, 201] width 6 height 6
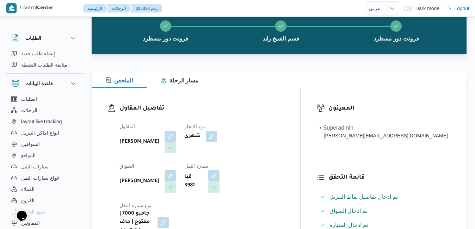
scroll to position [0, 0]
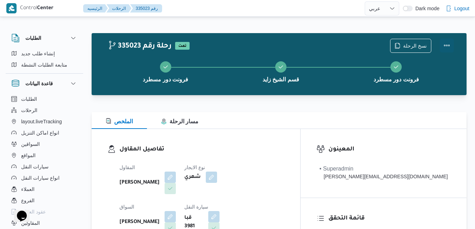
click at [448, 49] on button "Actions" at bounding box center [446, 45] width 14 height 14
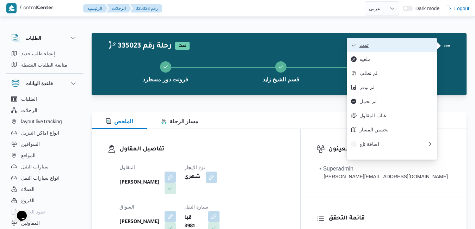
click at [411, 48] on span "تمت" at bounding box center [395, 45] width 73 height 6
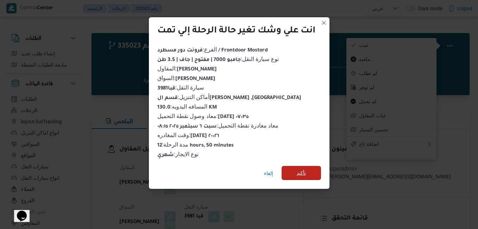
click at [300, 169] on span "تأكيد" at bounding box center [301, 173] width 9 height 8
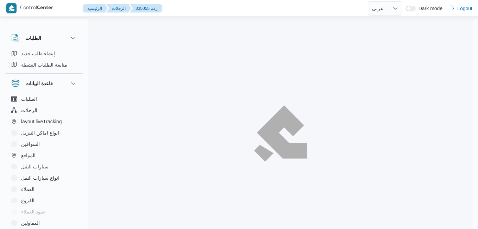
select select "ar"
click at [309, 82] on div at bounding box center [280, 133] width 385 height 229
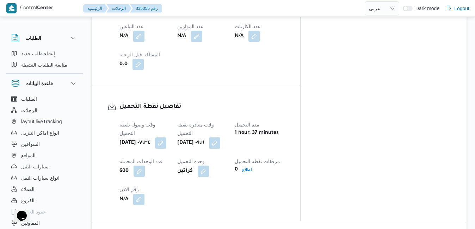
scroll to position [507, 0]
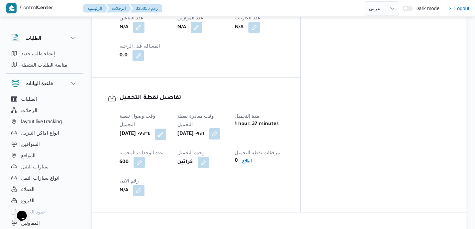
click at [220, 128] on button "button" at bounding box center [214, 133] width 11 height 11
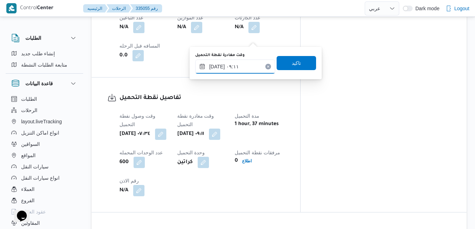
click at [247, 67] on input "٠٦/٠٩/٢٠٢٥ ٠٩:١١" at bounding box center [235, 66] width 80 height 14
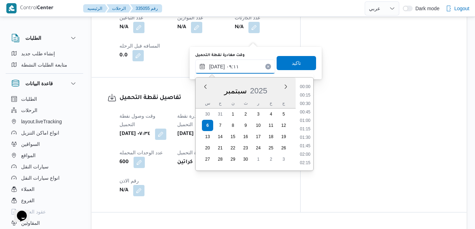
scroll to position [261, 0]
click at [307, 102] on li "08:15" at bounding box center [305, 104] width 16 height 7
type input "[DATE] ٠٨:١٥"
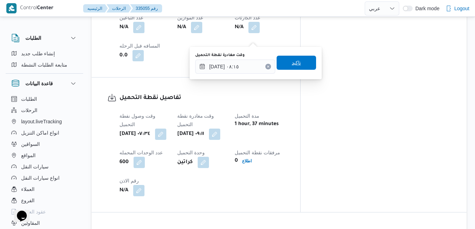
click at [297, 65] on span "تاكيد" at bounding box center [295, 63] width 39 height 14
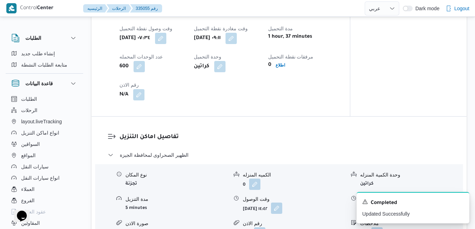
click at [282, 211] on button "button" at bounding box center [276, 207] width 11 height 11
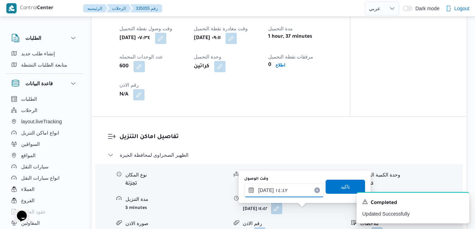
click at [296, 193] on input "٠٦/٠٩/٢٠٢٥ ١٤:٤٢" at bounding box center [284, 190] width 80 height 14
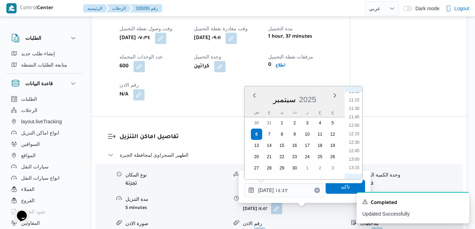
scroll to position [304, 0]
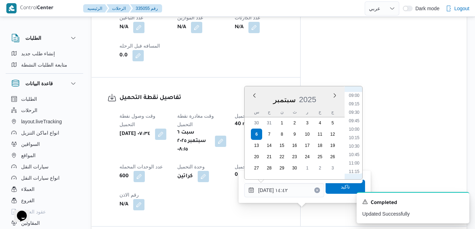
drag, startPoint x: 355, startPoint y: 106, endPoint x: 358, endPoint y: 104, distance: 3.6
click at [358, 104] on li "09:15" at bounding box center [354, 103] width 16 height 7
type input "٠٦/٠٩/٢٠٢٥ ٠٩:١٥"
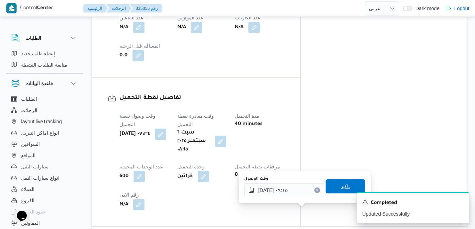
click at [333, 186] on span "تاكيد" at bounding box center [344, 186] width 39 height 14
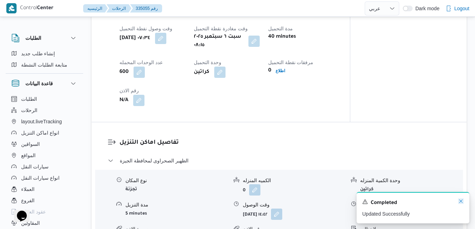
click at [460, 201] on icon "Dismiss toast" at bounding box center [461, 201] width 6 height 6
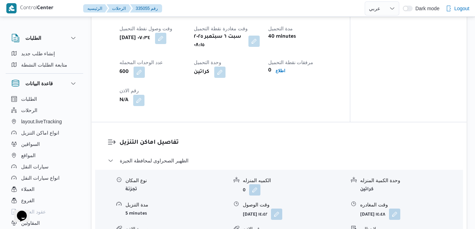
click at [421, 129] on div "تفاصيل اماكن التنزيل الظهير الصحراوى لمحافظة الجيزة نوع المكان تجزئة الكميه الم…" at bounding box center [279, 222] width 375 height 201
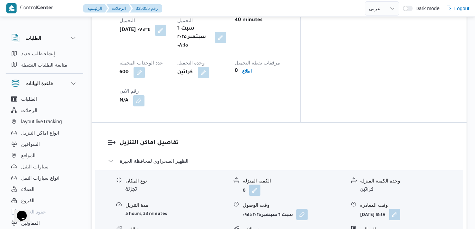
scroll to position [662, 0]
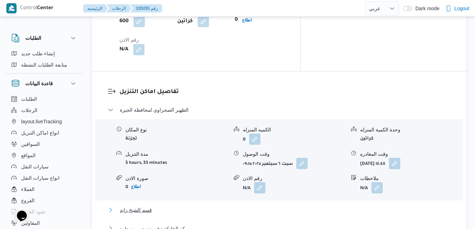
click at [314, 206] on button "قسم الشيخ زايد" at bounding box center [279, 210] width 343 height 8
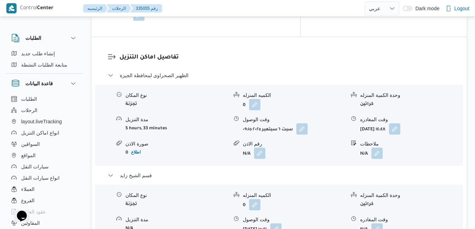
scroll to position [704, 0]
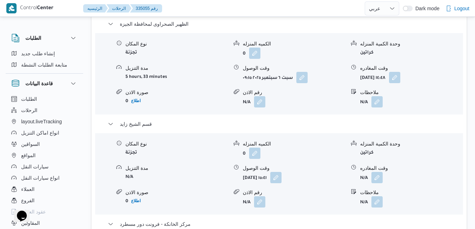
scroll to position [760, 0]
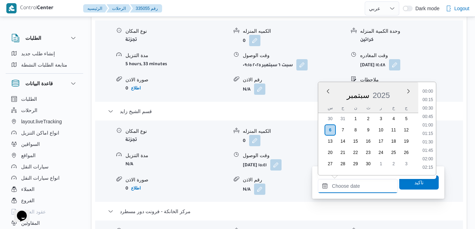
drag, startPoint x: 350, startPoint y: 185, endPoint x: 365, endPoint y: 182, distance: 16.2
click at [350, 185] on input "وقت المغادره" at bounding box center [358, 186] width 80 height 14
click at [324, 99] on div "سبتمبر 2025" at bounding box center [368, 94] width 100 height 18
click at [431, 109] on li "19:45" at bounding box center [427, 108] width 16 height 7
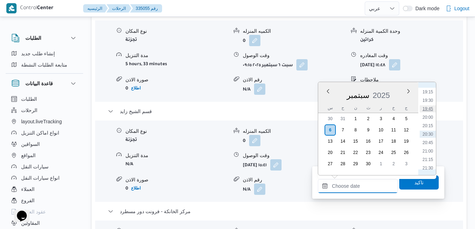
type input "٠٦/٠٩/٢٠٢٥ ١٩:٤٥"
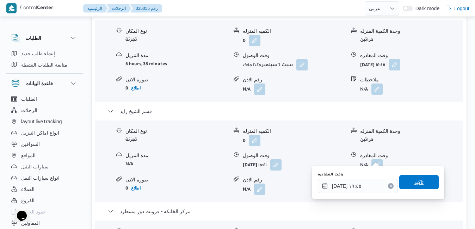
click at [415, 179] on span "تاكيد" at bounding box center [418, 182] width 9 height 8
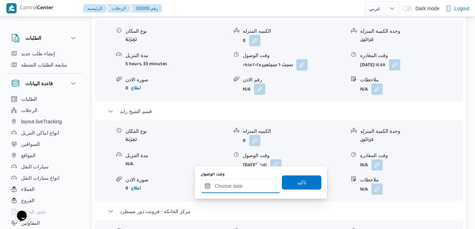
click at [240, 185] on input "وقت الوصول" at bounding box center [240, 186] width 80 height 14
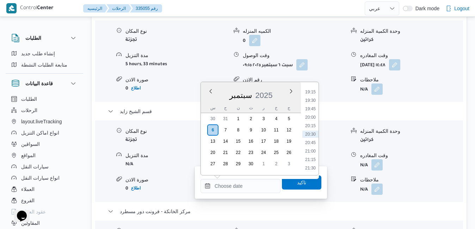
click at [209, 101] on div "سبتمبر 2025" at bounding box center [251, 94] width 100 height 18
click at [314, 101] on li "19:30" at bounding box center [310, 100] width 16 height 7
type input "٠٦/٠٩/٢٠٢٥ ١٩:٣٠"
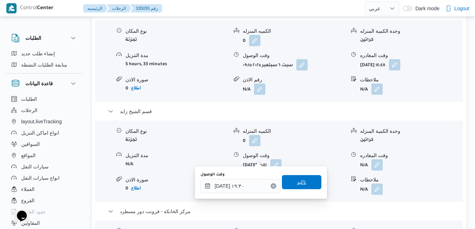
click at [303, 181] on span "تاكيد" at bounding box center [301, 182] width 39 height 14
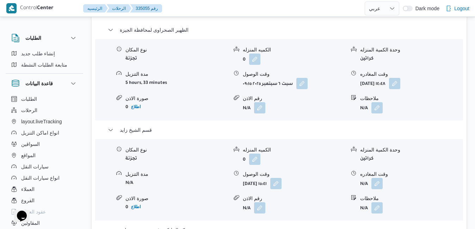
scroll to position [718, 0]
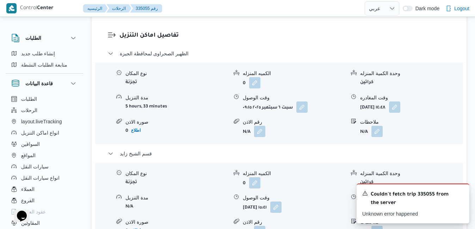
click at [325, 163] on div "نوع المكان تجزئة الكميه المنزله 0 وحدة الكمية المنزله كراتين مدة التنزيل N/A وق…" at bounding box center [278, 203] width 373 height 80
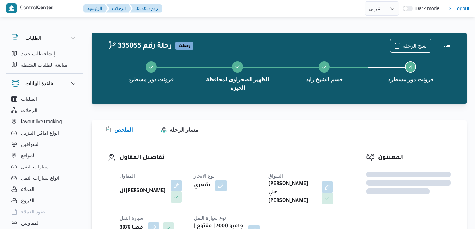
select select "ar"
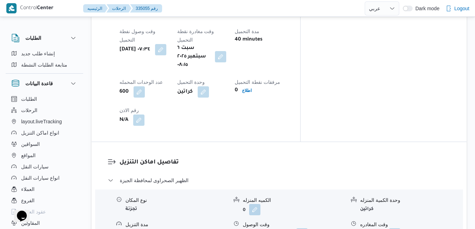
scroll to position [618, 0]
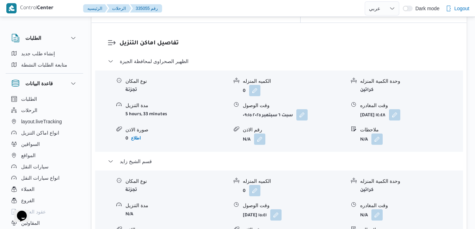
scroll to position [730, 0]
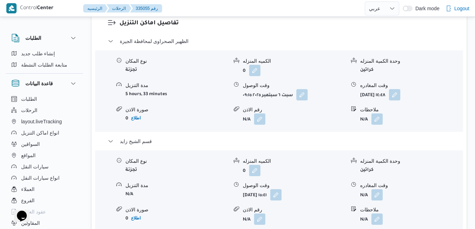
click at [378, 189] on button "button" at bounding box center [376, 194] width 11 height 11
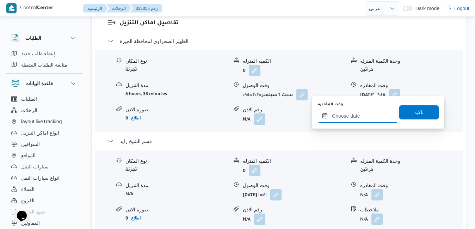
click at [349, 113] on input "وقت المغادره" at bounding box center [358, 116] width 80 height 14
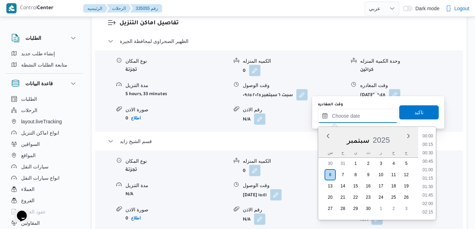
scroll to position [658, 0]
click at [327, 145] on div "سبتمبر 2025" at bounding box center [368, 139] width 100 height 18
click at [424, 179] on li "18:45" at bounding box center [427, 182] width 16 height 7
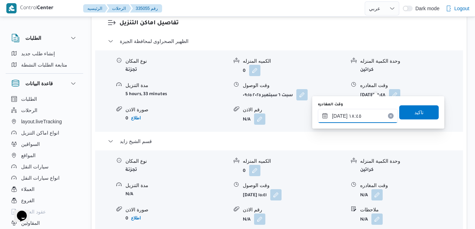
click at [358, 111] on input "٠٦/٠٩/٢٠٢٥ ١٨:٤٥" at bounding box center [358, 116] width 80 height 14
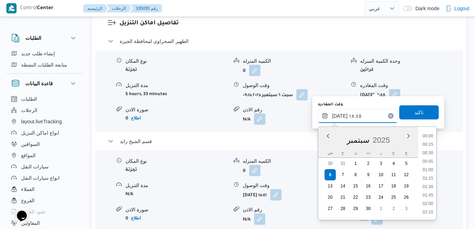
scroll to position [591, 0]
click at [428, 170] on li "18:30" at bounding box center [427, 170] width 16 height 7
type input "٠٦/٠٩/٢٠٢٥ ١٨:٣٠"
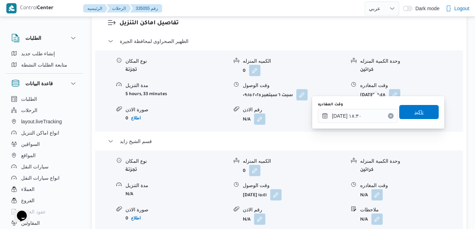
click at [416, 115] on span "تاكيد" at bounding box center [418, 112] width 9 height 8
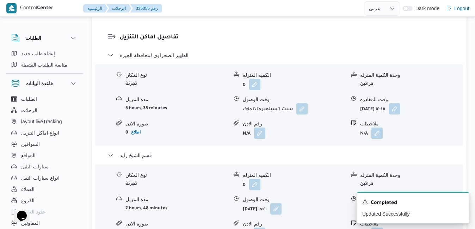
scroll to position [702, 0]
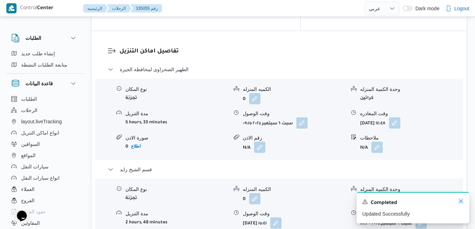
click at [461, 200] on icon "Dismiss toast" at bounding box center [461, 201] width 6 height 6
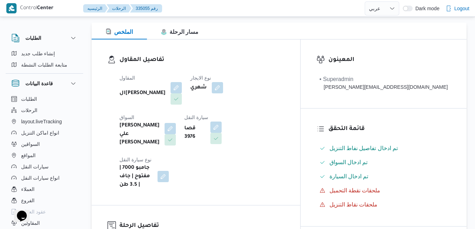
scroll to position [0, 0]
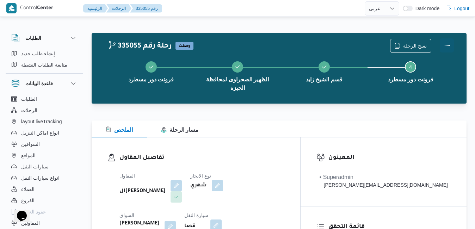
click at [446, 49] on button "Actions" at bounding box center [446, 45] width 14 height 14
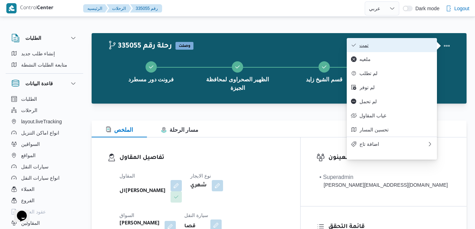
click at [414, 46] on span "تمت" at bounding box center [395, 45] width 73 height 6
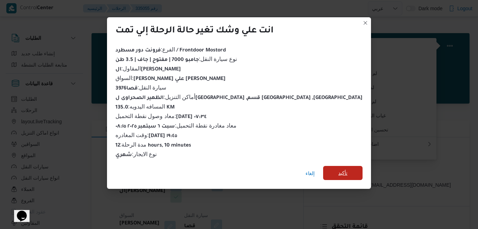
click at [338, 169] on span "تأكيد" at bounding box center [342, 173] width 9 height 8
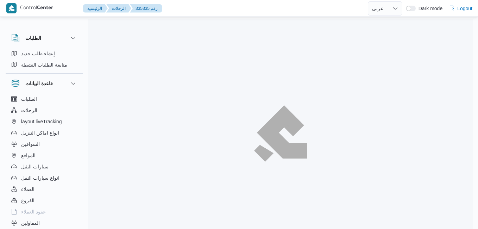
select select "ar"
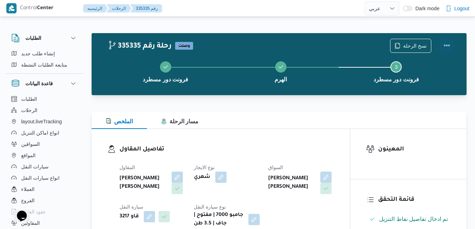
click at [445, 44] on button "Actions" at bounding box center [446, 45] width 14 height 14
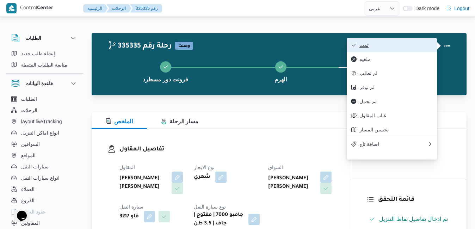
click at [420, 44] on span "تمت" at bounding box center [395, 45] width 73 height 6
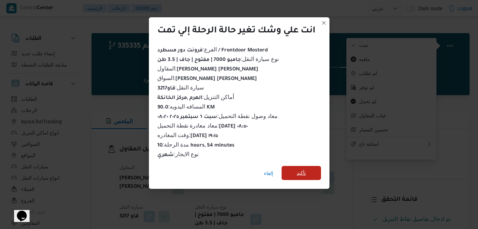
click at [312, 169] on span "تأكيد" at bounding box center [301, 173] width 39 height 14
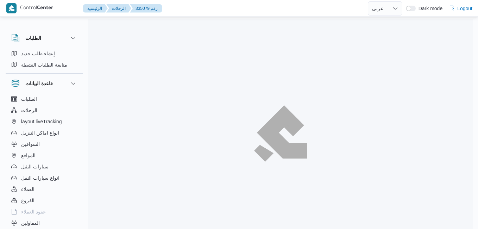
select select "ar"
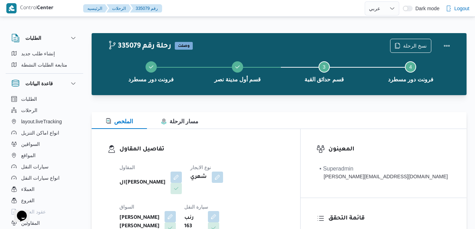
click at [257, 130] on div "تفاصيل المقاول المقاول الهامي [PERSON_NAME] نوع الايجار شهري السواق [PERSON_NAM…" at bounding box center [196, 210] width 208 height 163
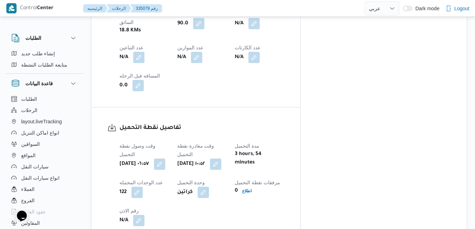
scroll to position [465, 0]
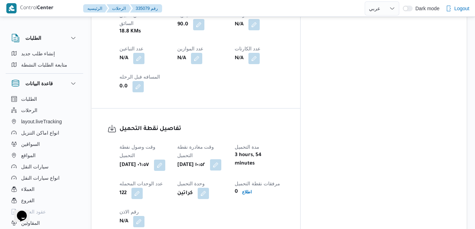
click at [221, 159] on button "button" at bounding box center [215, 164] width 11 height 11
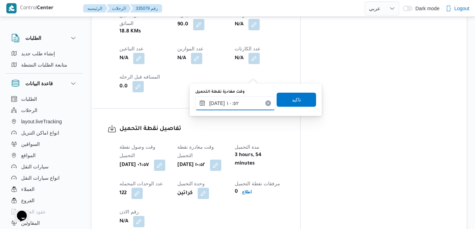
click at [234, 105] on input "[DATE] ١٠:٥٢" at bounding box center [235, 103] width 80 height 14
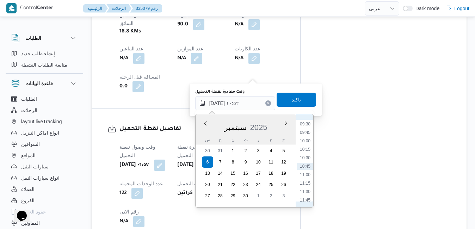
scroll to position [249, 0]
click at [307, 127] on li "07:30" at bounding box center [305, 127] width 16 height 7
type input "[DATE] ٠٧:٣٠"
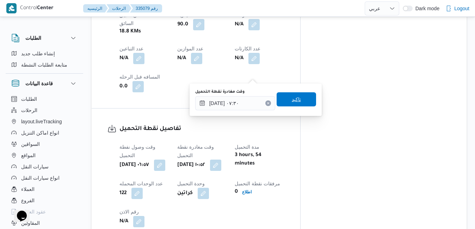
click at [298, 99] on span "تاكيد" at bounding box center [295, 99] width 39 height 14
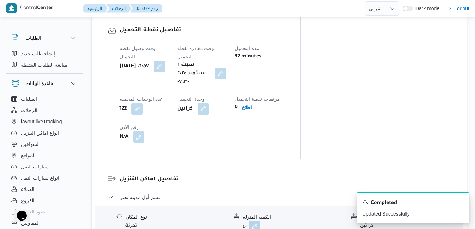
scroll to position [620, 0]
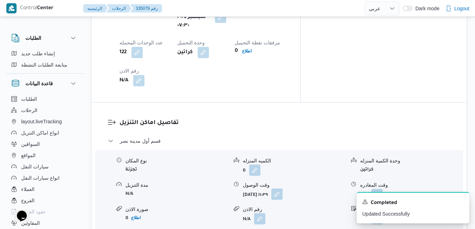
click at [282, 188] on button "button" at bounding box center [276, 193] width 11 height 11
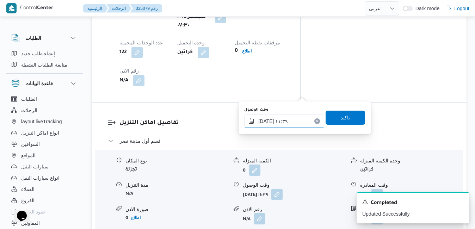
click at [276, 120] on input "[DATE] ١١:٣٩" at bounding box center [284, 121] width 80 height 14
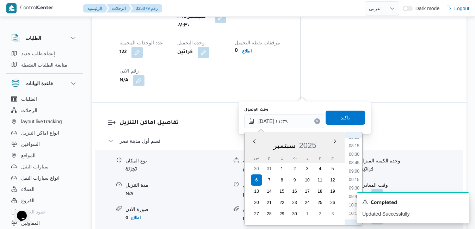
scroll to position [244, 0]
click at [356, 175] on li "08:15" at bounding box center [354, 175] width 16 height 7
type input "[DATE] ٠٨:١٥"
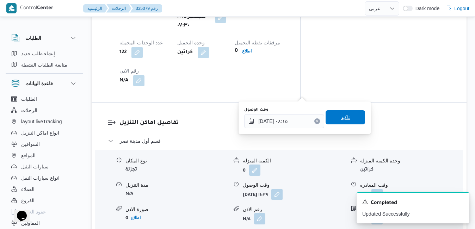
click at [347, 119] on span "تاكيد" at bounding box center [344, 117] width 39 height 14
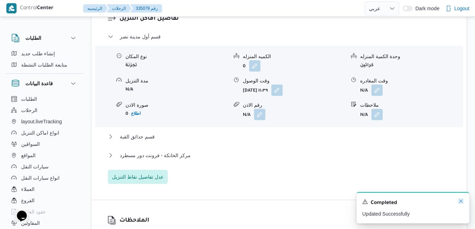
click at [460, 202] on icon "Dismiss toast" at bounding box center [461, 201] width 6 height 6
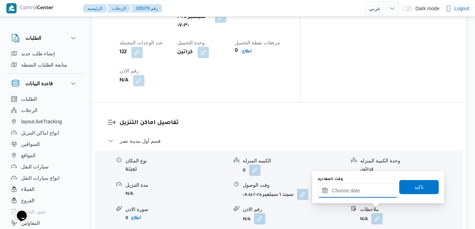
click at [363, 188] on input "وقت المغادره" at bounding box center [358, 190] width 80 height 14
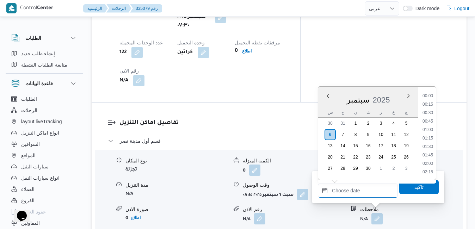
scroll to position [667, 0]
click at [324, 105] on div "سبتمبر 2025" at bounding box center [368, 98] width 100 height 18
click at [429, 150] on li "19:15" at bounding box center [427, 151] width 16 height 7
type input "٠٦/٠٩/٢٠٢٥ ١٩:١٥"
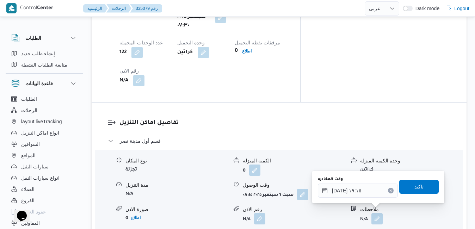
click at [407, 187] on span "تاكيد" at bounding box center [418, 187] width 39 height 14
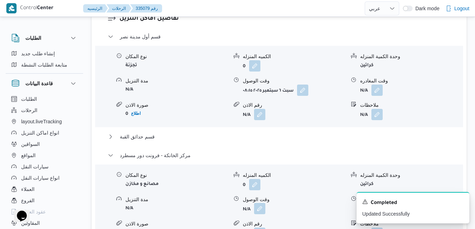
click at [260, 209] on button "button" at bounding box center [259, 208] width 11 height 11
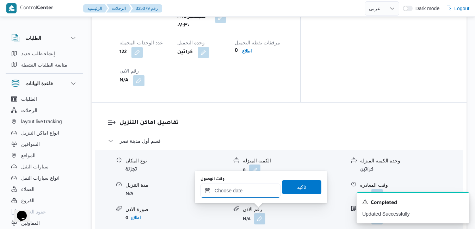
click at [253, 192] on input "وقت الوصول" at bounding box center [240, 190] width 80 height 14
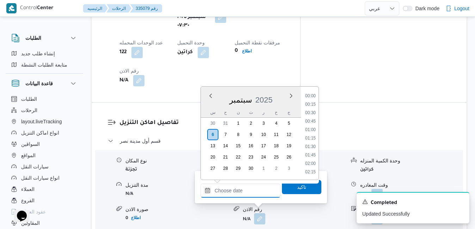
scroll to position [667, 0]
click at [208, 104] on div "سبتمبر 2025" at bounding box center [251, 98] width 100 height 18
click at [310, 143] on li "19:00" at bounding box center [310, 142] width 16 height 7
type input "٠٦/٠٩/٢٠٢٥ ١٩:٠٠"
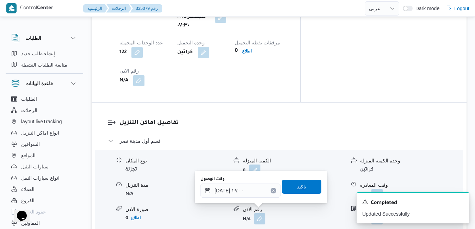
click at [297, 183] on span "تاكيد" at bounding box center [301, 186] width 9 height 8
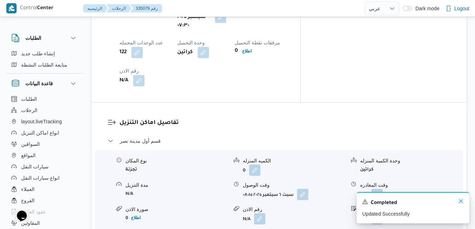
click at [461, 202] on icon "Dismiss toast" at bounding box center [461, 201] width 6 height 6
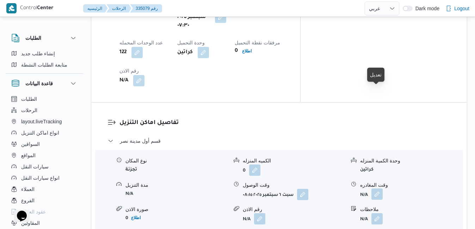
click at [375, 188] on button "button" at bounding box center [376, 193] width 11 height 11
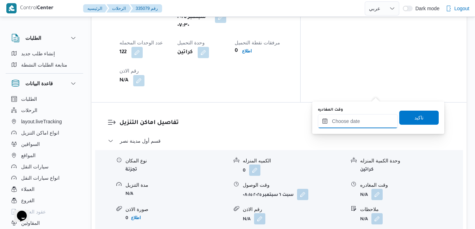
click at [344, 119] on input "وقت المغادره" at bounding box center [358, 121] width 80 height 14
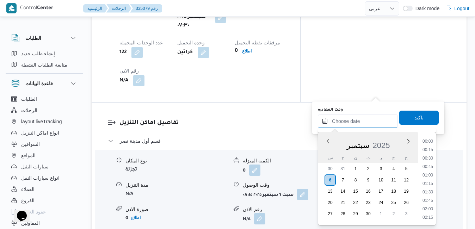
scroll to position [667, 0]
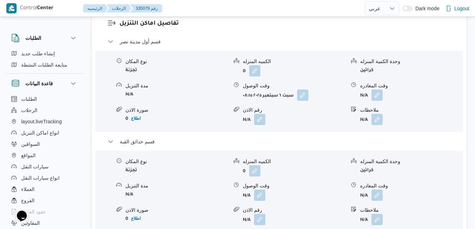
scroll to position [718, 0]
click at [375, 190] on button "button" at bounding box center [376, 195] width 11 height 11
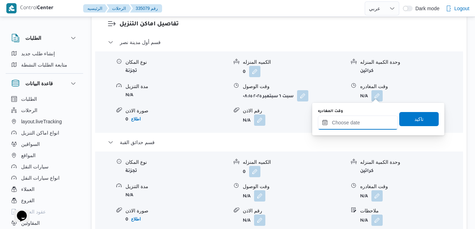
click at [354, 121] on input "وقت المغادره" at bounding box center [358, 122] width 80 height 14
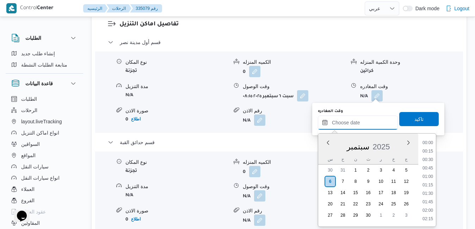
scroll to position [667, 0]
click at [324, 149] on div "سبتمبر 2025" at bounding box center [368, 145] width 100 height 18
click at [429, 183] on li "18:45" at bounding box center [427, 180] width 16 height 7
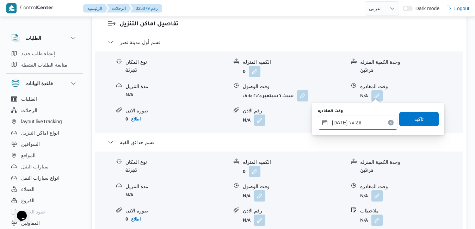
click at [340, 123] on input "٠٦/٠٩/٢٠٢٥ ١٨:٤٥" at bounding box center [358, 122] width 80 height 14
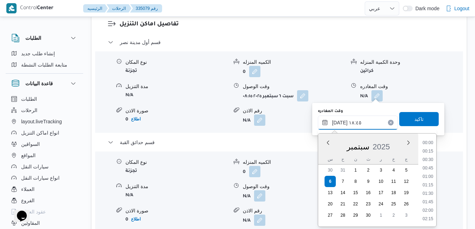
click at [340, 123] on input "٠٦/٠٩/٢٠٢٥ ١٨:٤٥" at bounding box center [358, 122] width 80 height 14
type input "٠٦/٠٩/٢٠٢٥ ١٨:20"
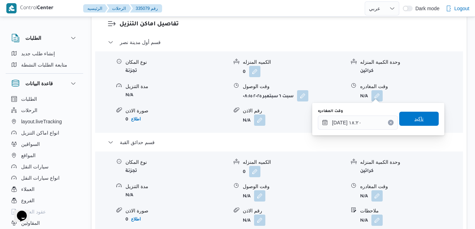
click at [417, 121] on span "تاكيد" at bounding box center [418, 118] width 9 height 8
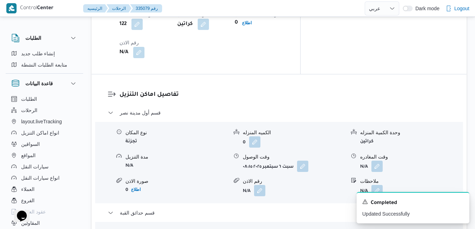
scroll to position [634, 0]
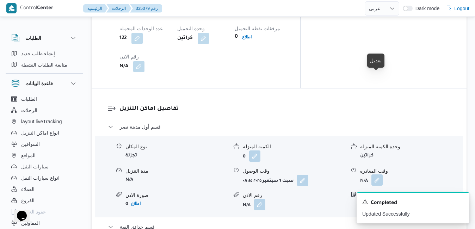
click at [378, 174] on button "button" at bounding box center [376, 179] width 11 height 11
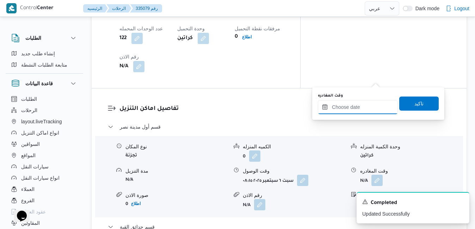
click at [340, 112] on input "وقت المغادره" at bounding box center [358, 107] width 80 height 14
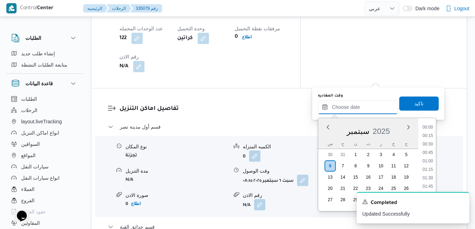
scroll to position [667, 0]
click at [326, 137] on div "سبتمبر 2025" at bounding box center [368, 130] width 100 height 18
click at [430, 161] on li "12:15" at bounding box center [427, 160] width 16 height 7
type input "٠٦/٠٩/٢٠٢٥ ١٢:١٥"
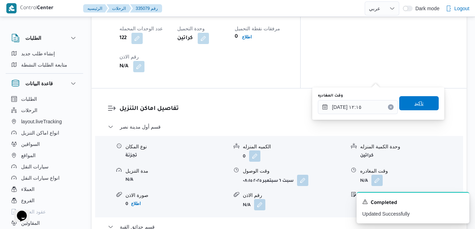
click at [415, 105] on span "تاكيد" at bounding box center [418, 103] width 9 height 8
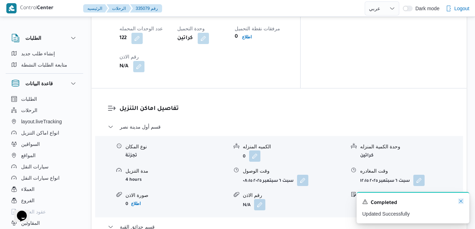
click at [461, 200] on icon "Dismiss toast" at bounding box center [461, 201] width 6 height 6
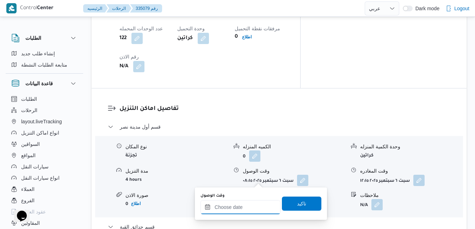
click at [247, 206] on input "وقت الوصول" at bounding box center [240, 207] width 80 height 14
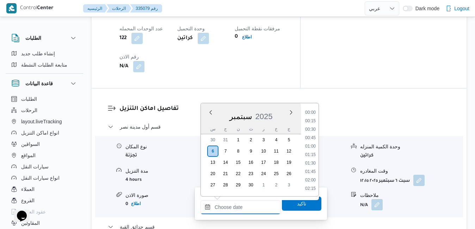
scroll to position [667, 0]
click at [206, 123] on div "سبتمبر 2025" at bounding box center [251, 115] width 100 height 18
click at [309, 147] on li "12:15" at bounding box center [310, 145] width 16 height 7
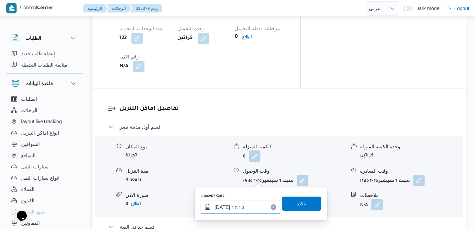
click at [221, 207] on input "٠٦/٠٩/٢٠٢٥ ١٢:١٥" at bounding box center [240, 207] width 80 height 14
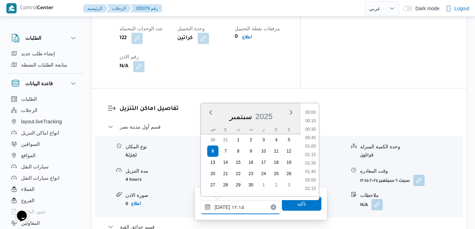
click at [221, 207] on input "٠٦/٠٩/٢٠٢٥ ١٢:١٥" at bounding box center [240, 207] width 80 height 14
type input "٠٦/٠٩/٢٠٢٥ ١٢:٤٠"
click at [286, 204] on span "تاكيد" at bounding box center [301, 203] width 39 height 14
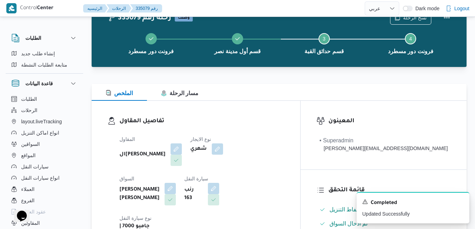
scroll to position [0, 0]
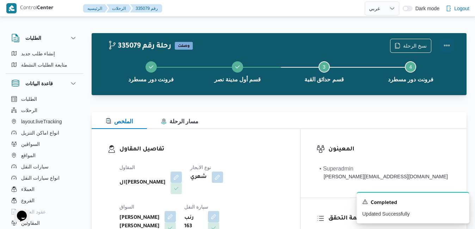
click at [447, 44] on button "Actions" at bounding box center [446, 45] width 14 height 14
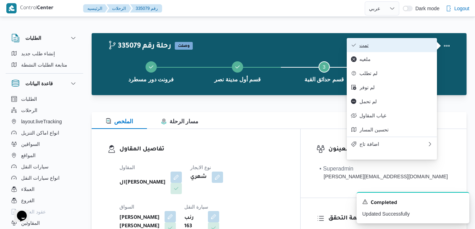
click at [405, 49] on button "تمت" at bounding box center [391, 45] width 90 height 14
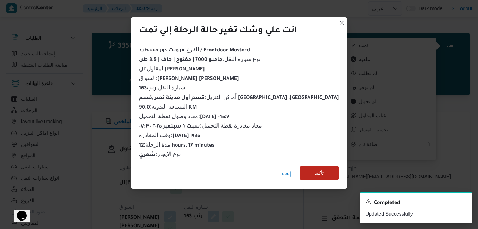
click at [312, 166] on span "تأكيد" at bounding box center [319, 173] width 39 height 14
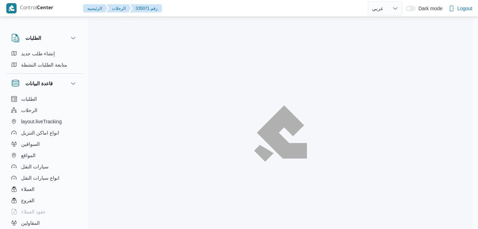
select select "ar"
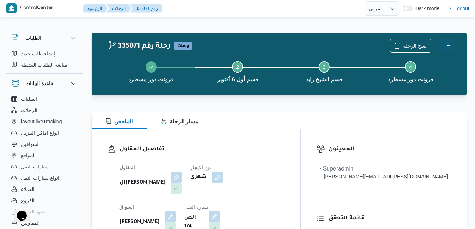
click at [448, 45] on button "Actions" at bounding box center [446, 45] width 14 height 14
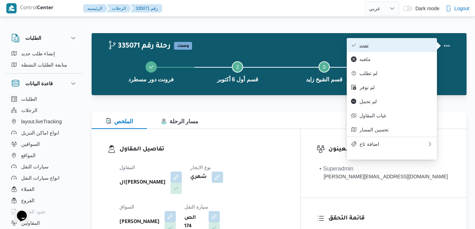
click at [402, 46] on span "تمت" at bounding box center [395, 45] width 73 height 6
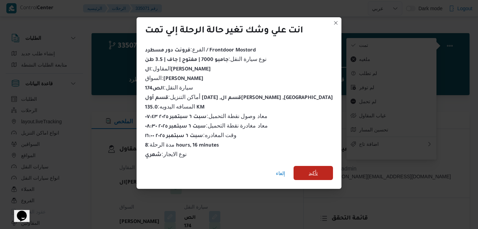
click at [309, 169] on span "تأكيد" at bounding box center [313, 173] width 9 height 8
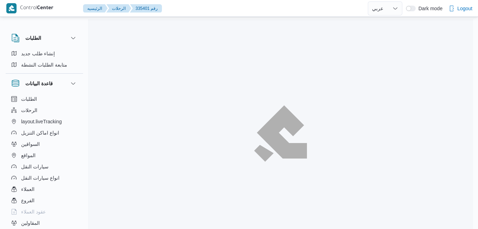
select select "ar"
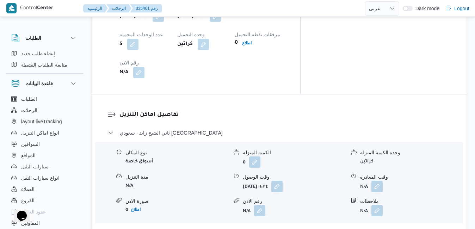
scroll to position [628, 0]
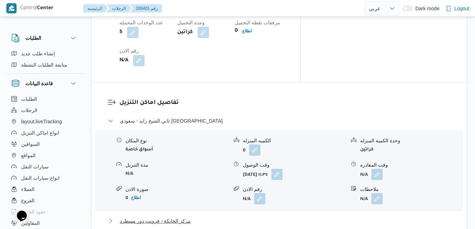
click at [285, 217] on button "مركز الخانكة - فرونت دور مسطرد" at bounding box center [279, 221] width 343 height 8
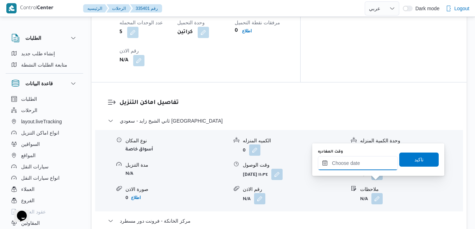
click at [356, 164] on input "وقت المغادره" at bounding box center [358, 163] width 80 height 14
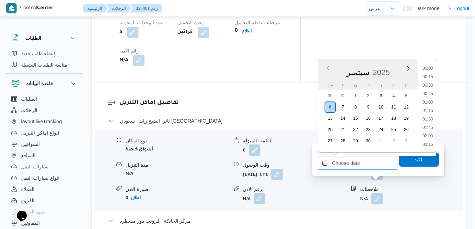
scroll to position [667, 0]
drag, startPoint x: 326, startPoint y: 77, endPoint x: 330, endPoint y: 78, distance: 4.4
click at [326, 77] on div "سبتمبر 2025" at bounding box center [368, 71] width 100 height 18
click at [428, 94] on li "20:30" at bounding box center [427, 94] width 16 height 7
type input "٠٦/٠٩/٢٠٢٥ ٢٠:٣٠"
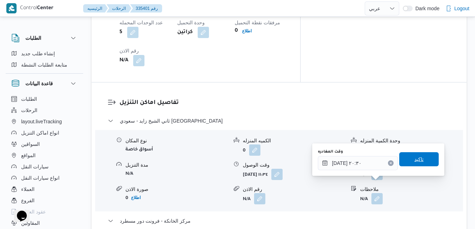
click at [407, 159] on span "تاكيد" at bounding box center [418, 159] width 39 height 14
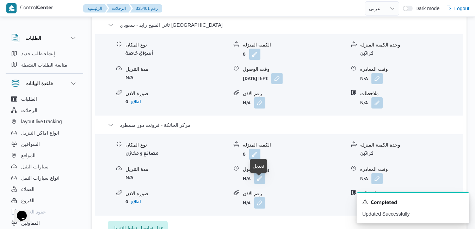
click at [257, 184] on button "button" at bounding box center [259, 178] width 11 height 11
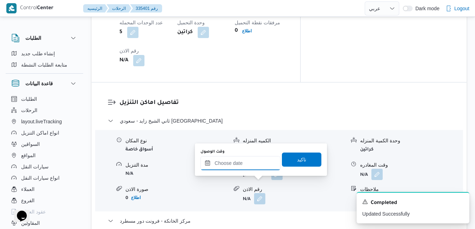
click at [257, 167] on input "وقت الوصول" at bounding box center [240, 163] width 80 height 14
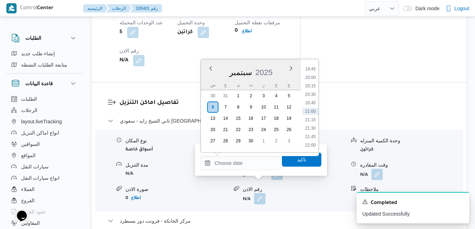
click at [211, 76] on div "سبتمبر 2025" at bounding box center [251, 71] width 100 height 18
click at [311, 85] on li "20:15" at bounding box center [310, 85] width 16 height 7
type input "٠٦/٠٩/٢٠٢٥ ٢٠:١٥"
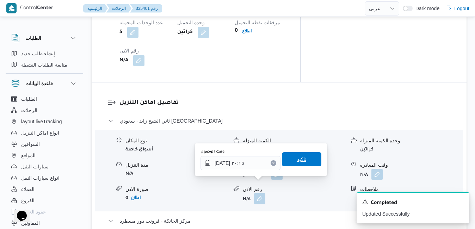
click at [290, 163] on span "تاكيد" at bounding box center [301, 159] width 39 height 14
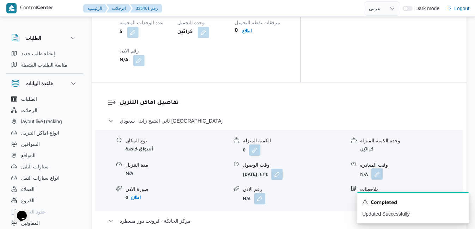
click at [378, 168] on button "button" at bounding box center [376, 173] width 11 height 11
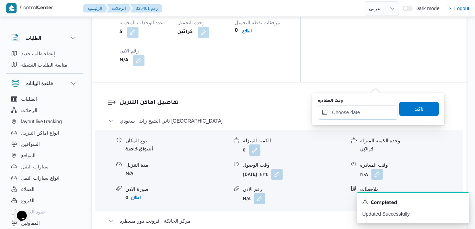
click at [344, 112] on input "وقت المغادره" at bounding box center [358, 112] width 80 height 14
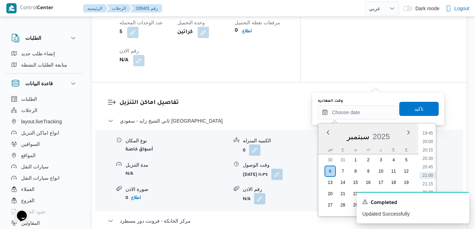
click at [322, 140] on div "سبتمبر 2025" at bounding box center [368, 135] width 100 height 18
click at [427, 186] on li "19:15" at bounding box center [427, 187] width 16 height 7
type input "٠٦/٠٩/٢٠٢٥ ١٩:١٥"
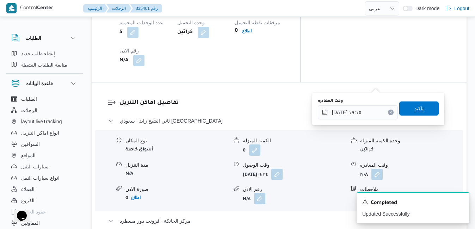
click at [418, 109] on span "تاكيد" at bounding box center [418, 108] width 39 height 14
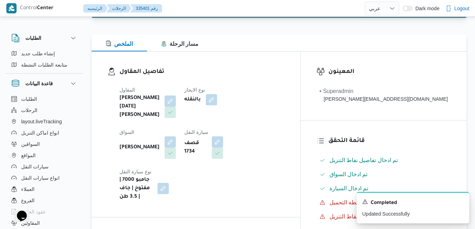
scroll to position [0, 0]
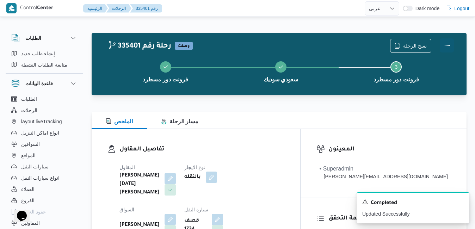
click at [449, 42] on button "Actions" at bounding box center [446, 45] width 14 height 14
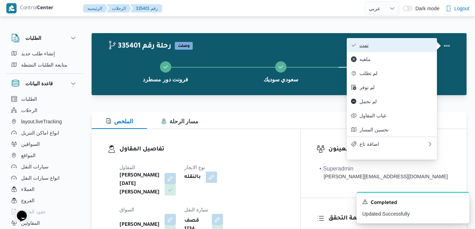
click at [389, 46] on span "تمت" at bounding box center [395, 45] width 73 height 6
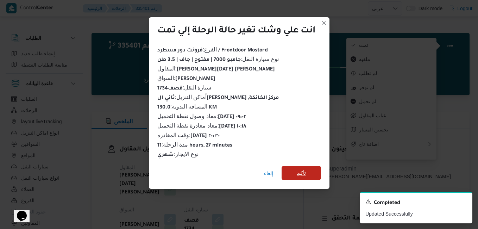
click at [297, 169] on span "تأكيد" at bounding box center [301, 173] width 9 height 8
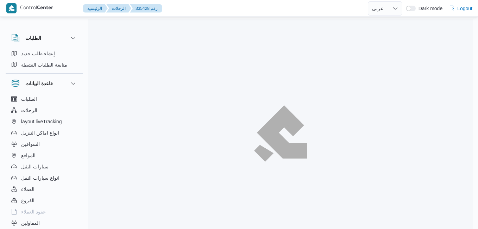
select select "ar"
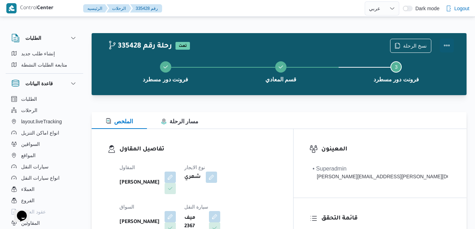
click at [445, 46] on button "Actions" at bounding box center [446, 45] width 14 height 14
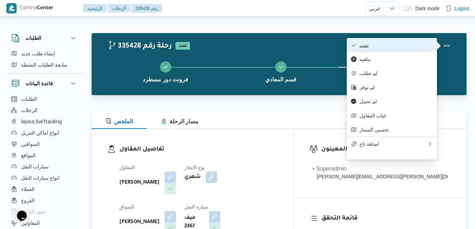
click at [409, 48] on span "تمت" at bounding box center [395, 45] width 73 height 6
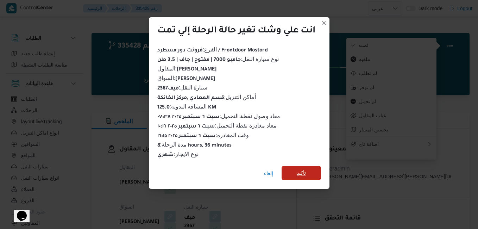
click at [309, 173] on span "تأكيد" at bounding box center [301, 173] width 39 height 14
